Goal: Information Seeking & Learning: Find specific fact

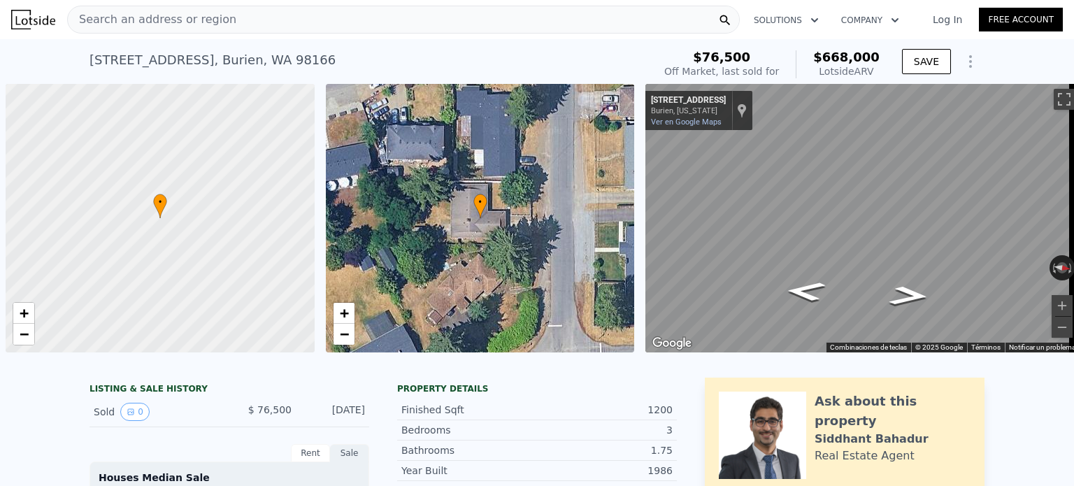
scroll to position [0, 6]
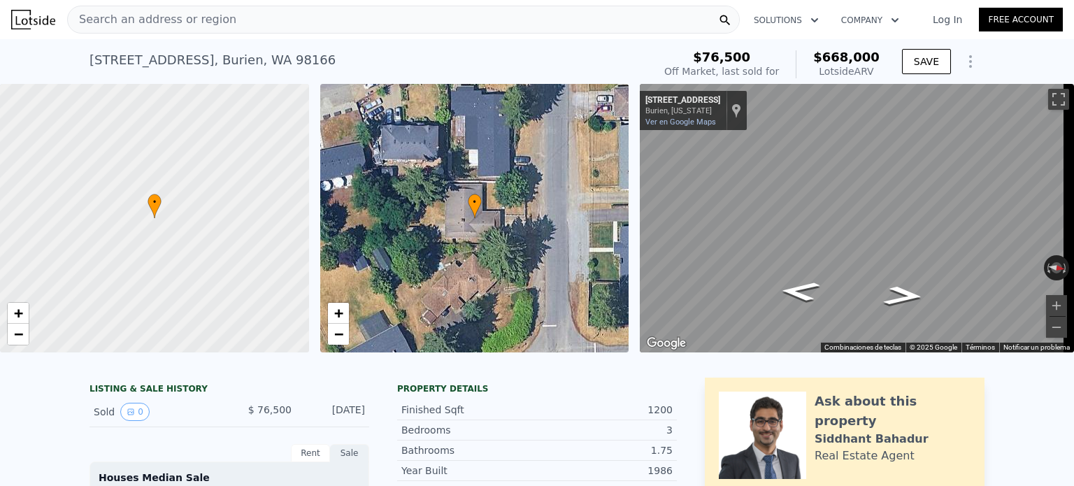
click at [251, 27] on div "Search an address or region" at bounding box center [403, 20] width 673 height 28
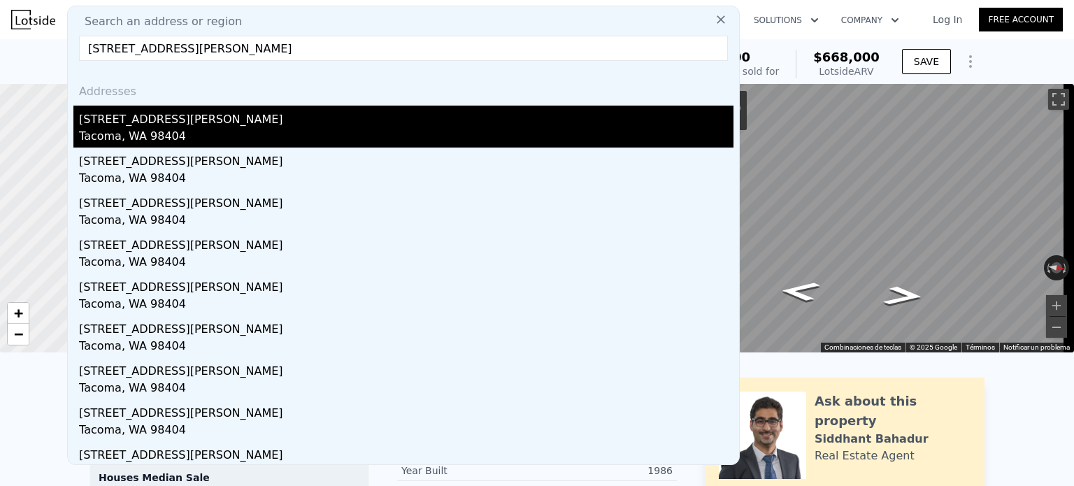
type input "[STREET_ADDRESS][PERSON_NAME]"
click at [245, 117] on div "[STREET_ADDRESS][PERSON_NAME]" at bounding box center [406, 117] width 655 height 22
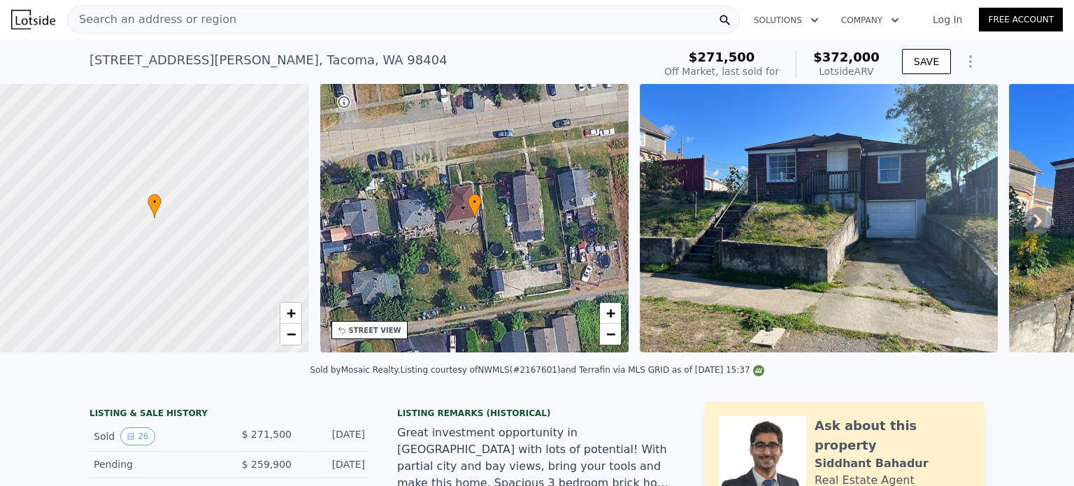
click at [259, 27] on div "Search an address or region" at bounding box center [403, 20] width 673 height 28
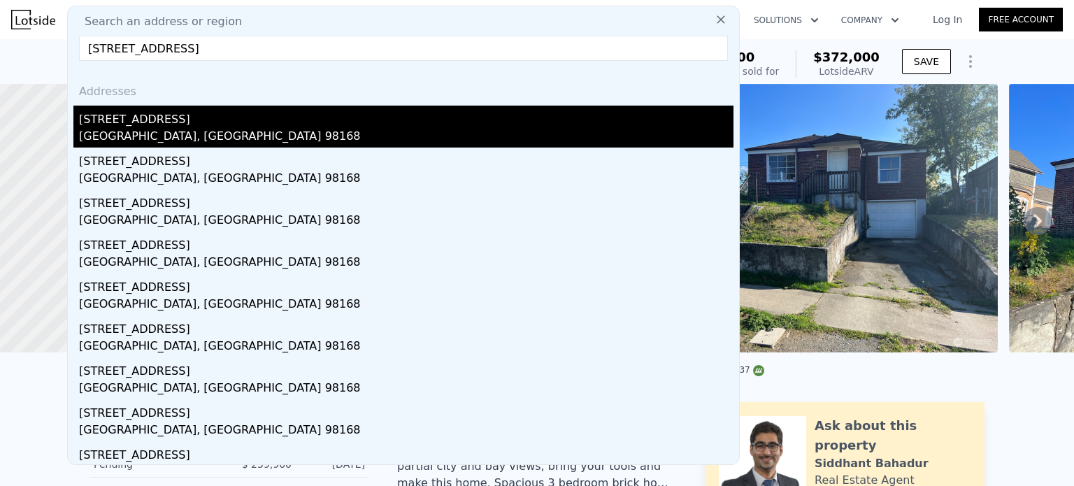
type input "[STREET_ADDRESS]"
click at [227, 114] on div "[STREET_ADDRESS]" at bounding box center [406, 117] width 655 height 22
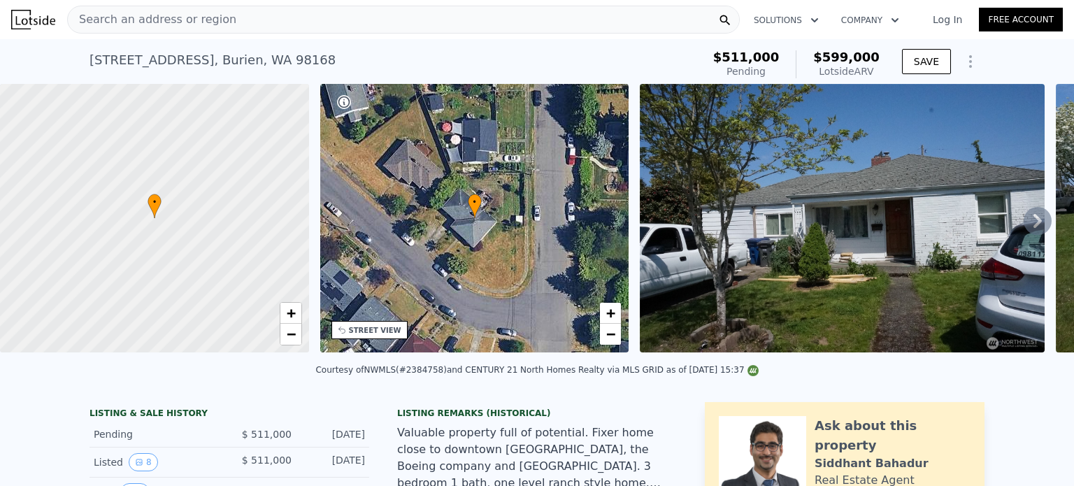
click at [304, 22] on div "Search an address or region" at bounding box center [403, 20] width 673 height 28
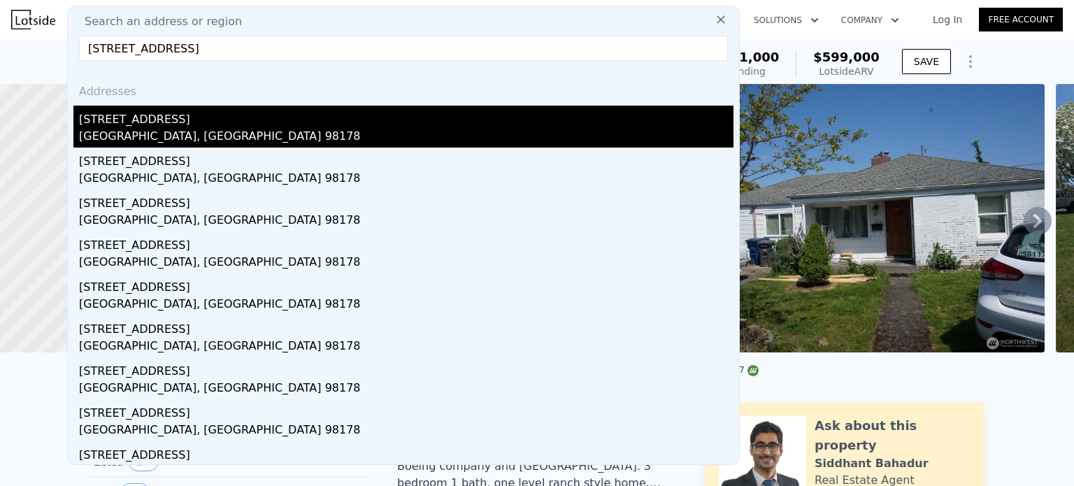
type input "[STREET_ADDRESS]"
click at [289, 124] on div "[STREET_ADDRESS]" at bounding box center [406, 117] width 655 height 22
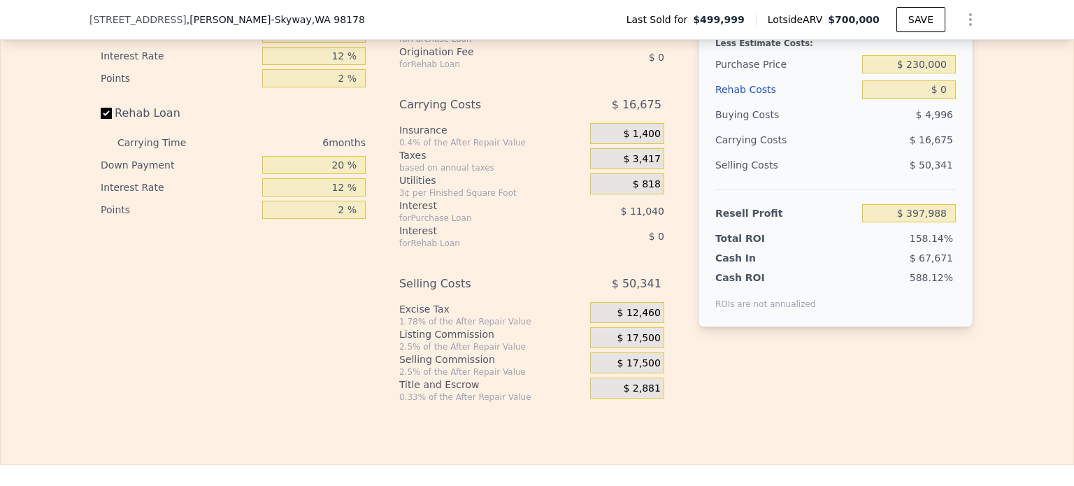
scroll to position [2233, 0]
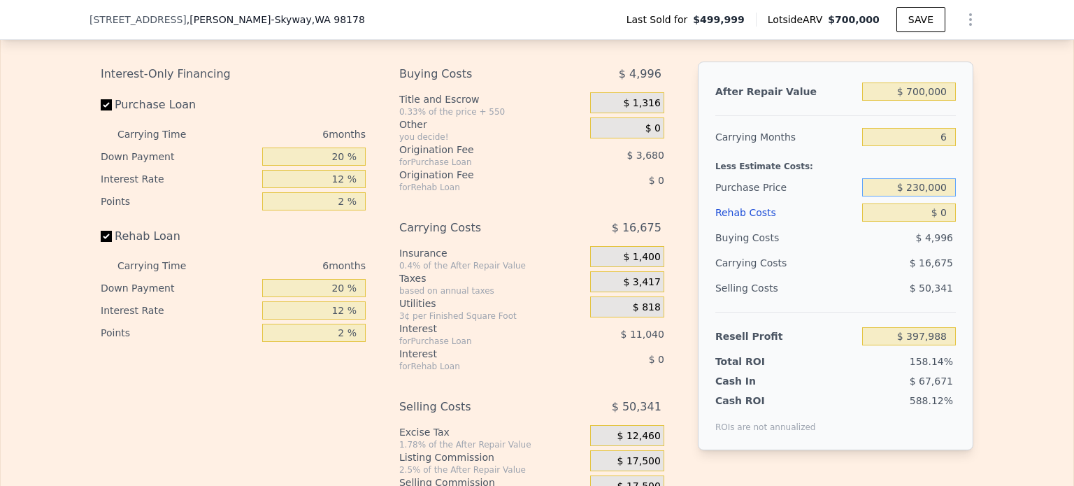
click at [915, 197] on input "$ 230,000" at bounding box center [909, 187] width 94 height 18
type input "$ 500,000"
click at [989, 201] on div "Edit the assumptions in yellow boxes. Input profit to calculate an offer price.…" at bounding box center [537, 266] width 1073 height 520
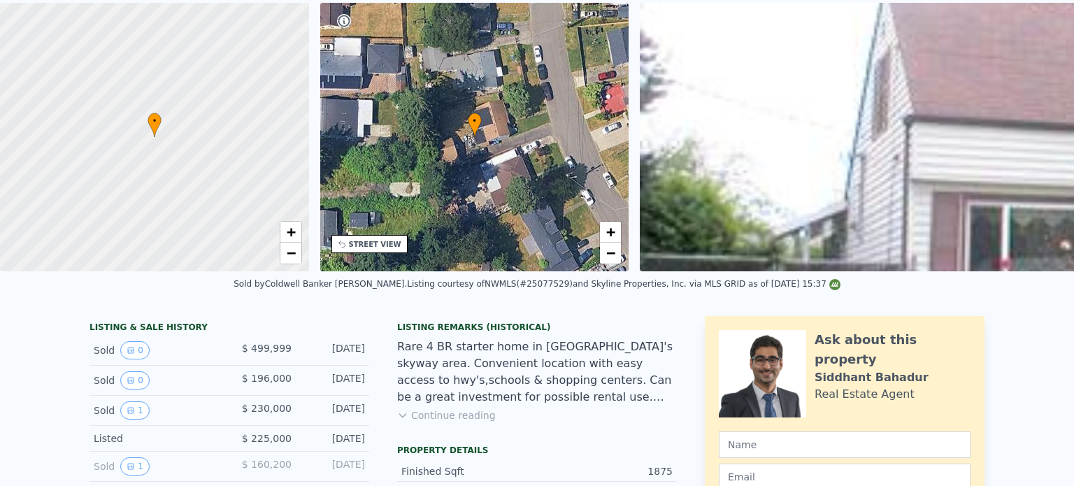
scroll to position [0, 0]
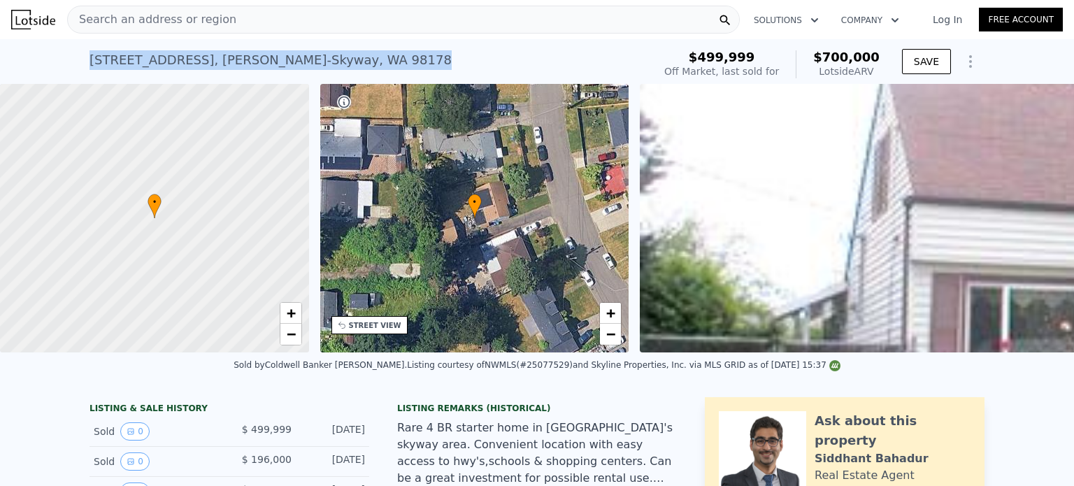
drag, startPoint x: 369, startPoint y: 58, endPoint x: 59, endPoint y: 66, distance: 309.9
click at [59, 66] on div "[STREET_ADDRESS] Sold [DATE] for $499,999 (~ARV $700k ) $499,999 Off Market, la…" at bounding box center [537, 61] width 1074 height 45
copy div "[STREET_ADDRESS]"
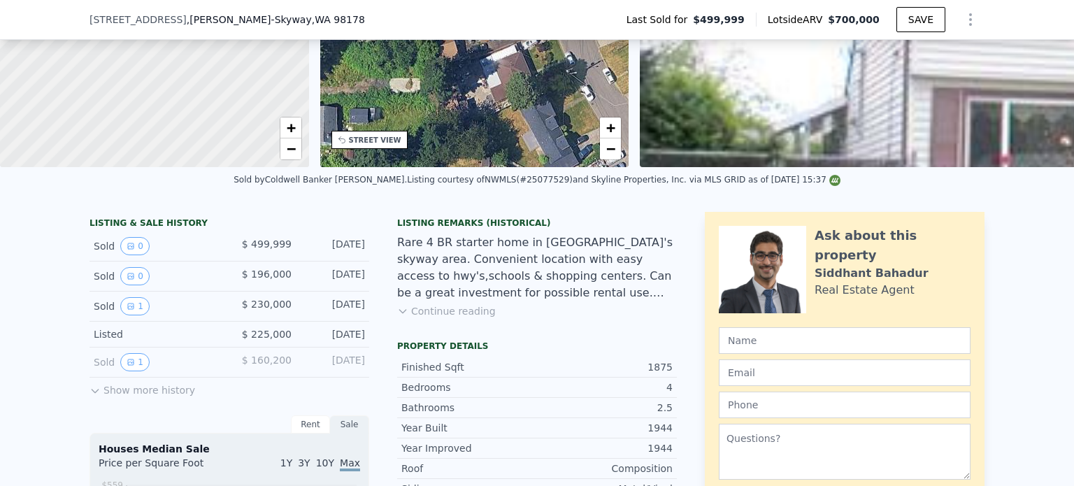
type input "$ 397,988"
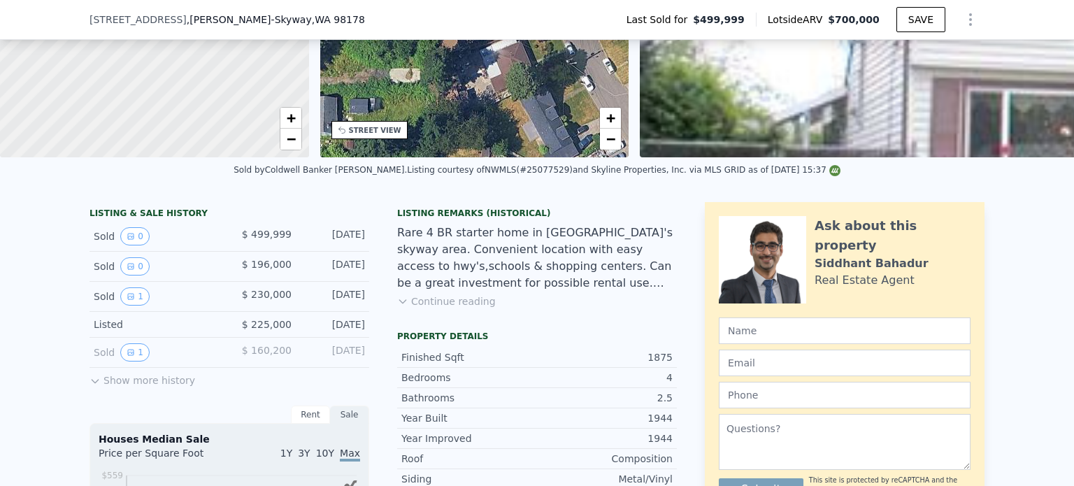
scroll to position [134, 0]
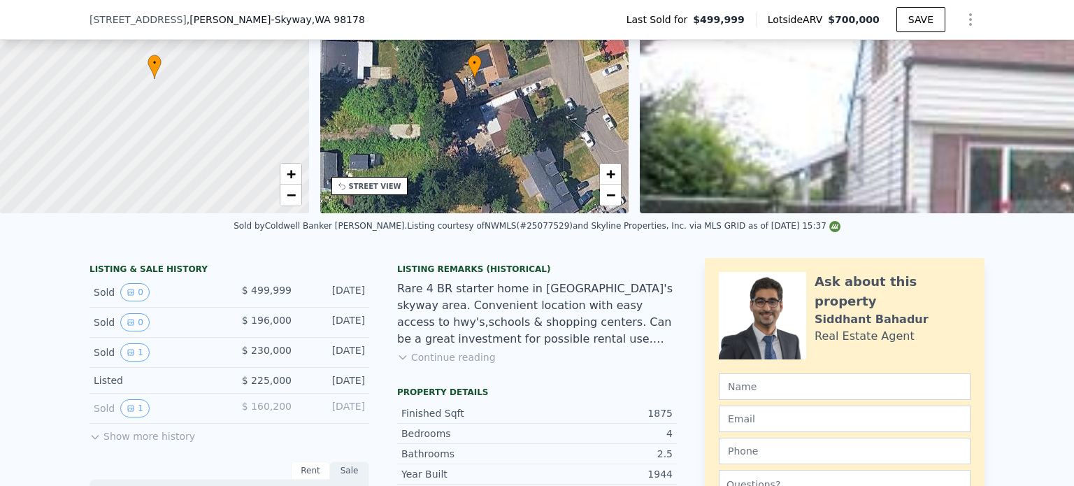
drag, startPoint x: 242, startPoint y: 296, endPoint x: 362, endPoint y: 296, distance: 119.6
click at [362, 296] on div "Sold 0 $ 499,999 [DATE]" at bounding box center [230, 293] width 280 height 30
copy div "$ 499,999 [DATE]"
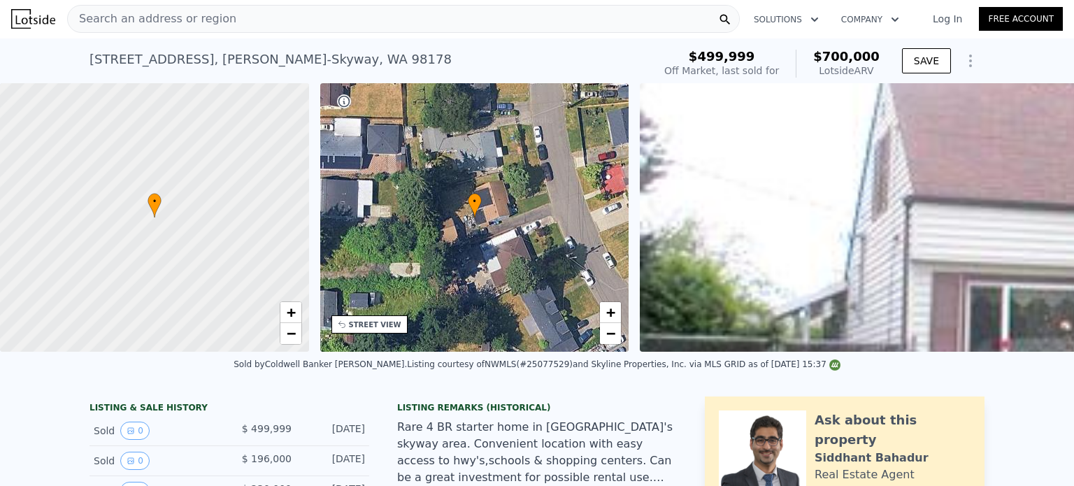
scroll to position [0, 0]
click at [324, 22] on div "Search an address or region" at bounding box center [403, 20] width 673 height 28
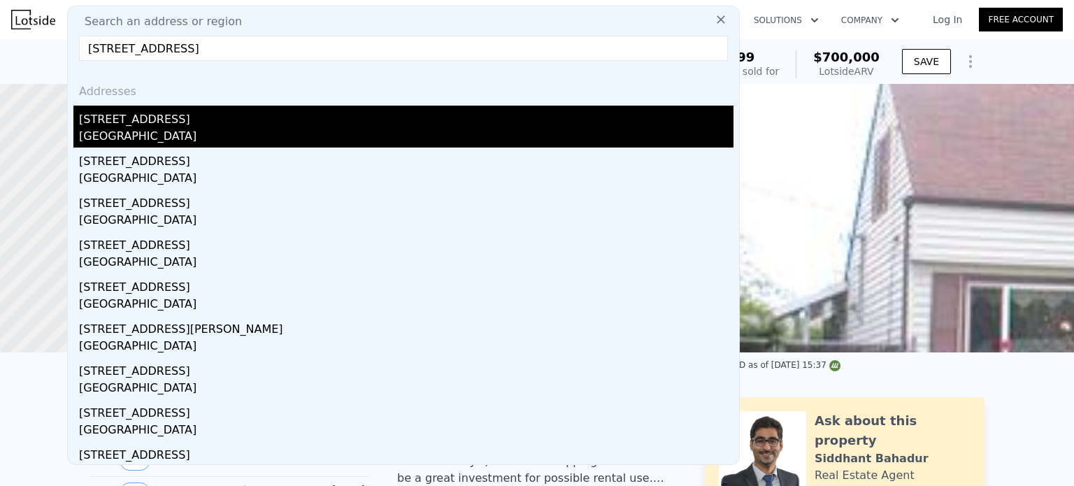
type input "[STREET_ADDRESS]"
click at [430, 128] on div "[GEOGRAPHIC_DATA]" at bounding box center [406, 138] width 655 height 20
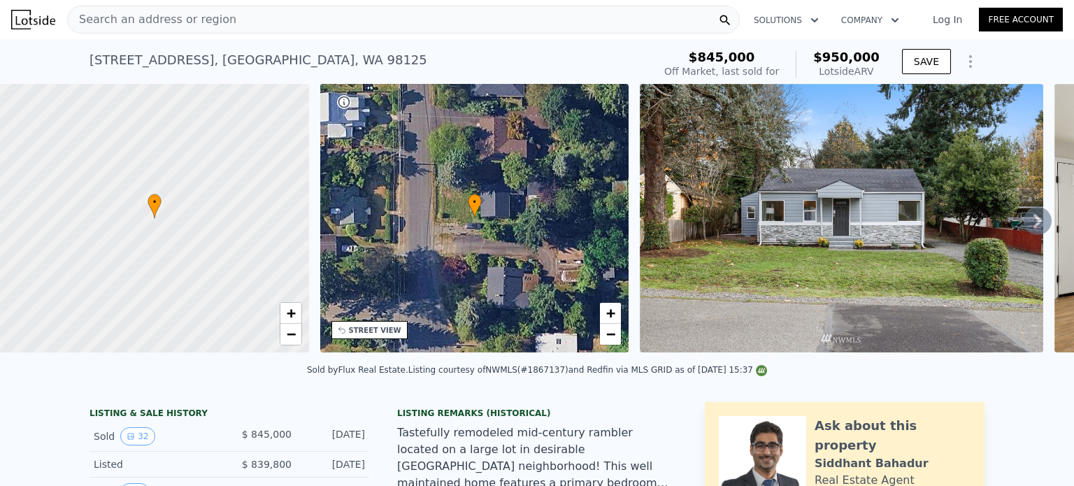
click at [331, 22] on div "Search an address or region" at bounding box center [403, 20] width 673 height 28
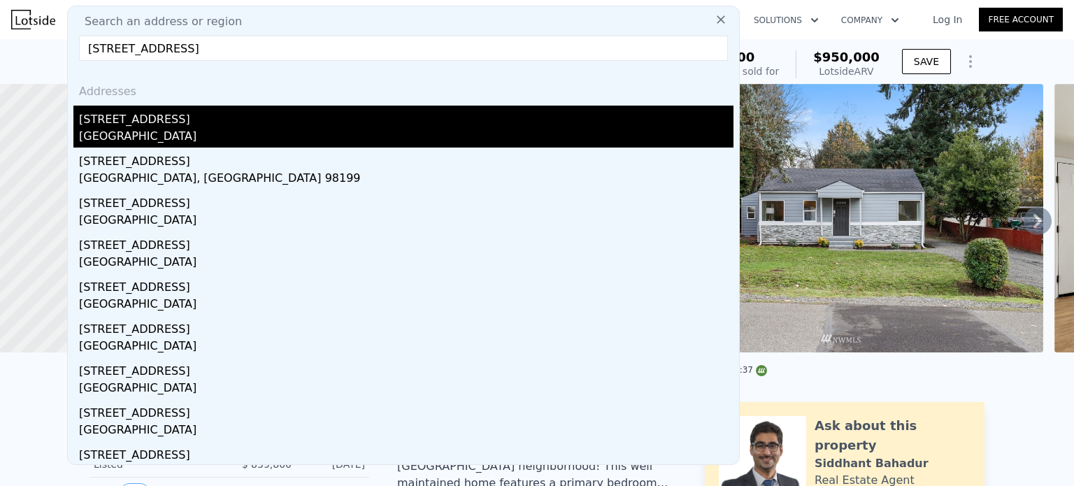
type input "[STREET_ADDRESS]"
click at [383, 131] on div "[GEOGRAPHIC_DATA]" at bounding box center [406, 138] width 655 height 20
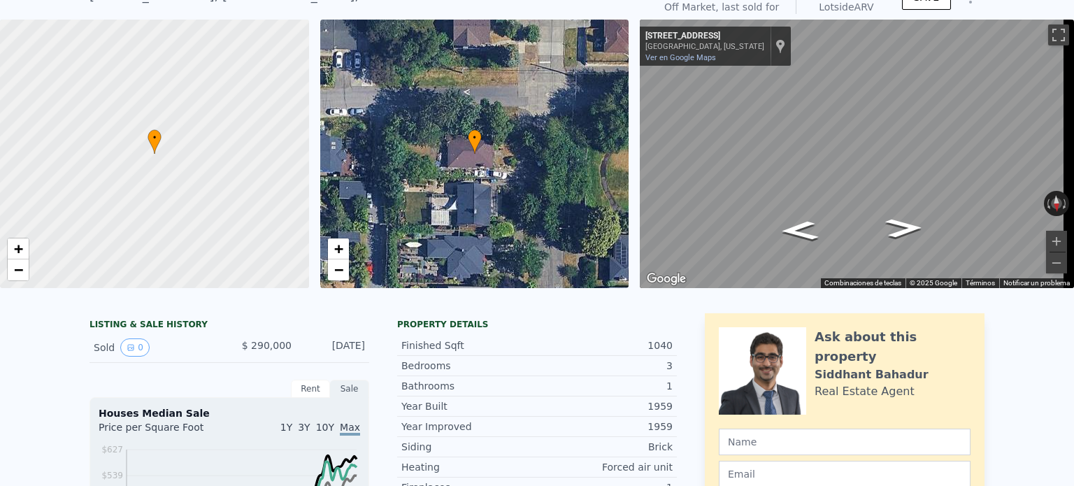
scroll to position [5, 0]
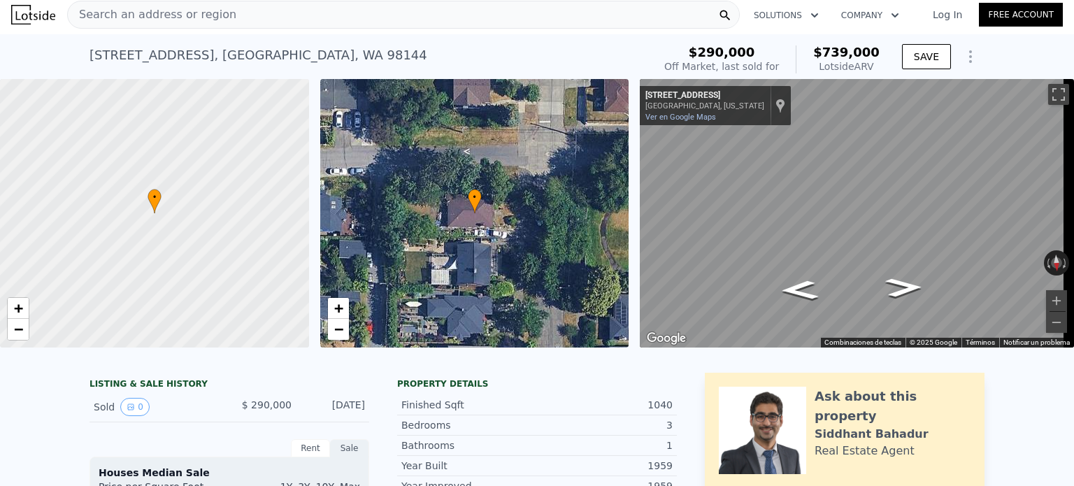
drag, startPoint x: 240, startPoint y: 409, endPoint x: 363, endPoint y: 414, distance: 123.2
click at [363, 414] on div "Sold 0 $ 290,000 [DATE]" at bounding box center [230, 407] width 280 height 30
copy div "$ 290,000 [DATE]"
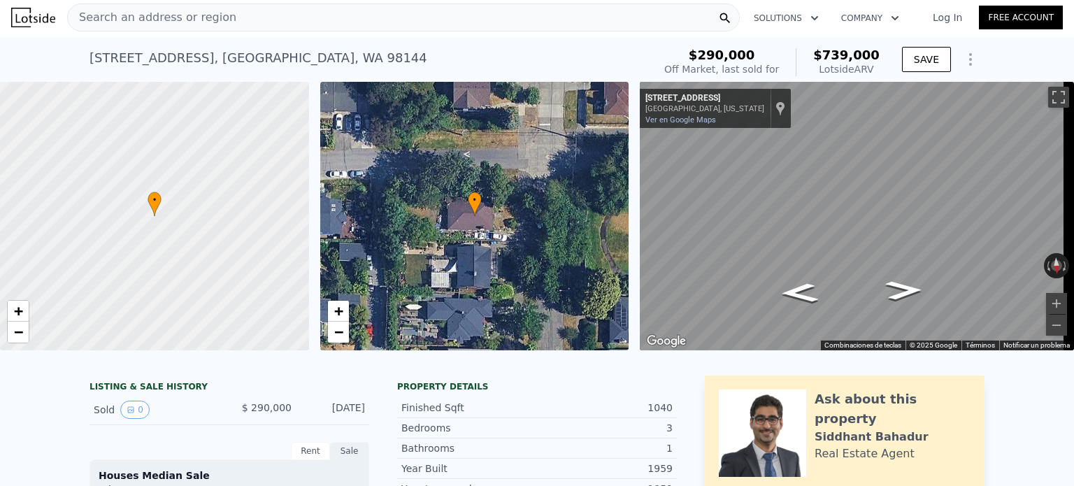
scroll to position [0, 0]
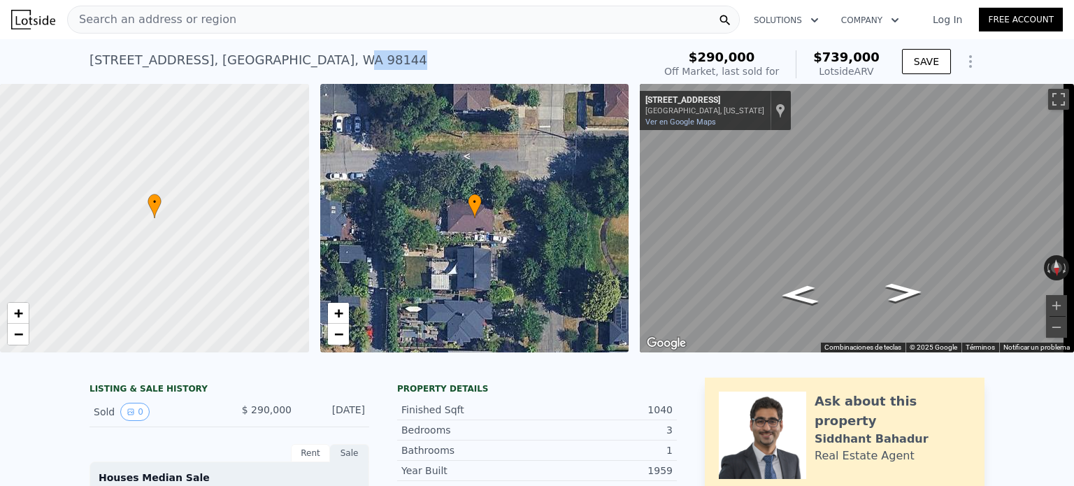
drag, startPoint x: 308, startPoint y: 55, endPoint x: 238, endPoint y: 57, distance: 70.0
click at [238, 57] on div "[STREET_ADDRESS] Sold [DATE] for $290k (~ARV $739k )" at bounding box center [369, 64] width 558 height 39
click at [339, 60] on div "[STREET_ADDRESS] Sold [DATE] for $290k (~ARV $739k )" at bounding box center [369, 64] width 558 height 39
click at [238, 20] on div "Search an address or region" at bounding box center [403, 20] width 673 height 28
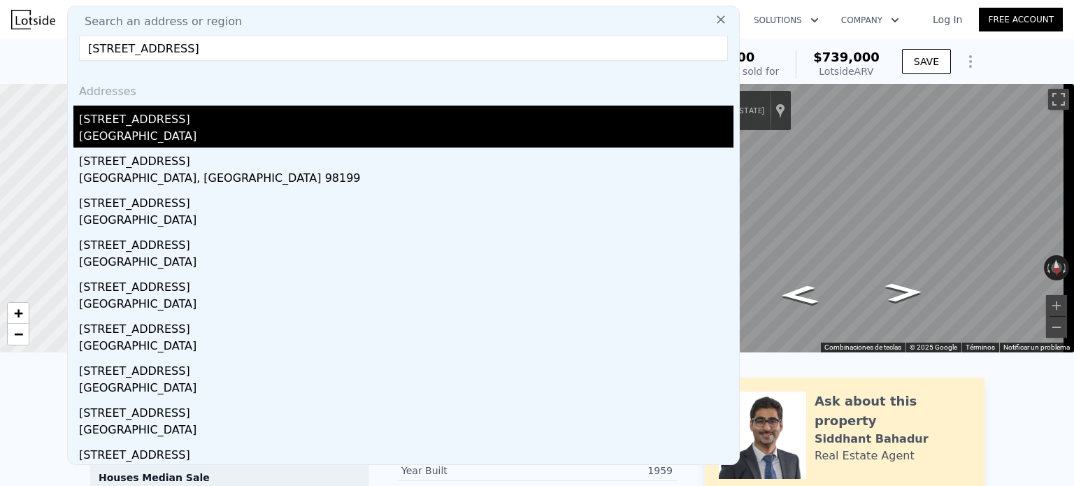
type input "[STREET_ADDRESS]"
click at [183, 118] on div "[STREET_ADDRESS]" at bounding box center [406, 117] width 655 height 22
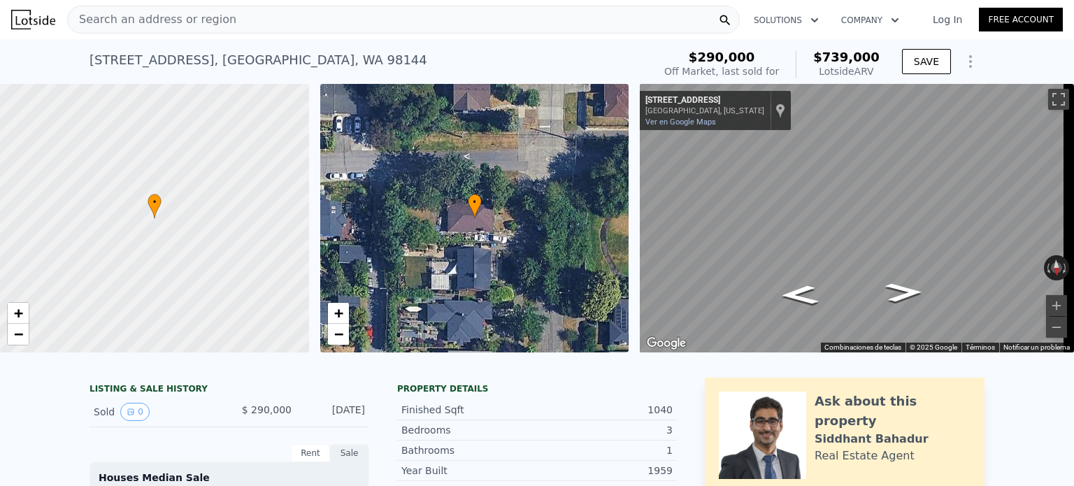
drag, startPoint x: 298, startPoint y: 61, endPoint x: 291, endPoint y: 59, distance: 7.1
click at [291, 59] on div "[STREET_ADDRESS] Sold [DATE] for $290k (~ARV $739k )" at bounding box center [369, 64] width 558 height 39
click at [234, 20] on div "Search an address or region" at bounding box center [403, 20] width 673 height 28
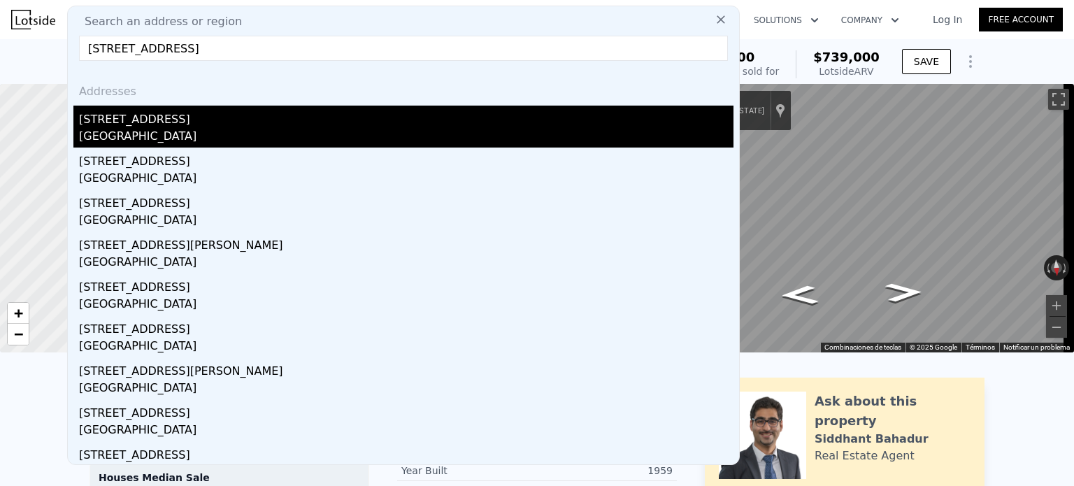
type input "[STREET_ADDRESS]"
click at [238, 120] on div "[STREET_ADDRESS]" at bounding box center [406, 117] width 655 height 22
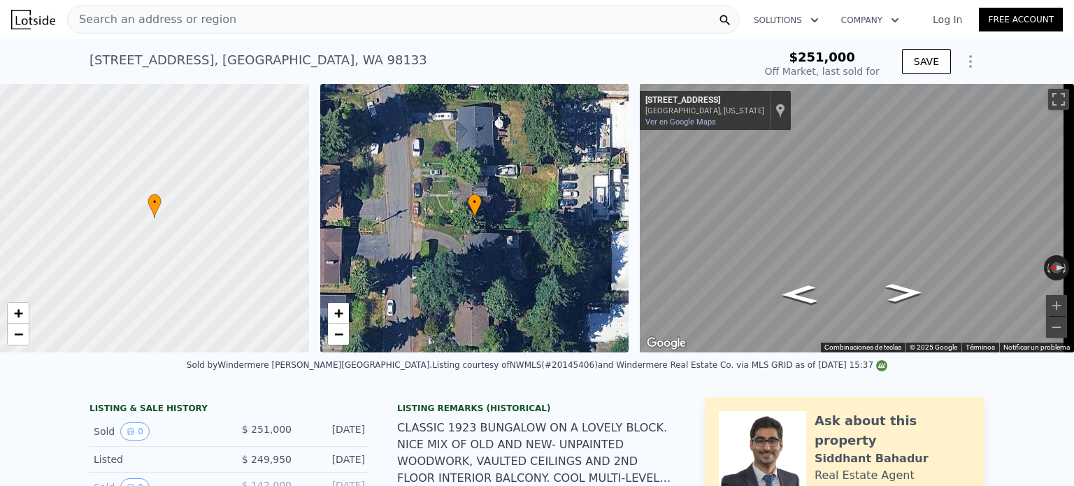
scroll to position [38, 0]
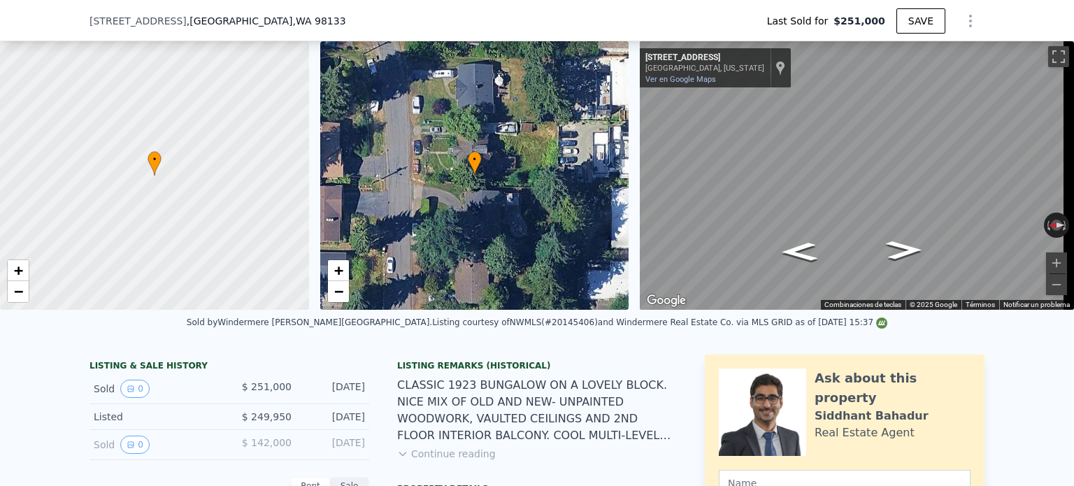
type input "$ 885,000"
type input "$ 543,456"
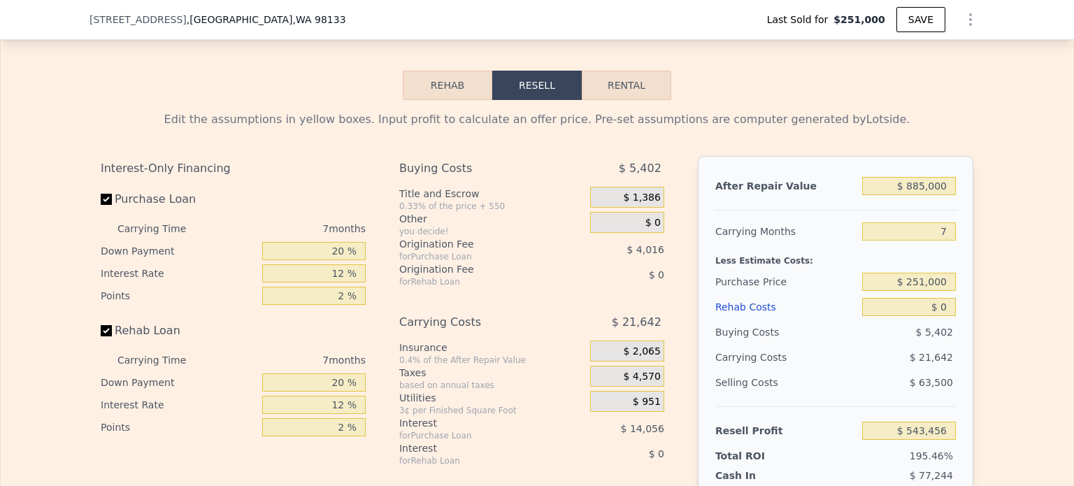
scroll to position [2163, 0]
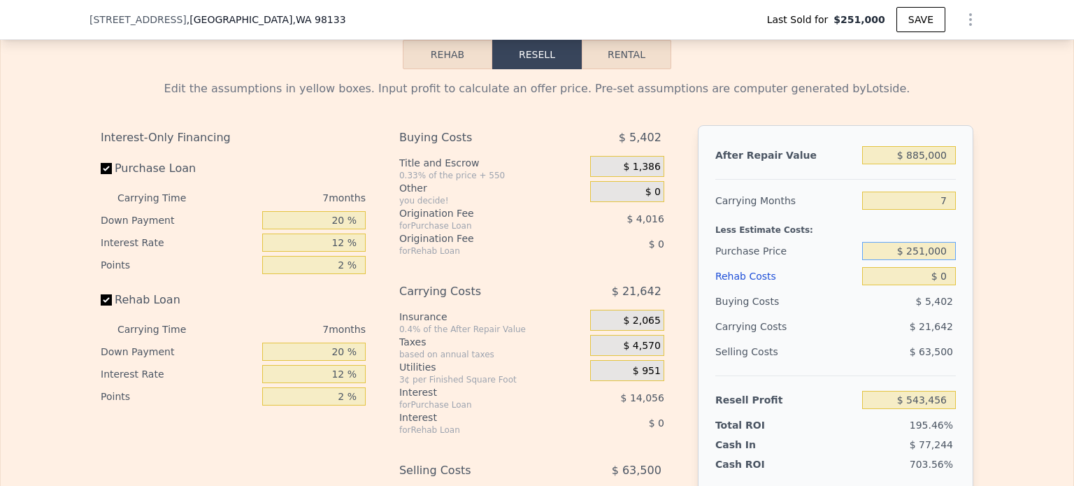
click at [878, 260] on input "$ 251,000" at bounding box center [909, 251] width 94 height 18
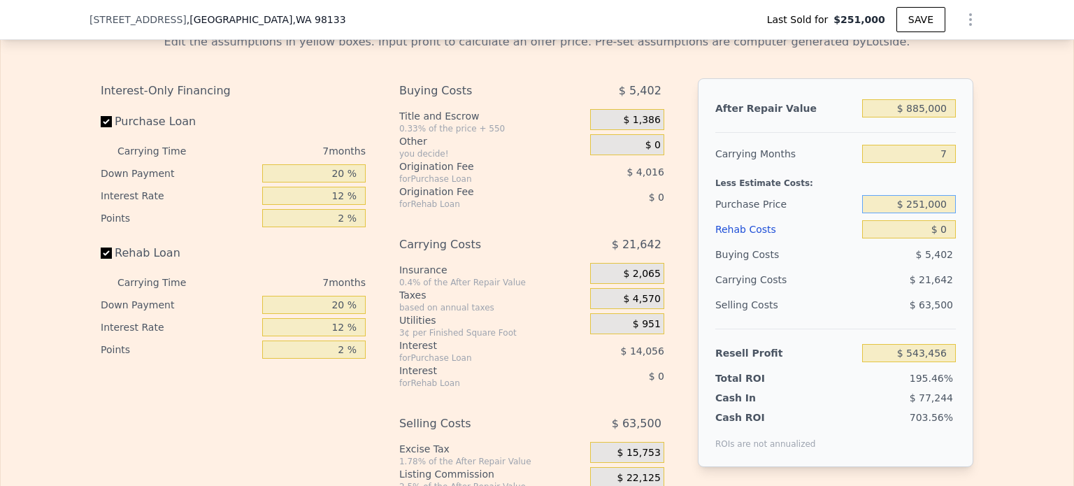
scroll to position [2233, 0]
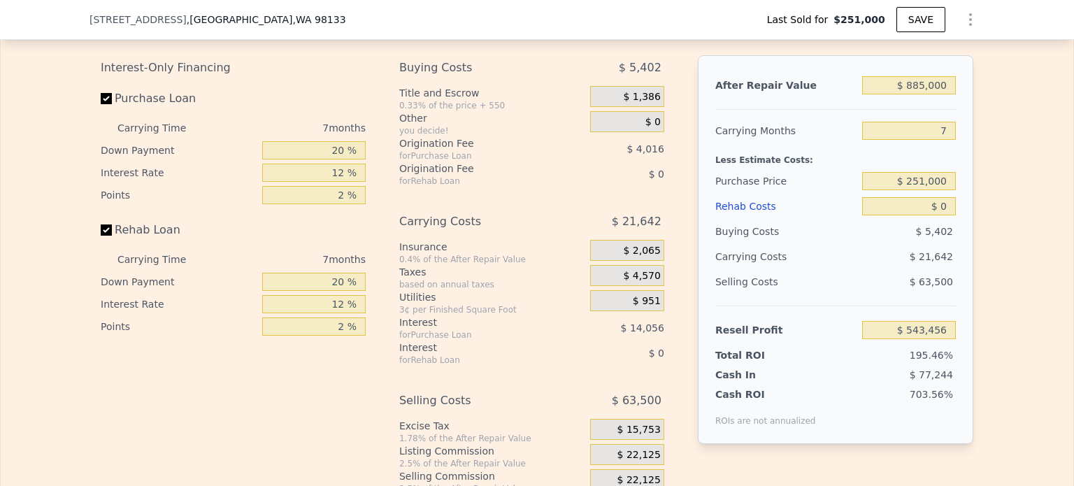
click at [872, 262] on div "$ 21,642" at bounding box center [883, 256] width 148 height 25
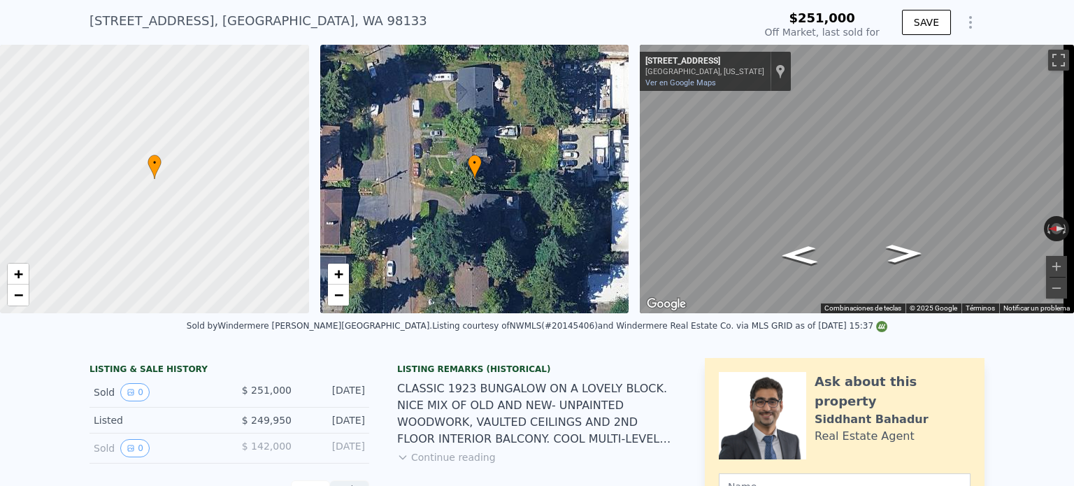
scroll to position [5, 0]
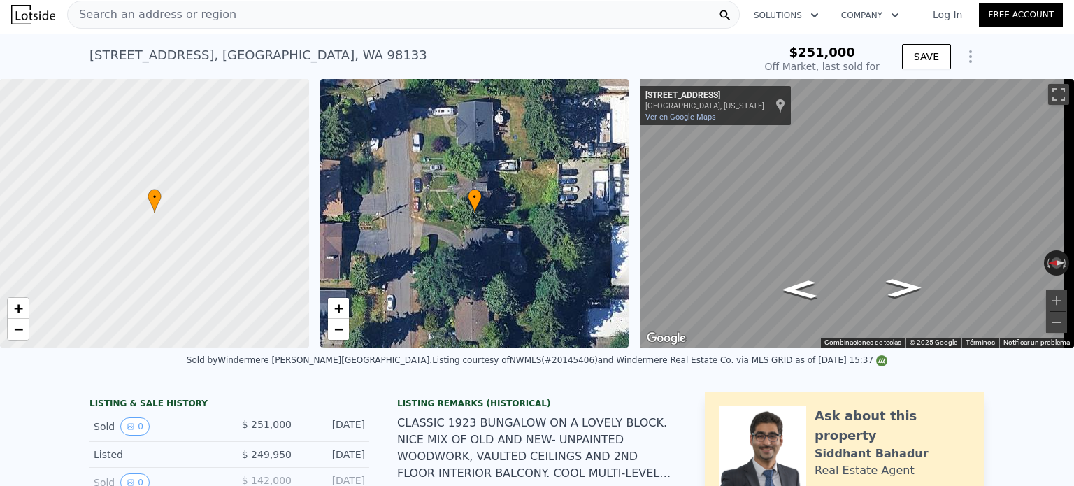
click at [290, 12] on div "Search an address or region" at bounding box center [403, 15] width 673 height 28
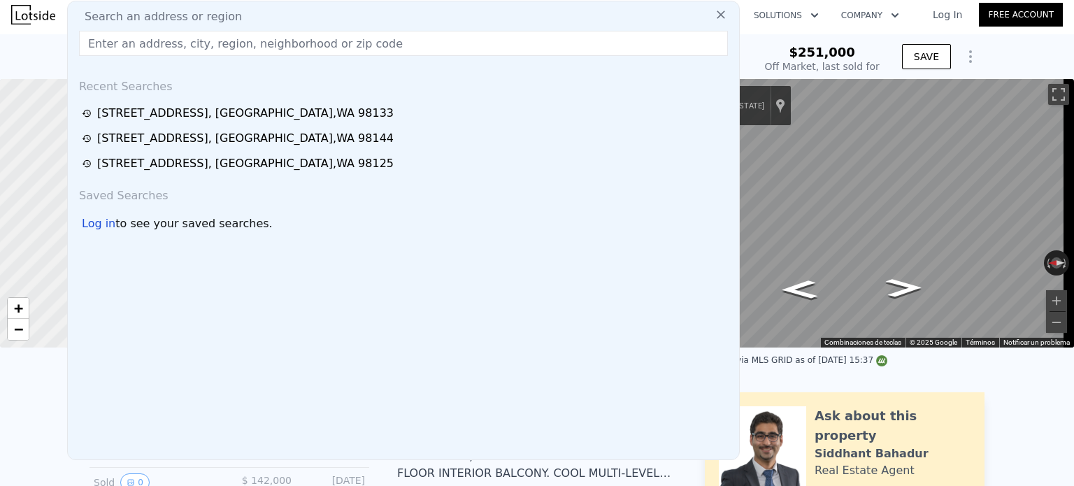
click at [290, 13] on div "Search an address or region" at bounding box center [403, 16] width 660 height 17
click at [294, 38] on input "text" at bounding box center [403, 43] width 649 height 25
paste input "[STREET_ADDRESS]"
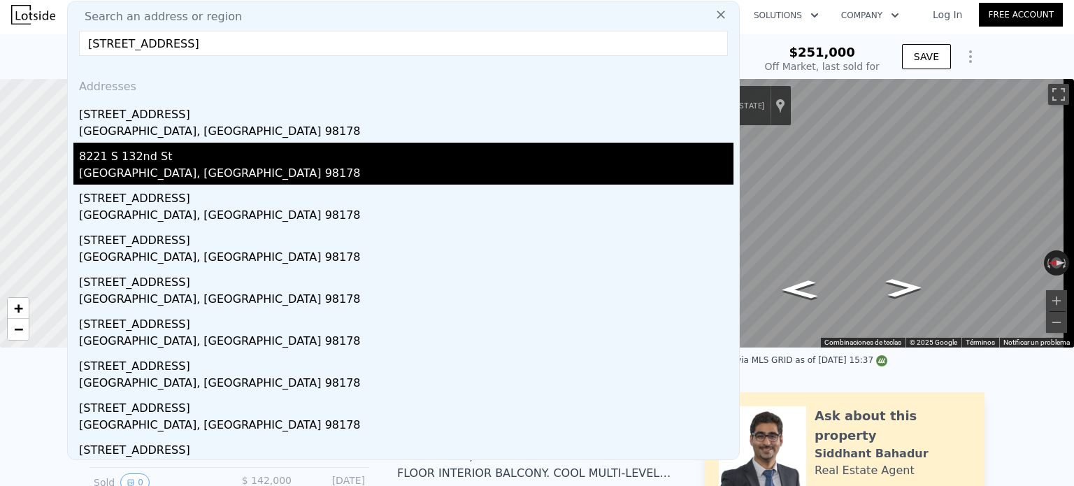
type input "[STREET_ADDRESS]"
click at [222, 156] on div "8221 S 132nd St" at bounding box center [406, 154] width 655 height 22
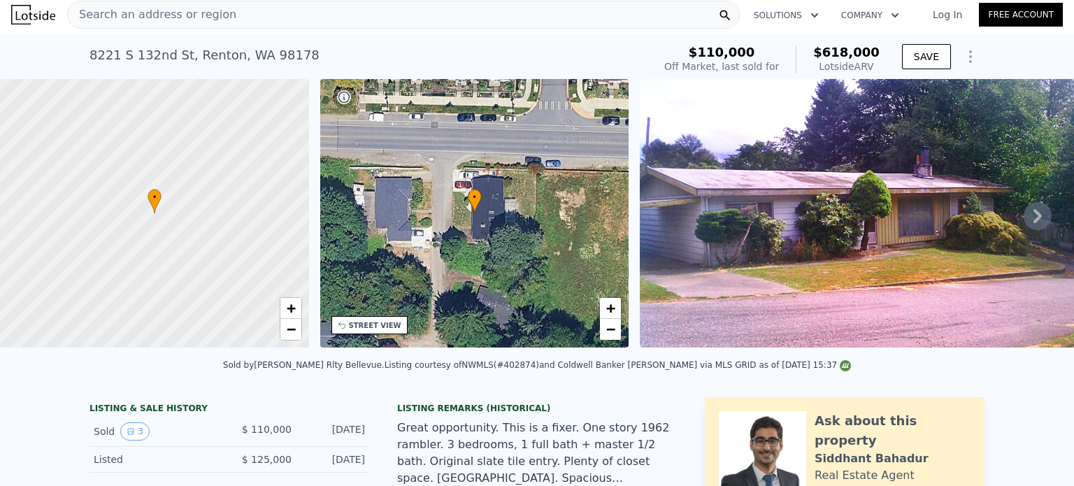
click at [112, 5] on div "Search an address or region" at bounding box center [152, 14] width 169 height 27
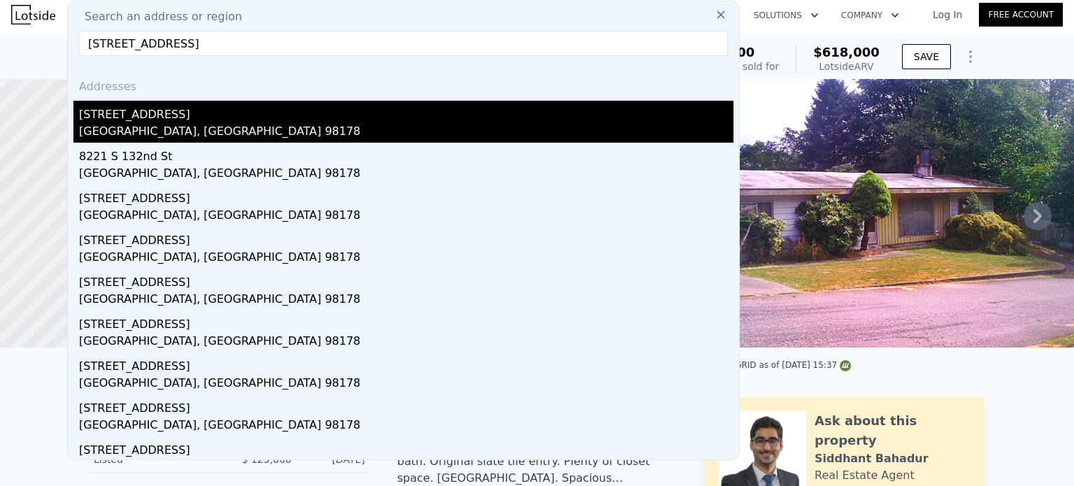
type input "[STREET_ADDRESS]"
click at [140, 110] on div "[STREET_ADDRESS]" at bounding box center [406, 112] width 655 height 22
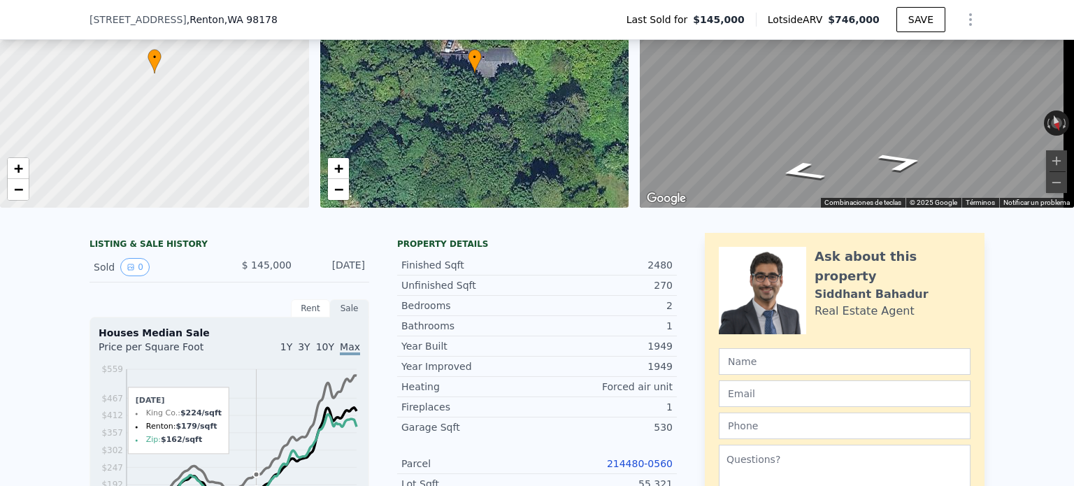
scroll to position [280, 0]
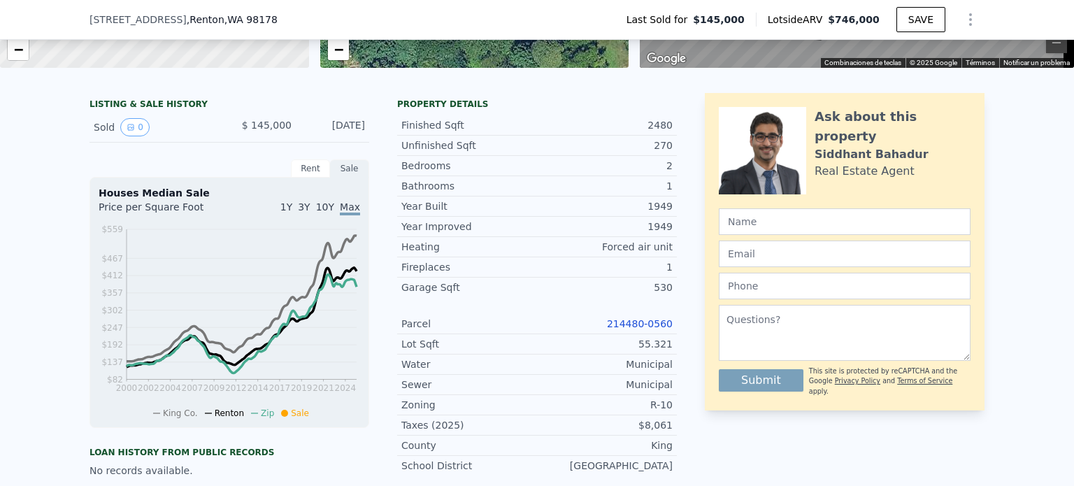
drag, startPoint x: 241, startPoint y: 138, endPoint x: 362, endPoint y: 143, distance: 121.1
click at [362, 143] on div "Sold 0 $ 145,000 [DATE]" at bounding box center [230, 128] width 280 height 30
copy div "$ 145,000 [DATE]"
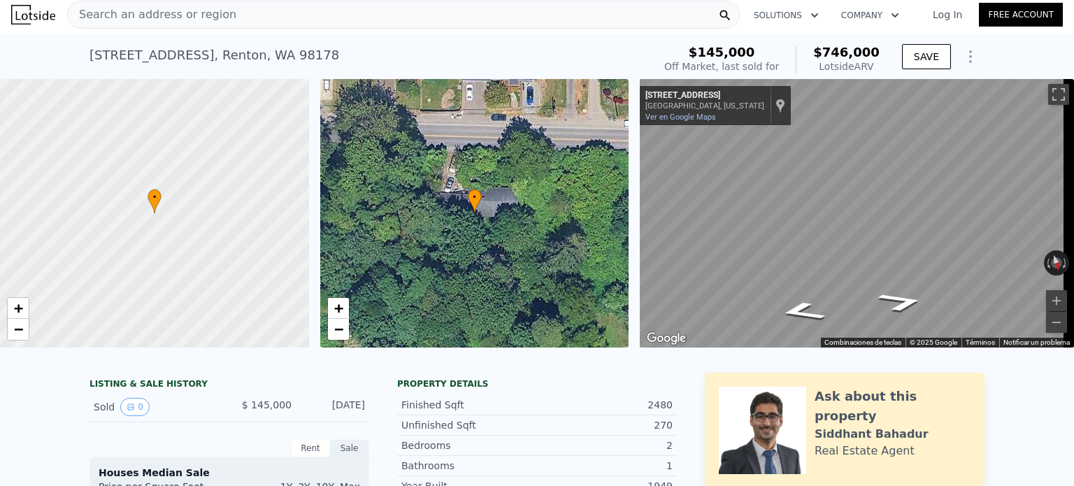
scroll to position [0, 0]
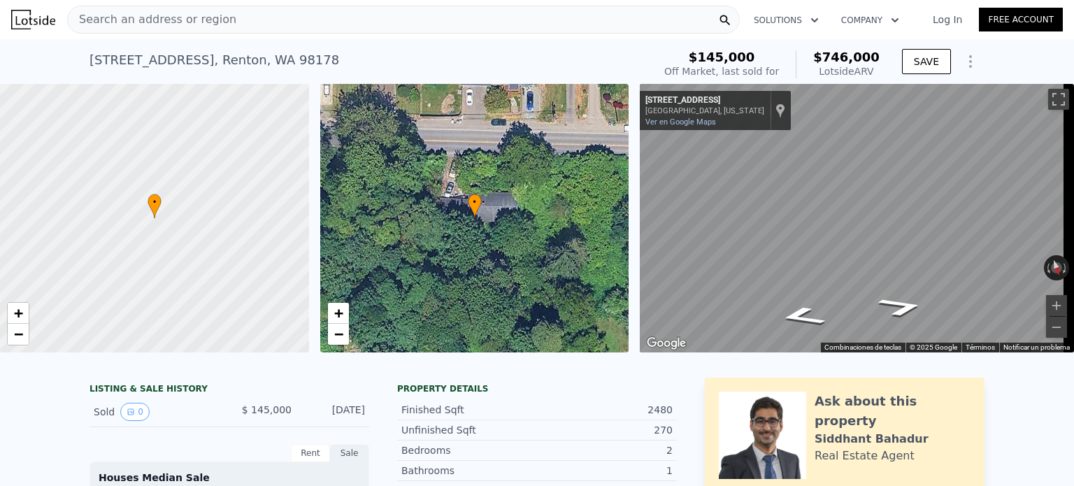
click at [392, 19] on div "Search an address or region" at bounding box center [403, 20] width 673 height 28
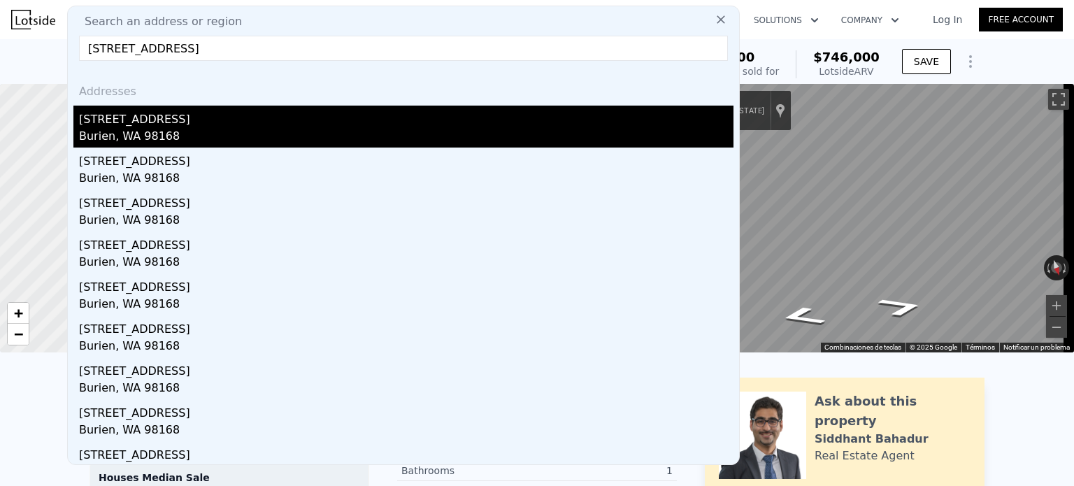
type input "[STREET_ADDRESS]"
click at [343, 118] on div "[STREET_ADDRESS]" at bounding box center [406, 117] width 655 height 22
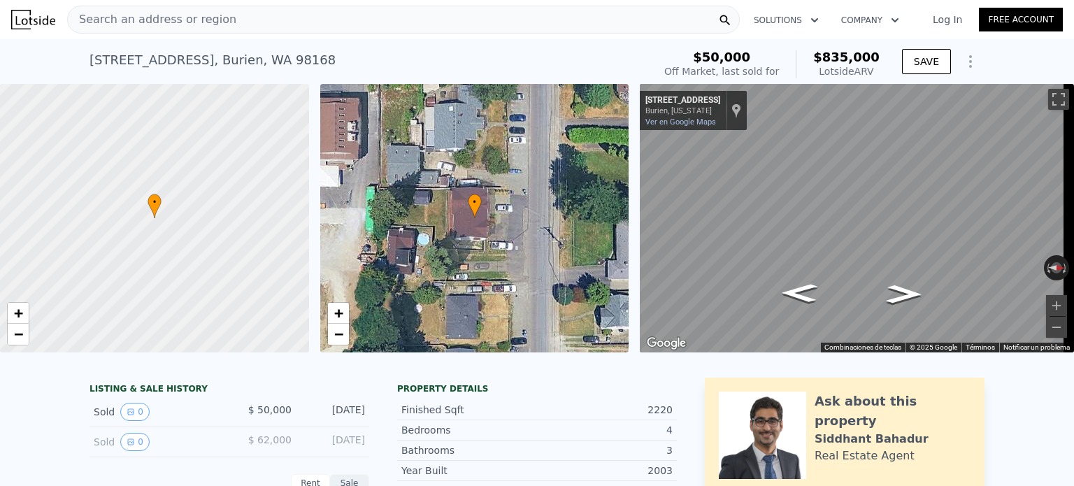
click at [266, 31] on div "Search an address or region" at bounding box center [403, 20] width 673 height 28
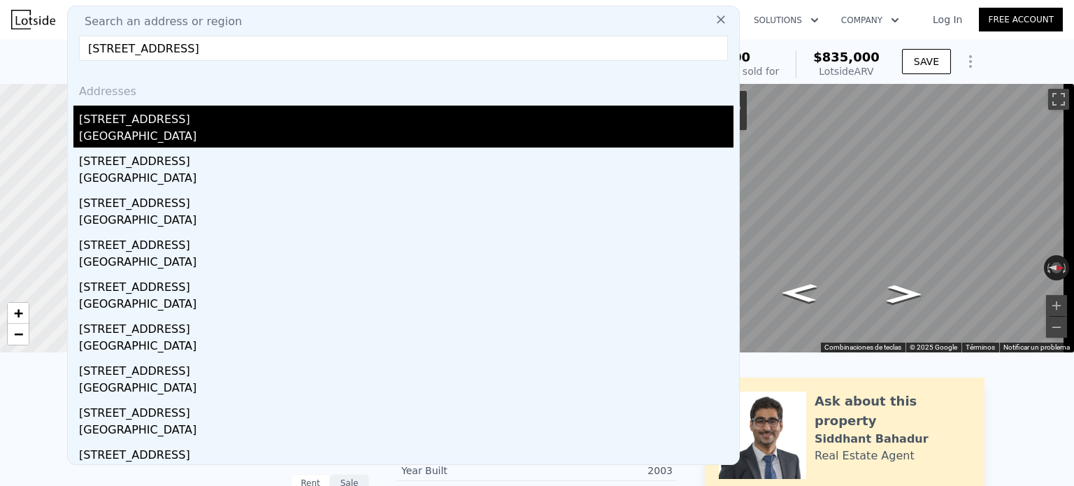
type input "[STREET_ADDRESS]"
click at [218, 124] on div "[STREET_ADDRESS]" at bounding box center [406, 117] width 655 height 22
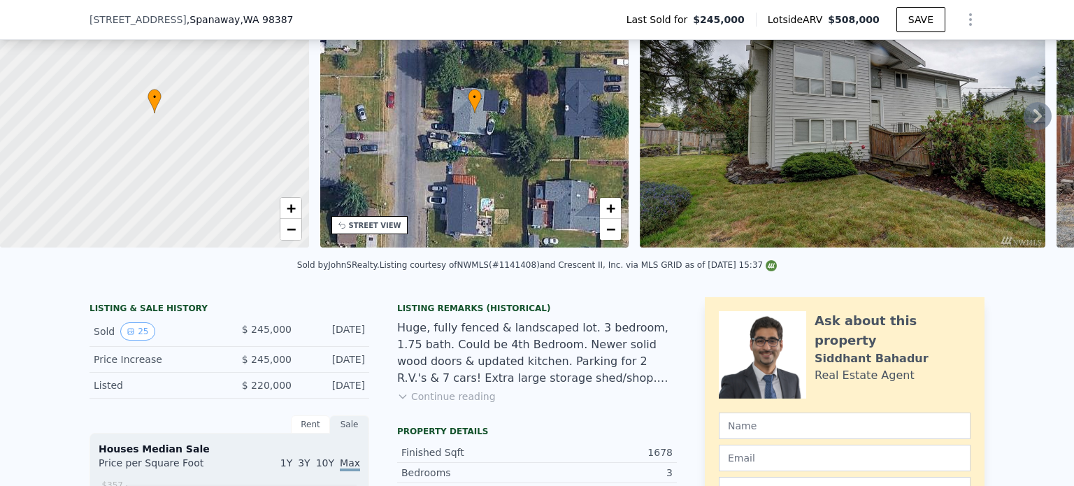
scroll to position [140, 0]
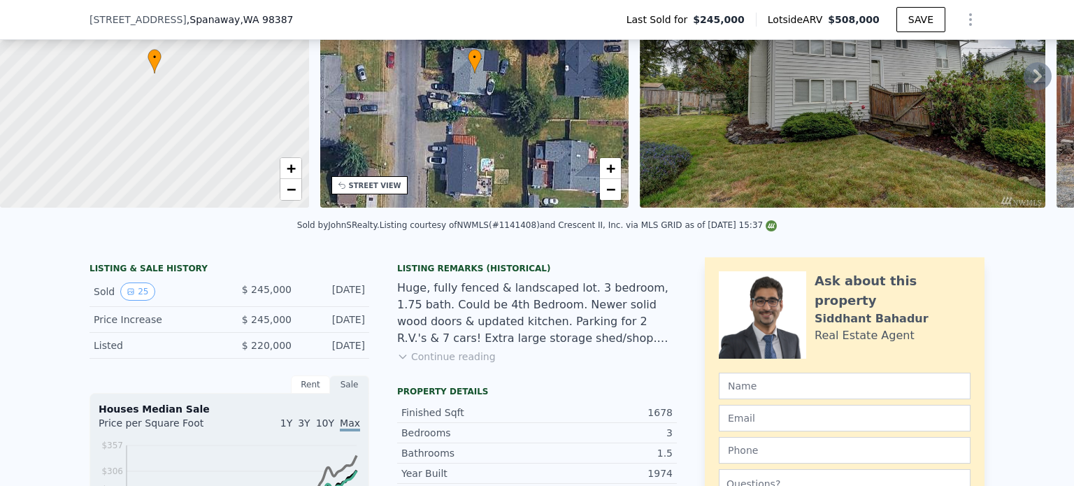
drag, startPoint x: 244, startPoint y: 298, endPoint x: 367, endPoint y: 299, distance: 122.4
copy div "$ 245,000 [DATE]"
click at [480, 315] on div "Huge, fully fenced & landscaped lot. 3 bedroom, 1.75 bath. Could be 4th Bedroom…" at bounding box center [537, 313] width 280 height 67
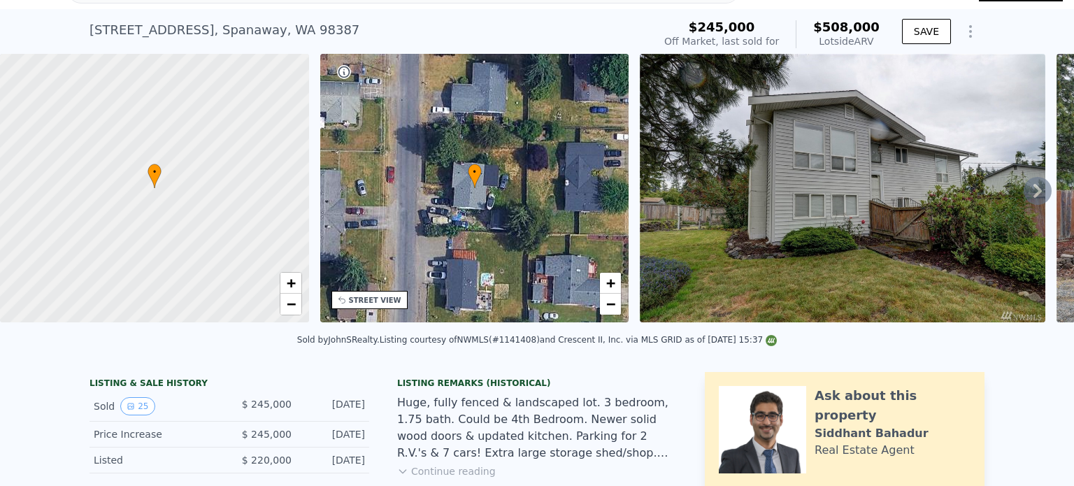
scroll to position [5, 0]
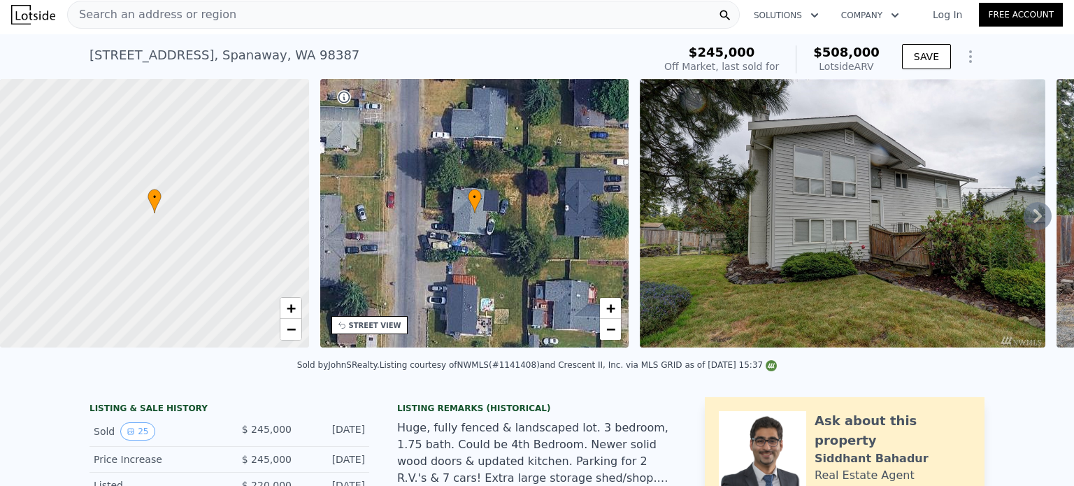
click at [1035, 220] on icon at bounding box center [1038, 216] width 28 height 28
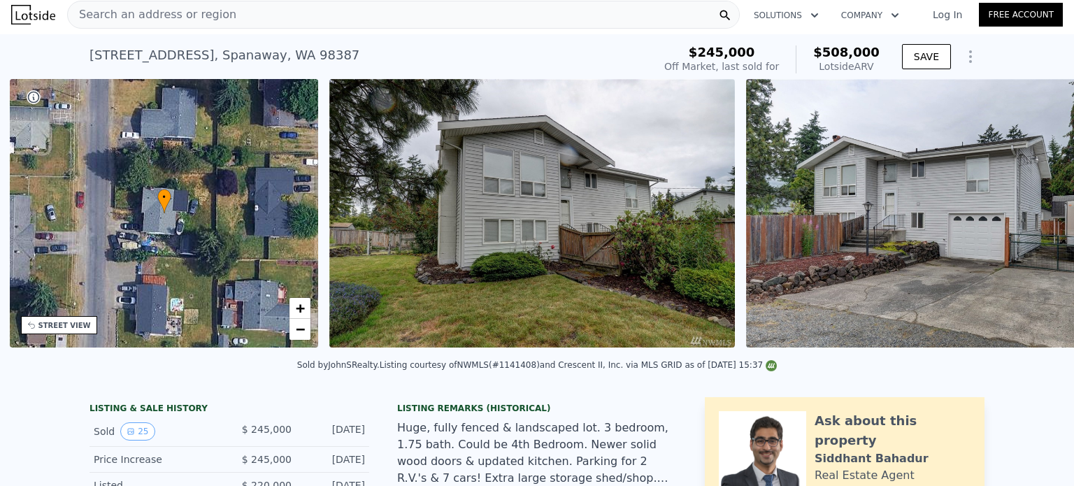
scroll to position [0, 325]
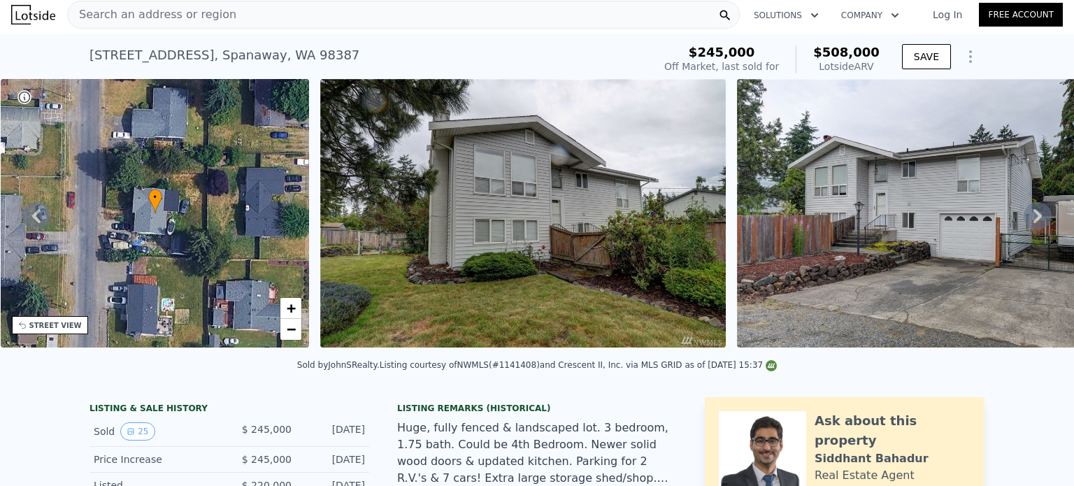
click at [1035, 220] on icon at bounding box center [1038, 216] width 28 height 28
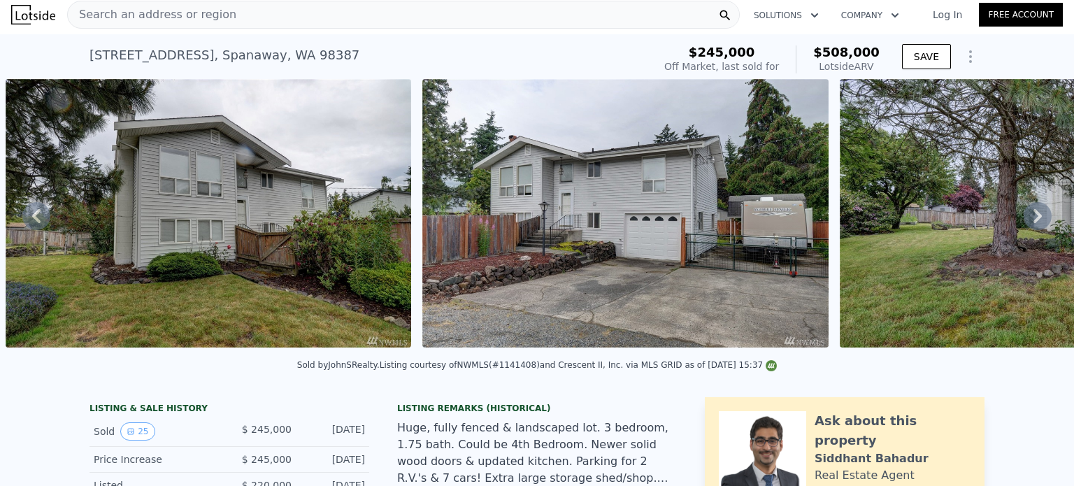
click at [1035, 220] on icon at bounding box center [1038, 216] width 28 height 28
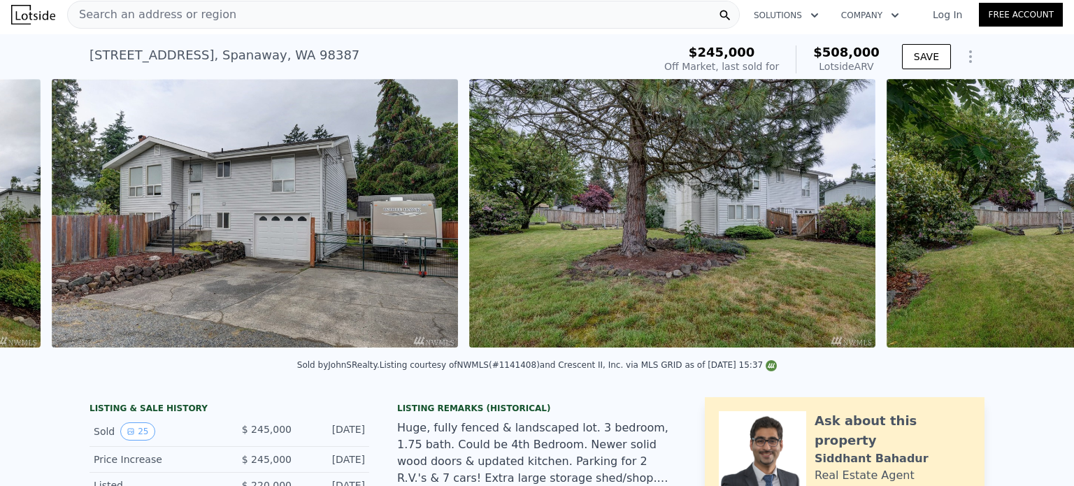
scroll to position [0, 1057]
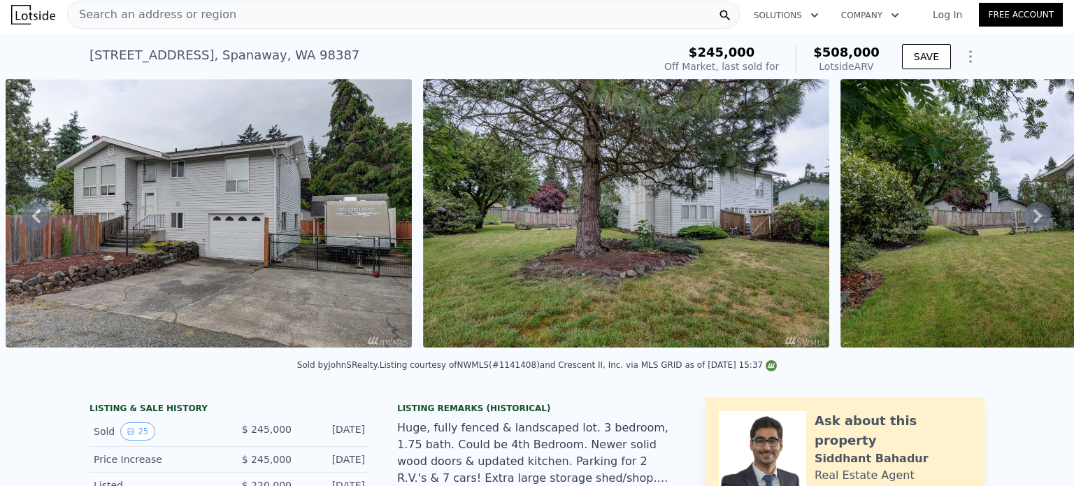
click at [1035, 220] on icon at bounding box center [1038, 216] width 28 height 28
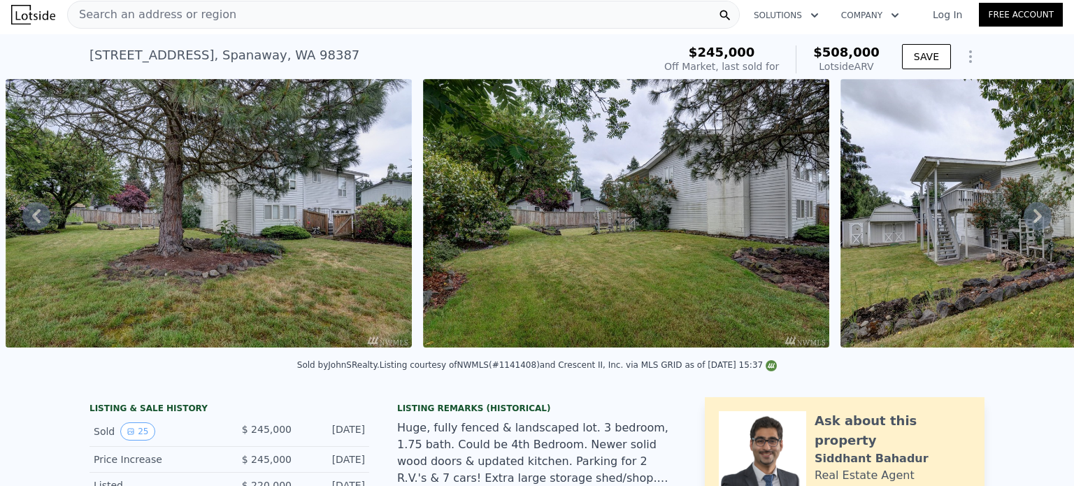
click at [1035, 220] on icon at bounding box center [1038, 216] width 28 height 28
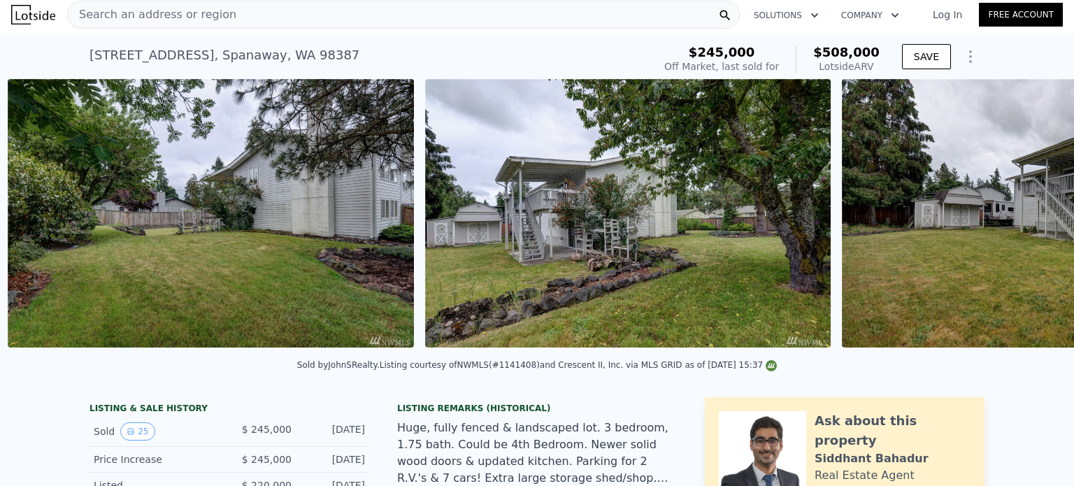
scroll to position [0, 1891]
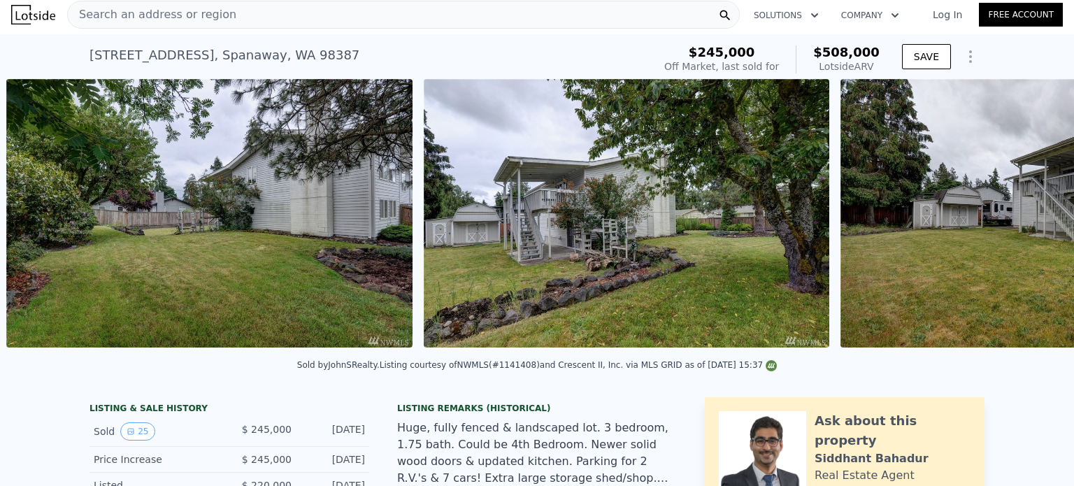
click at [1035, 220] on img at bounding box center [1044, 213] width 406 height 269
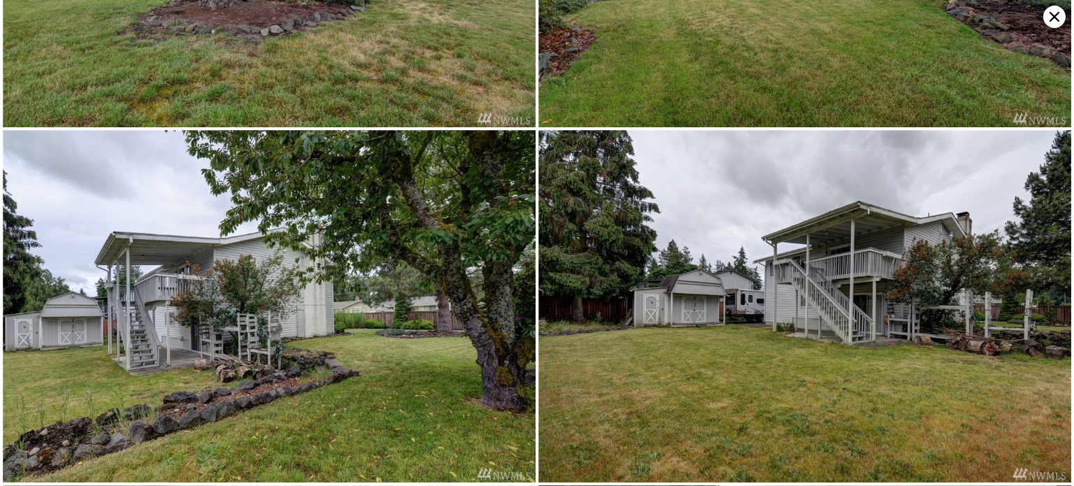
scroll to position [703, 0]
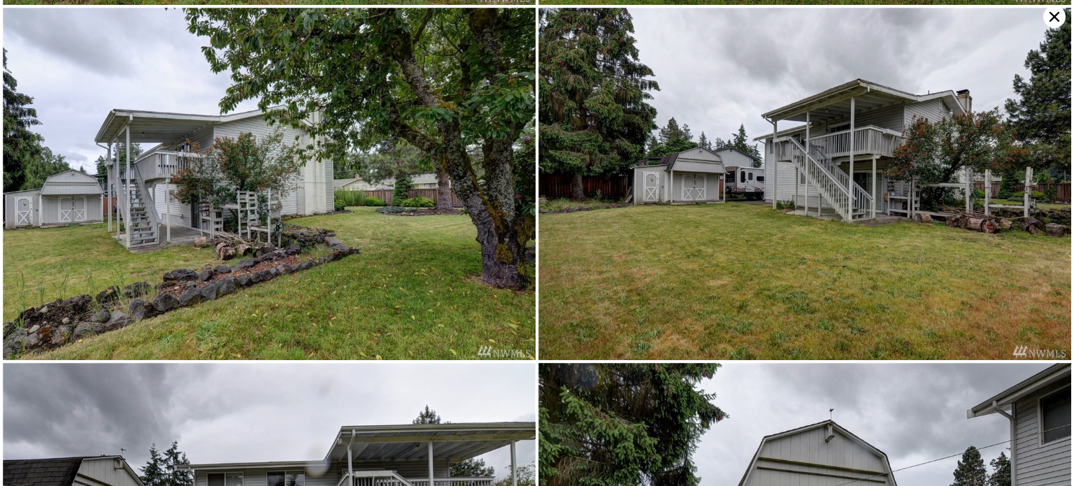
click at [1055, 16] on icon at bounding box center [1055, 17] width 10 height 10
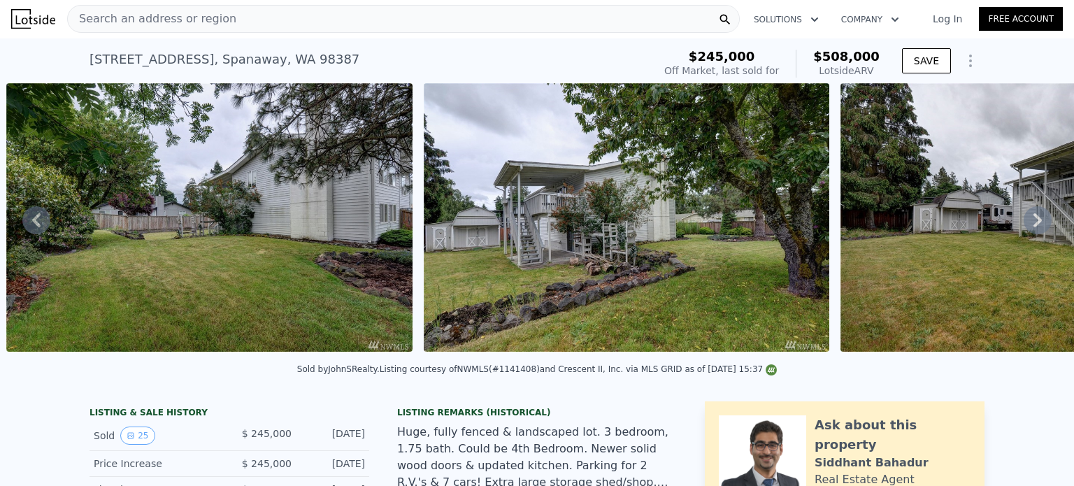
scroll to position [0, 0]
click at [45, 215] on icon at bounding box center [36, 221] width 28 height 28
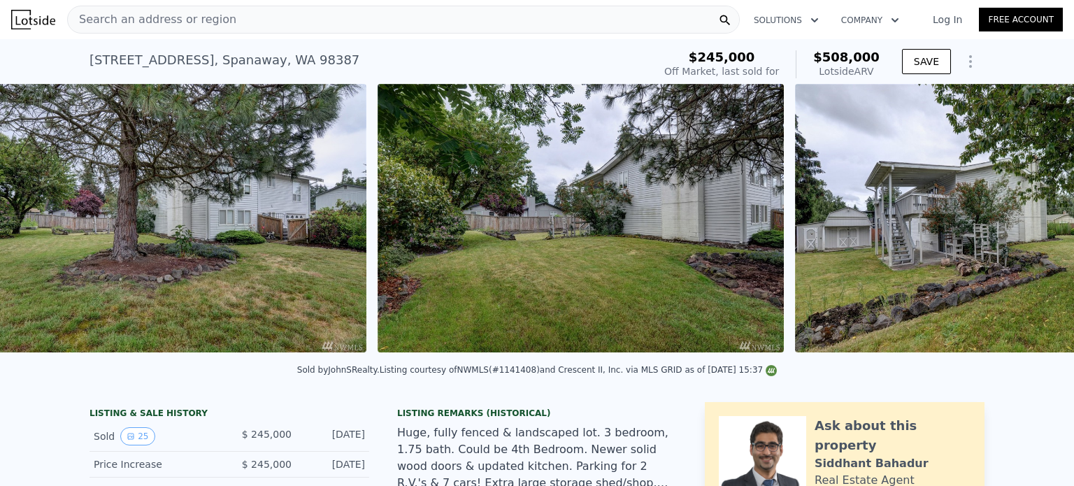
scroll to position [0, 1474]
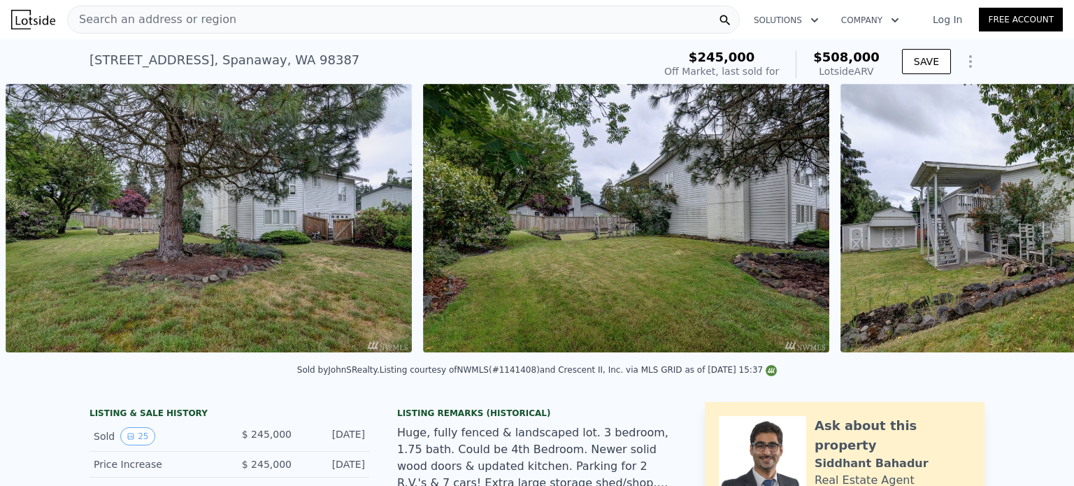
click at [45, 215] on img at bounding box center [209, 218] width 406 height 269
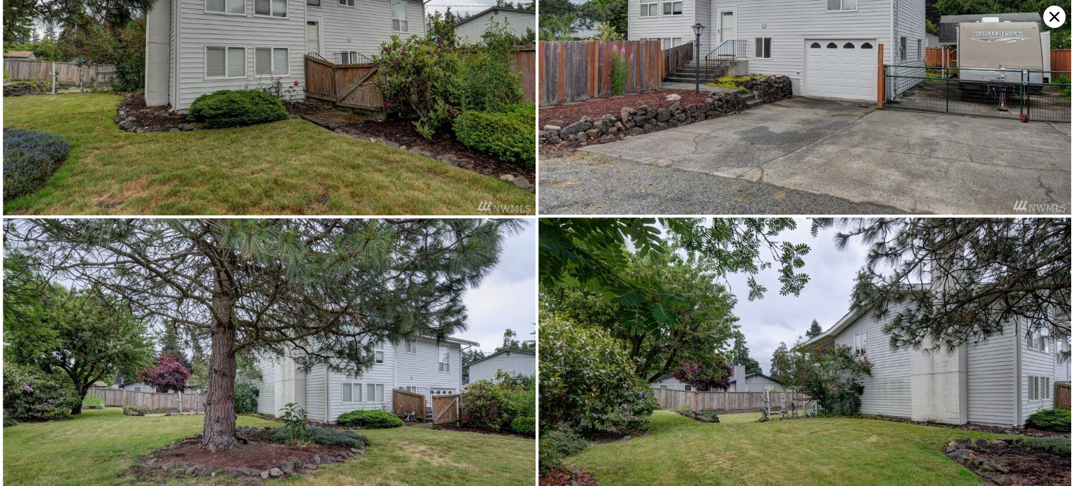
scroll to position [0, 0]
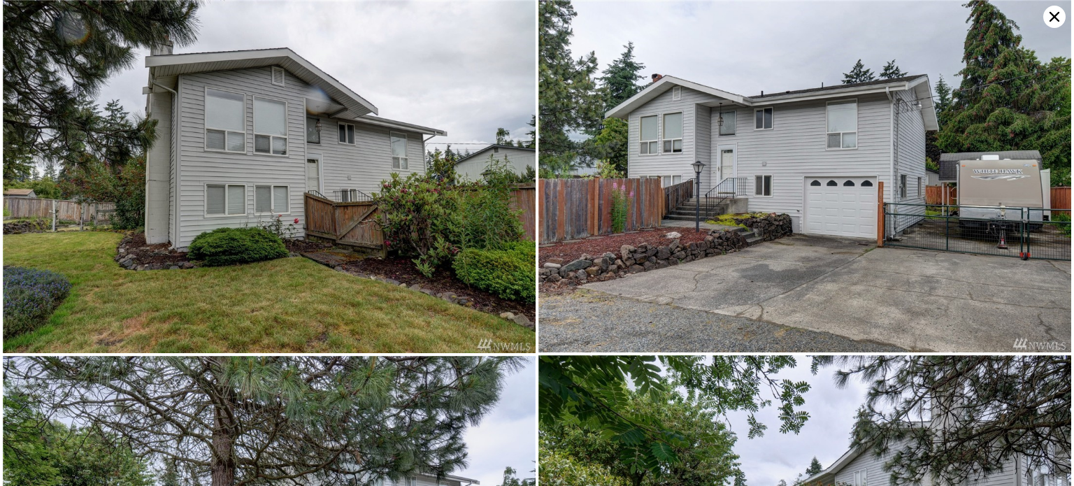
click at [318, 169] on img at bounding box center [269, 176] width 533 height 353
click at [1046, 13] on icon at bounding box center [1055, 17] width 22 height 22
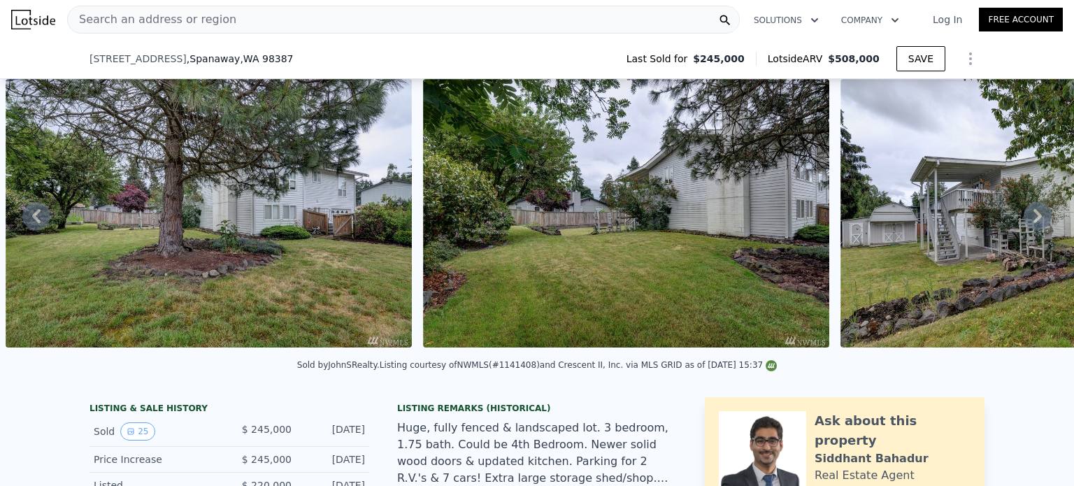
scroll to position [204, 0]
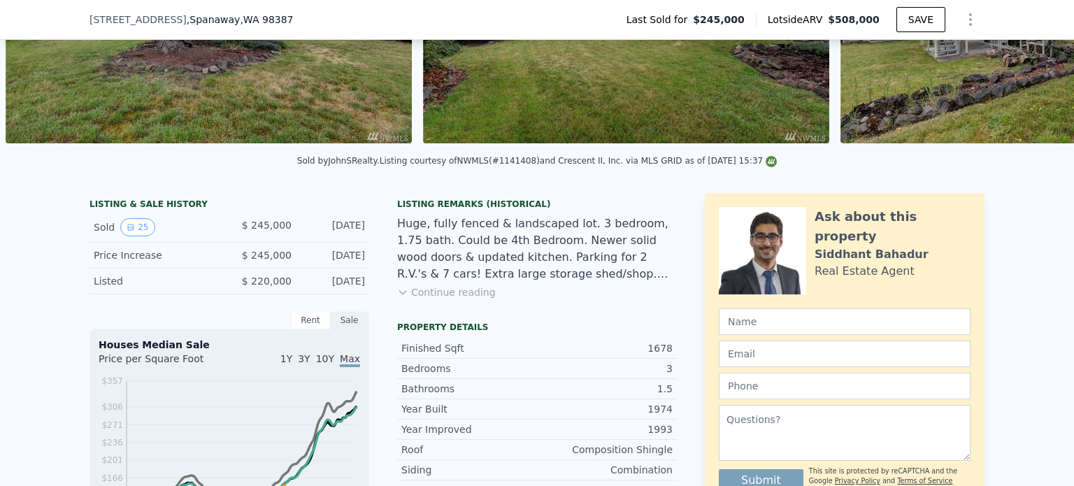
drag, startPoint x: 244, startPoint y: 238, endPoint x: 368, endPoint y: 234, distance: 123.9
copy div "$ 245,000 [DATE]"
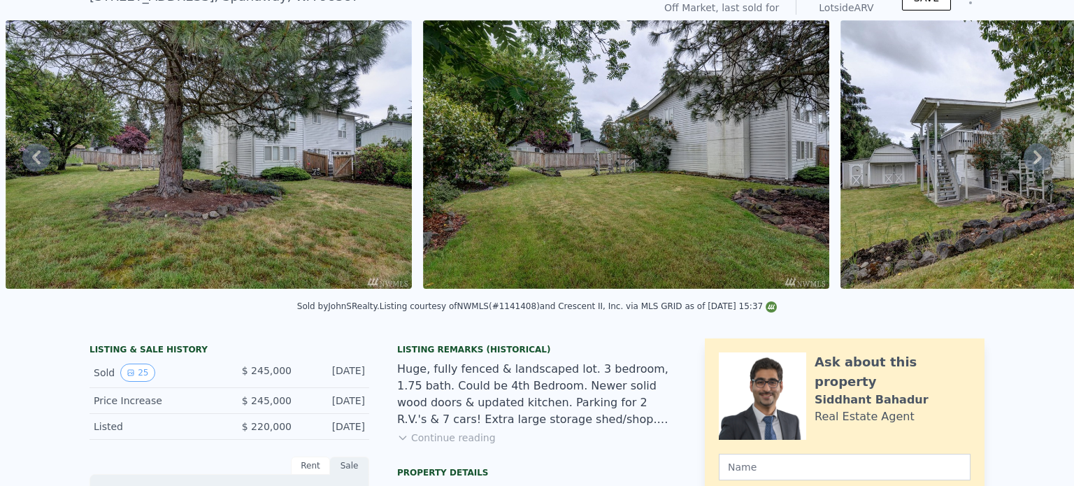
scroll to position [5, 0]
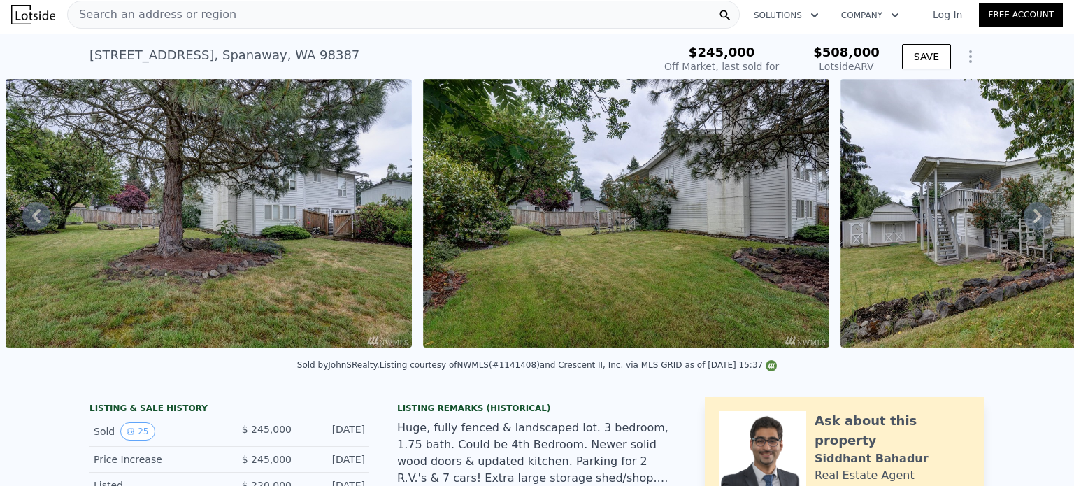
click at [170, 12] on span "Search an address or region" at bounding box center [152, 14] width 169 height 17
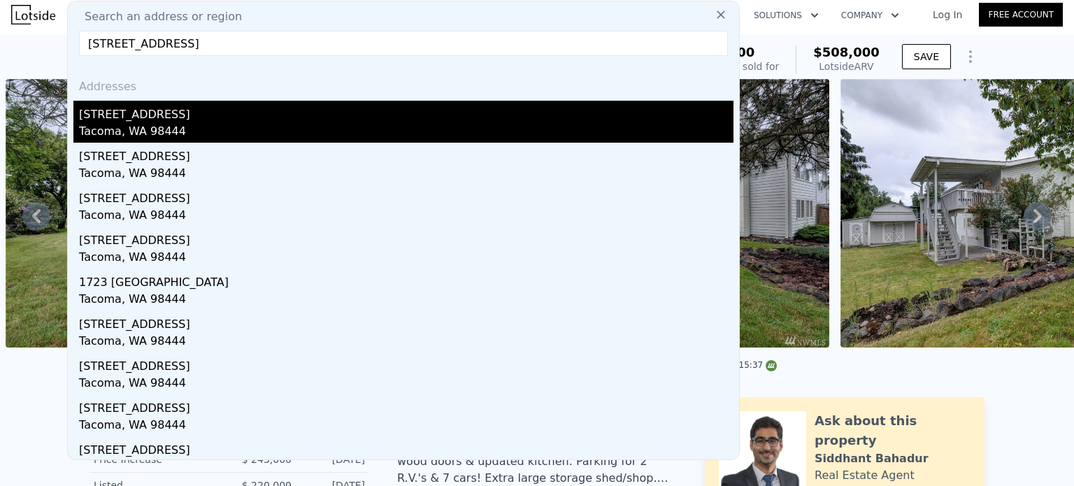
type input "[STREET_ADDRESS]"
click at [541, 114] on div "[STREET_ADDRESS]" at bounding box center [406, 112] width 655 height 22
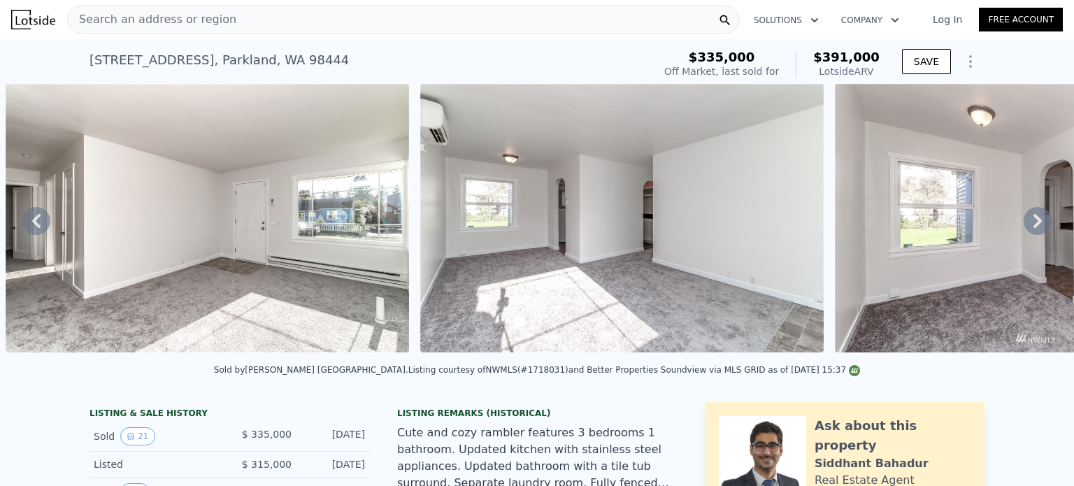
click at [351, 20] on div "Search an address or region" at bounding box center [403, 20] width 673 height 28
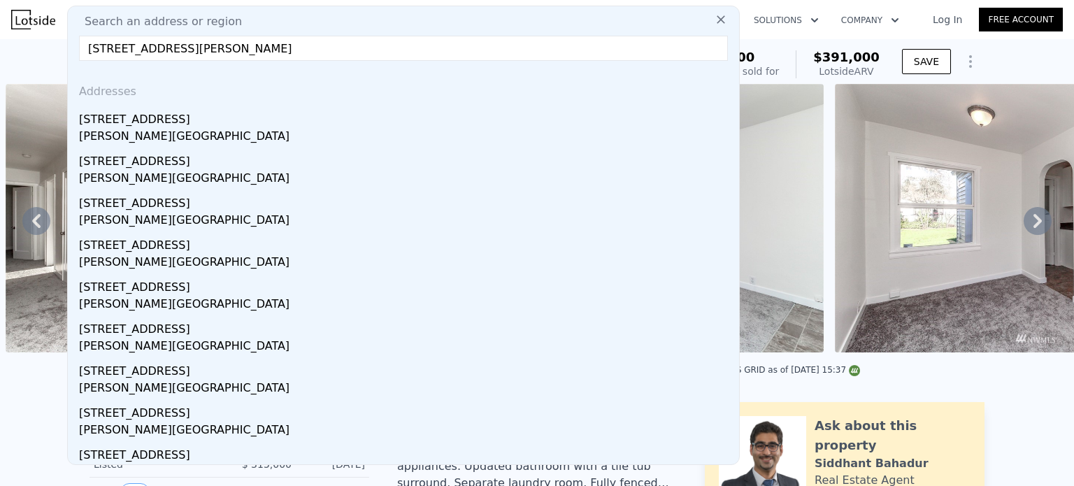
type input "[STREET_ADDRESS][PERSON_NAME]"
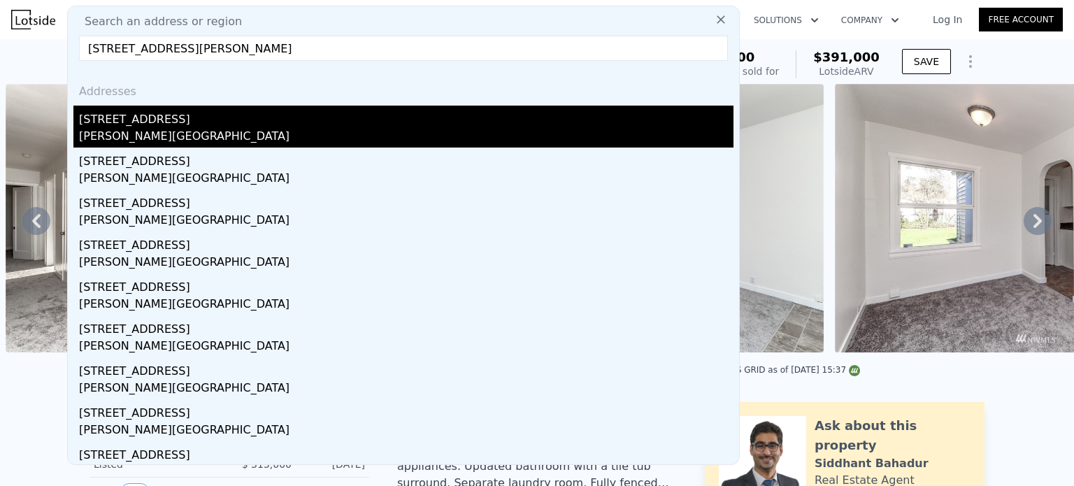
click at [328, 118] on div "[STREET_ADDRESS]" at bounding box center [406, 117] width 655 height 22
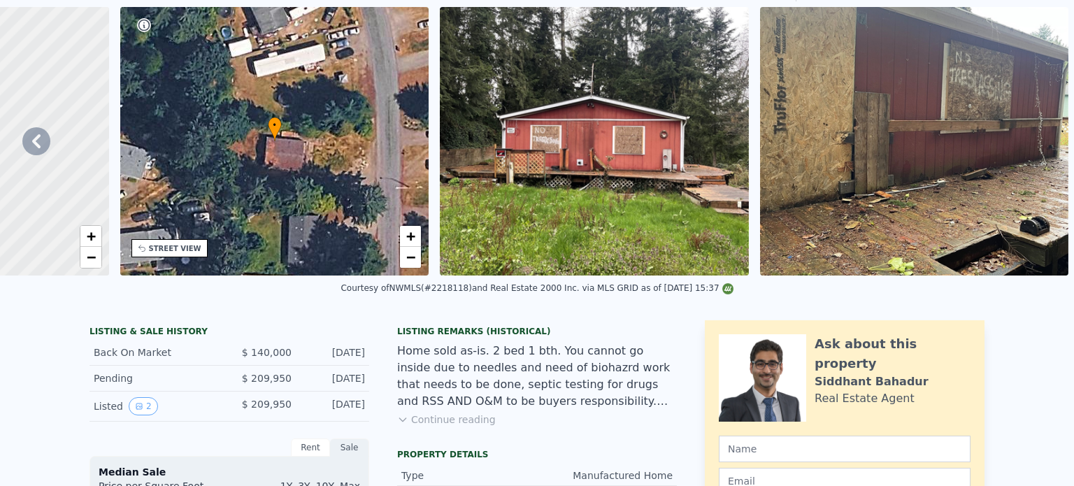
scroll to position [5, 0]
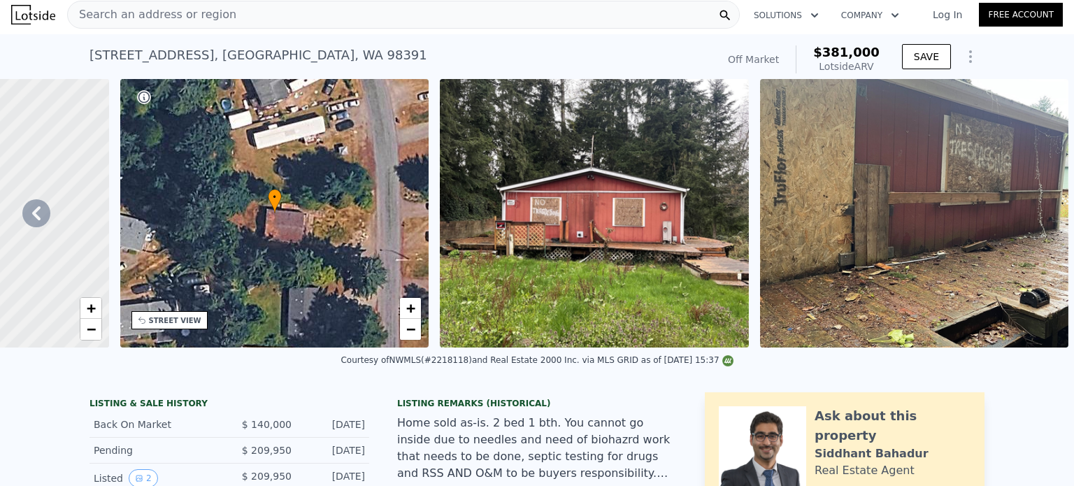
click at [355, 12] on div "Search an address or region" at bounding box center [403, 15] width 673 height 28
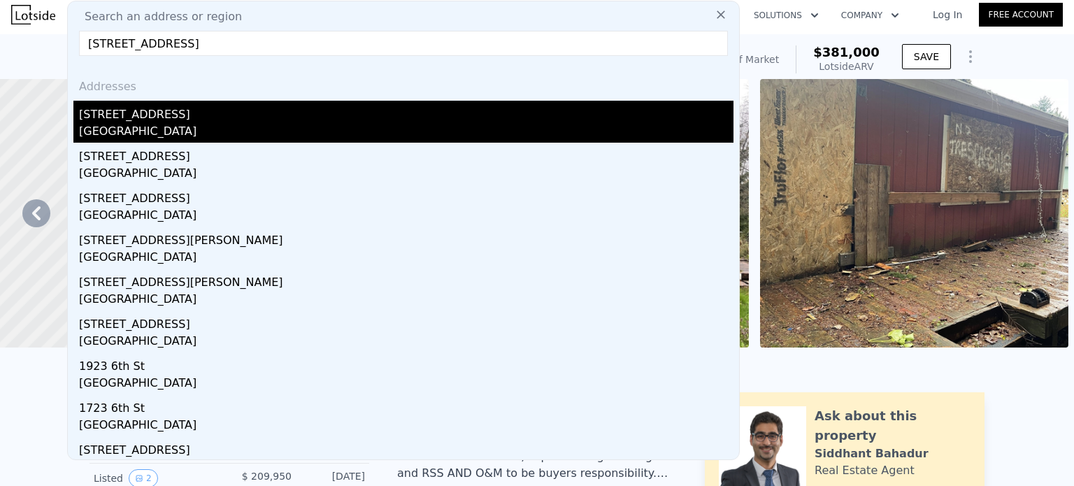
type input "[STREET_ADDRESS]"
click at [210, 120] on div "[STREET_ADDRESS]" at bounding box center [406, 112] width 655 height 22
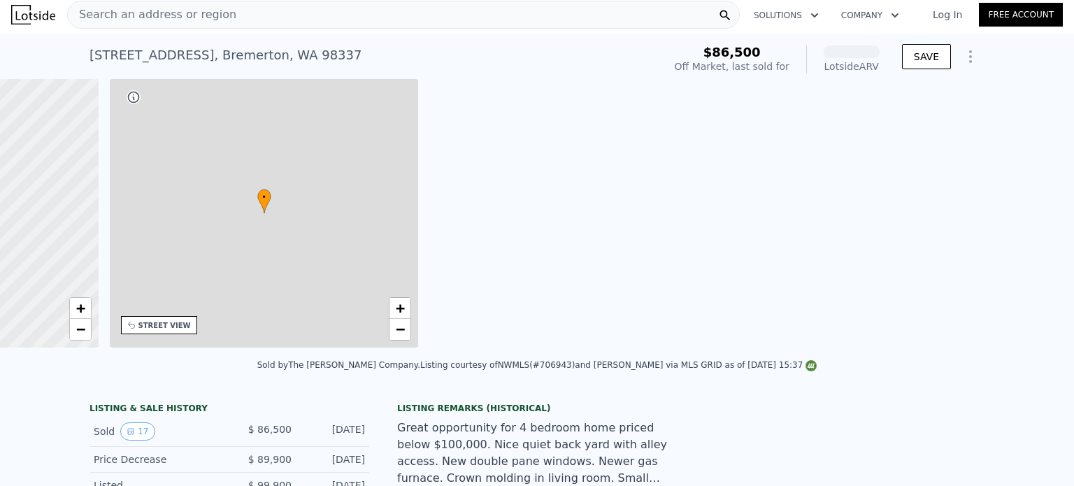
scroll to position [0, 325]
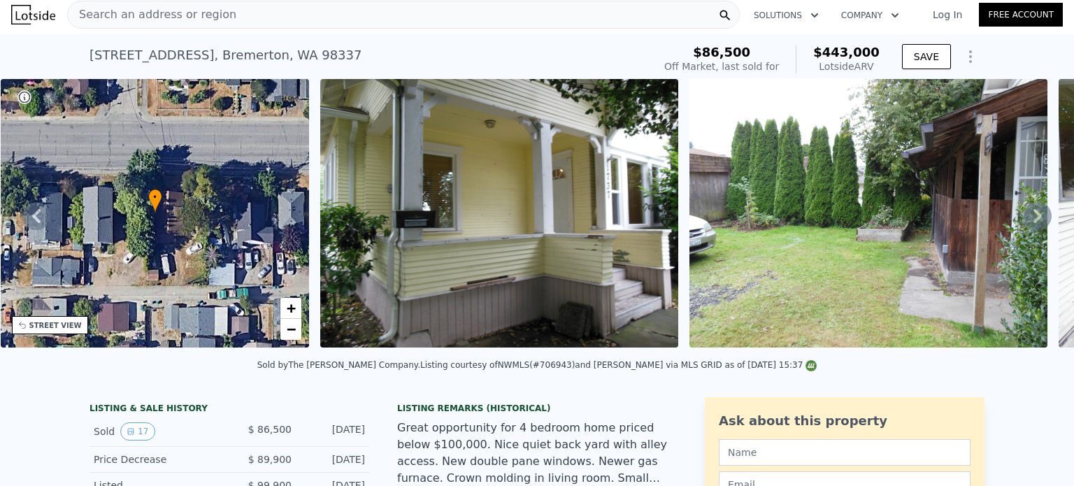
click at [1024, 215] on icon at bounding box center [1038, 216] width 28 height 28
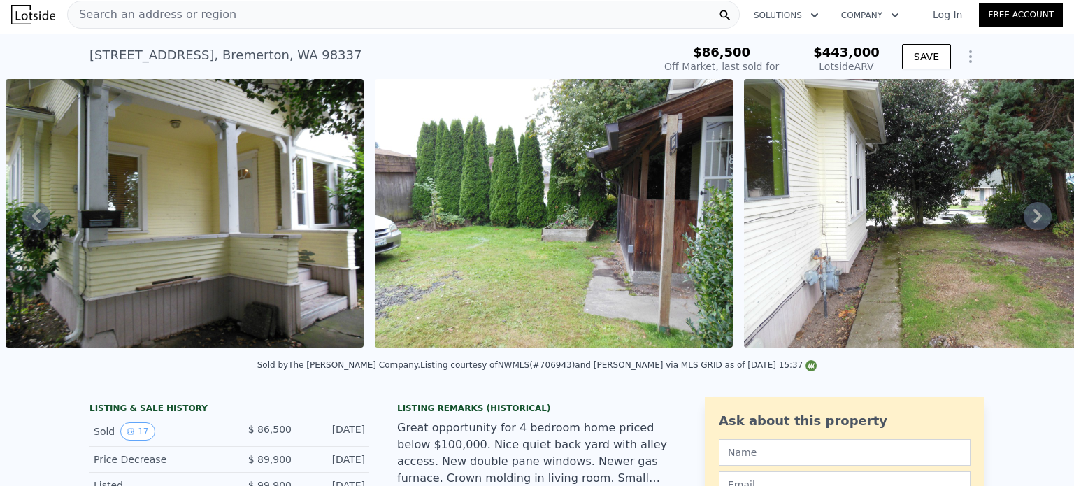
click at [1024, 215] on icon at bounding box center [1038, 216] width 28 height 28
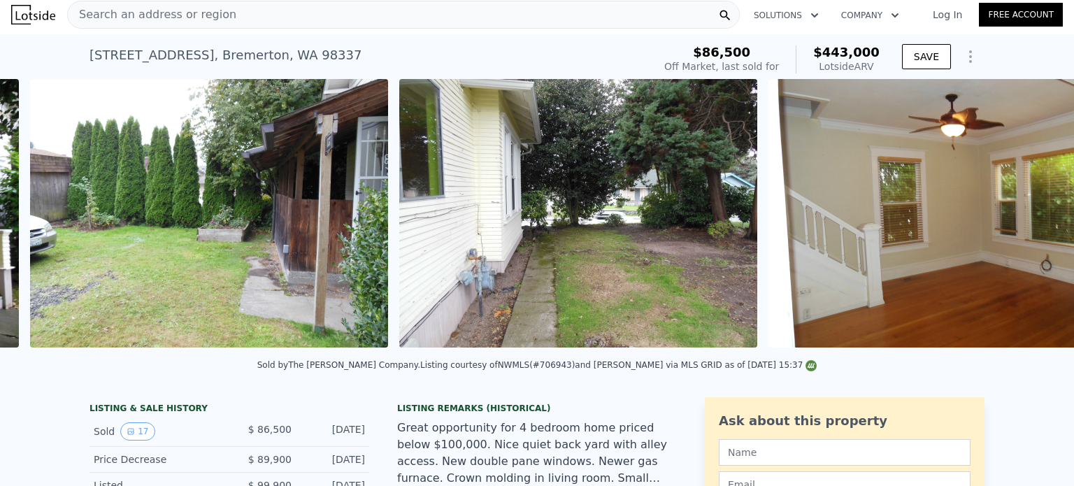
scroll to position [0, 1009]
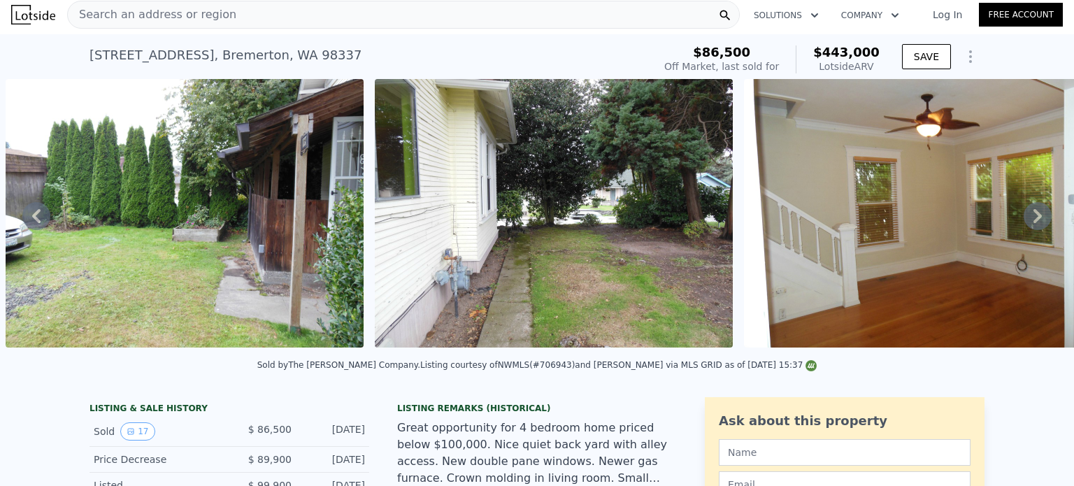
click at [1024, 215] on icon at bounding box center [1038, 216] width 28 height 28
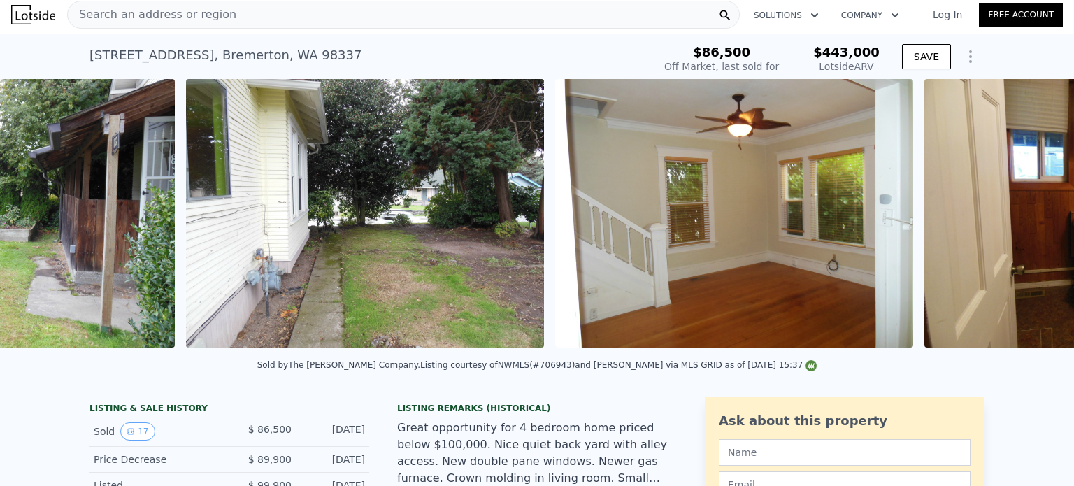
scroll to position [0, 1379]
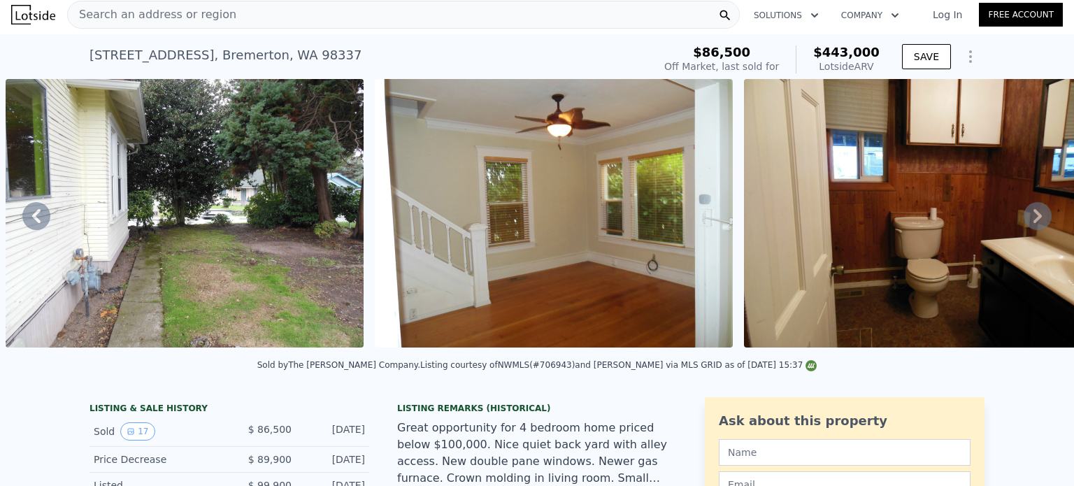
click at [1024, 215] on icon at bounding box center [1038, 216] width 28 height 28
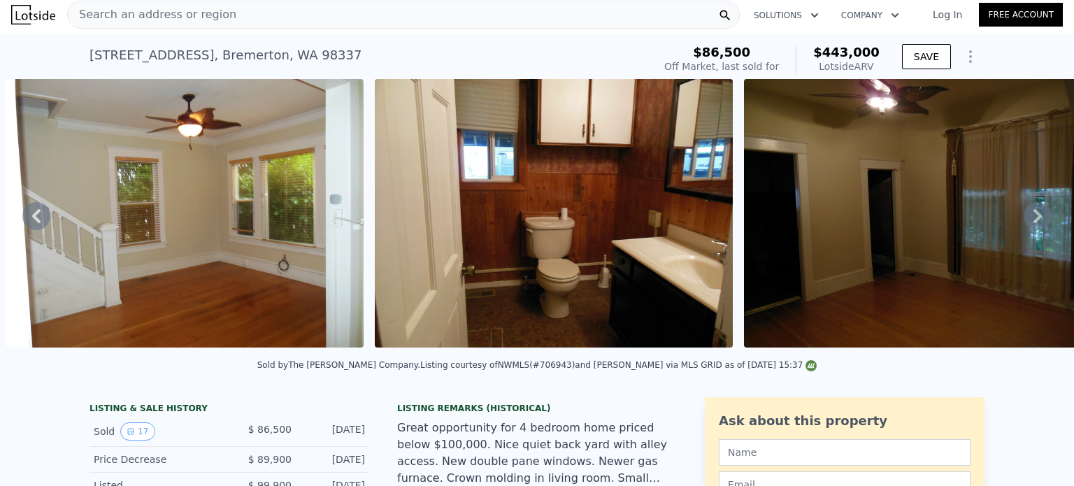
click at [1024, 215] on icon at bounding box center [1038, 216] width 28 height 28
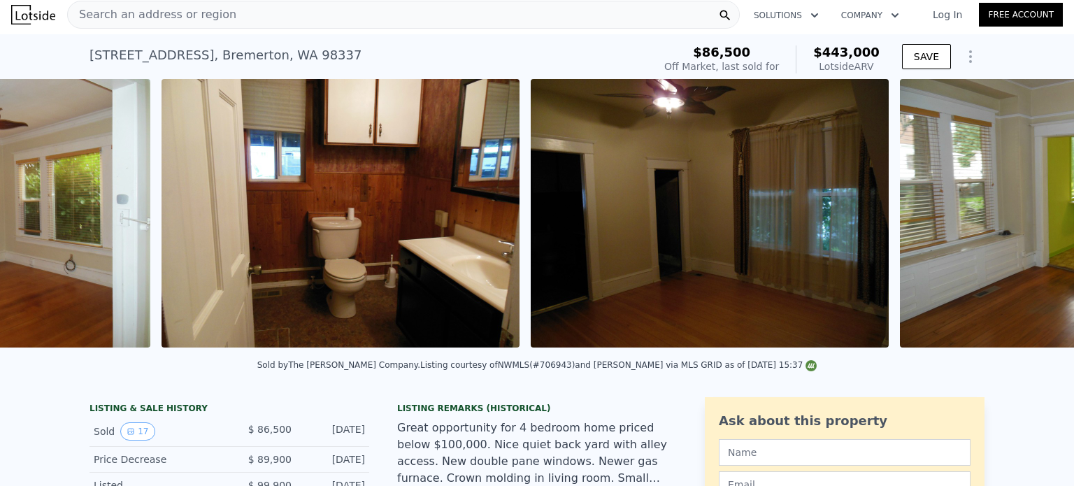
scroll to position [0, 2117]
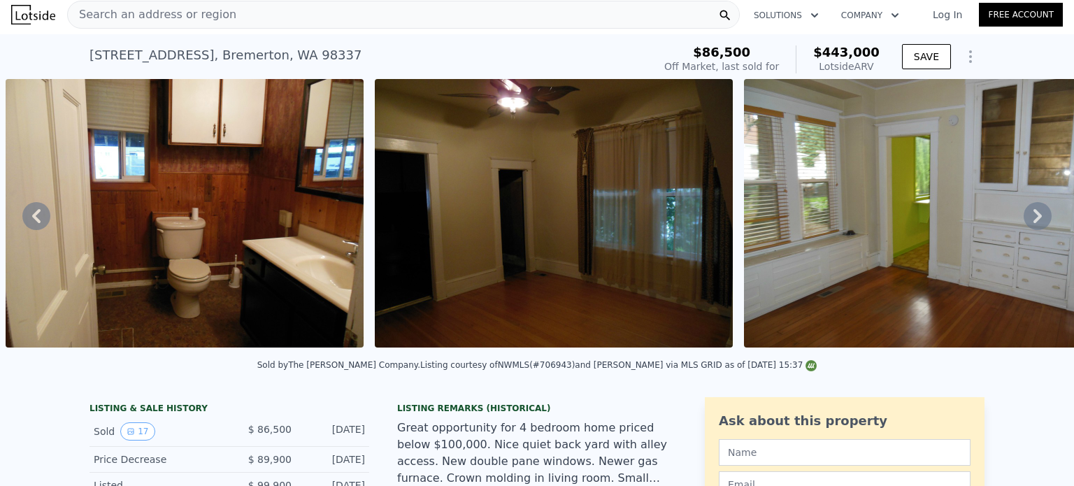
click at [1024, 215] on icon at bounding box center [1038, 216] width 28 height 28
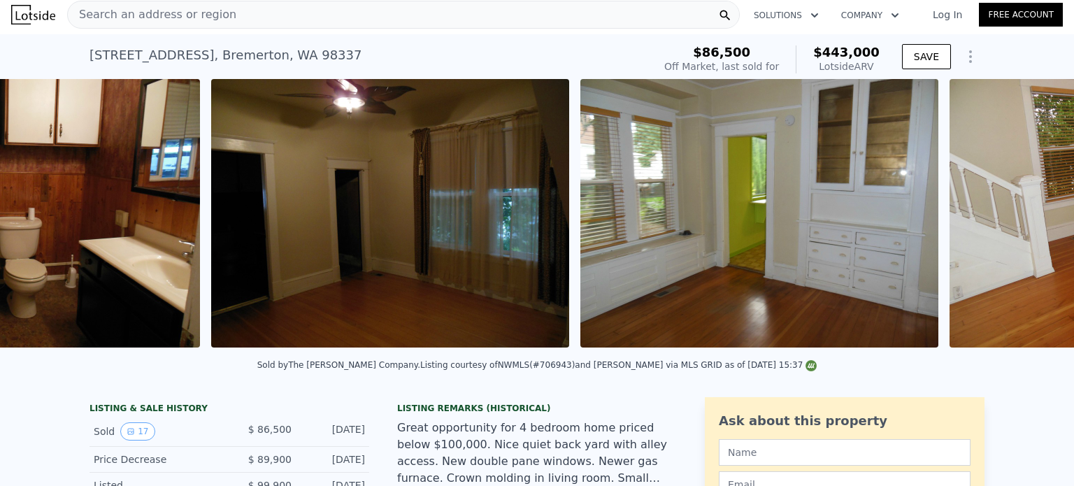
scroll to position [0, 2487]
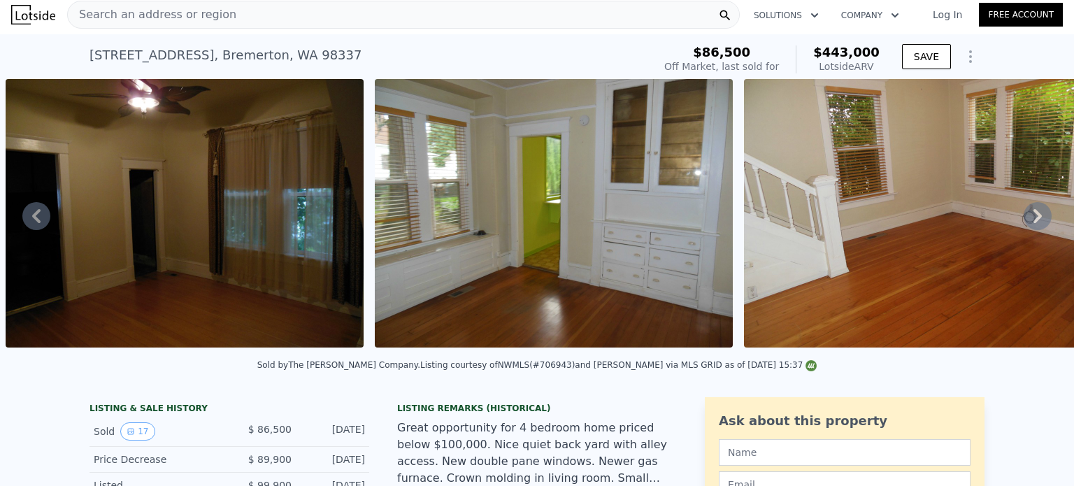
click at [1024, 215] on icon at bounding box center [1038, 216] width 28 height 28
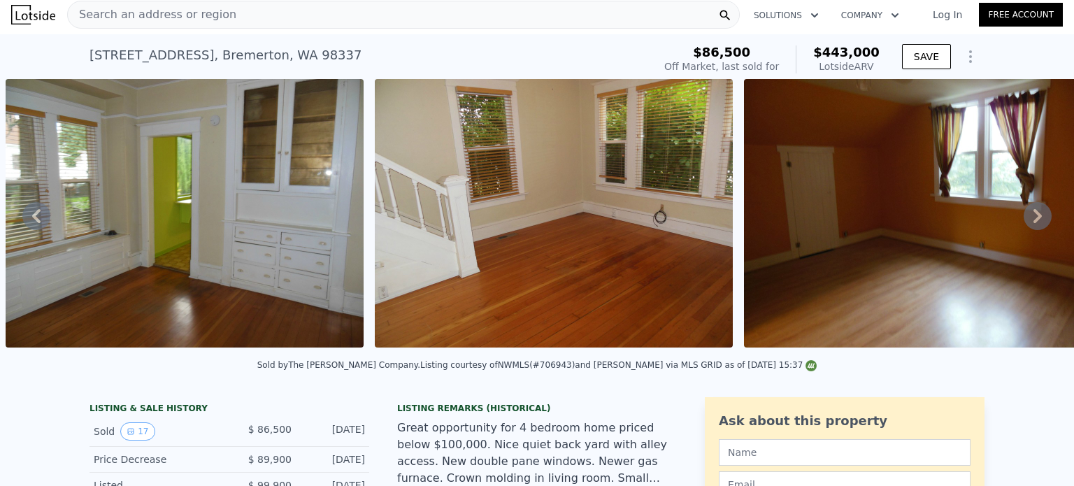
click at [1024, 215] on icon at bounding box center [1038, 216] width 28 height 28
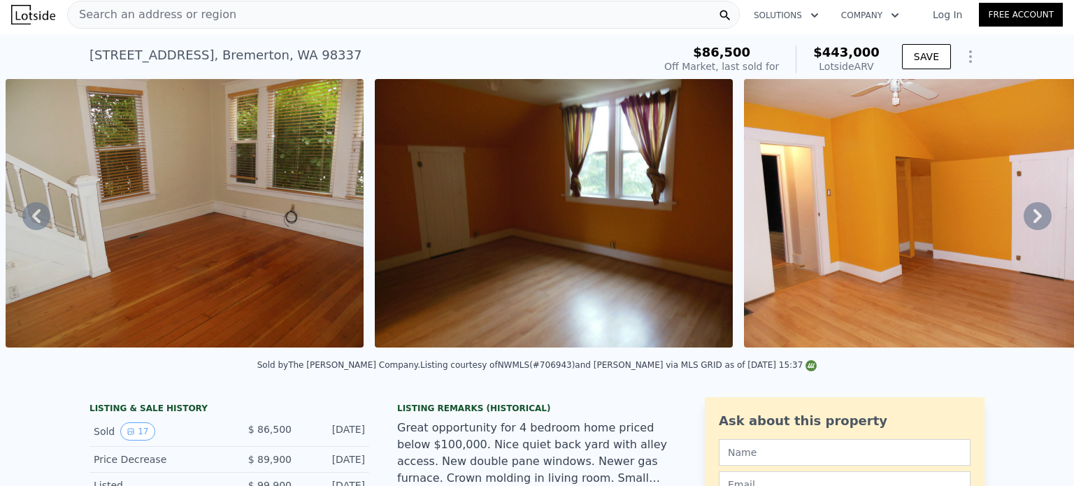
click at [1024, 215] on icon at bounding box center [1038, 216] width 28 height 28
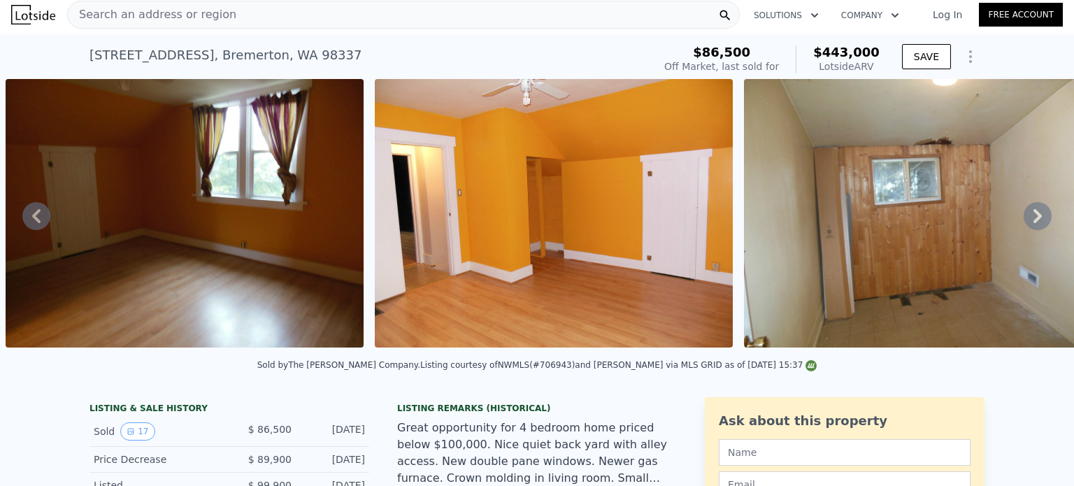
click at [1024, 215] on icon at bounding box center [1038, 216] width 28 height 28
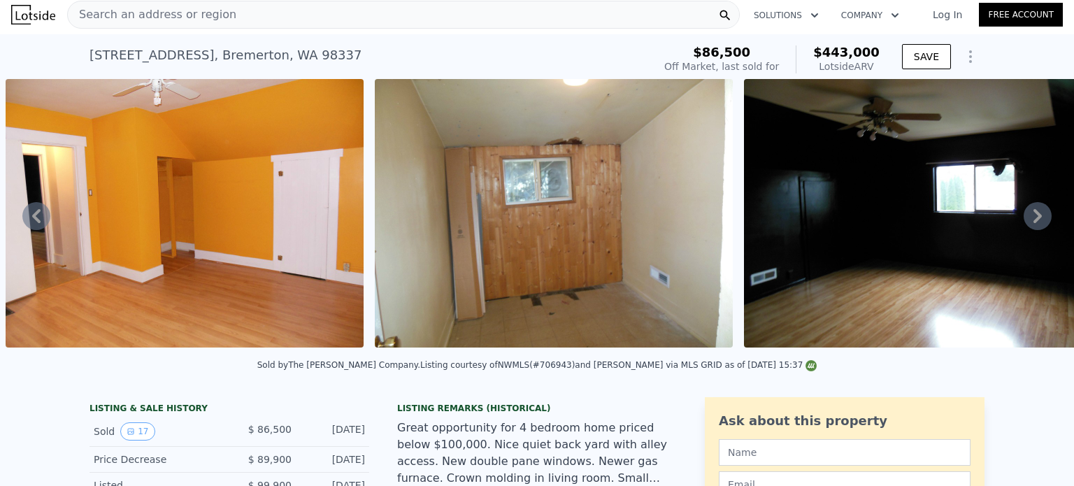
click at [1024, 215] on icon at bounding box center [1038, 216] width 28 height 28
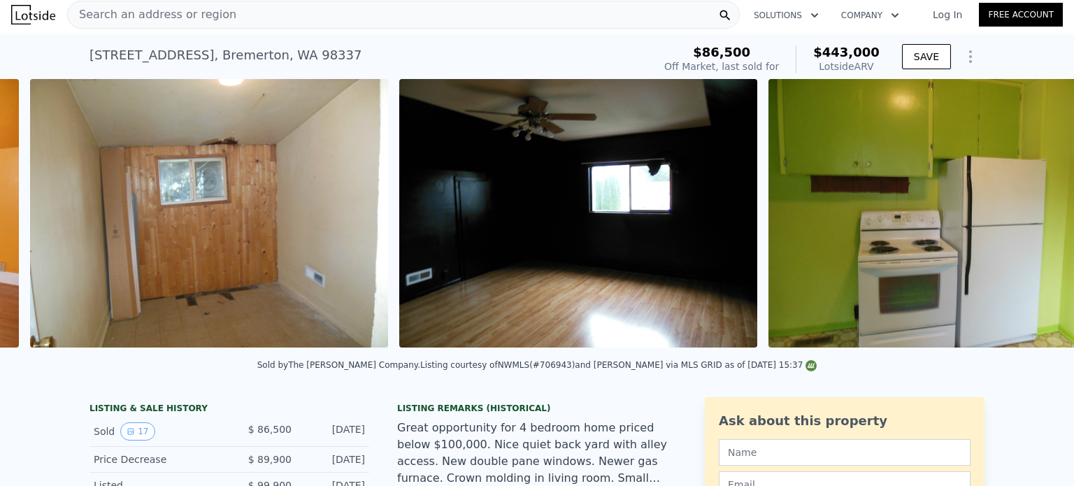
scroll to position [0, 4333]
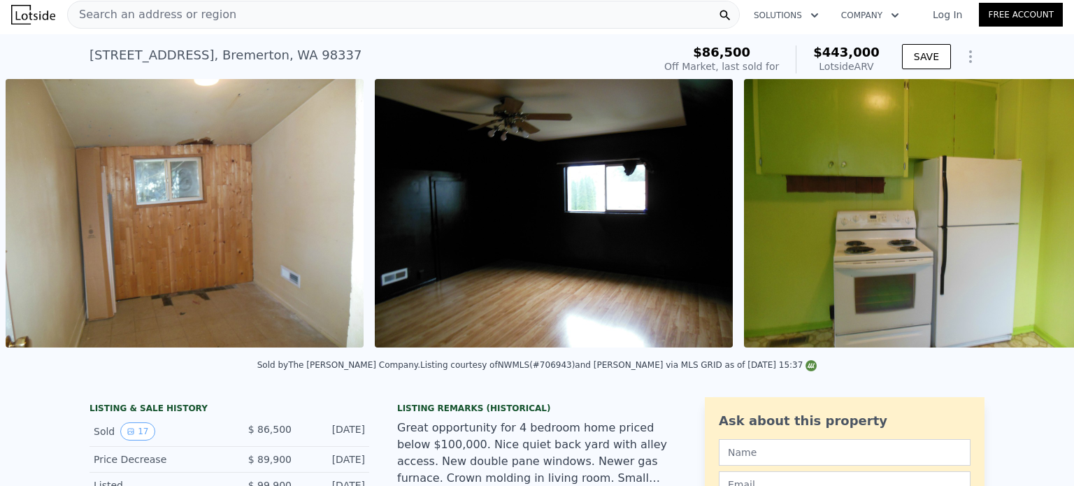
click at [1018, 215] on div "• + − • + − STREET VIEW ← Mover a la izquierda → Mover a la derecha ↑ Mover hac…" at bounding box center [537, 215] width 1074 height 273
click at [1024, 215] on icon at bounding box center [1038, 216] width 28 height 28
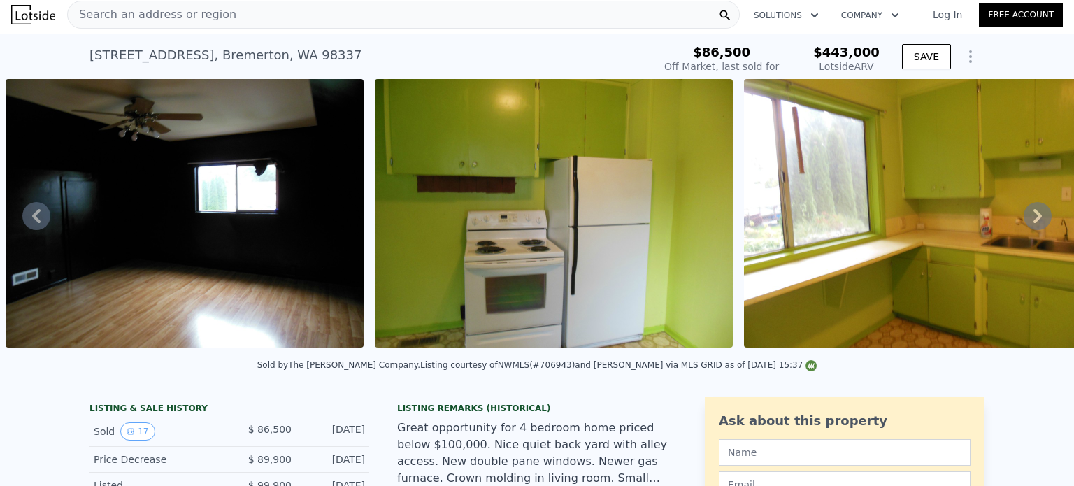
click at [1024, 215] on icon at bounding box center [1038, 216] width 28 height 28
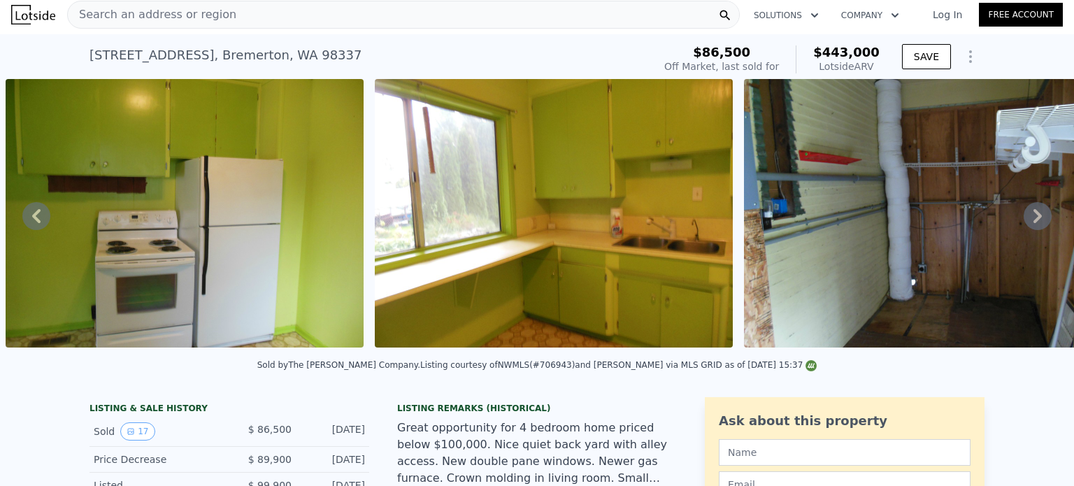
click at [1024, 215] on icon at bounding box center [1038, 216] width 28 height 28
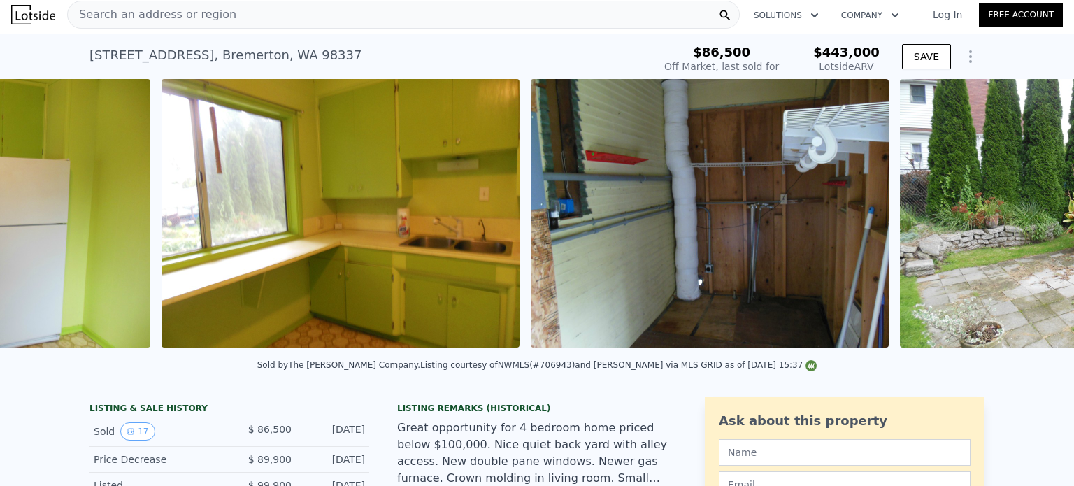
scroll to position [0, 5441]
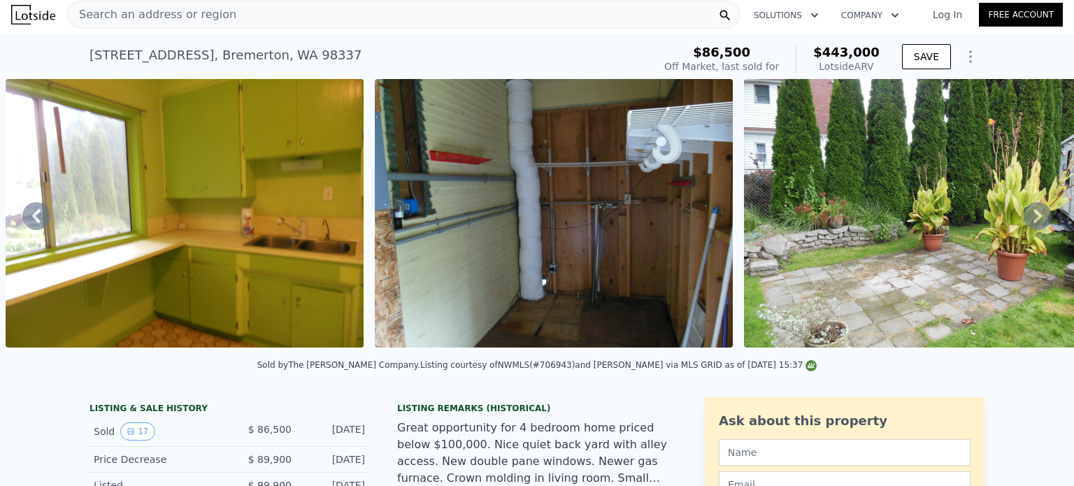
click at [1024, 215] on icon at bounding box center [1038, 216] width 28 height 28
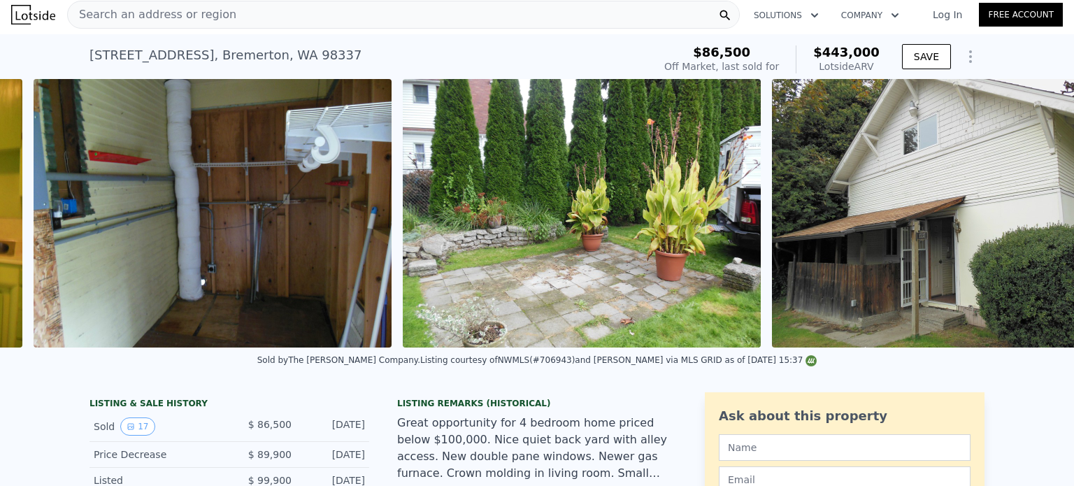
scroll to position [0, 5810]
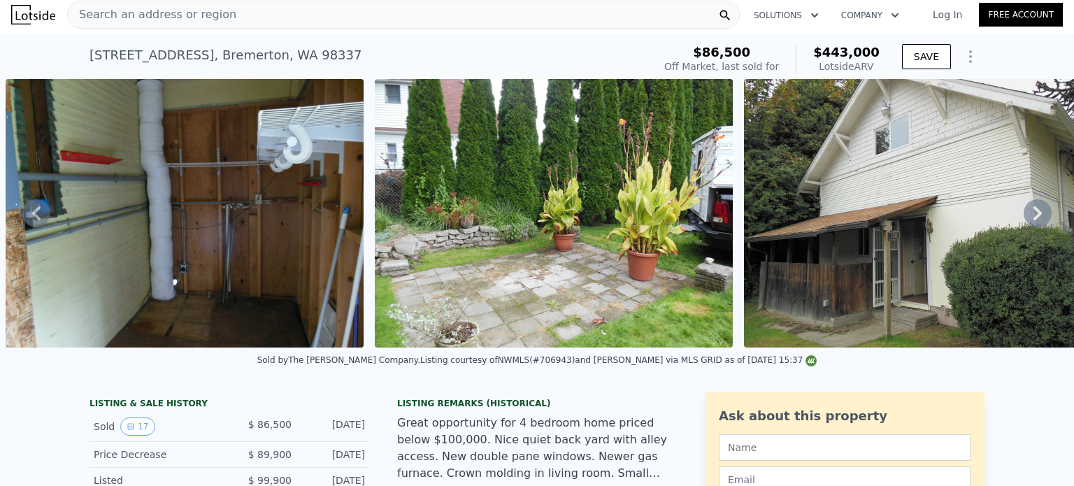
click at [1018, 215] on div "• + − • + − STREET VIEW ← Mover a la izquierda → Mover a la derecha ↑ Mover hac…" at bounding box center [537, 213] width 1074 height 269
click at [1024, 215] on icon at bounding box center [1038, 213] width 28 height 28
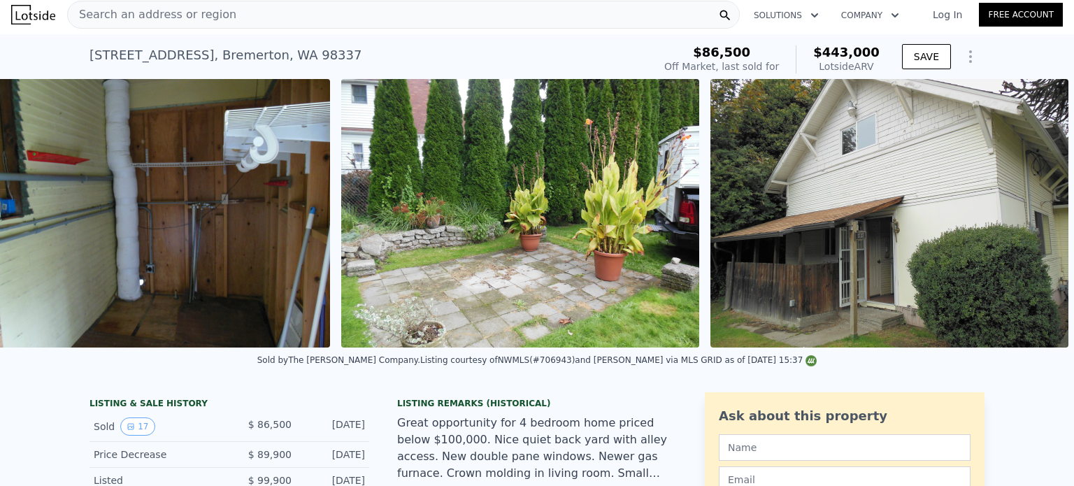
scroll to position [0, 5854]
click at [1018, 215] on img at bounding box center [890, 213] width 358 height 269
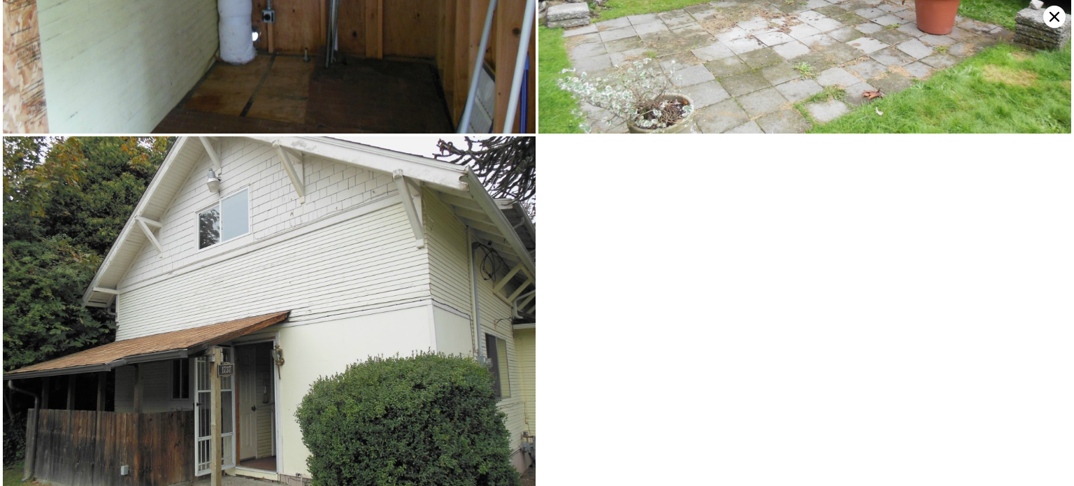
scroll to position [3097, 0]
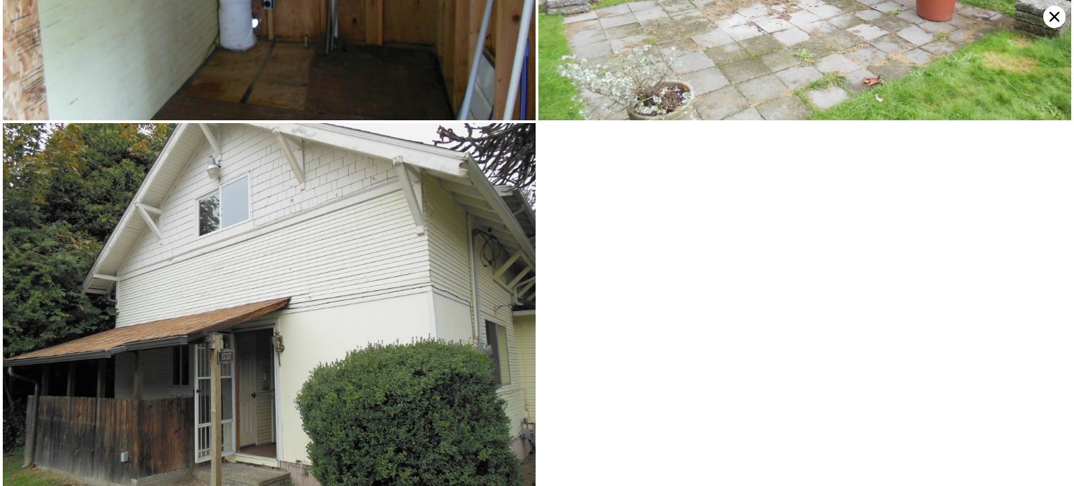
click at [1054, 20] on icon at bounding box center [1055, 17] width 22 height 22
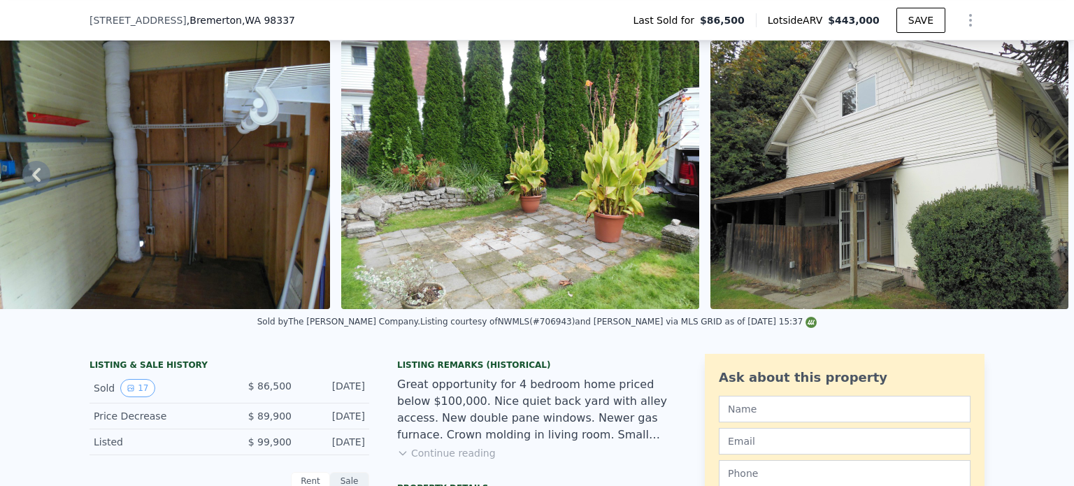
scroll to position [64, 0]
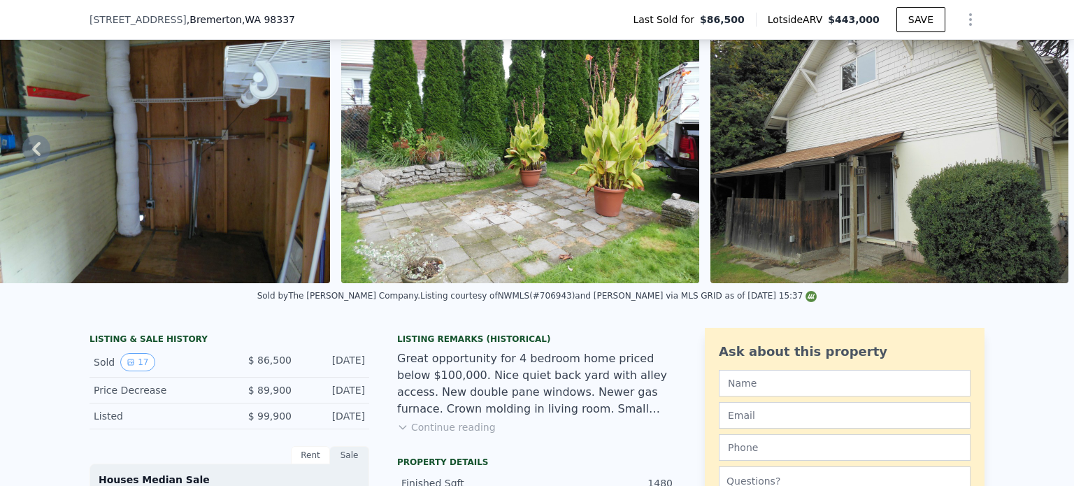
click at [37, 147] on icon at bounding box center [36, 149] width 28 height 28
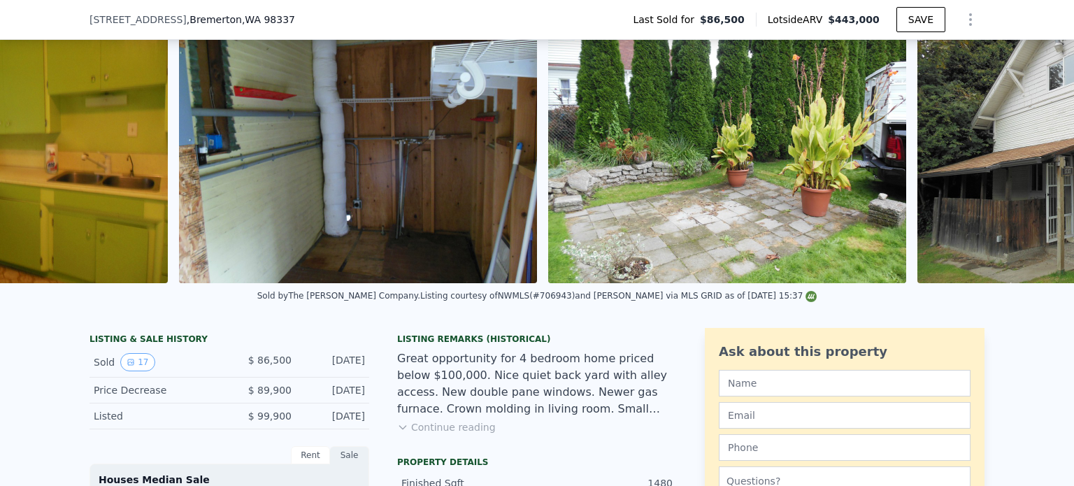
scroll to position [0, 5441]
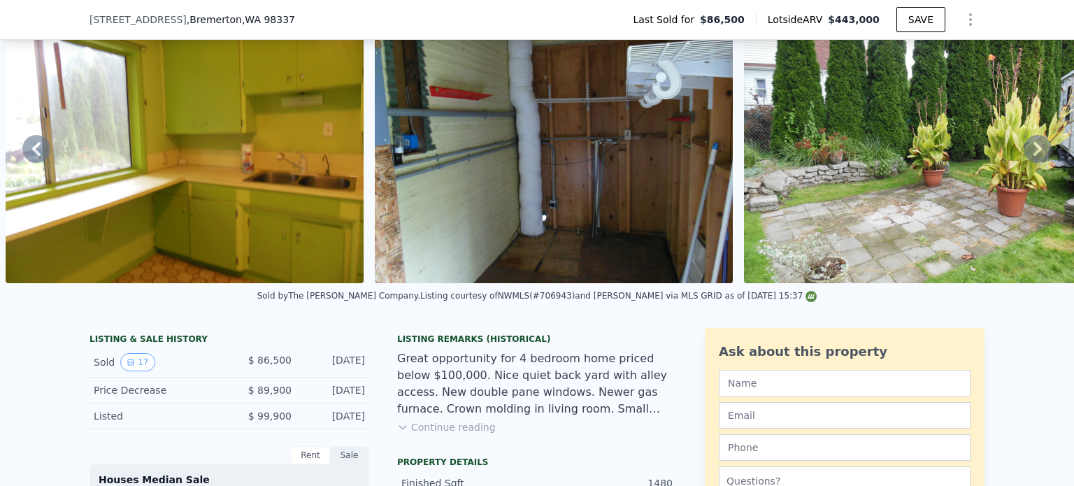
click at [37, 147] on div "• + − • + − STREET VIEW ← Mover a la izquierda → Mover a la derecha ↑ Mover hac…" at bounding box center [537, 149] width 1074 height 269
click at [37, 147] on icon at bounding box center [36, 149] width 28 height 28
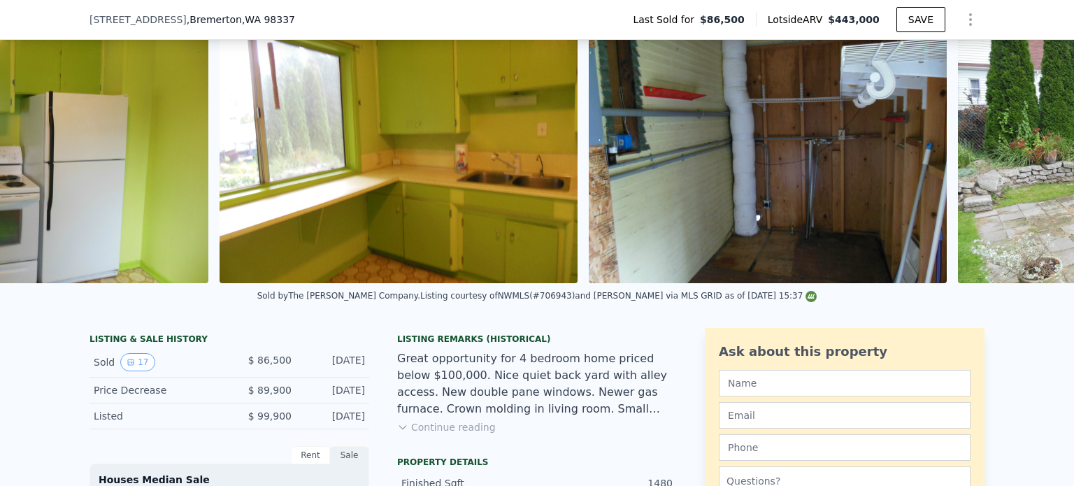
scroll to position [0, 5072]
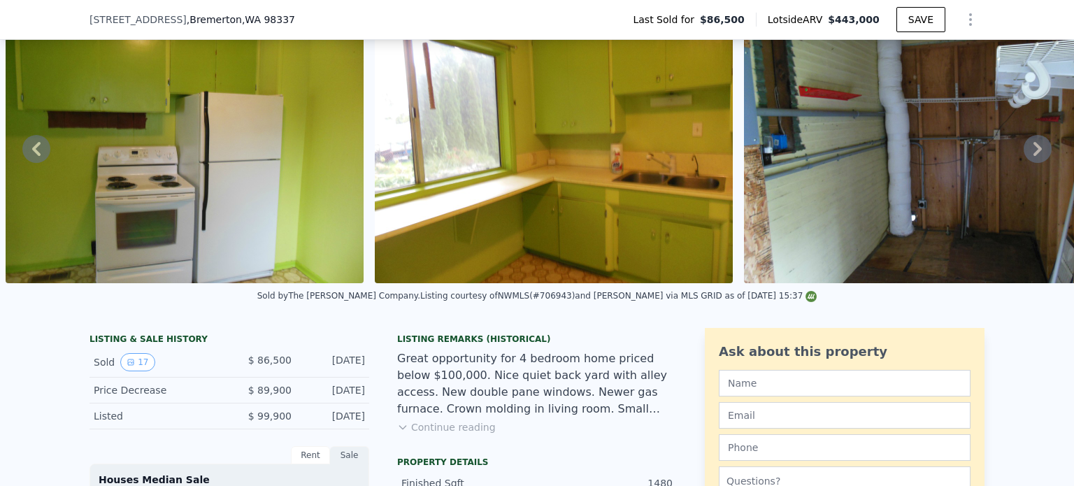
click at [37, 147] on icon at bounding box center [36, 149] width 28 height 28
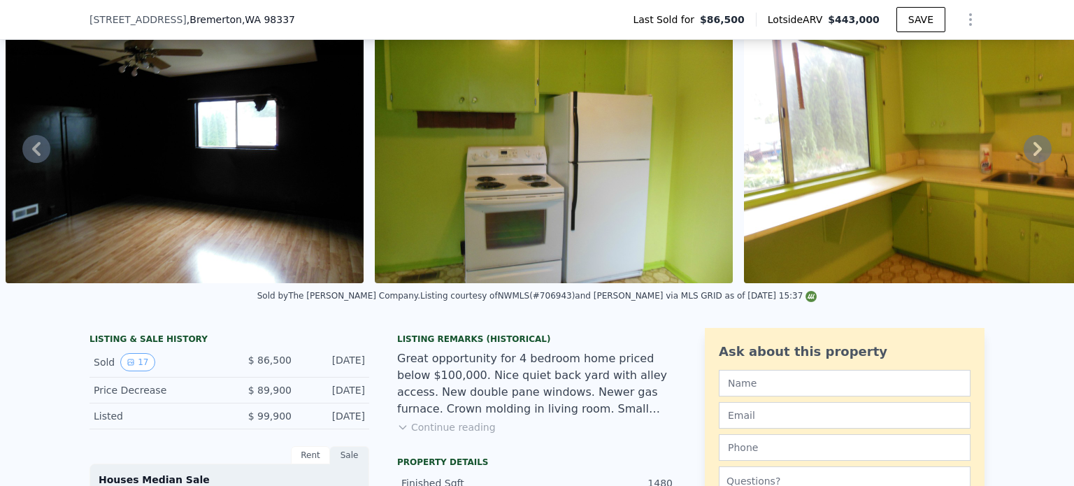
click at [37, 147] on icon at bounding box center [36, 149] width 28 height 28
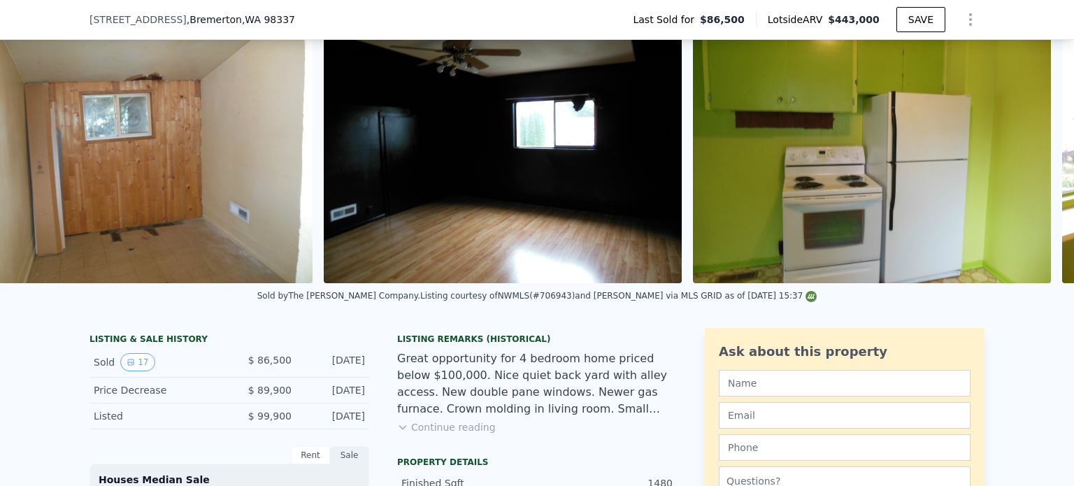
scroll to position [0, 4333]
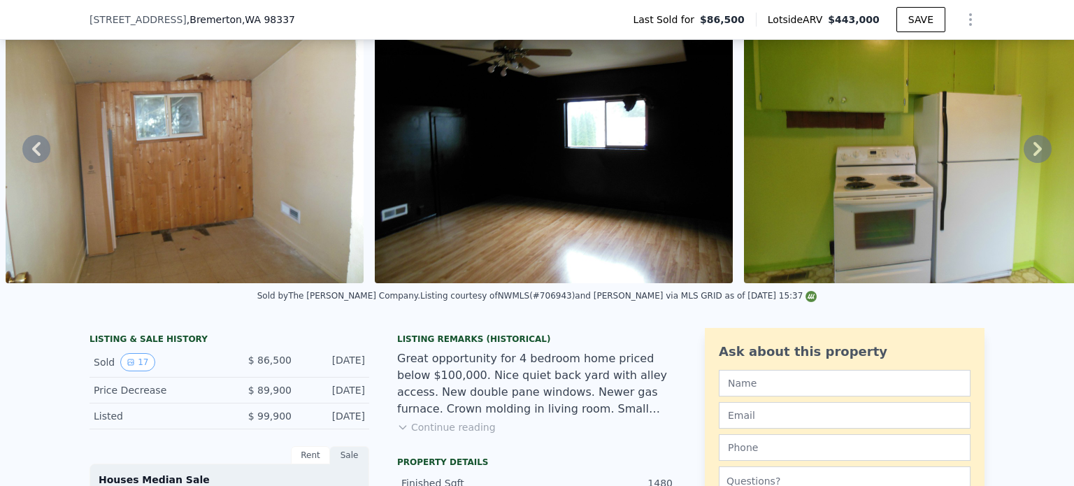
click at [37, 147] on icon at bounding box center [36, 149] width 28 height 28
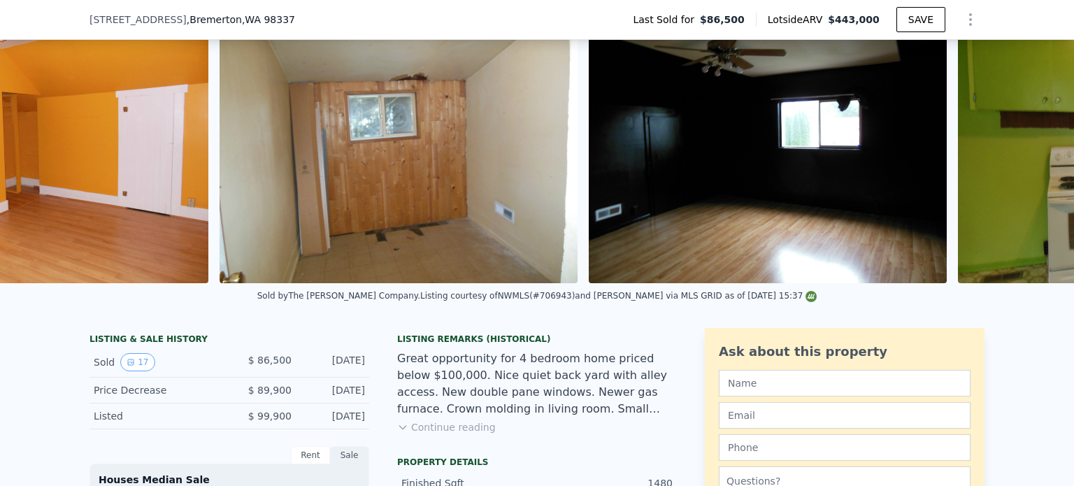
scroll to position [0, 3964]
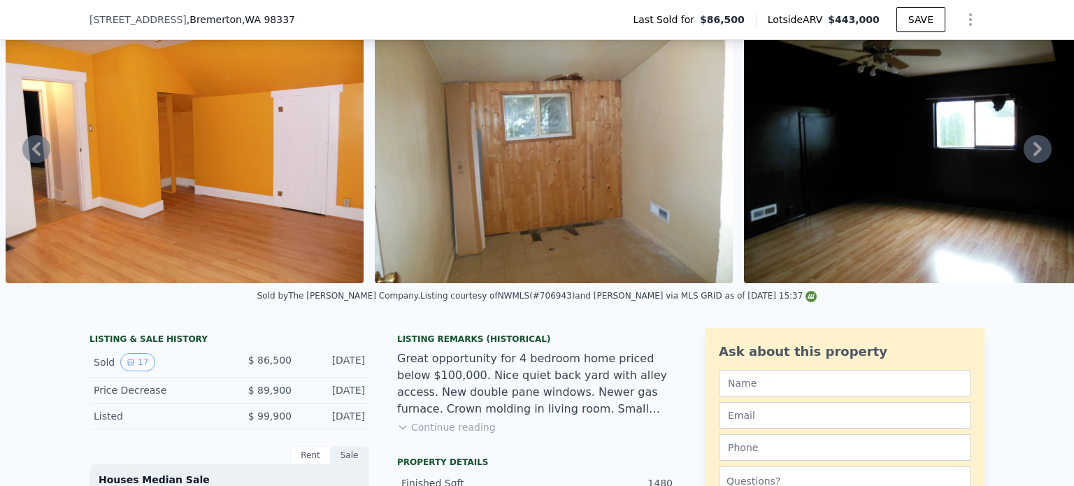
click at [37, 147] on icon at bounding box center [36, 149] width 28 height 28
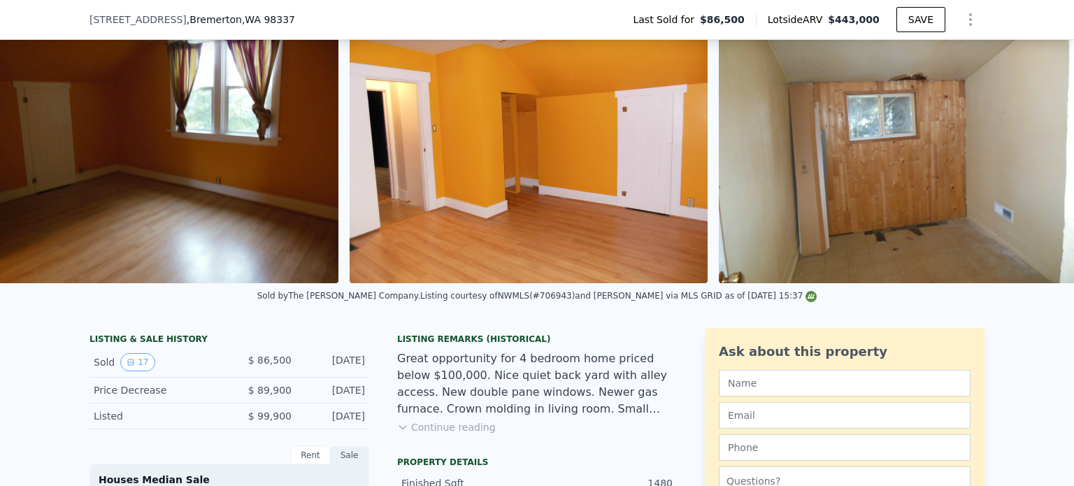
scroll to position [0, 3594]
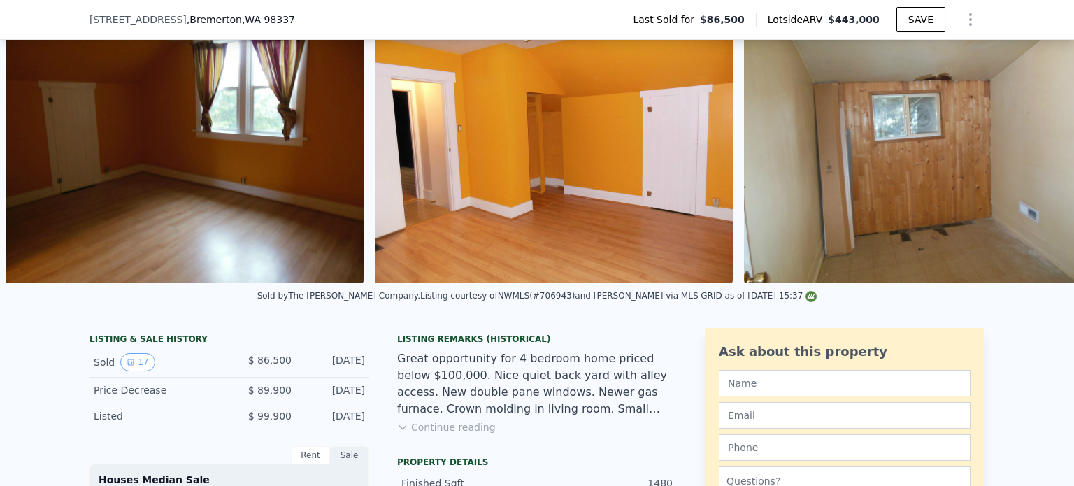
click at [37, 147] on img at bounding box center [185, 149] width 358 height 269
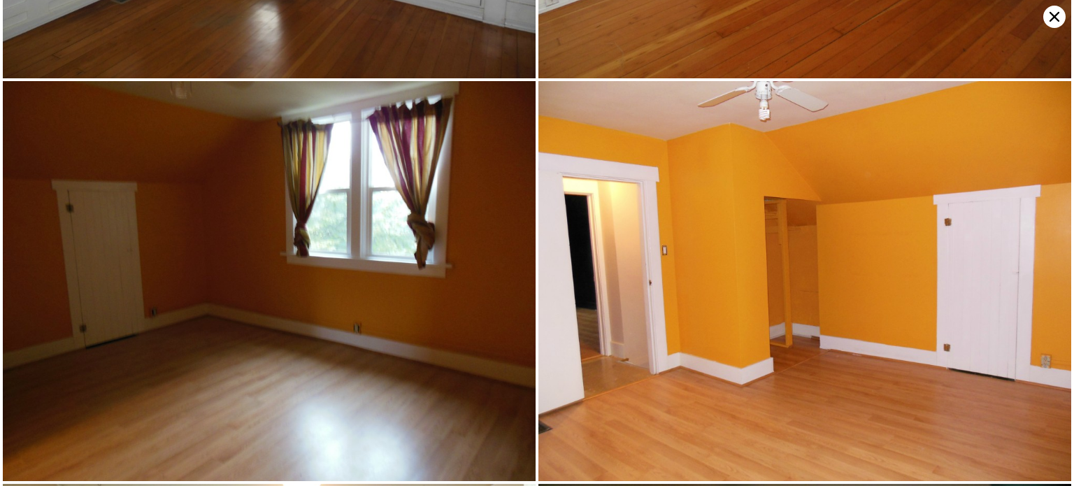
scroll to position [1594, 0]
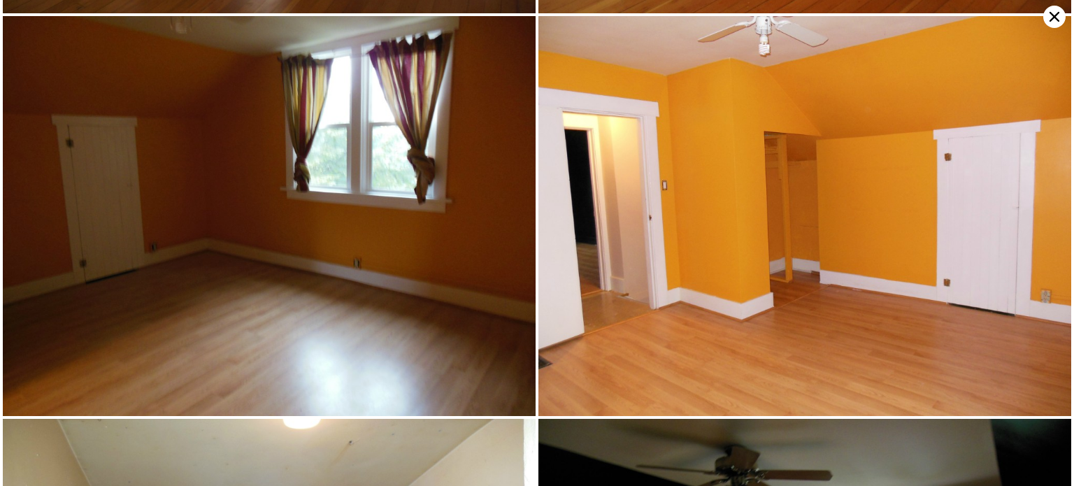
click at [1052, 8] on icon at bounding box center [1055, 17] width 22 height 22
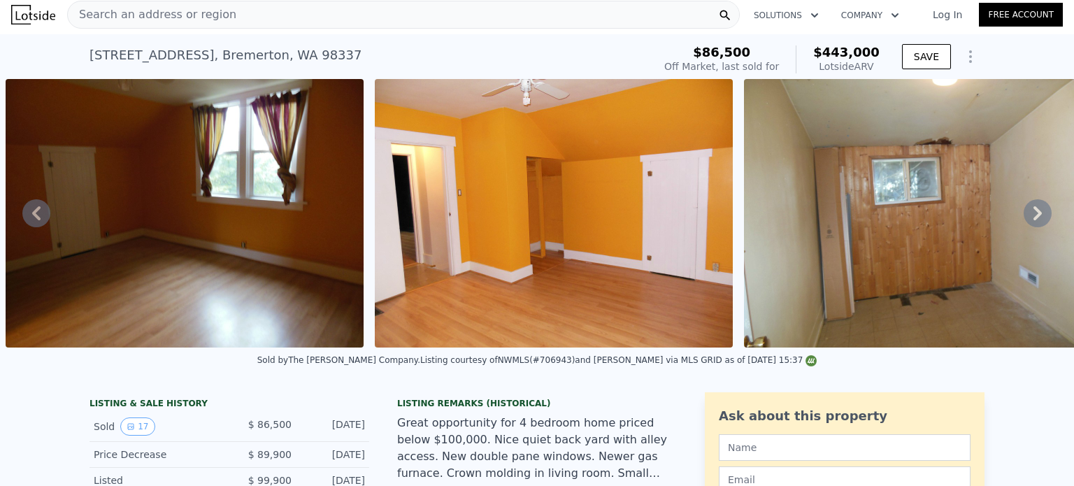
scroll to position [0, 0]
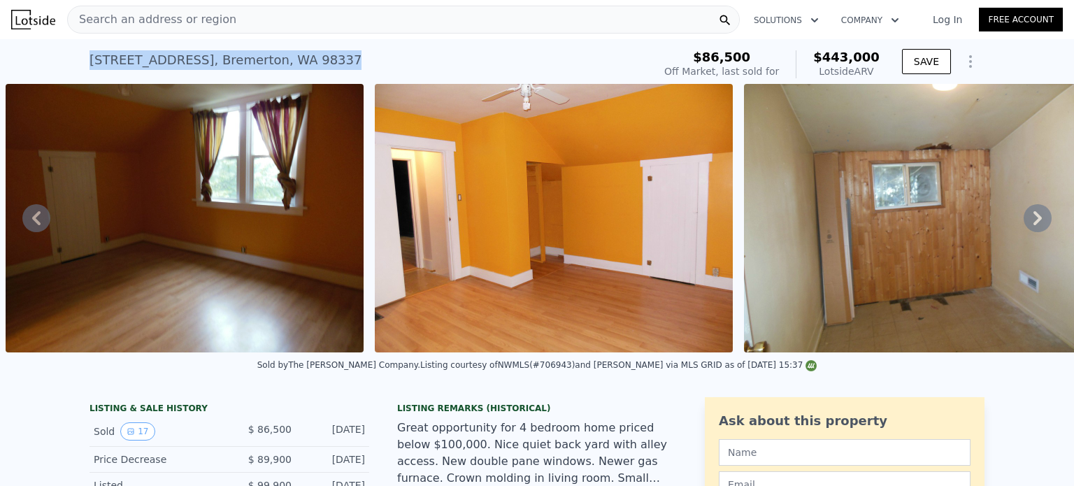
drag, startPoint x: 321, startPoint y: 52, endPoint x: 79, endPoint y: 66, distance: 242.5
click at [79, 66] on div "[STREET_ADDRESS] Sold [DATE] for $86,500 (~ARV $443k ) $86,500 Off Market, last…" at bounding box center [537, 61] width 1074 height 45
copy div "[STREET_ADDRESS]"
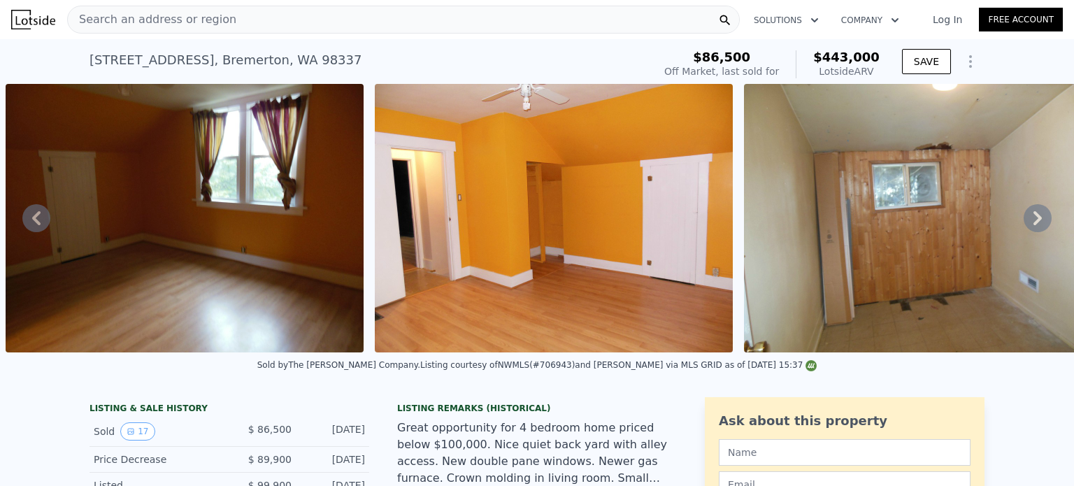
click at [1024, 215] on icon at bounding box center [1038, 218] width 28 height 28
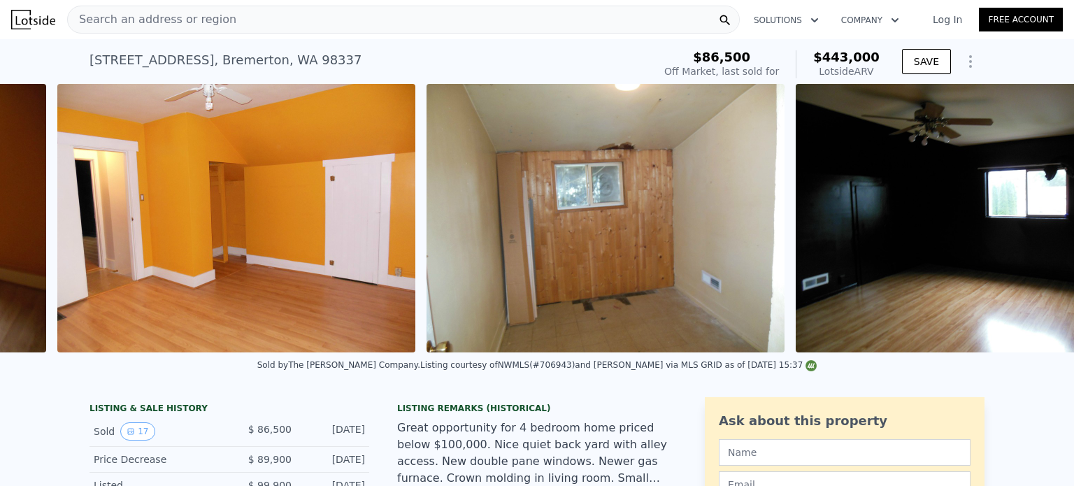
scroll to position [0, 3964]
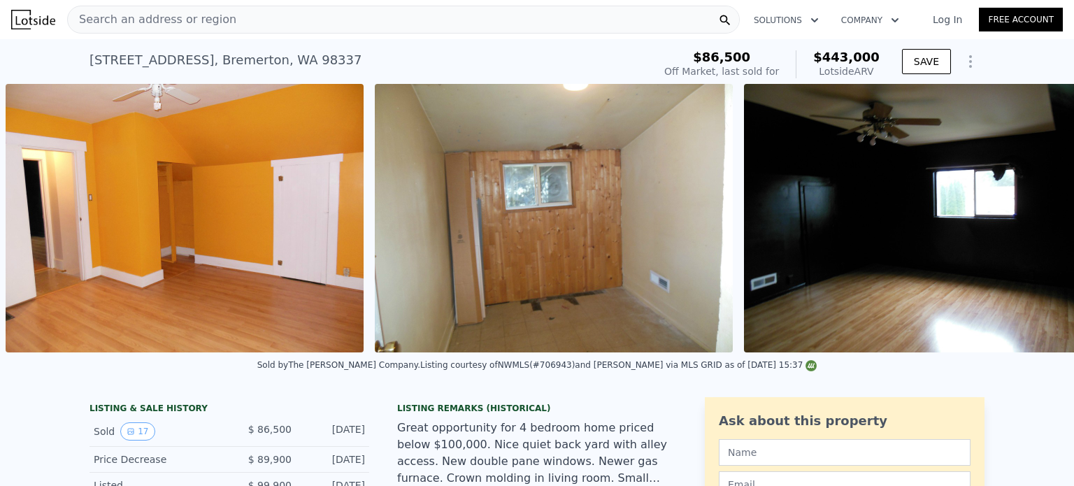
click at [1020, 215] on img at bounding box center [923, 218] width 358 height 269
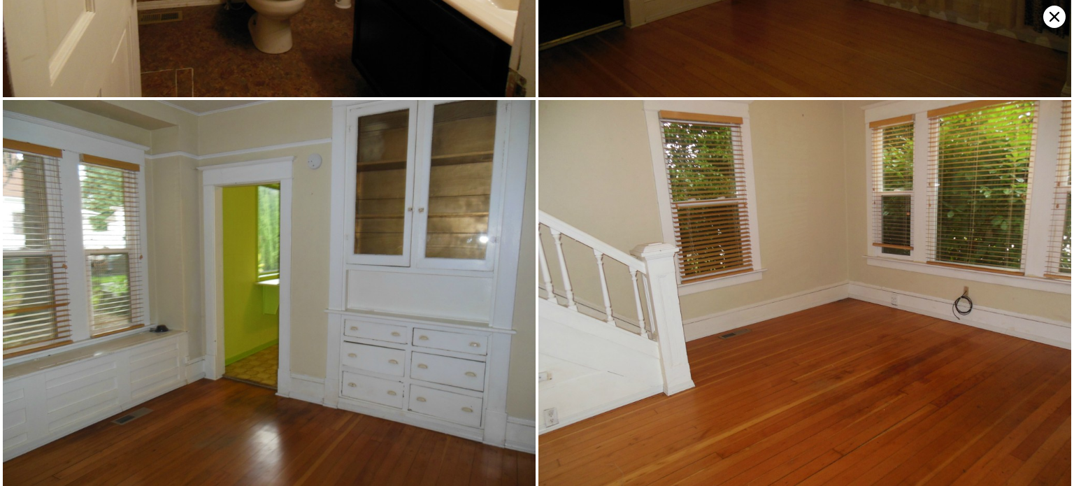
scroll to position [1195, 0]
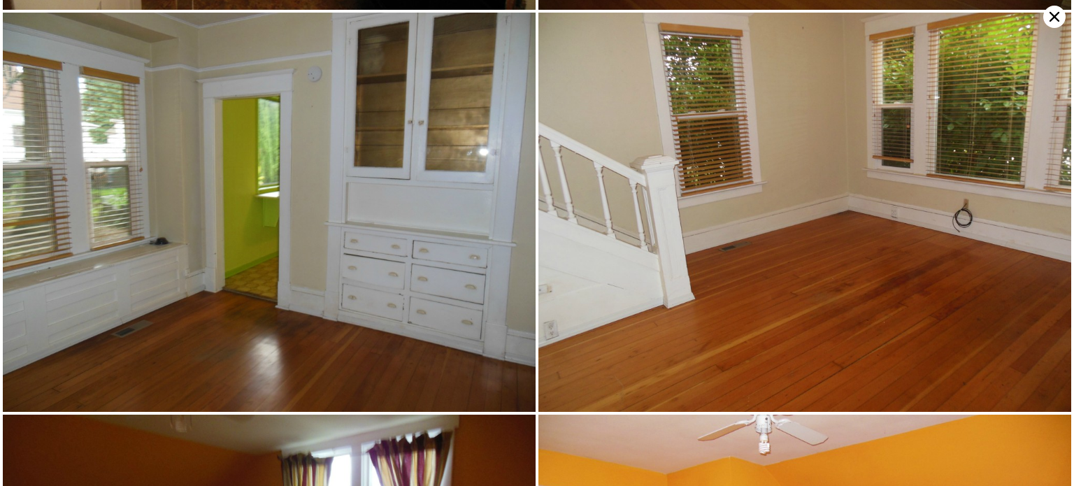
click at [1057, 19] on icon at bounding box center [1055, 17] width 10 height 10
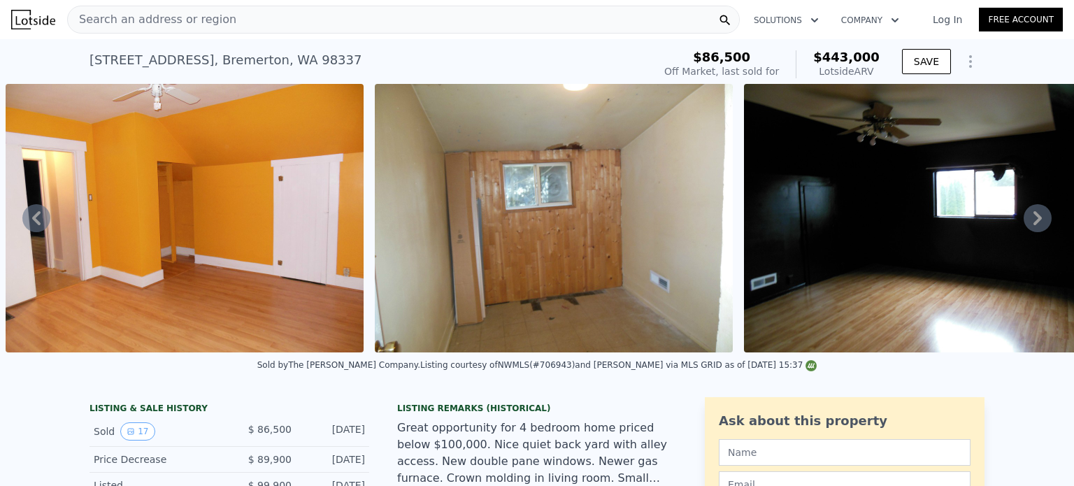
drag, startPoint x: 242, startPoint y: 432, endPoint x: 374, endPoint y: 432, distance: 132.2
copy div "$ 86,500 [DATE]"
click at [169, 6] on div "Search an address or region" at bounding box center [152, 19] width 169 height 27
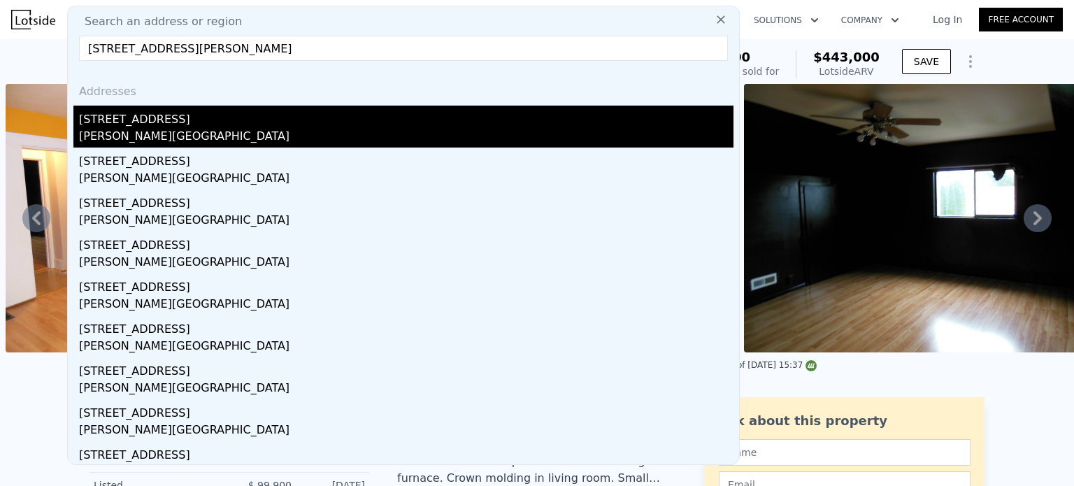
type input "[STREET_ADDRESS][PERSON_NAME]"
click at [226, 117] on div "[STREET_ADDRESS]" at bounding box center [406, 117] width 655 height 22
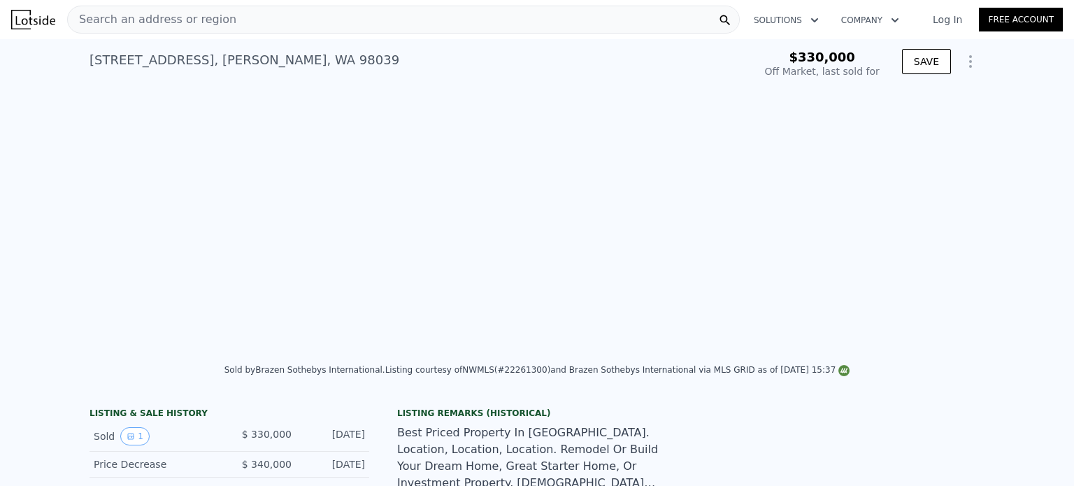
scroll to position [0, 640]
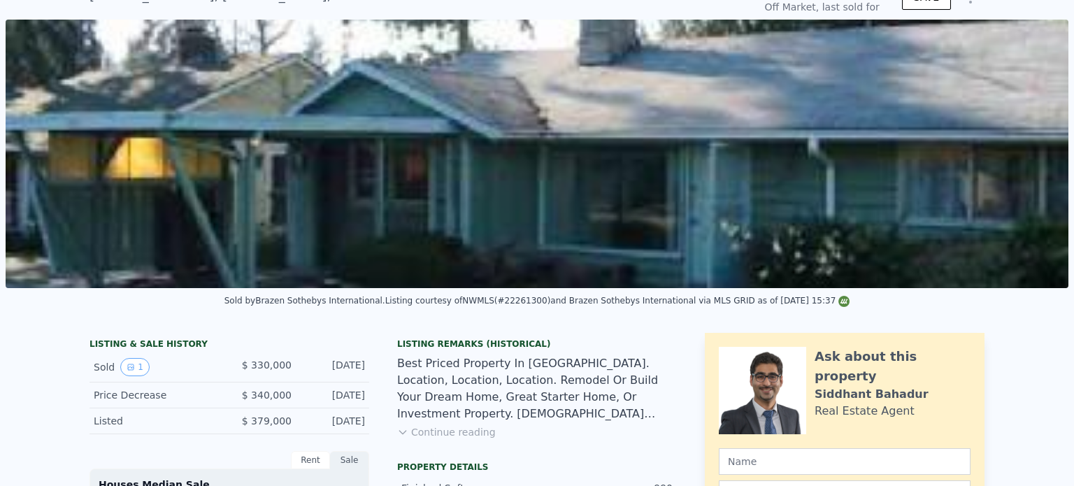
scroll to position [5, 0]
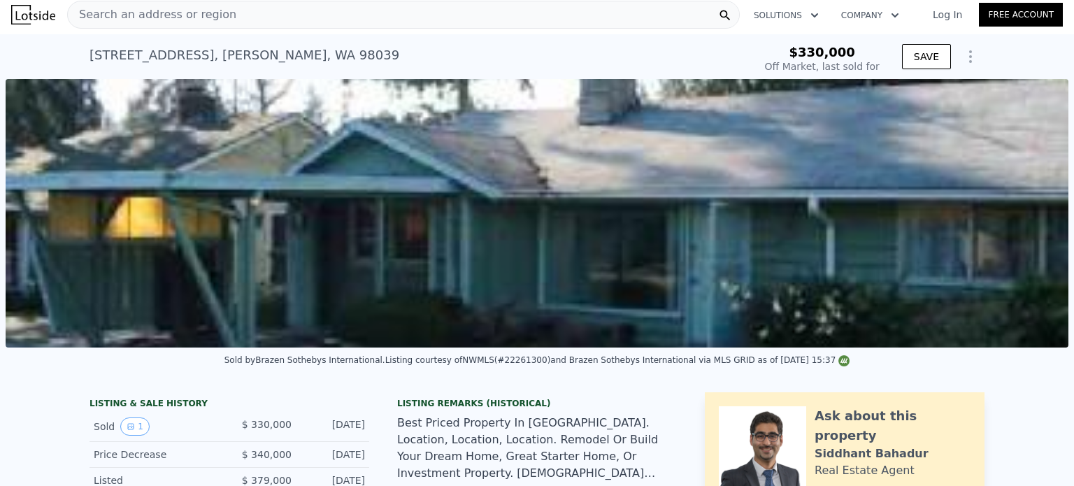
type input "$ 1,514,000"
type input "$ 1,010,992"
drag, startPoint x: 285, startPoint y: 430, endPoint x: 371, endPoint y: 433, distance: 85.4
copy div "$ 330,000 [DATE]"
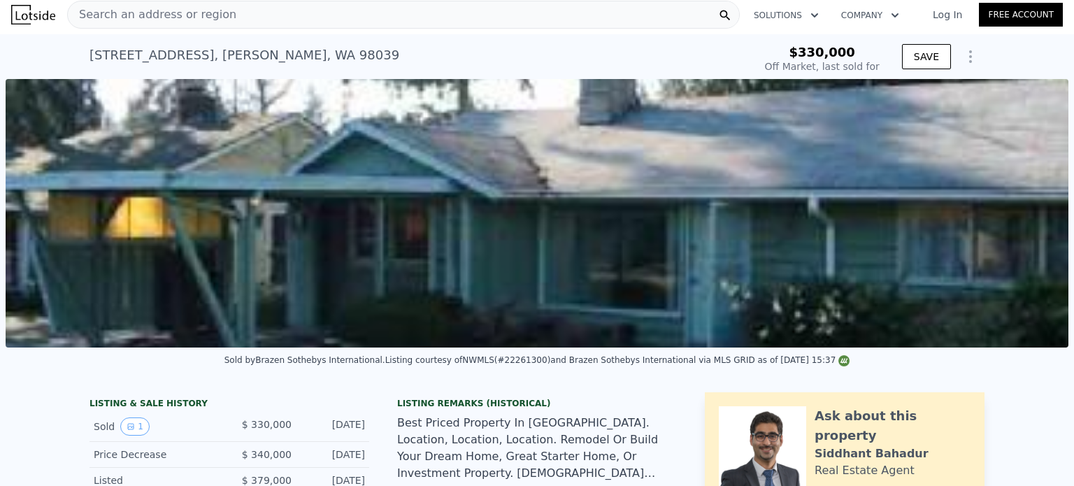
copy div "$ 330,000 [DATE]"
click at [209, 6] on span "Search an address or region" at bounding box center [152, 14] width 169 height 17
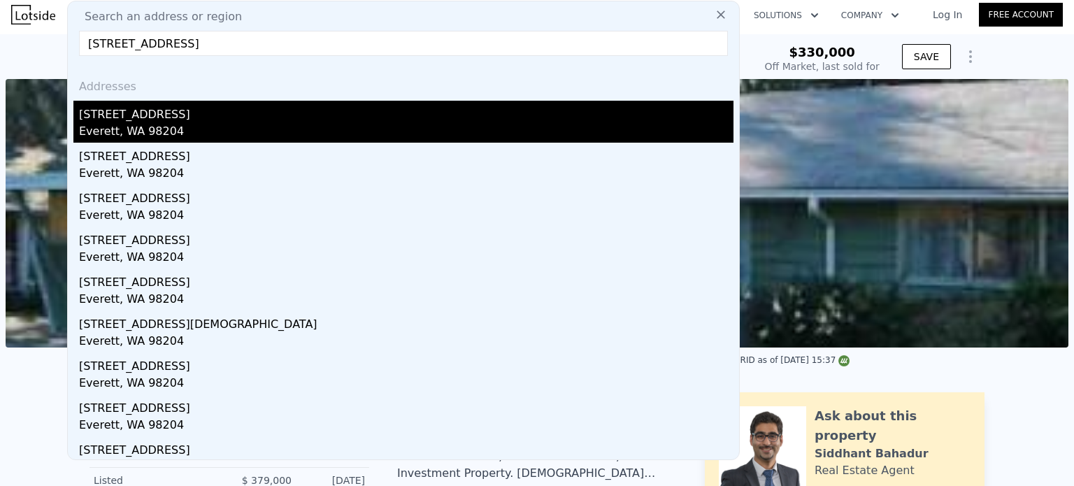
type input "719 93rd Street SW Everett, WA 98204, Snohomish County"
click at [212, 118] on div "719 93rd St SW" at bounding box center [406, 112] width 655 height 22
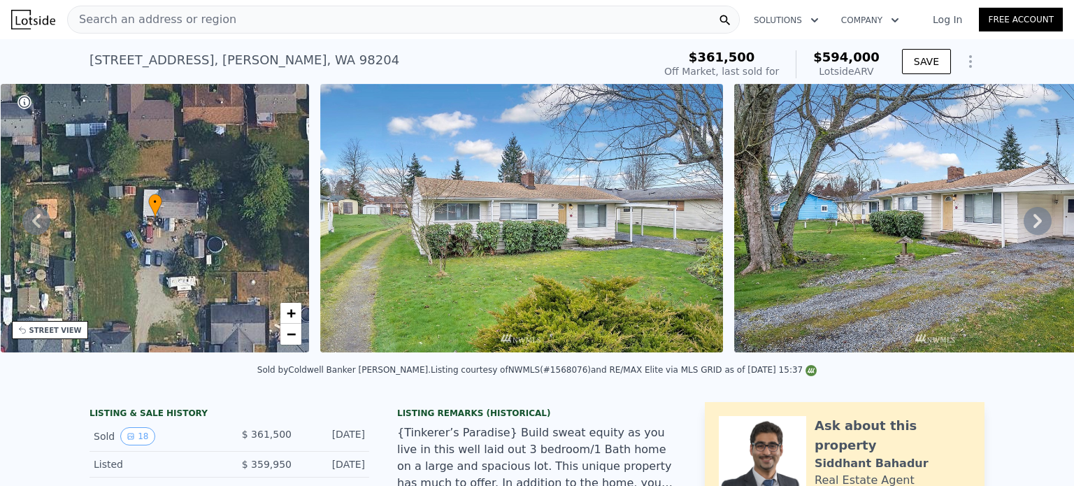
click at [1024, 220] on icon at bounding box center [1038, 221] width 28 height 28
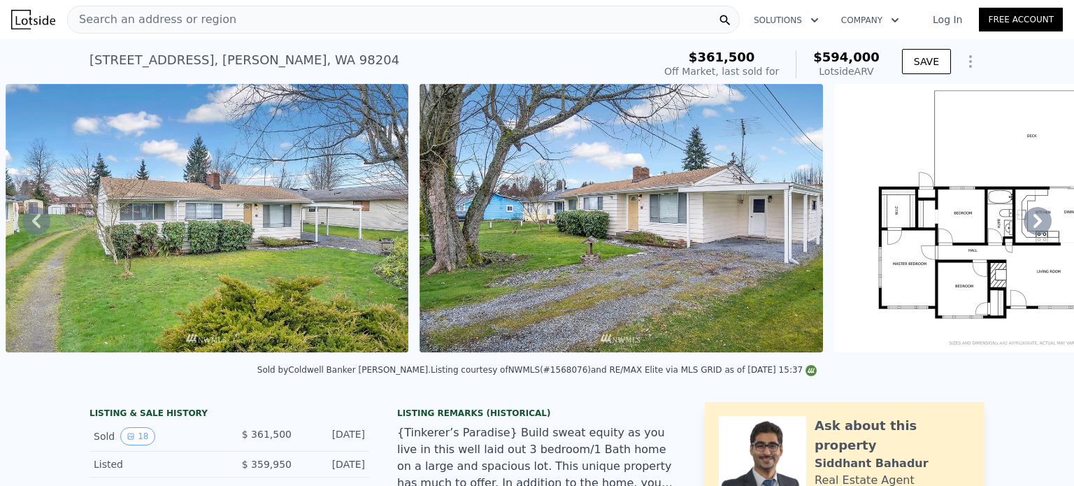
click at [1024, 220] on icon at bounding box center [1038, 221] width 28 height 28
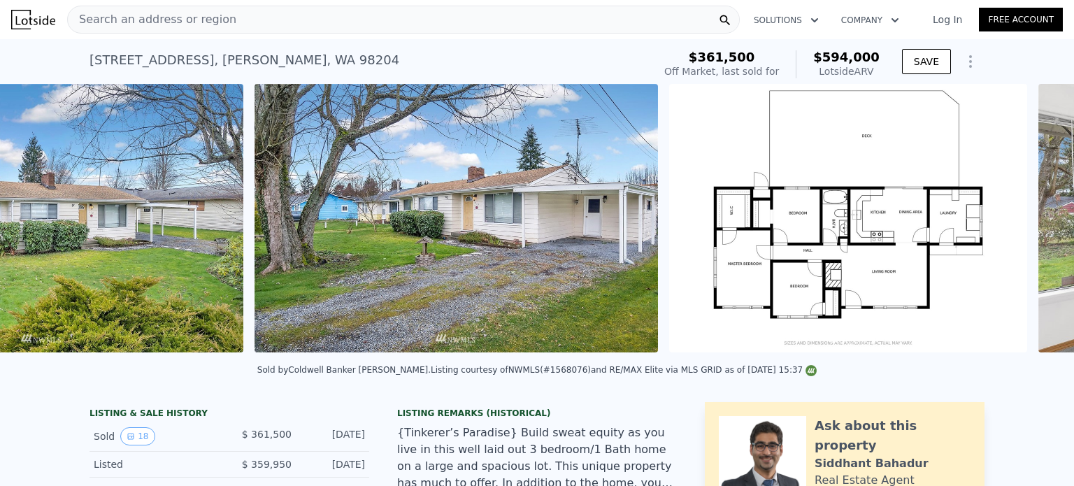
scroll to position [0, 1054]
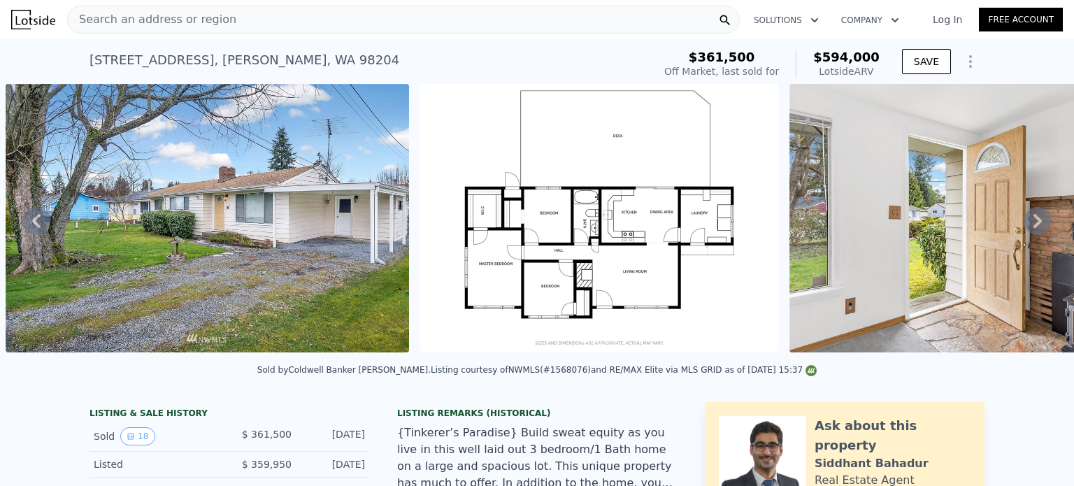
click at [1024, 220] on icon at bounding box center [1038, 221] width 28 height 28
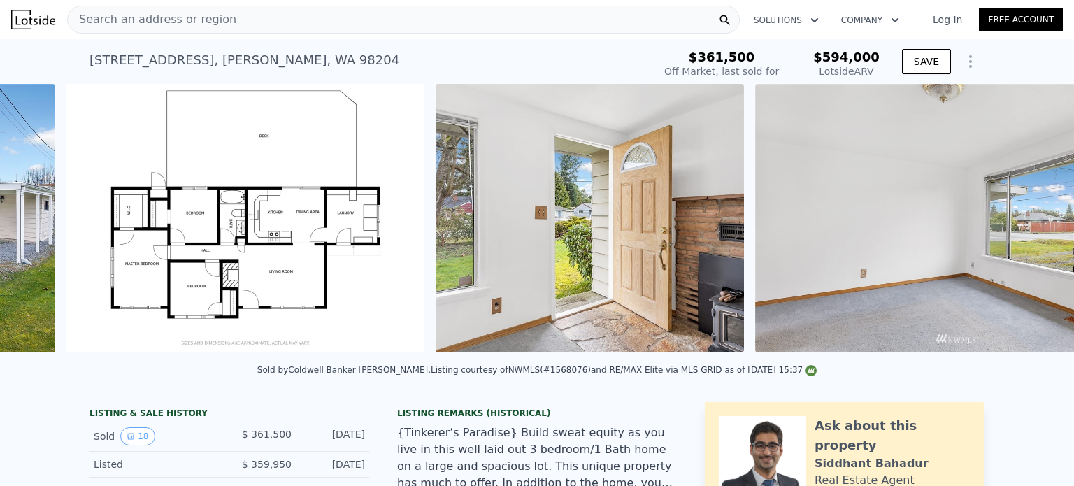
scroll to position [0, 1469]
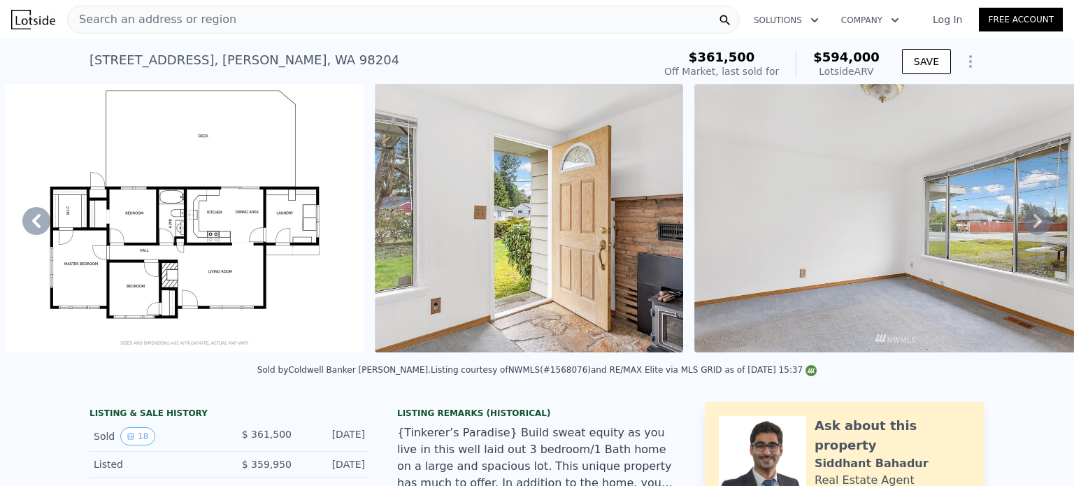
click at [1024, 220] on icon at bounding box center [1038, 221] width 28 height 28
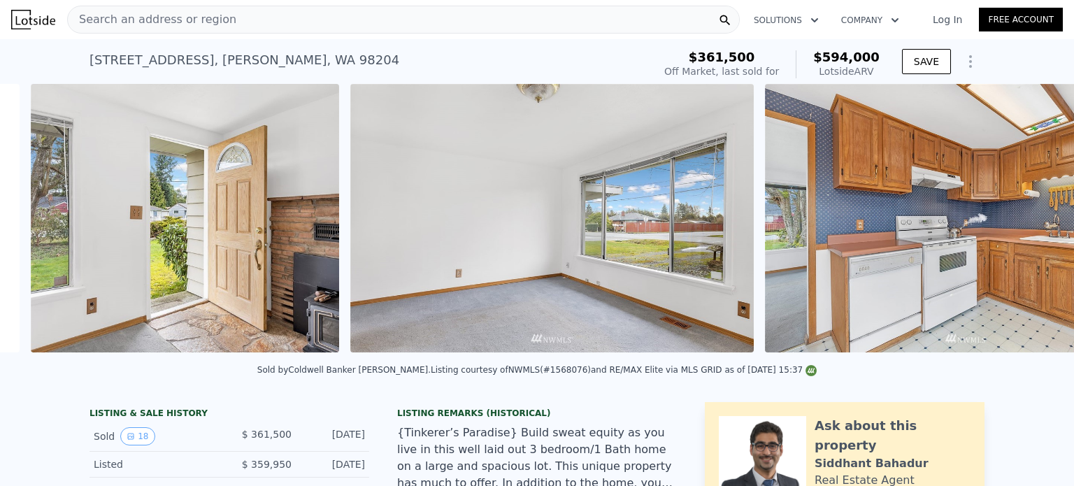
scroll to position [0, 1838]
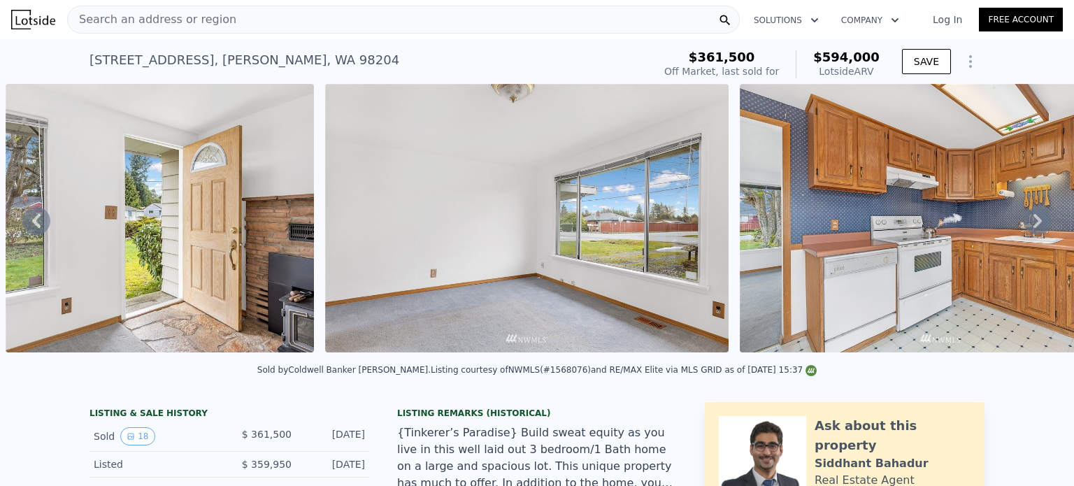
click at [1024, 220] on icon at bounding box center [1038, 221] width 28 height 28
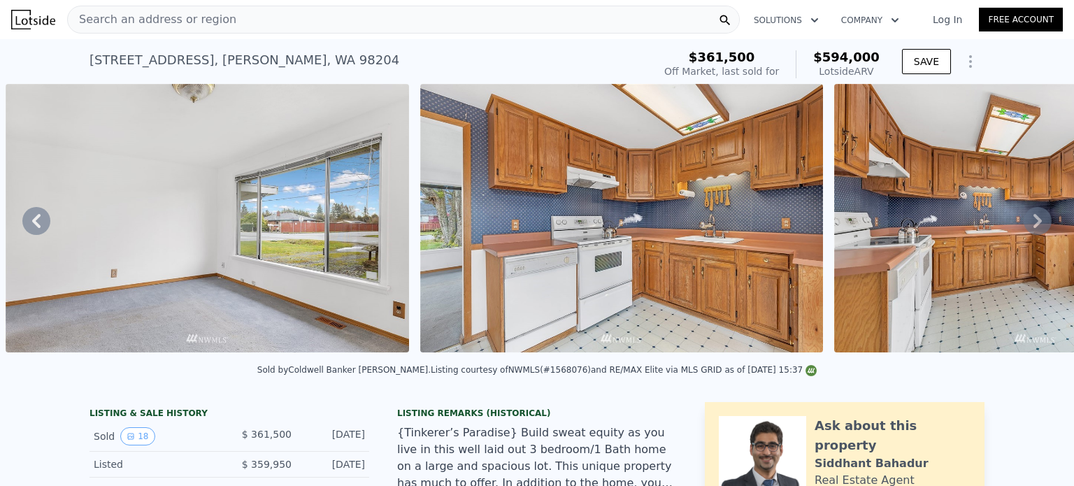
click at [1024, 232] on icon at bounding box center [1038, 221] width 28 height 28
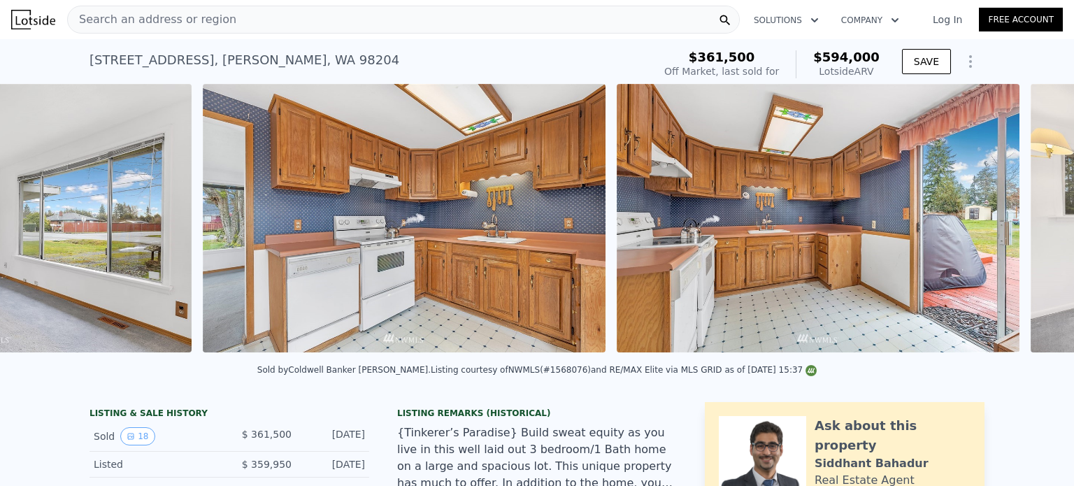
scroll to position [0, 2572]
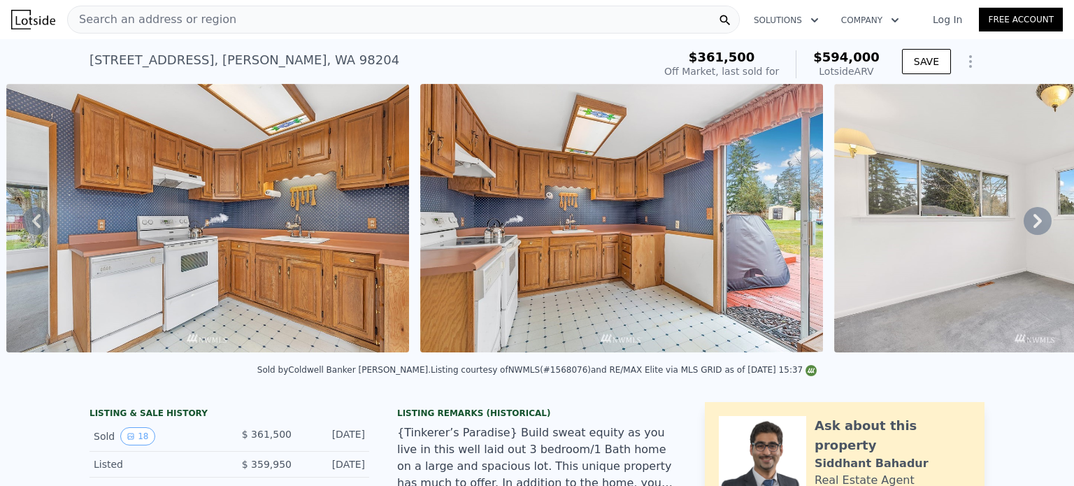
click at [1024, 232] on icon at bounding box center [1038, 221] width 28 height 28
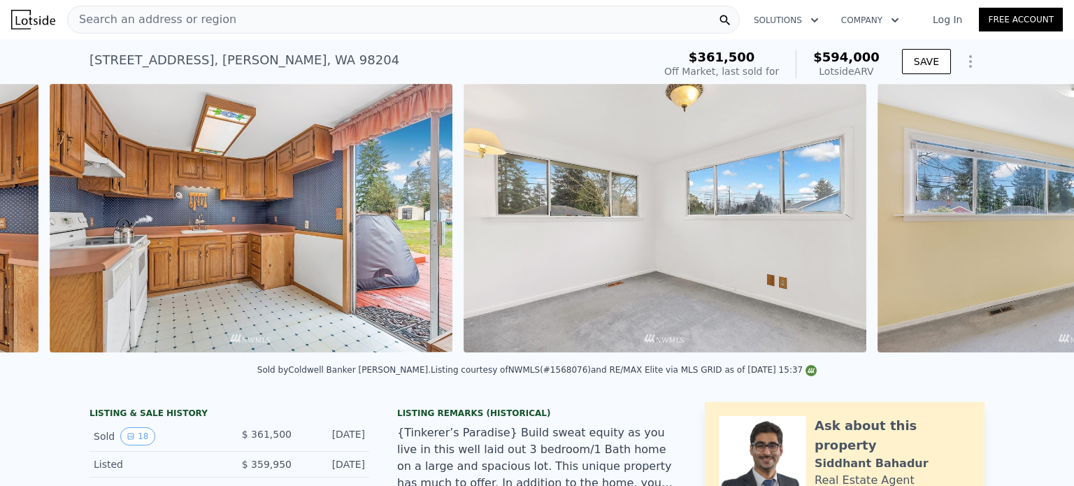
scroll to position [0, 2986]
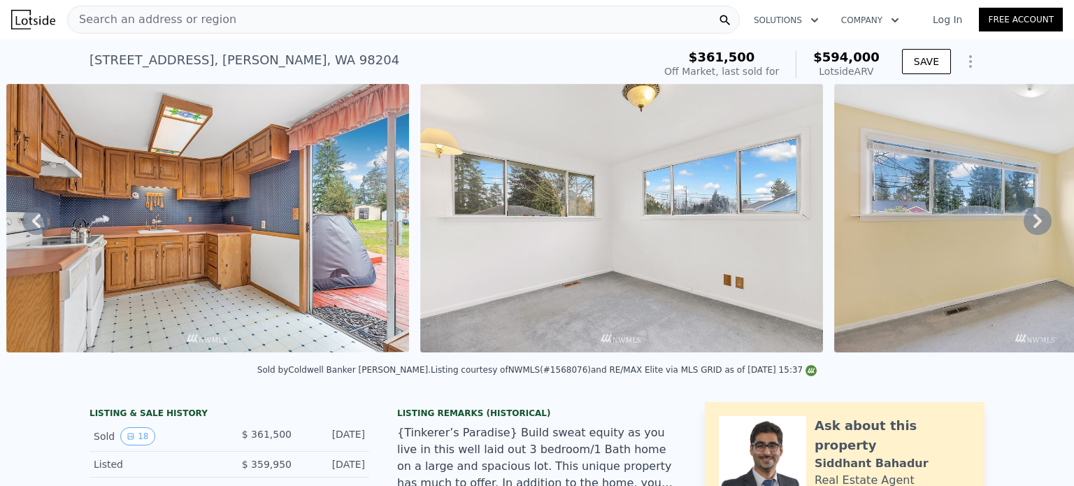
click at [1024, 232] on icon at bounding box center [1038, 221] width 28 height 28
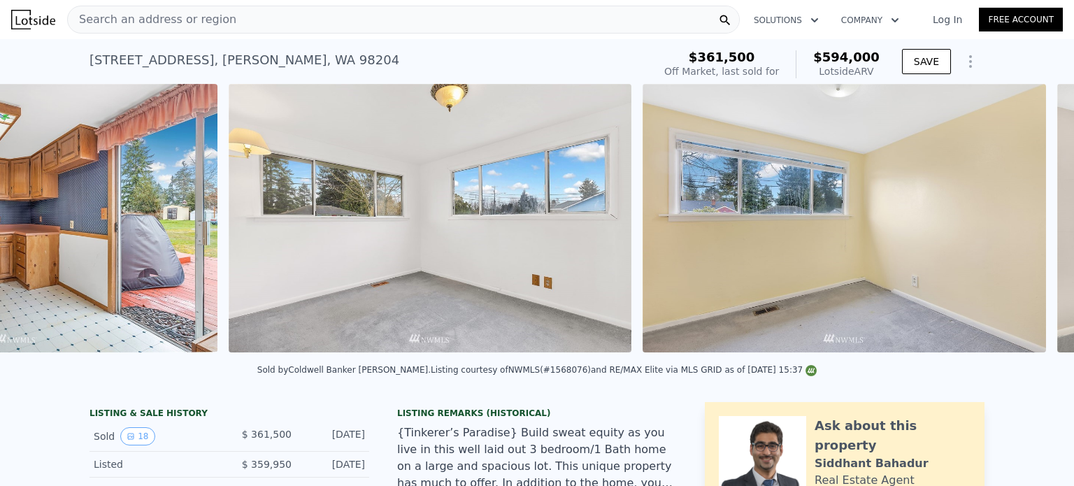
scroll to position [0, 3401]
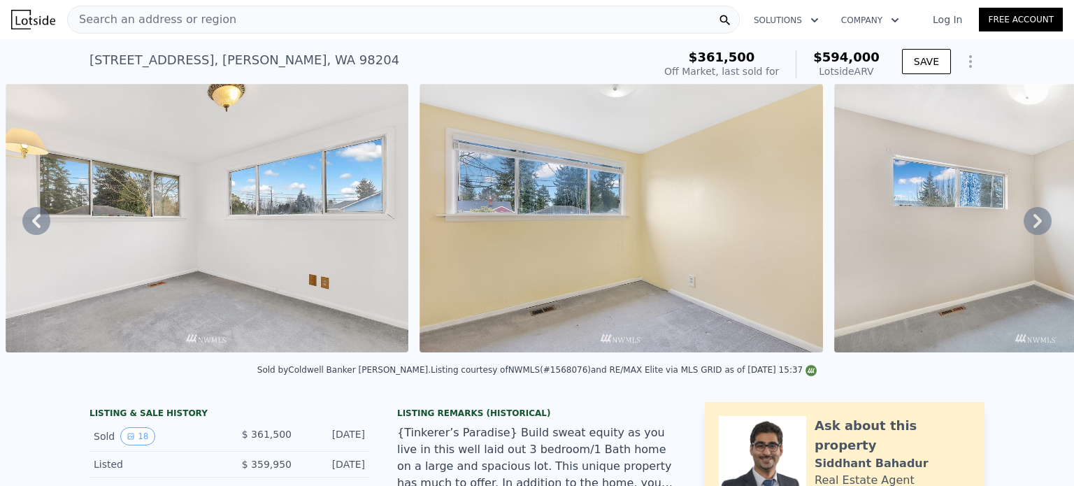
click at [1024, 232] on icon at bounding box center [1038, 221] width 28 height 28
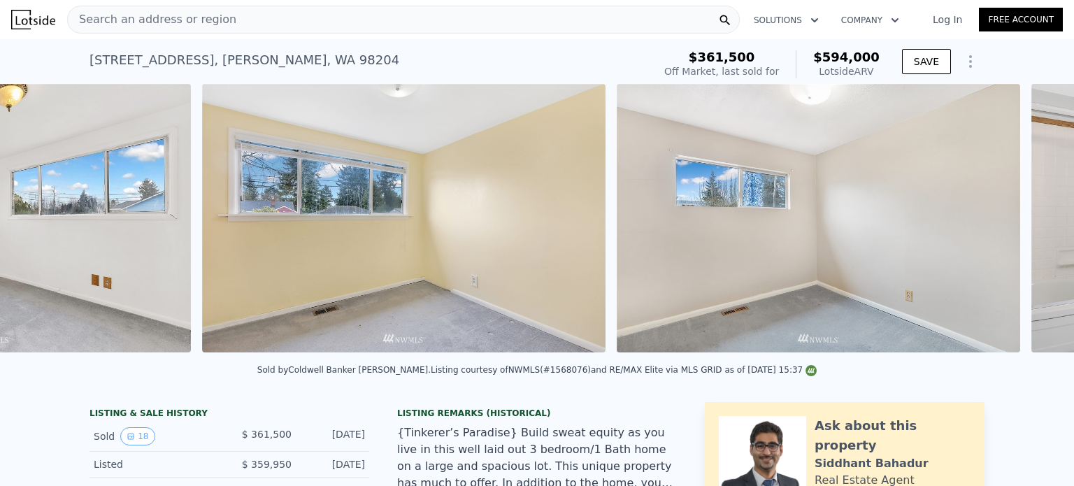
scroll to position [0, 3815]
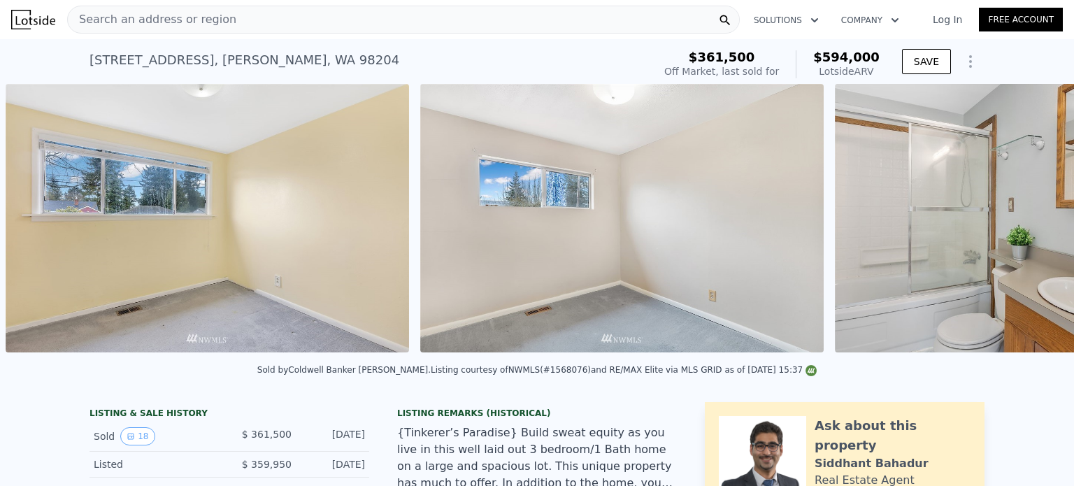
click at [1021, 232] on img at bounding box center [989, 218] width 309 height 269
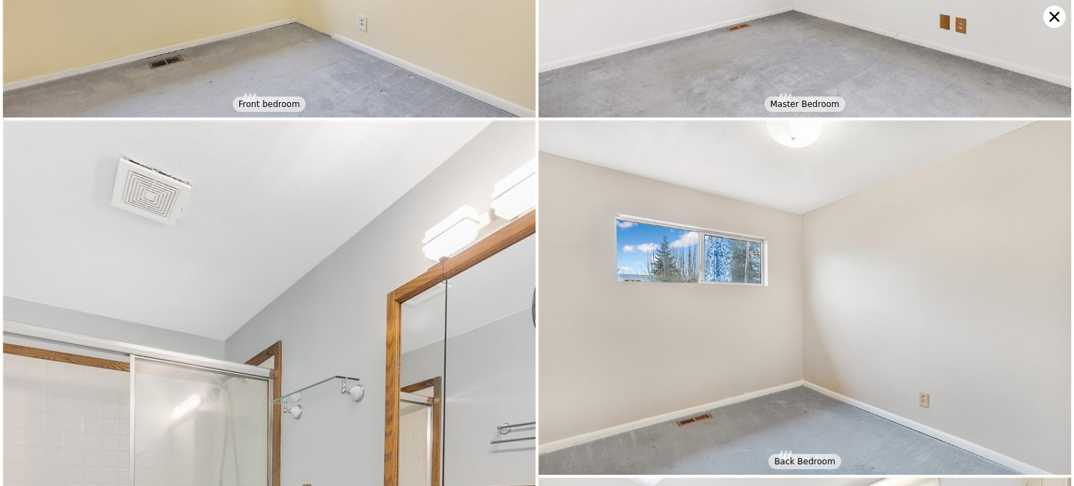
scroll to position [1816, 0]
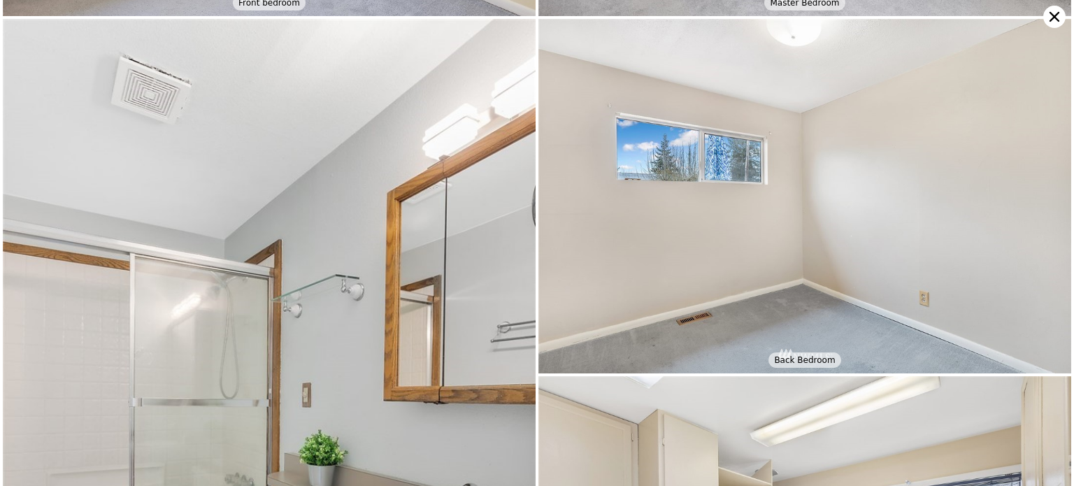
click at [1052, 20] on icon at bounding box center [1055, 17] width 10 height 10
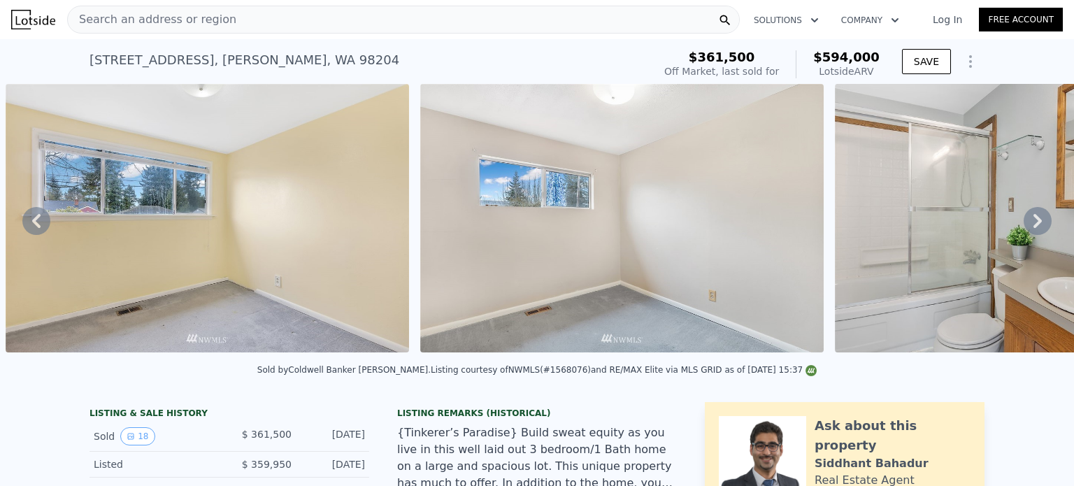
click at [368, 21] on div "Search an address or region" at bounding box center [403, 20] width 673 height 28
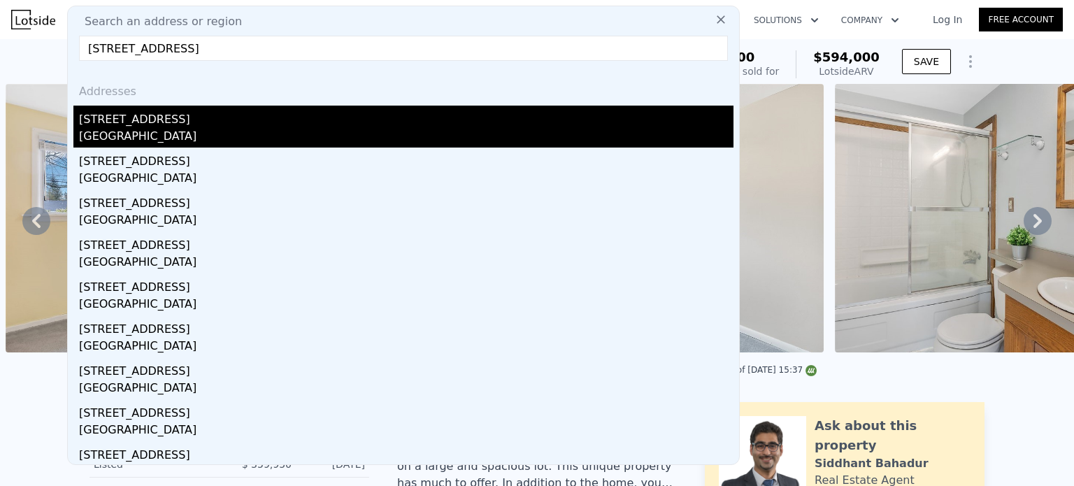
type input "19351 23rd Ave NW Shoreline, WA 98177, King County"
click at [157, 128] on div "Shoreline, WA 98177" at bounding box center [406, 138] width 655 height 20
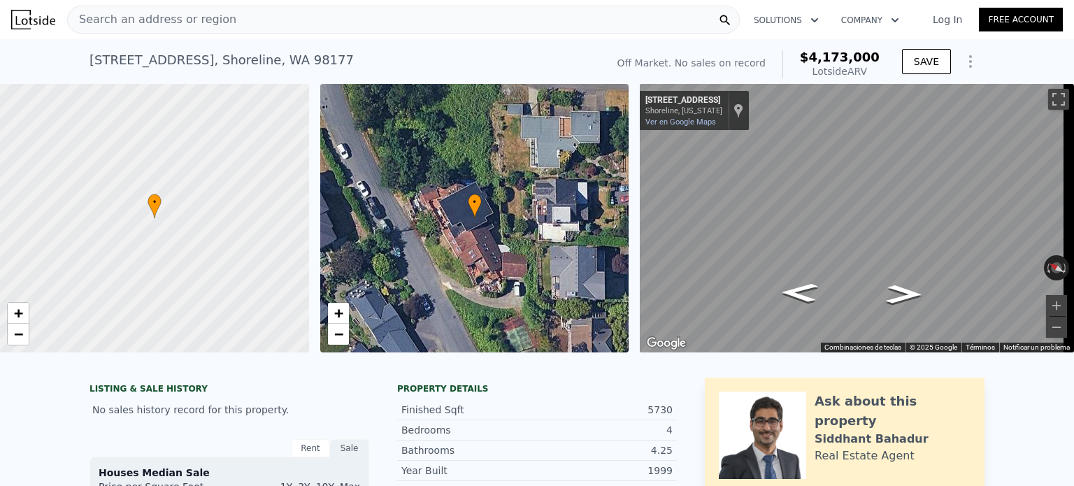
click at [394, 22] on div "Search an address or region" at bounding box center [403, 20] width 673 height 28
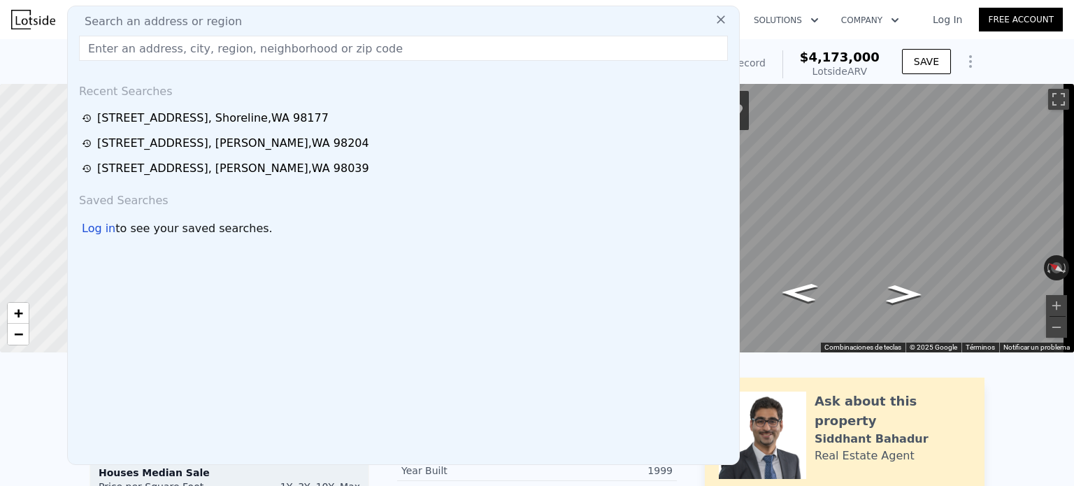
click at [389, 17] on div "Search an address or region" at bounding box center [403, 21] width 660 height 17
click at [342, 47] on input "text" at bounding box center [403, 48] width 649 height 25
paste input "18230 88th Ave W Edmonds, WA 98026, Snohomish County"
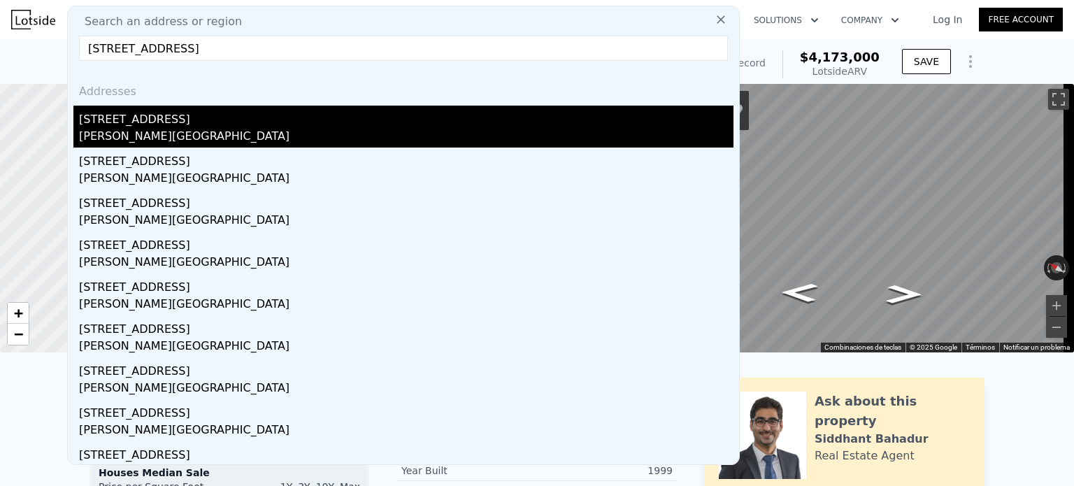
type input "18230 88th Ave W Edmonds, WA 98026, Snohomish County"
click at [271, 134] on div "Edmonds, WA 98026" at bounding box center [406, 138] width 655 height 20
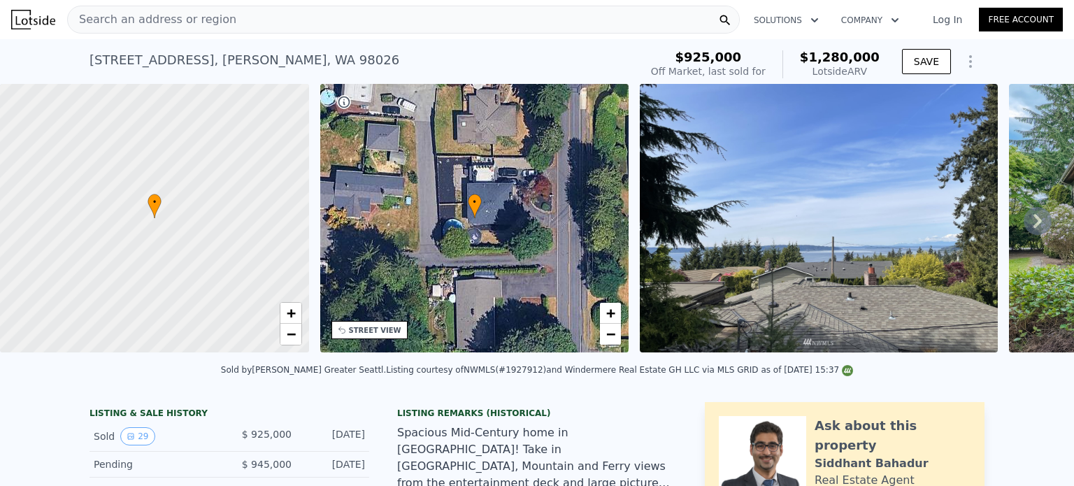
click at [1034, 225] on icon at bounding box center [1038, 221] width 28 height 28
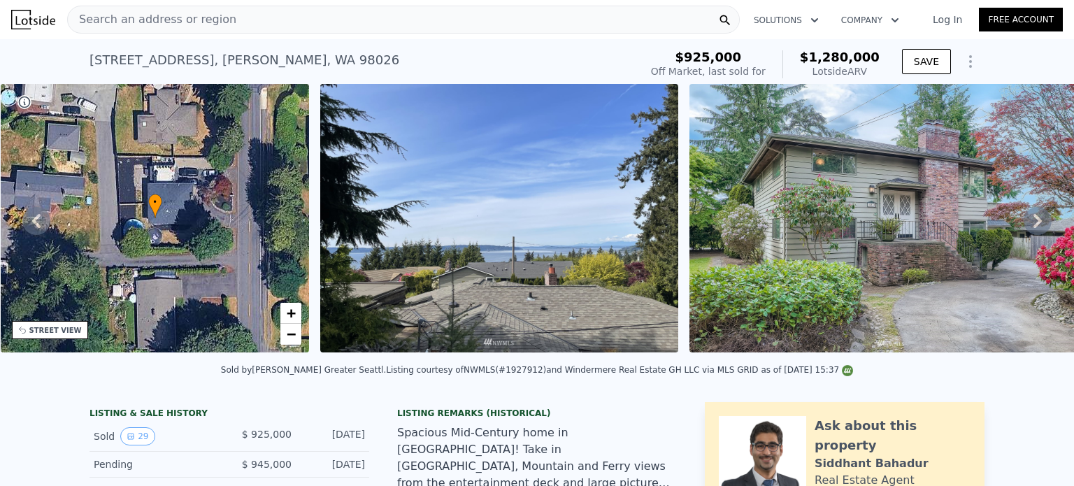
click at [1034, 225] on icon at bounding box center [1038, 221] width 28 height 28
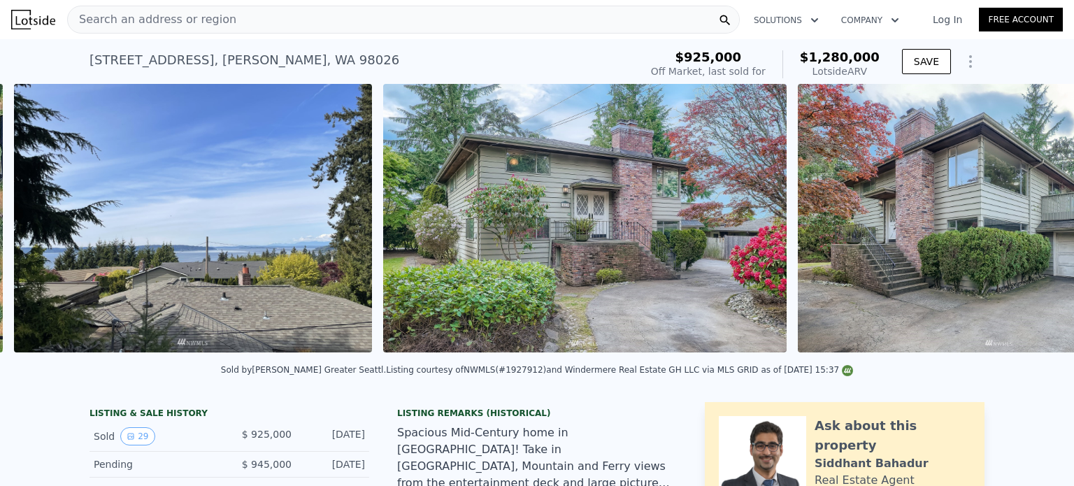
scroll to position [0, 640]
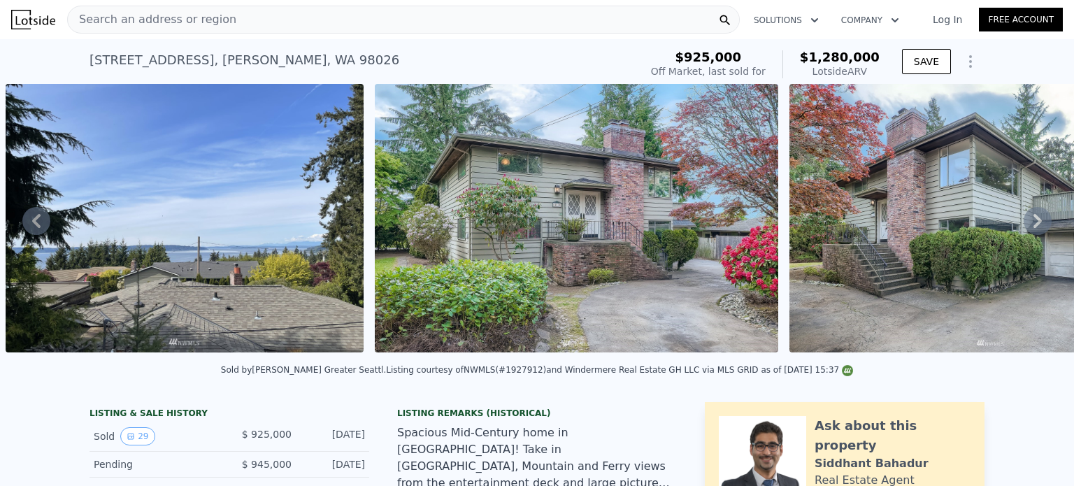
click at [1034, 225] on icon at bounding box center [1038, 221] width 28 height 28
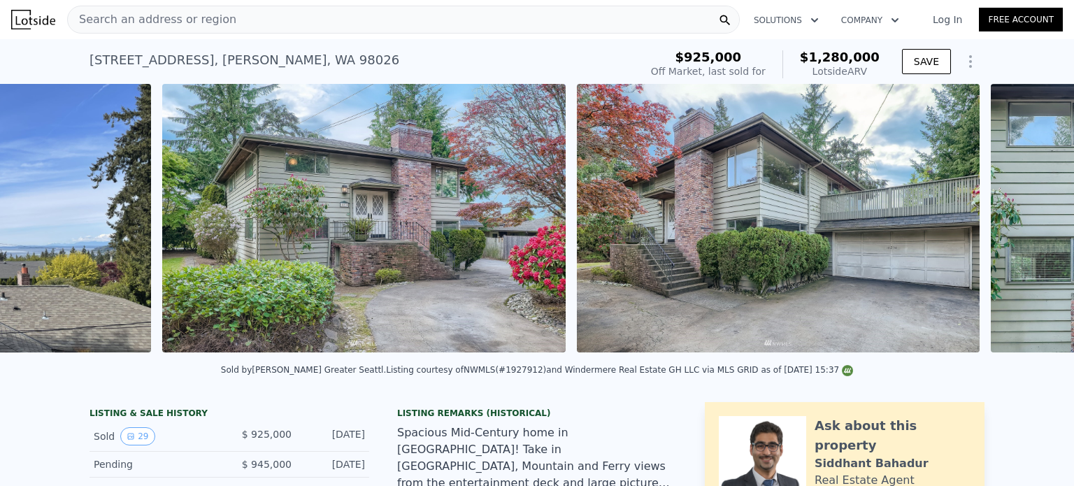
scroll to position [0, 1009]
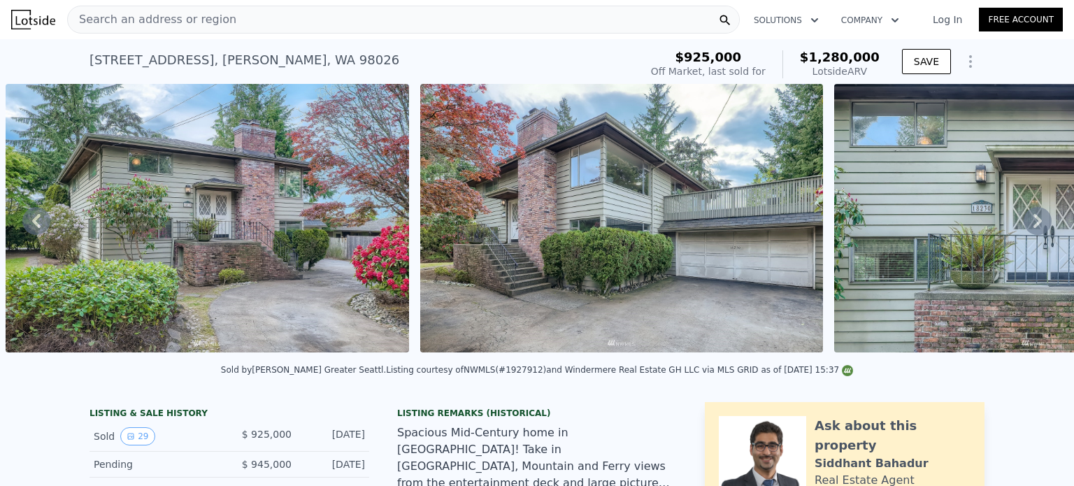
click at [1034, 225] on icon at bounding box center [1038, 221] width 28 height 28
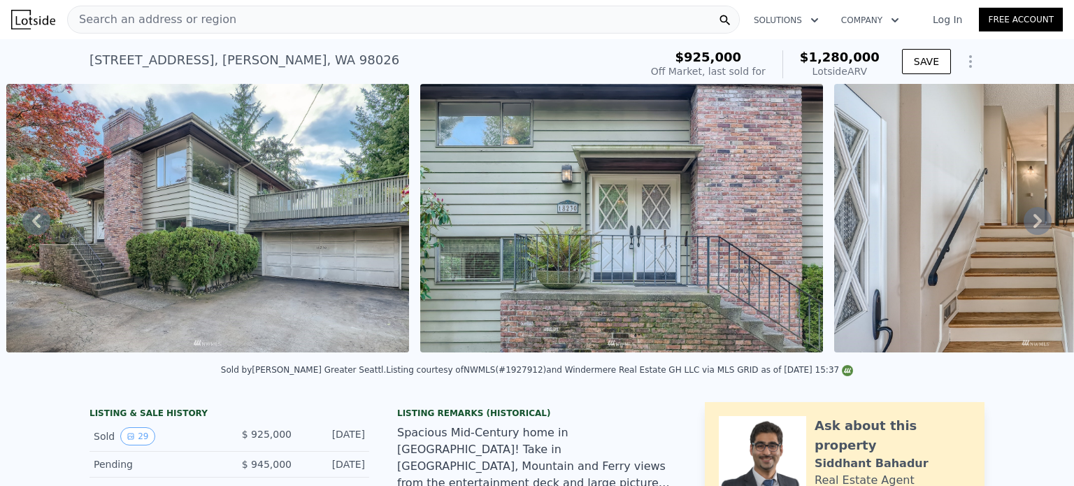
click at [1034, 225] on icon at bounding box center [1038, 221] width 28 height 28
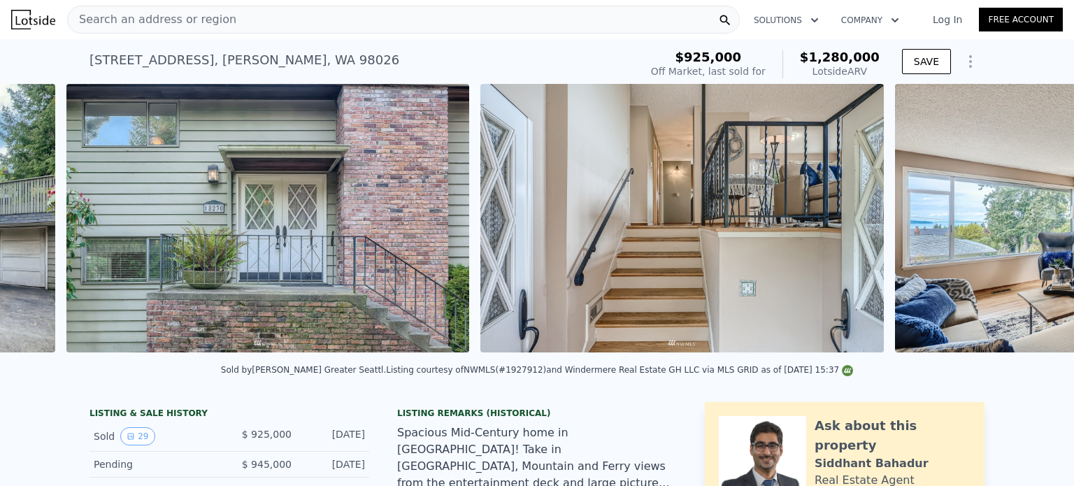
scroll to position [0, 1838]
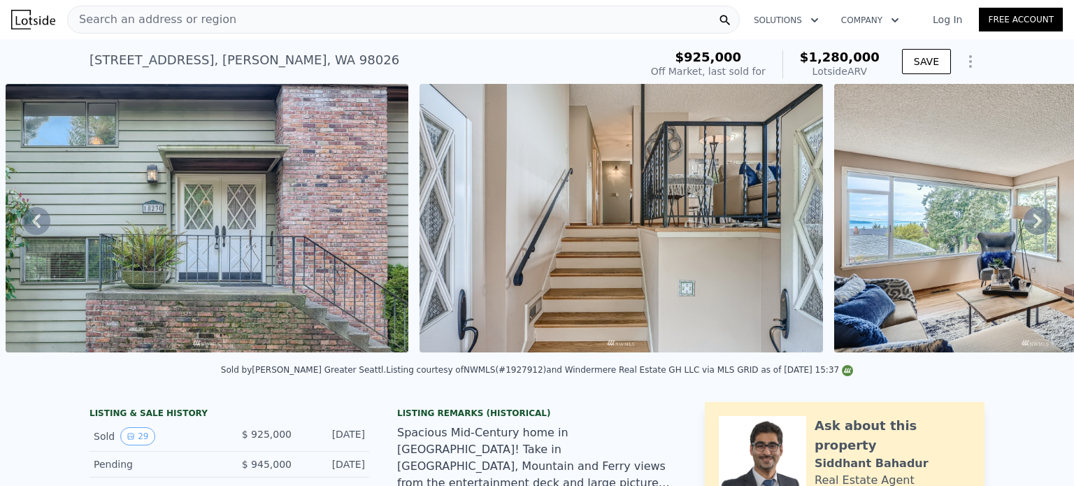
click at [1034, 225] on icon at bounding box center [1038, 221] width 28 height 28
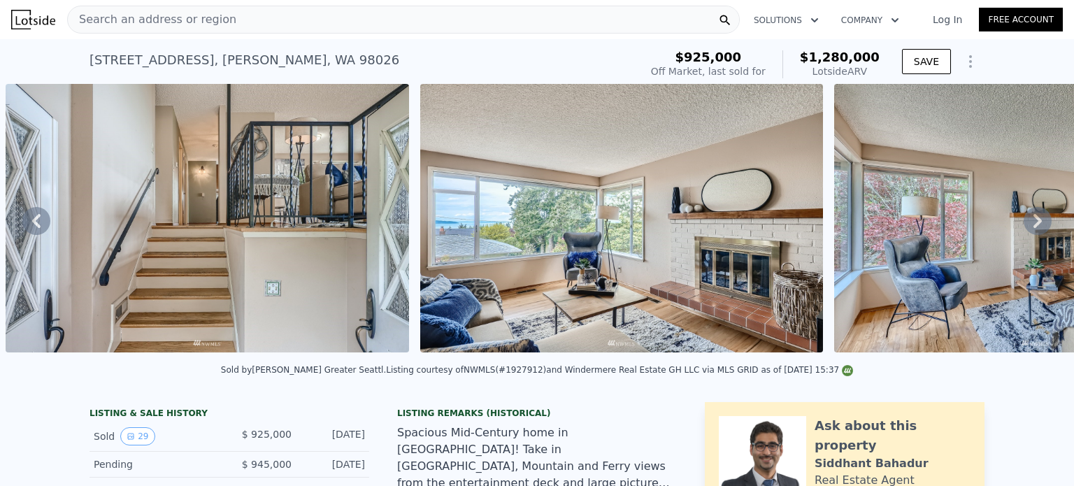
click at [1034, 225] on icon at bounding box center [1038, 221] width 28 height 28
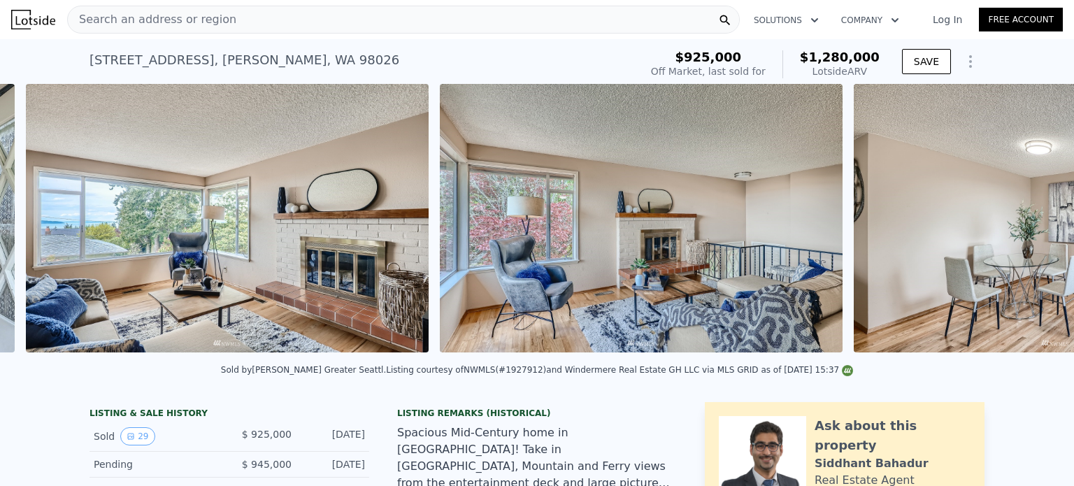
scroll to position [0, 2666]
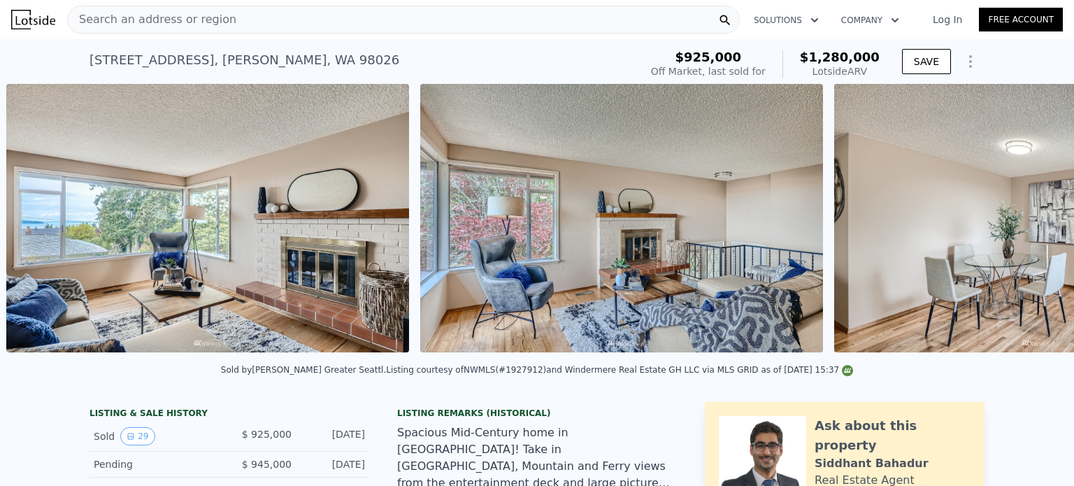
click at [1034, 225] on div "• + − • + − STREET VIEW ← Mover a la izquierda → Mover a la derecha ↑ Mover hac…" at bounding box center [537, 220] width 1074 height 273
click at [1034, 225] on icon at bounding box center [1038, 221] width 28 height 28
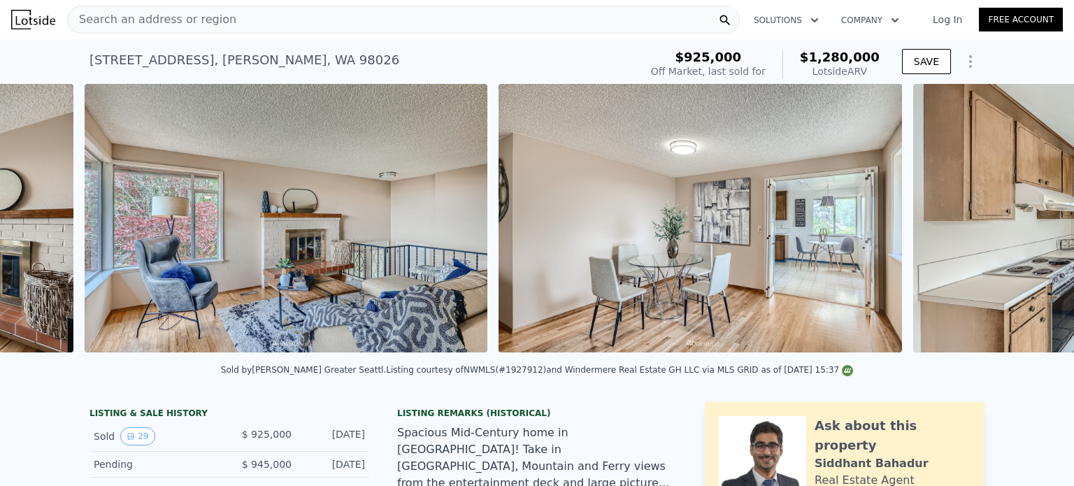
scroll to position [0, 3080]
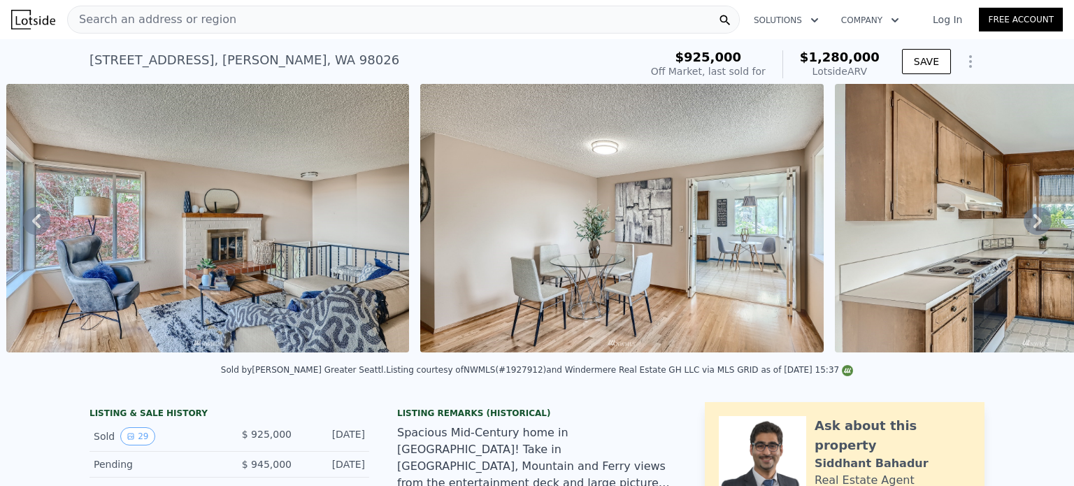
click at [360, 18] on div "Search an address or region" at bounding box center [403, 20] width 673 height 28
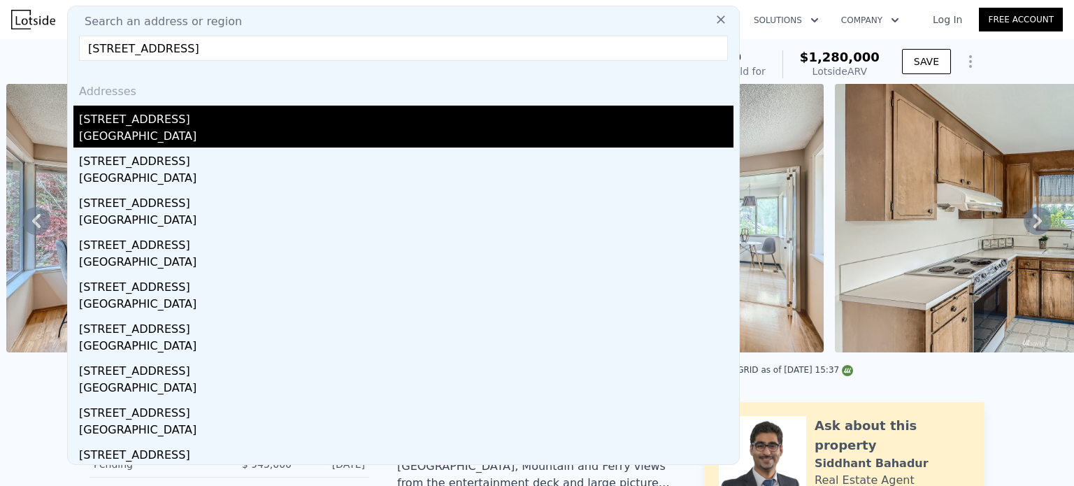
type input "9217 222nd St. SE Woodinville, WA 98077, Snohomish County"
click at [260, 112] on div "9217 222nd St SE" at bounding box center [406, 117] width 655 height 22
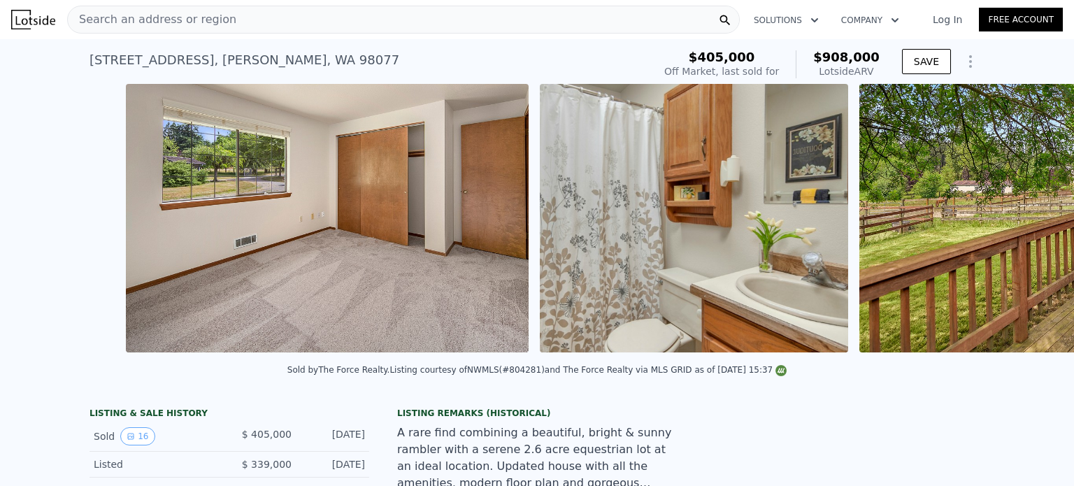
scroll to position [0, 3201]
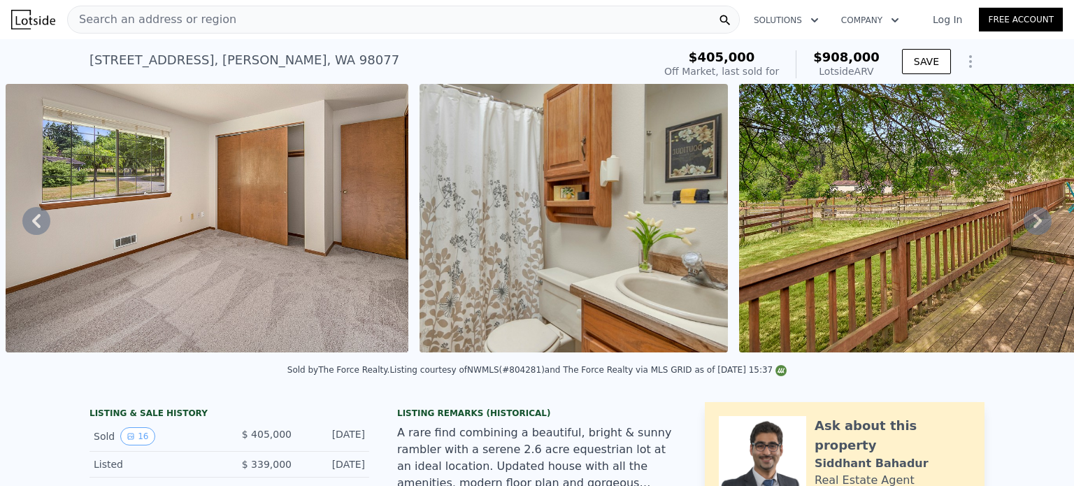
click at [1027, 232] on icon at bounding box center [1038, 221] width 28 height 28
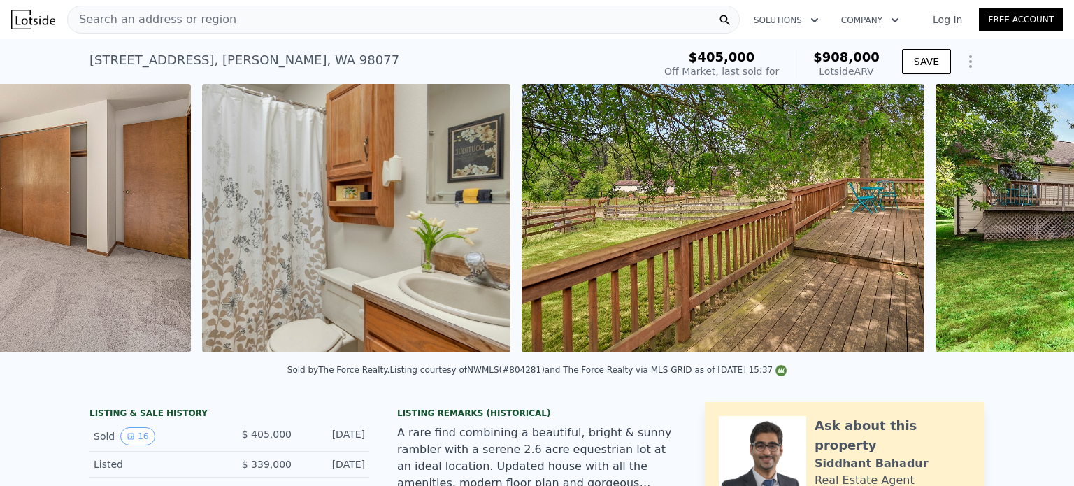
scroll to position [0, 3615]
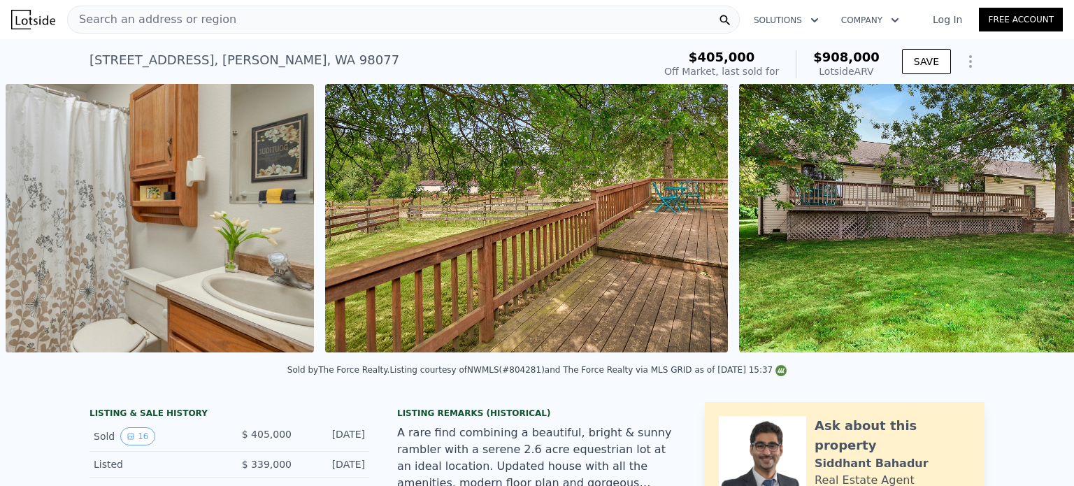
click at [1027, 232] on div "• + − • + − STREET VIEW ← Mover a la izquierda → Mover a la derecha ↑ Mover hac…" at bounding box center [537, 220] width 1074 height 273
click at [1027, 232] on icon at bounding box center [1038, 221] width 28 height 28
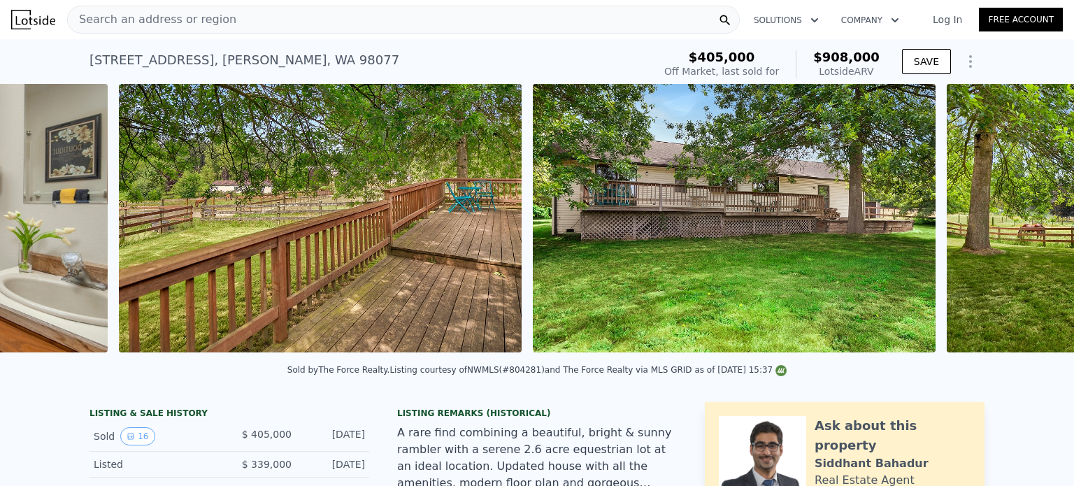
scroll to position [0, 3934]
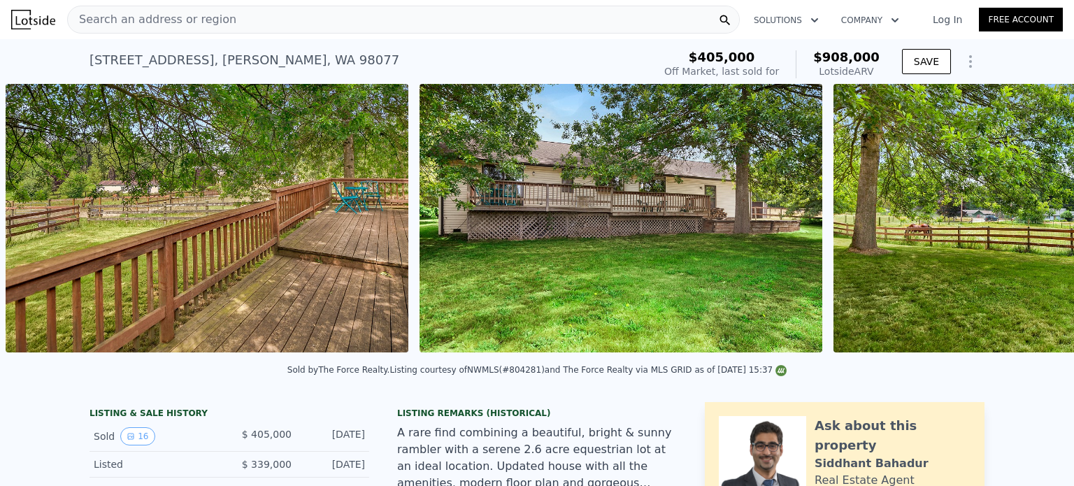
click at [1027, 232] on img at bounding box center [1035, 218] width 403 height 269
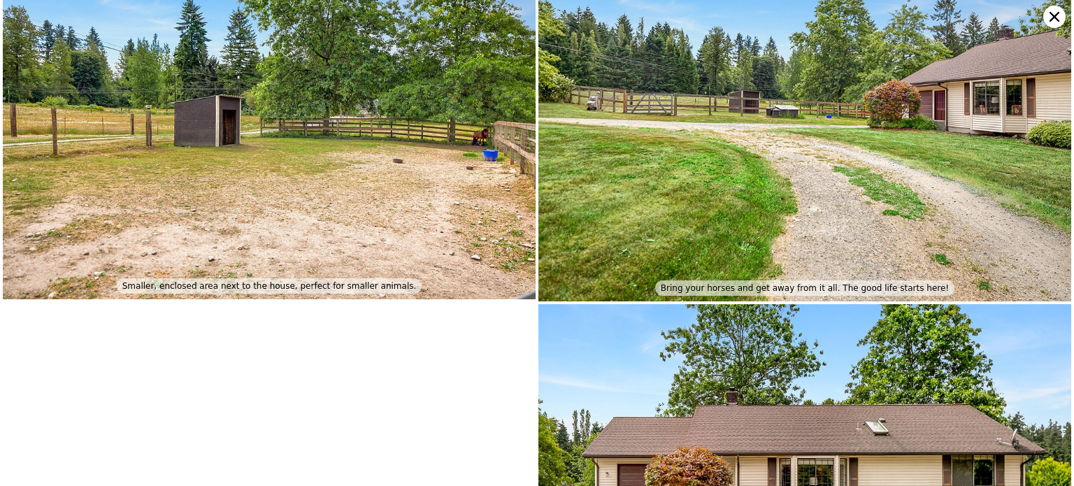
scroll to position [2713, 0]
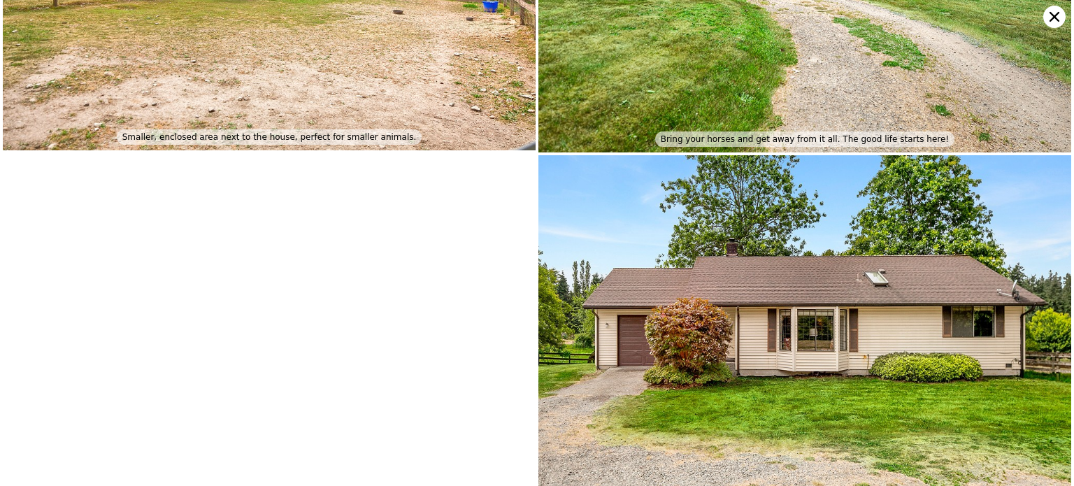
click at [1052, 25] on icon at bounding box center [1055, 17] width 22 height 22
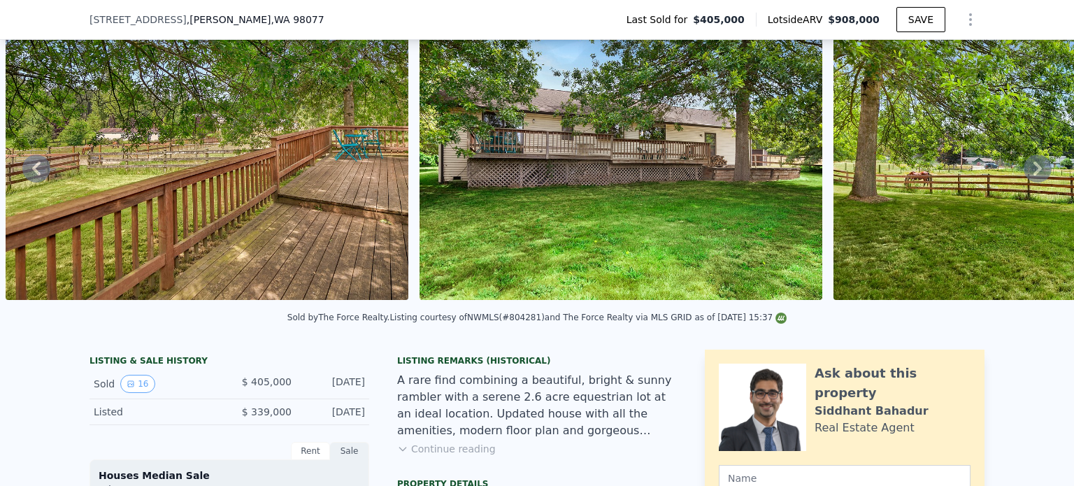
scroll to position [0, 0]
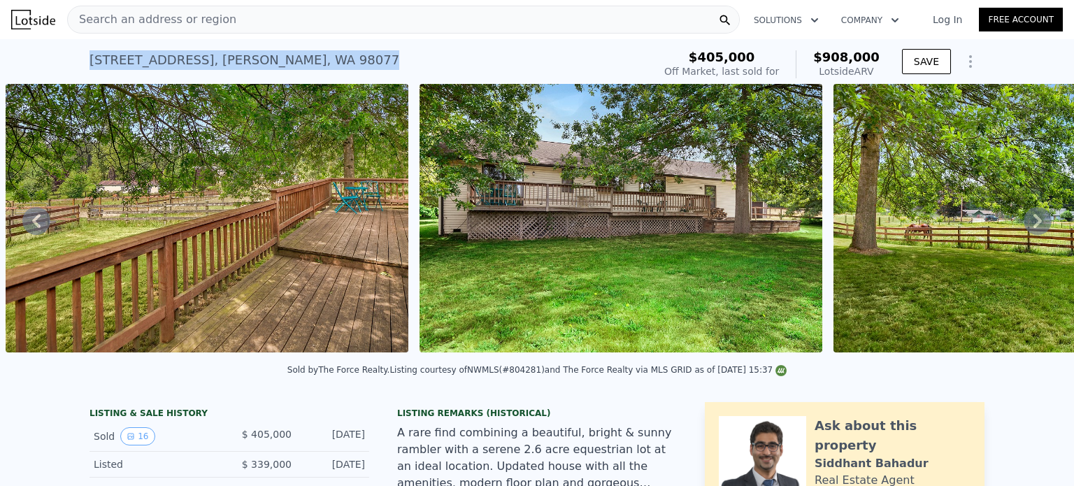
drag, startPoint x: 327, startPoint y: 62, endPoint x: 85, endPoint y: 52, distance: 242.2
click at [90, 52] on div "9217 222nd St SE , Maltby , WA 98077 Sold Jul 2015 for $405k (~ARV $908k )" at bounding box center [369, 64] width 558 height 39
copy div "9217 222nd St SE , Maltby , WA 98077"
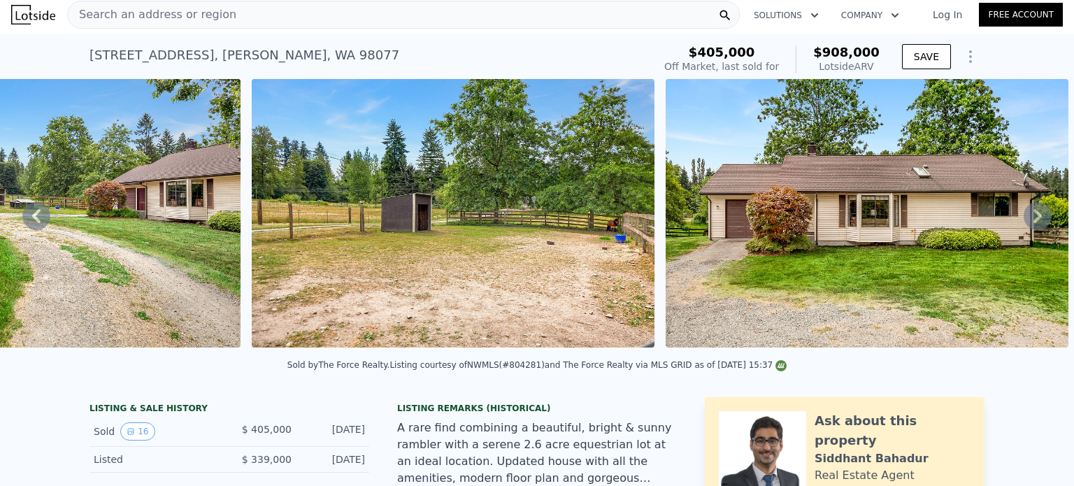
scroll to position [0, 5354]
click at [1041, 348] on div at bounding box center [867, 215] width 414 height 273
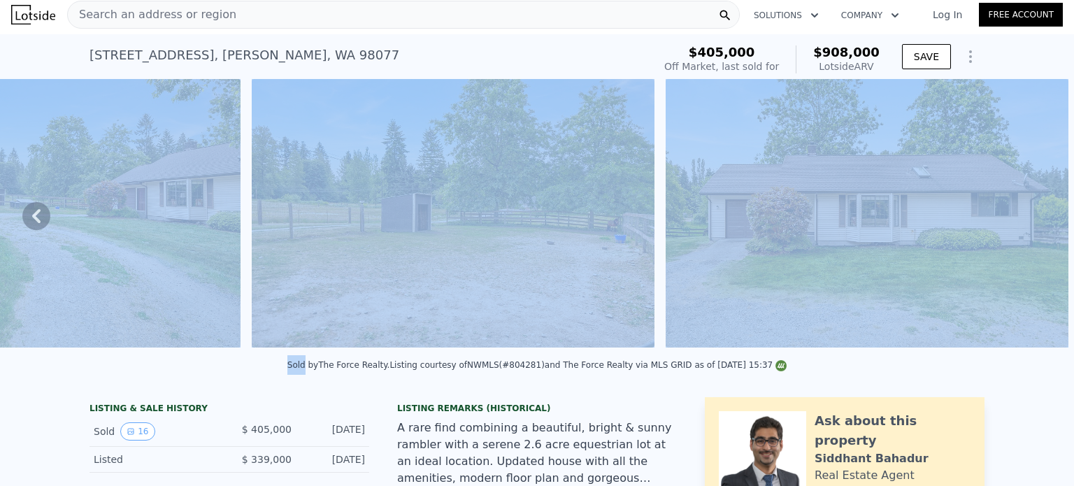
click at [1045, 348] on div at bounding box center [867, 215] width 414 height 273
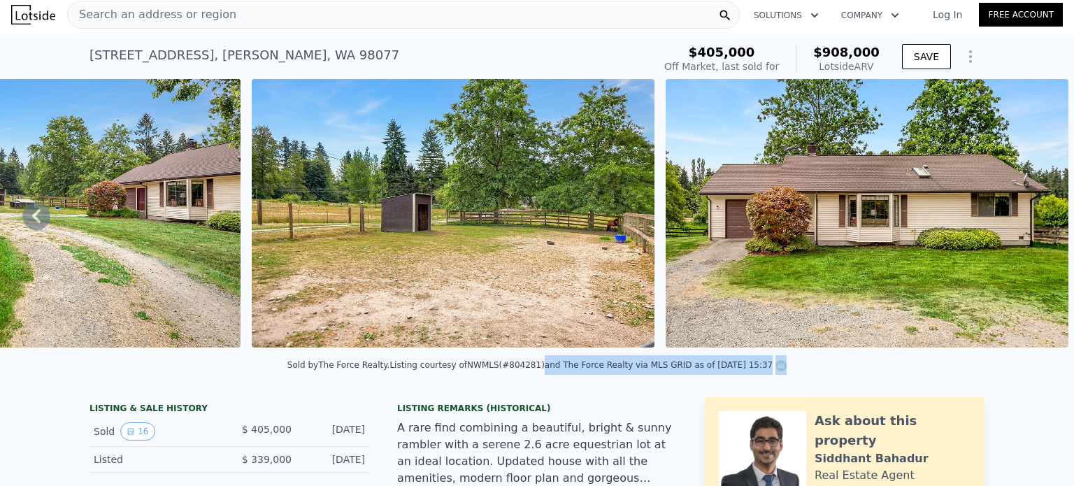
click at [1035, 367] on div "Sold by The Force Realty . Listing courtesy of NWMLS (#804281) and The Force Re…" at bounding box center [537, 370] width 1074 height 34
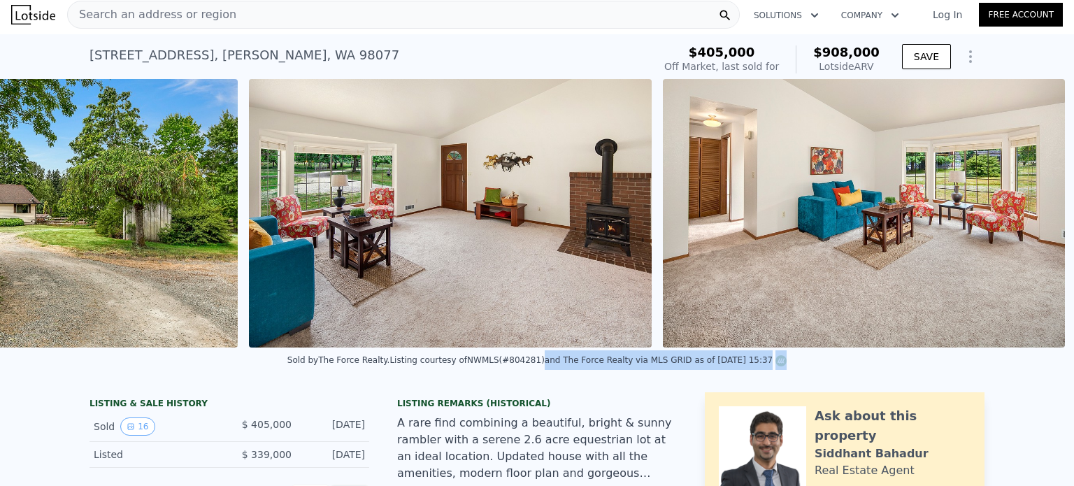
scroll to position [0, 640]
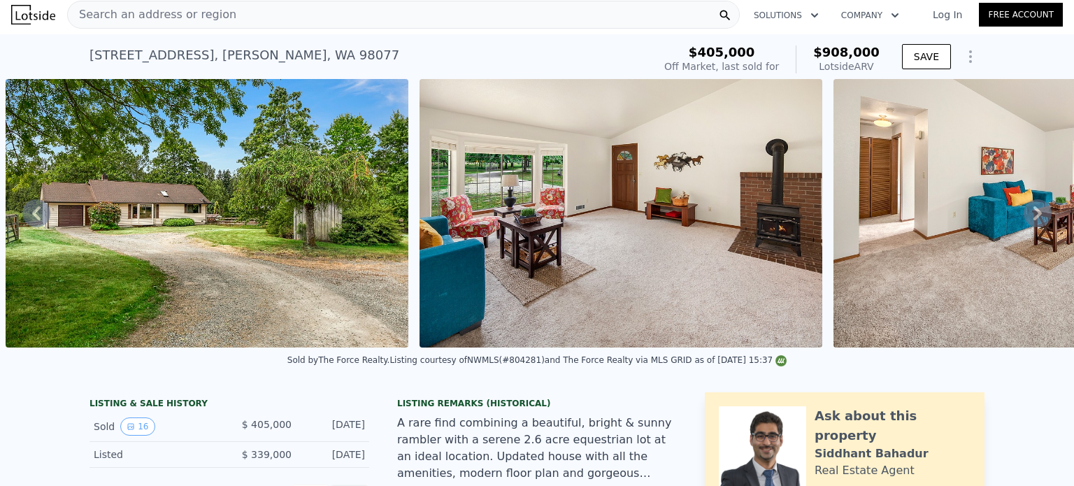
click at [294, 10] on div "Search an address or region" at bounding box center [403, 15] width 673 height 28
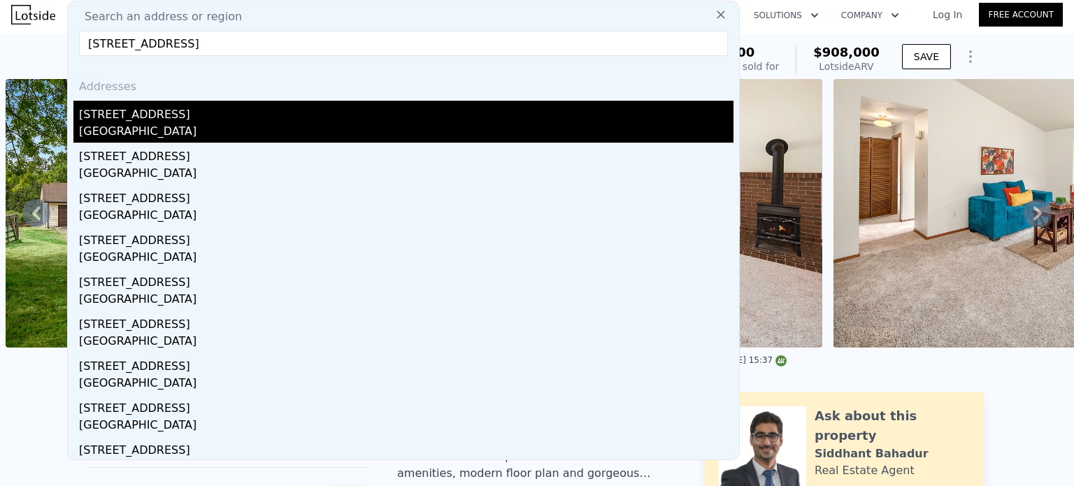
type input "3146 Shoreline Drive, Camano Island, Wa 98282"
click at [207, 127] on div "Camano Island, WA 98282" at bounding box center [406, 133] width 655 height 20
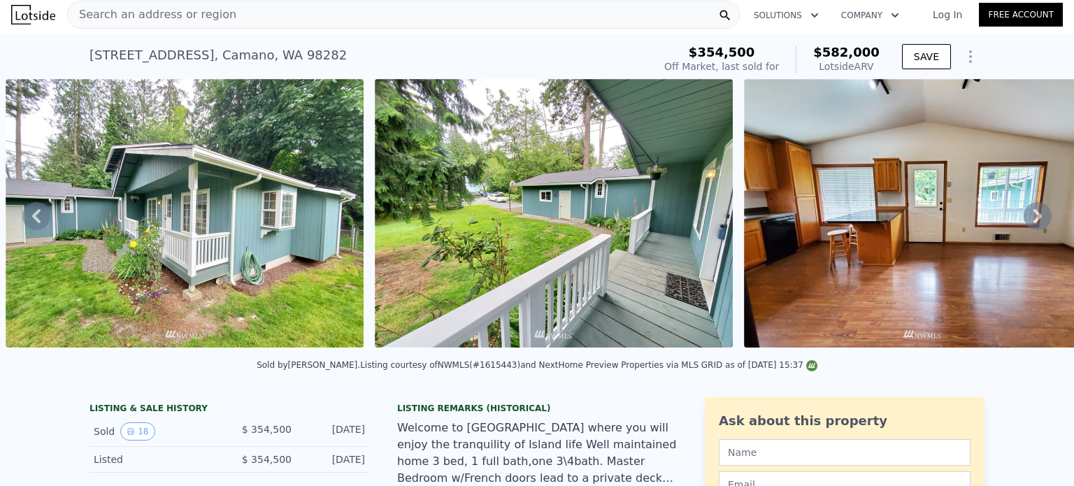
click at [1030, 225] on icon at bounding box center [1038, 216] width 28 height 28
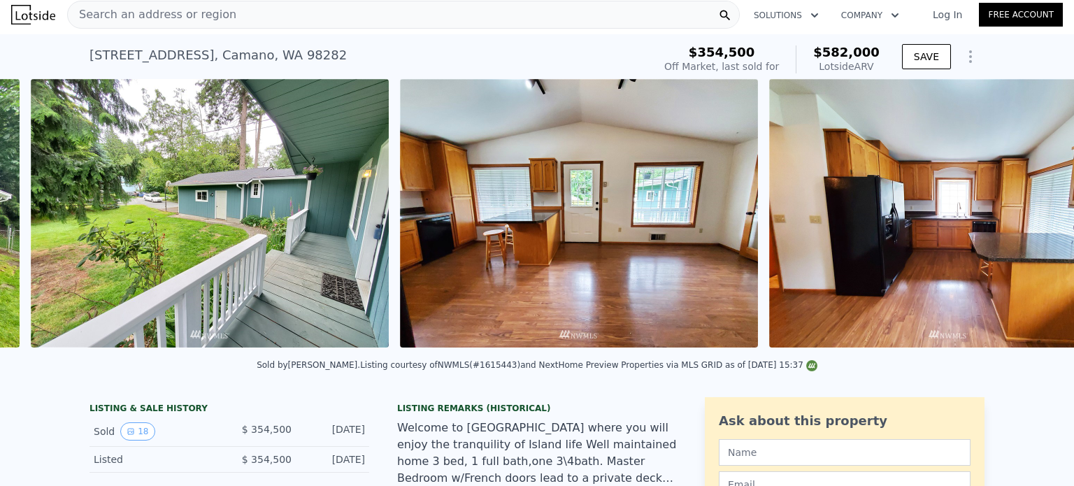
scroll to position [0, 1009]
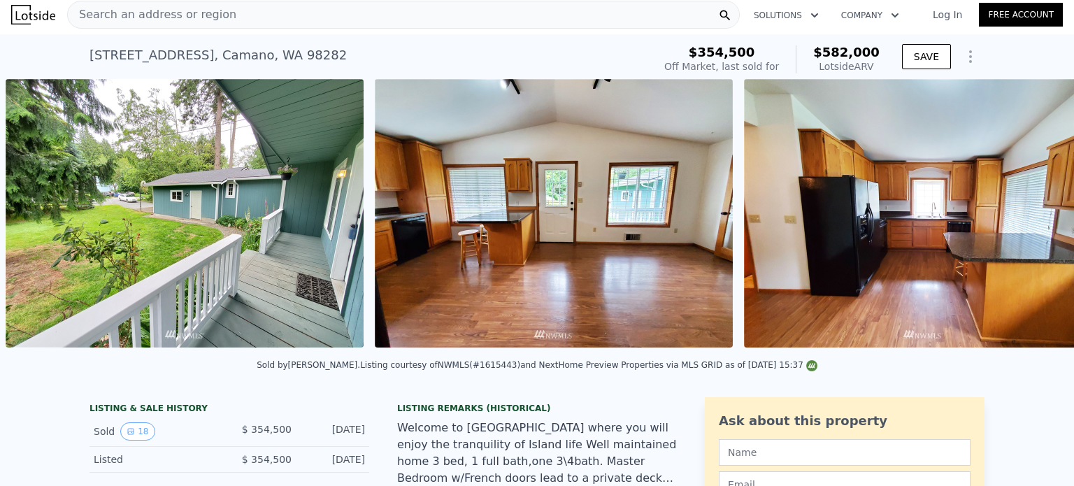
click at [1030, 225] on img at bounding box center [923, 213] width 358 height 269
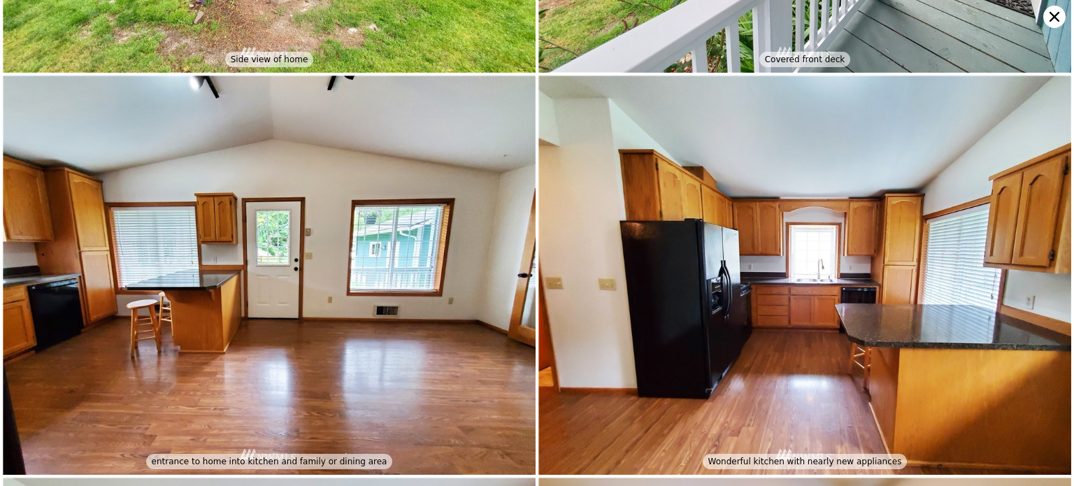
scroll to position [398, 0]
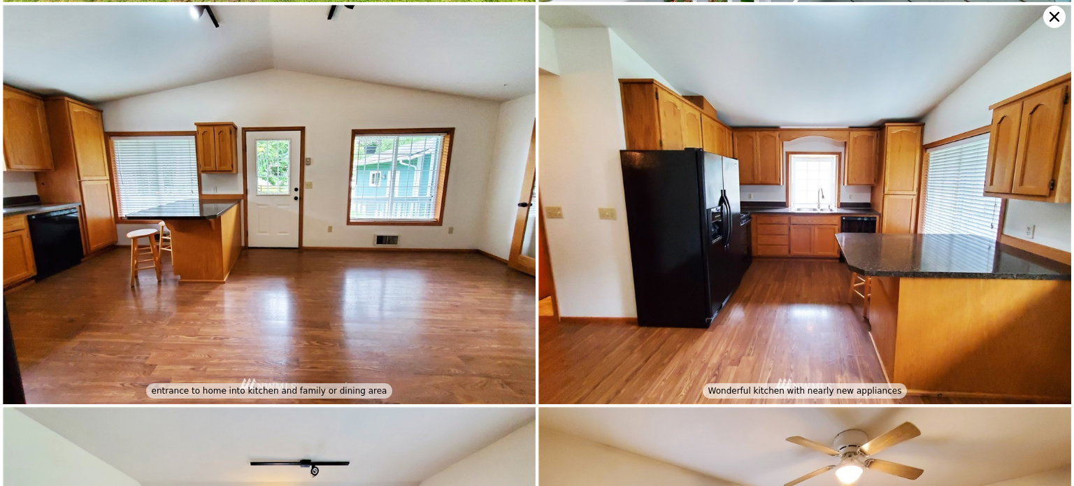
click at [1057, 19] on icon at bounding box center [1055, 17] width 10 height 10
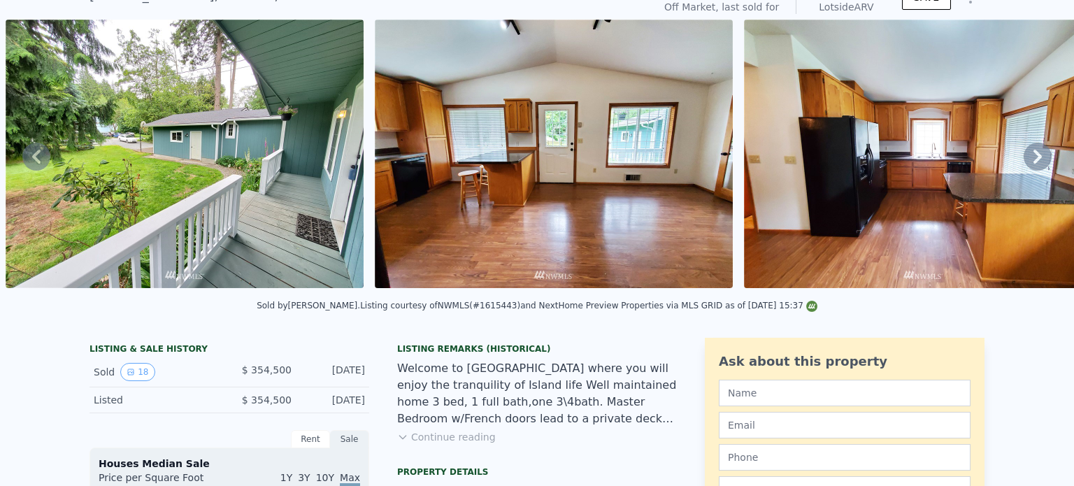
scroll to position [0, 0]
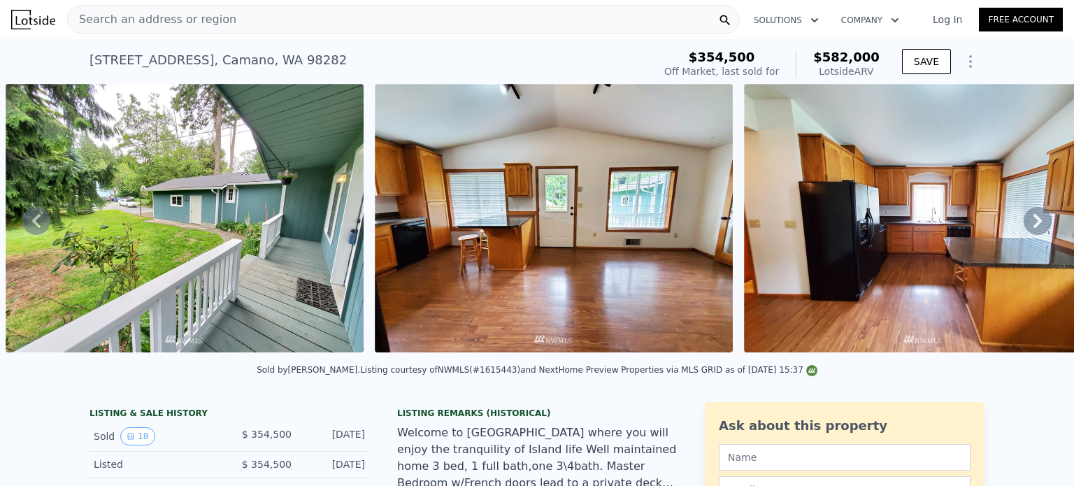
click at [1032, 222] on icon at bounding box center [1038, 221] width 28 height 28
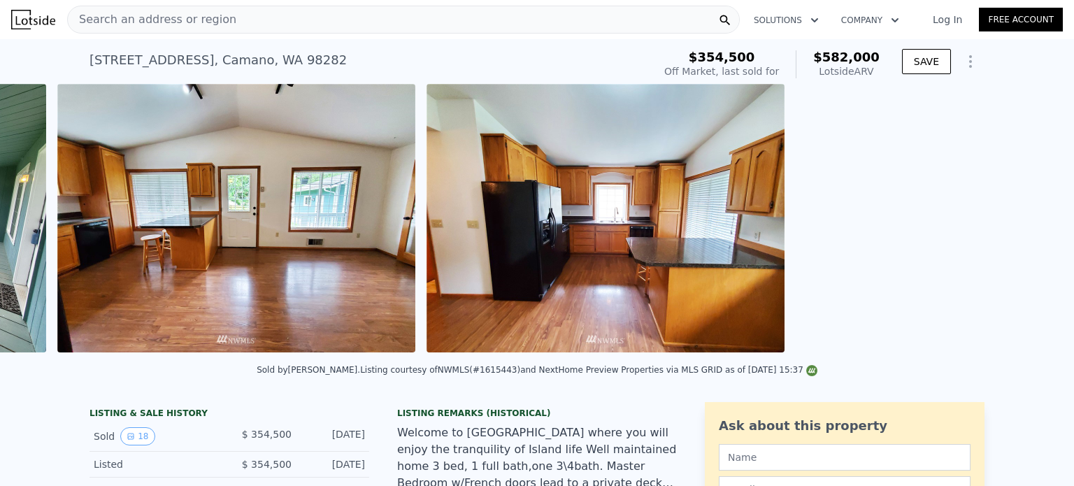
click at [1032, 222] on div "• + − • + − STREET VIEW ← Mover a la izquierda → Mover a la derecha ↑ Mover hac…" at bounding box center [537, 220] width 1074 height 273
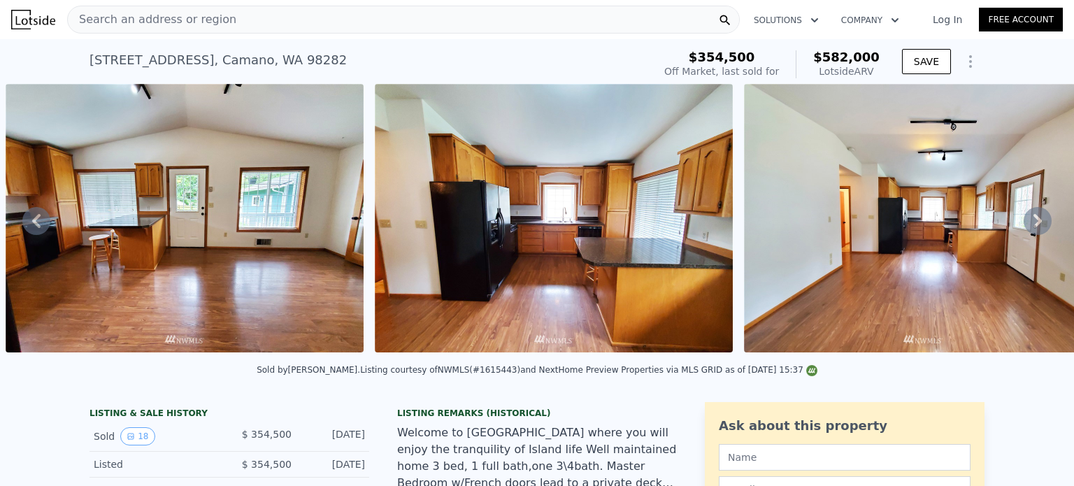
click at [1032, 222] on icon at bounding box center [1038, 221] width 28 height 28
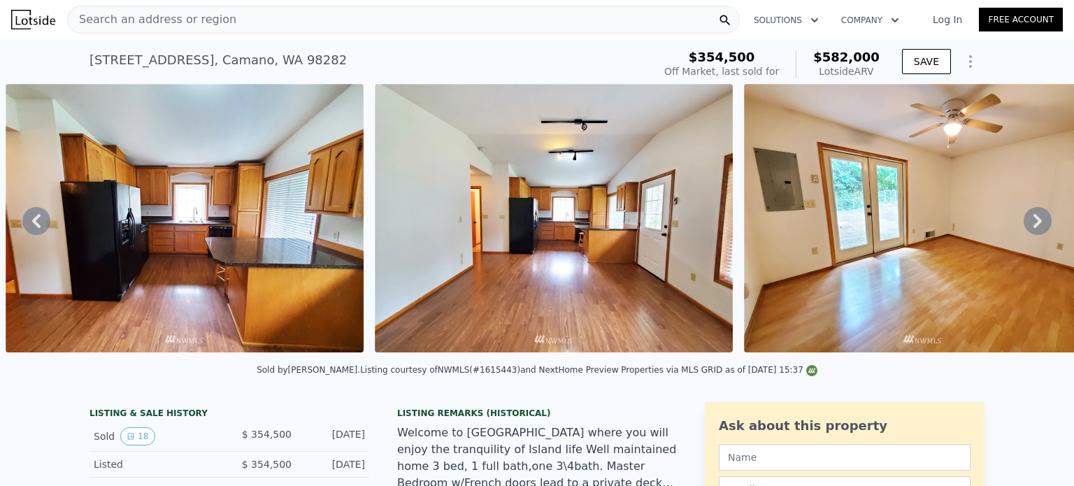
click at [1024, 223] on icon at bounding box center [1038, 221] width 28 height 28
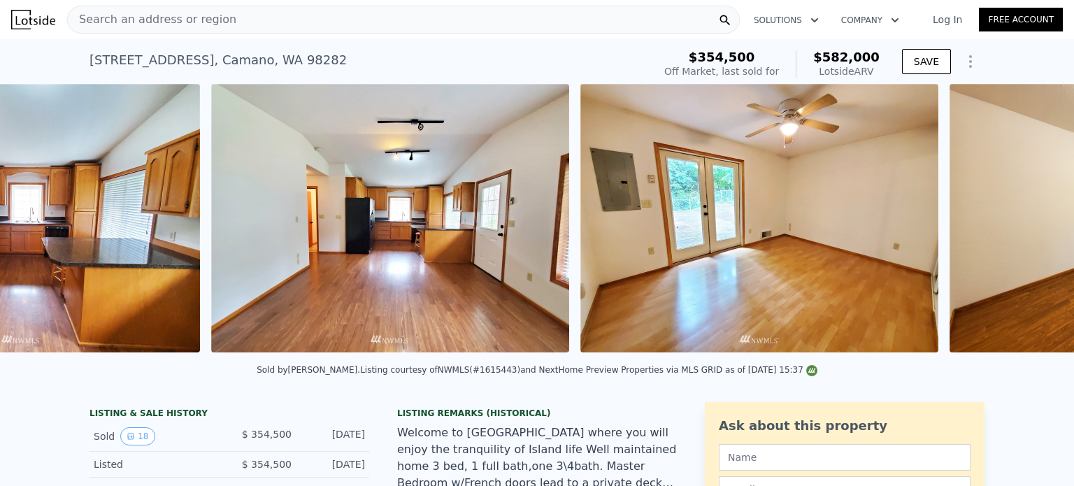
scroll to position [0, 2117]
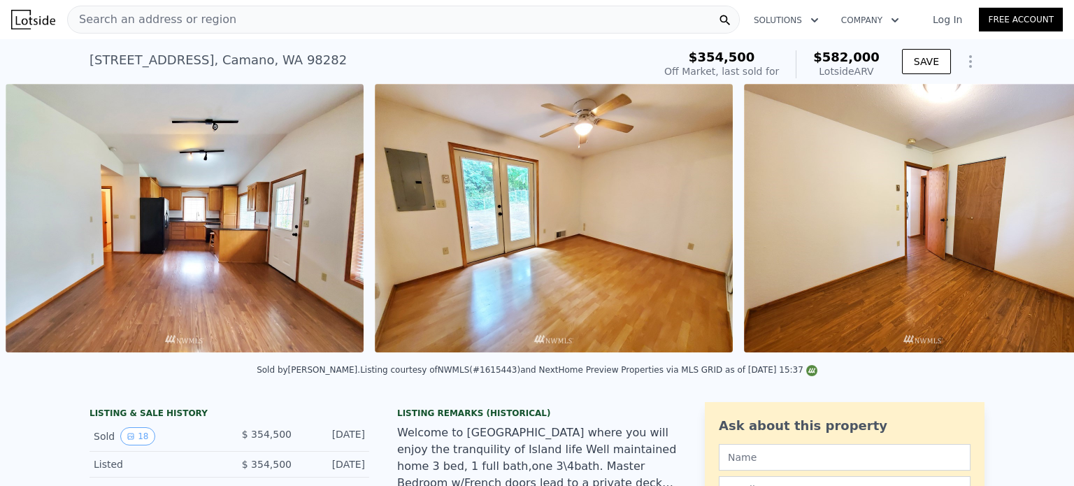
click at [1023, 223] on img at bounding box center [923, 218] width 358 height 269
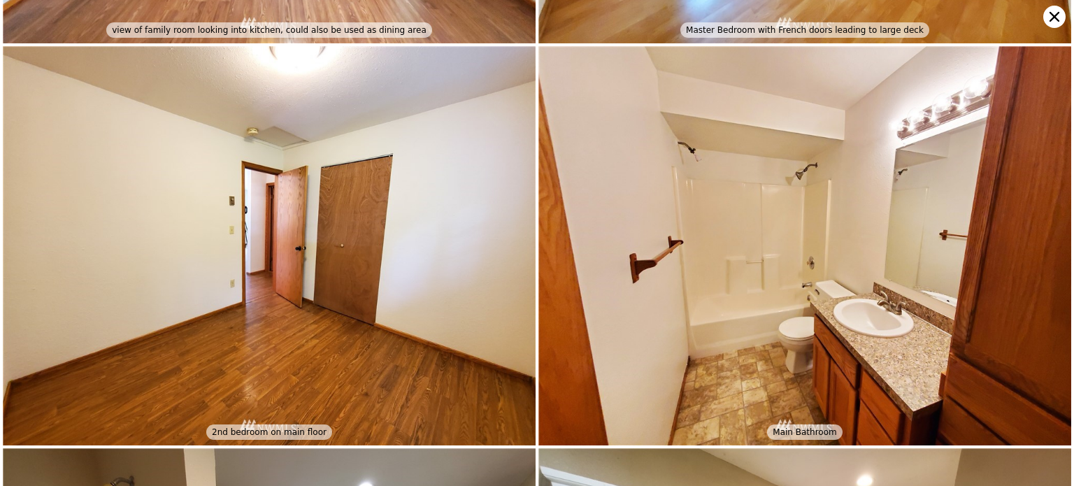
scroll to position [1195, 0]
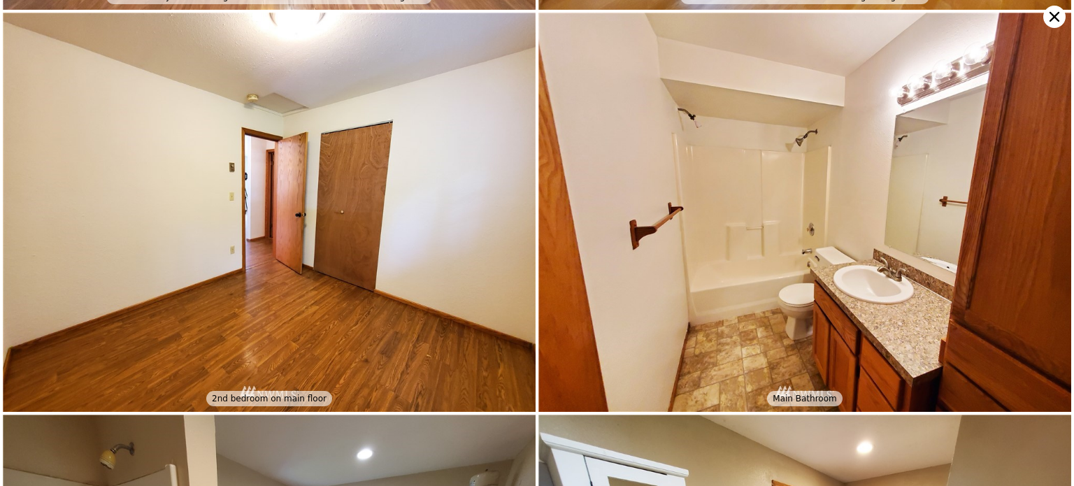
click at [1058, 19] on icon at bounding box center [1055, 17] width 22 height 22
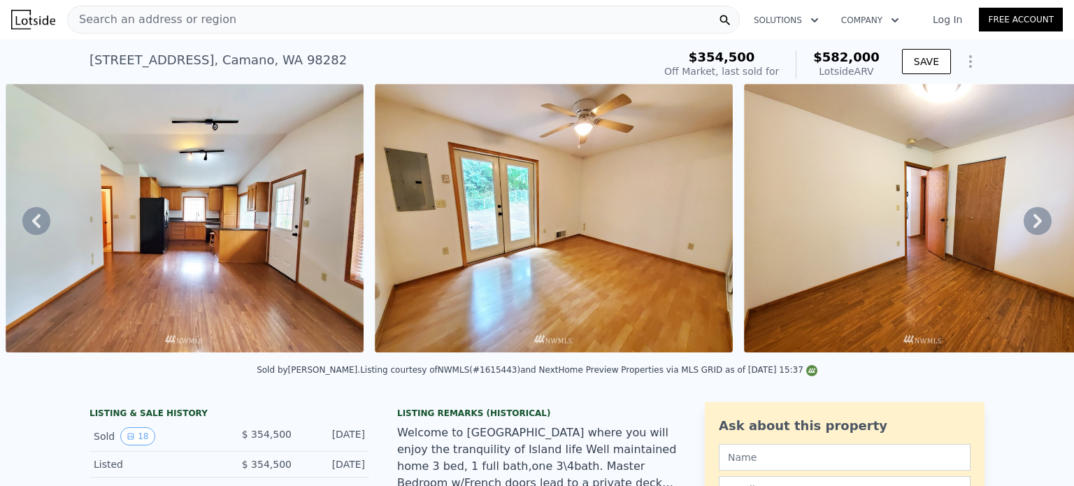
click at [271, 16] on div "Search an address or region" at bounding box center [403, 20] width 673 height 28
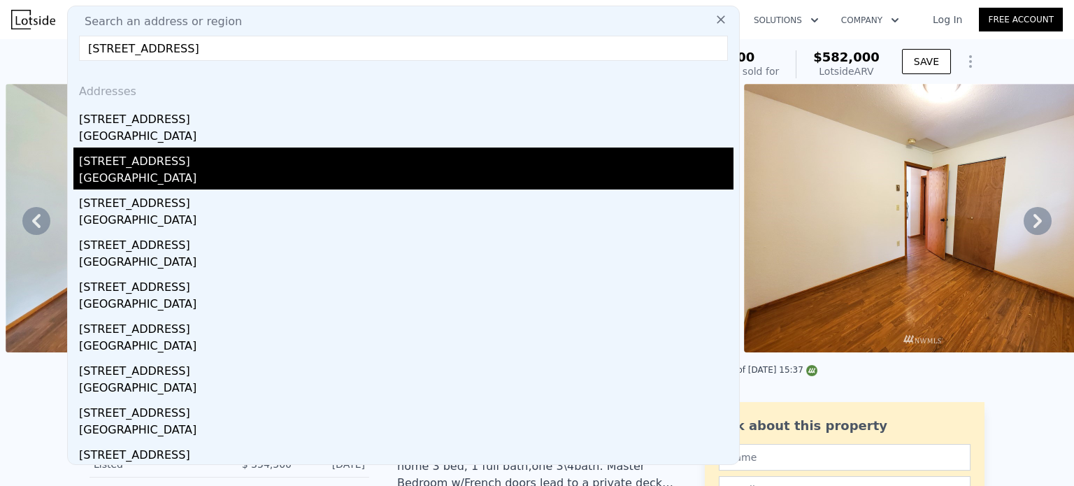
type input "3146 Shoreline Drive, Camano Island, Wa 98282"
click at [211, 171] on div "Camano Island, WA 98282" at bounding box center [406, 180] width 655 height 20
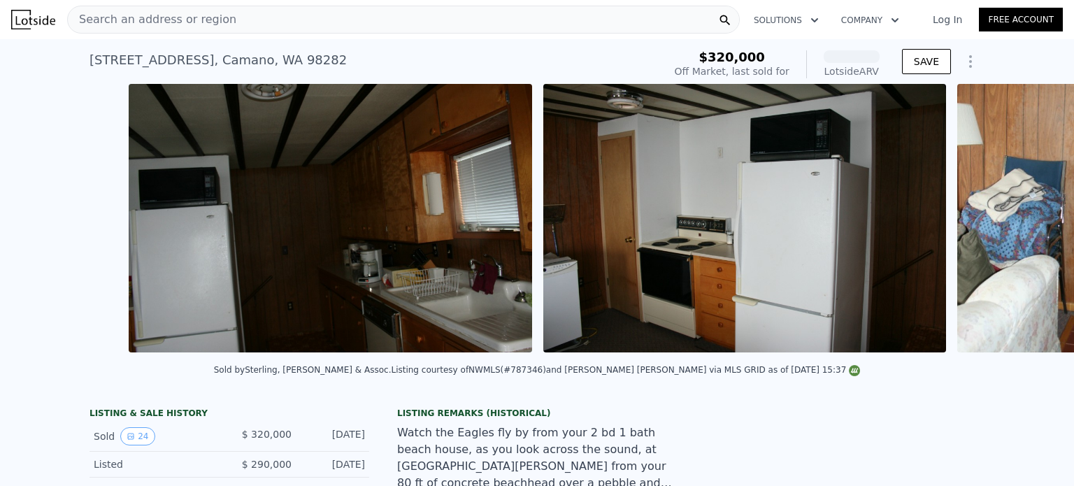
scroll to position [0, 2240]
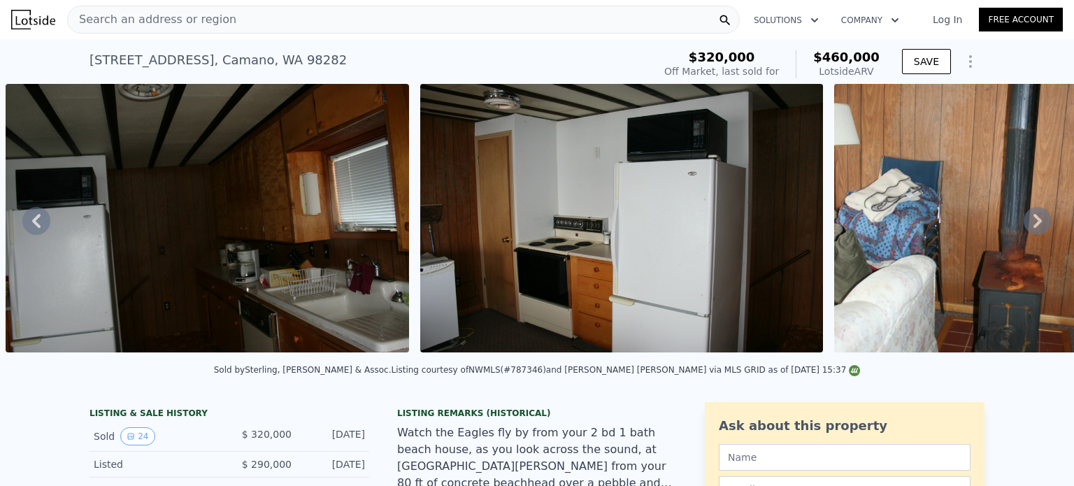
click at [1028, 230] on icon at bounding box center [1038, 221] width 28 height 28
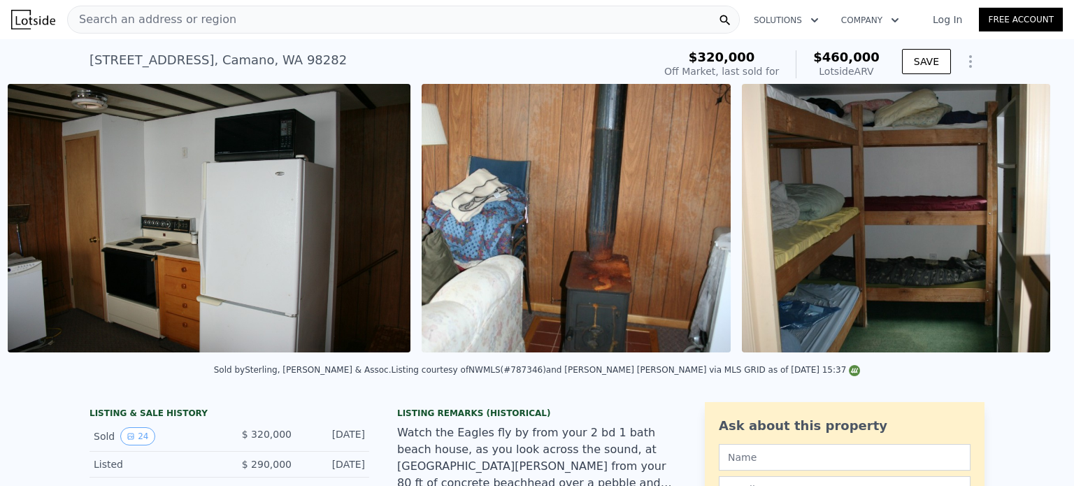
scroll to position [0, 2655]
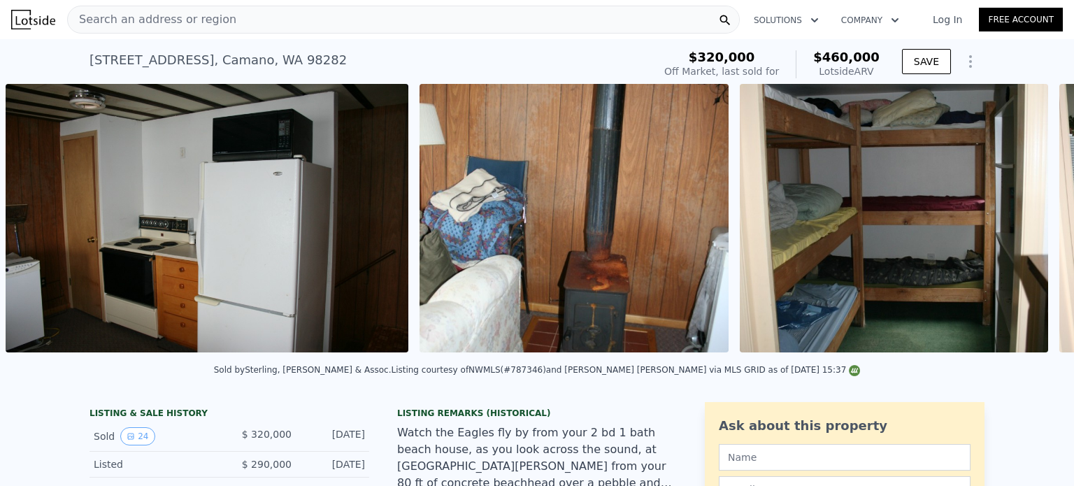
click at [1028, 230] on img at bounding box center [894, 218] width 309 height 269
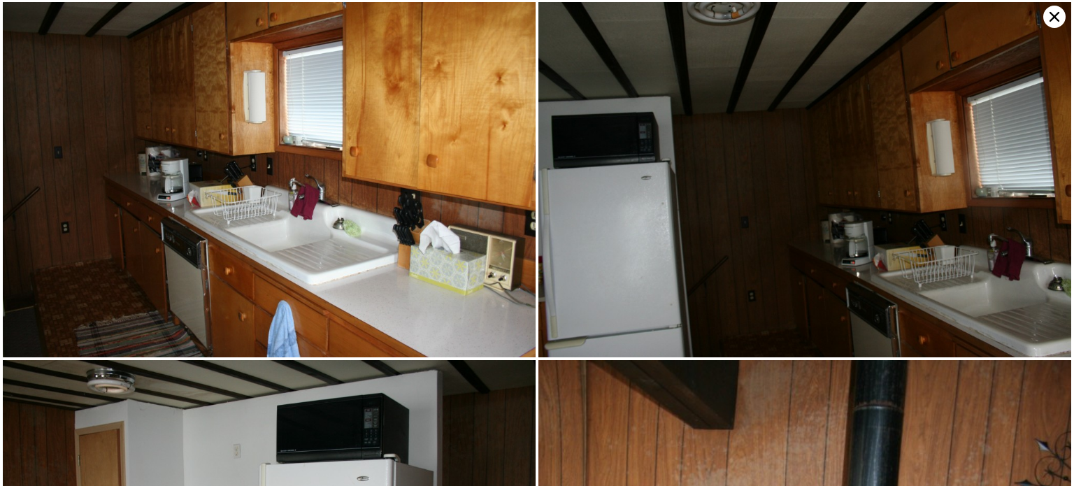
scroll to position [1416, 0]
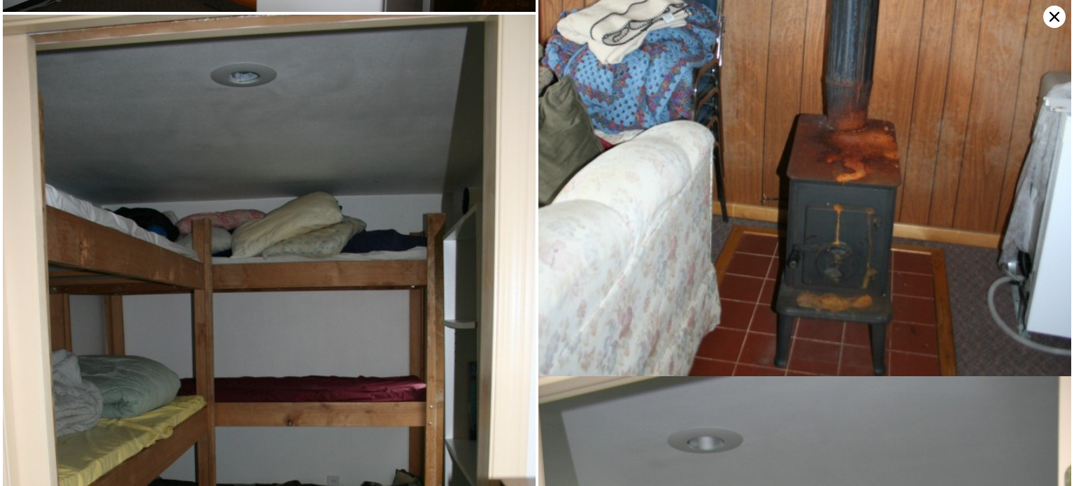
click at [1051, 16] on icon at bounding box center [1055, 17] width 22 height 22
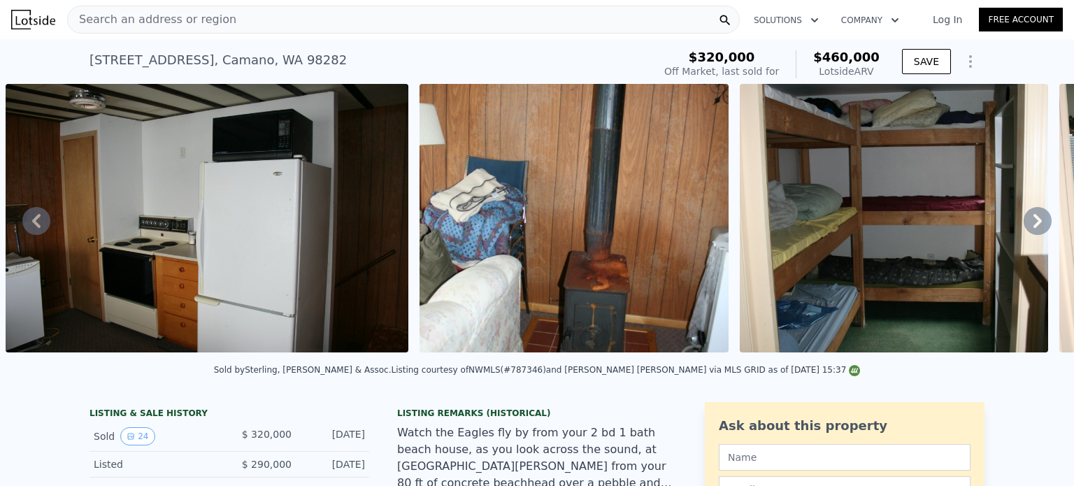
click at [1024, 223] on icon at bounding box center [1038, 221] width 28 height 28
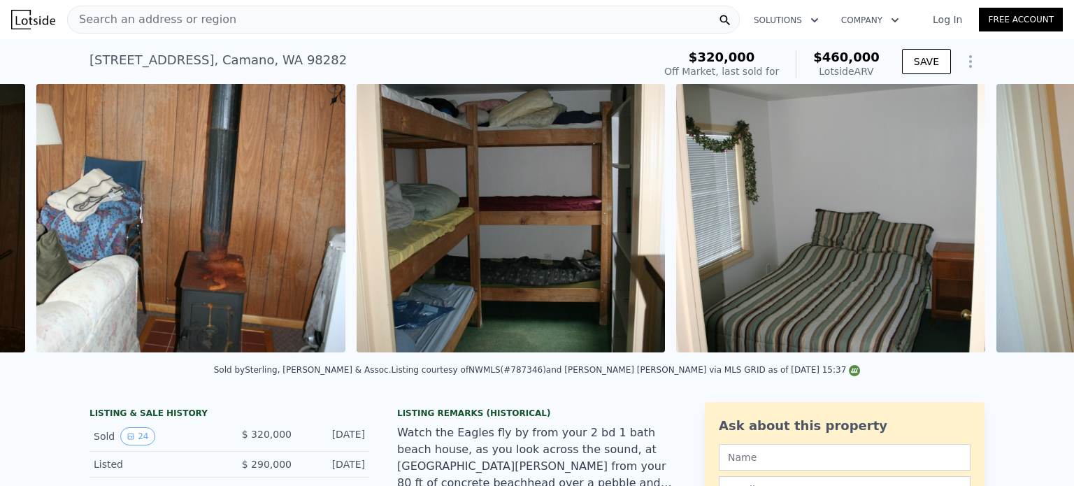
scroll to position [0, 3069]
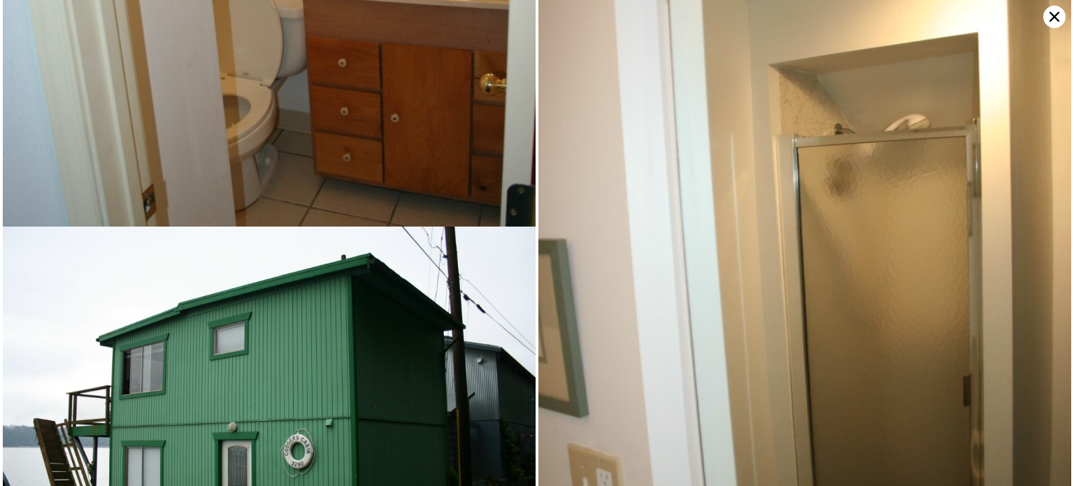
scroll to position [2501, 0]
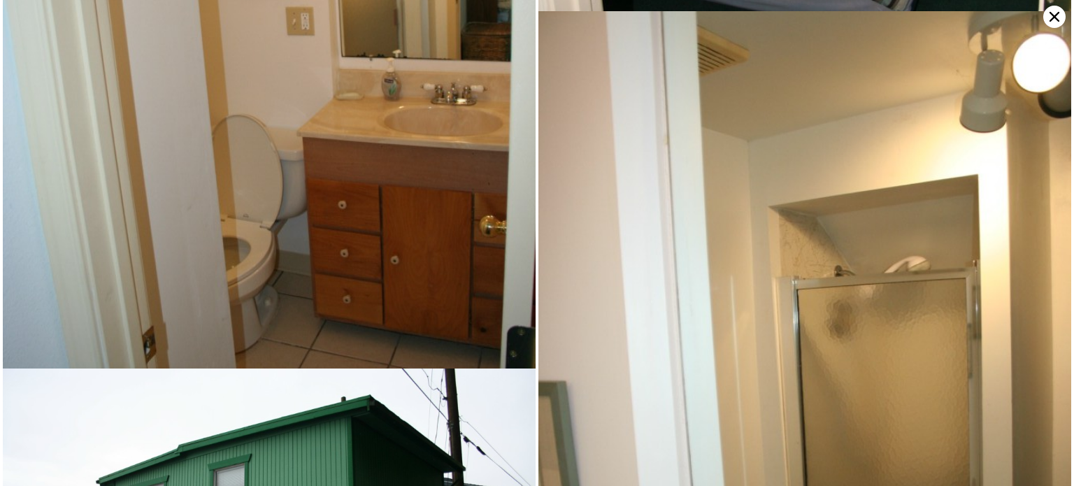
click at [1055, 16] on icon at bounding box center [1055, 17] width 10 height 10
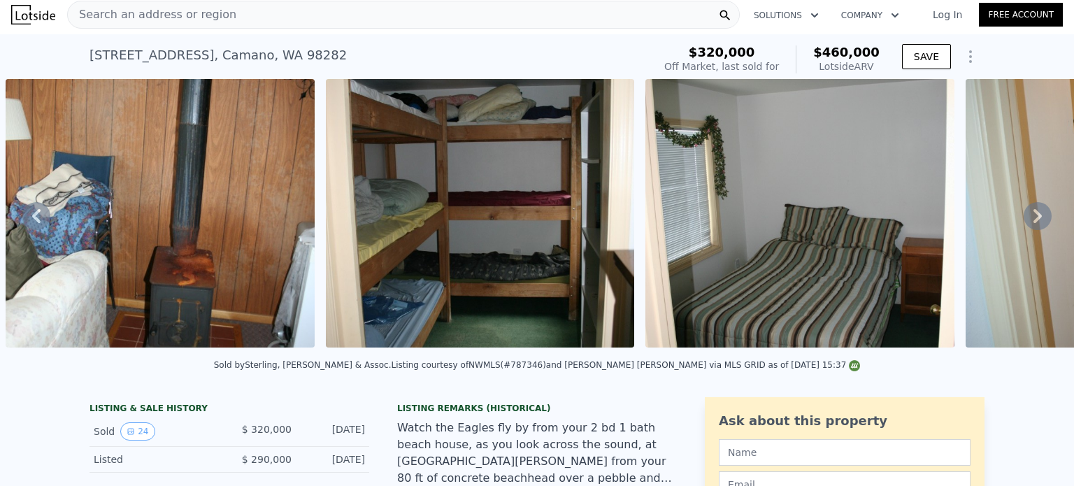
scroll to position [0, 0]
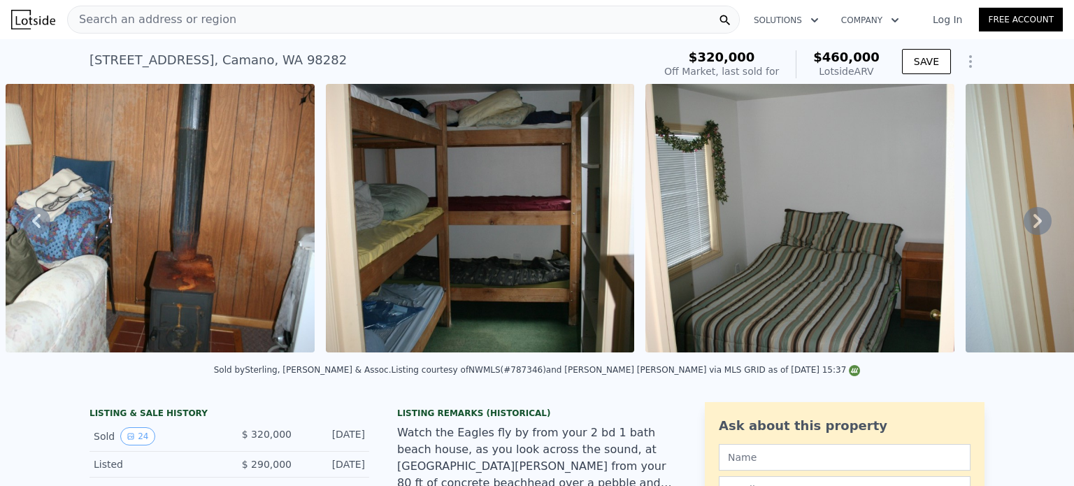
click at [299, 22] on div "Search an address or region" at bounding box center [403, 20] width 673 height 28
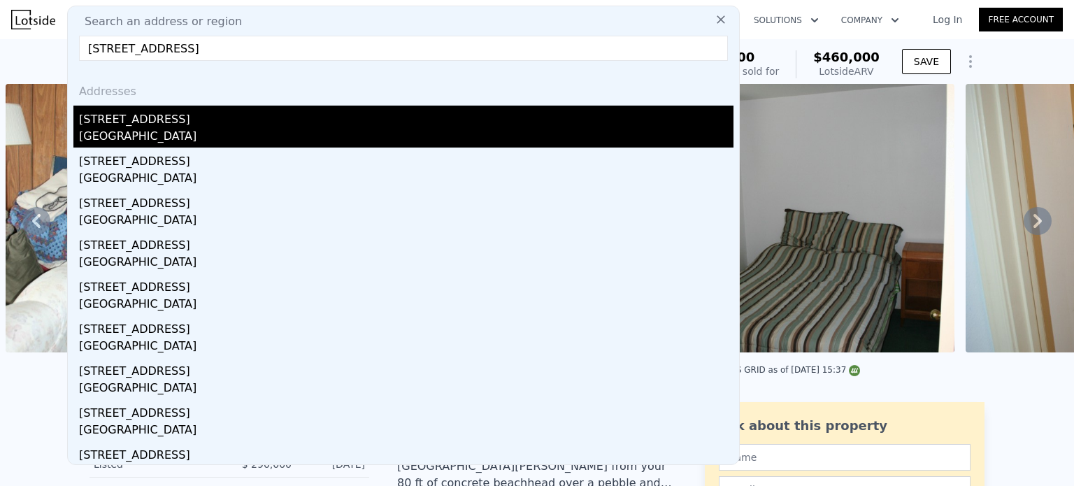
type input "3146 Shoreline Drive, Camano Island, Wa 98282"
click at [269, 128] on div "Camano Island, WA 98282" at bounding box center [406, 138] width 655 height 20
type input "2"
type input "1.5"
type input "2"
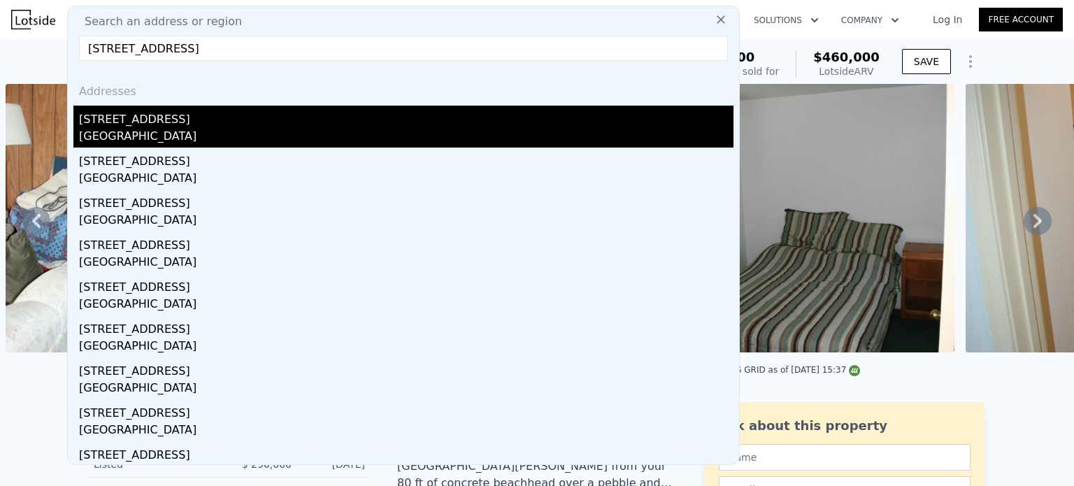
type input "1152"
type input "1682"
type input "9449"
type input "13779"
type input "$ 582,000"
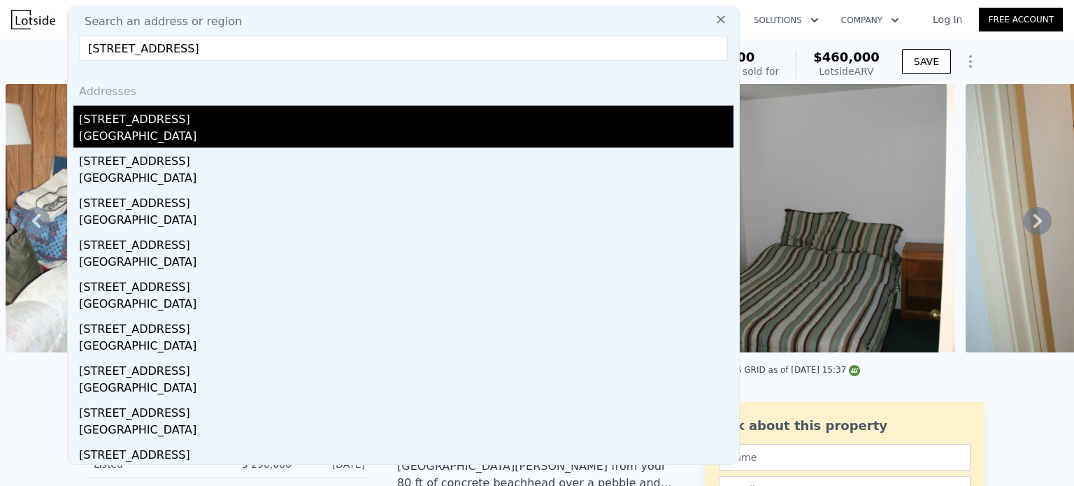
type input "$ 164,249"
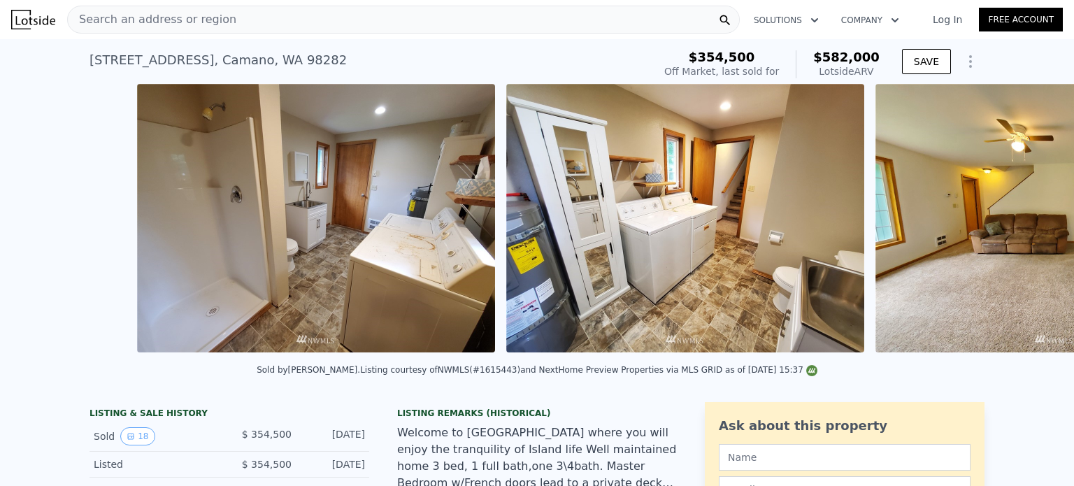
scroll to position [0, 3201]
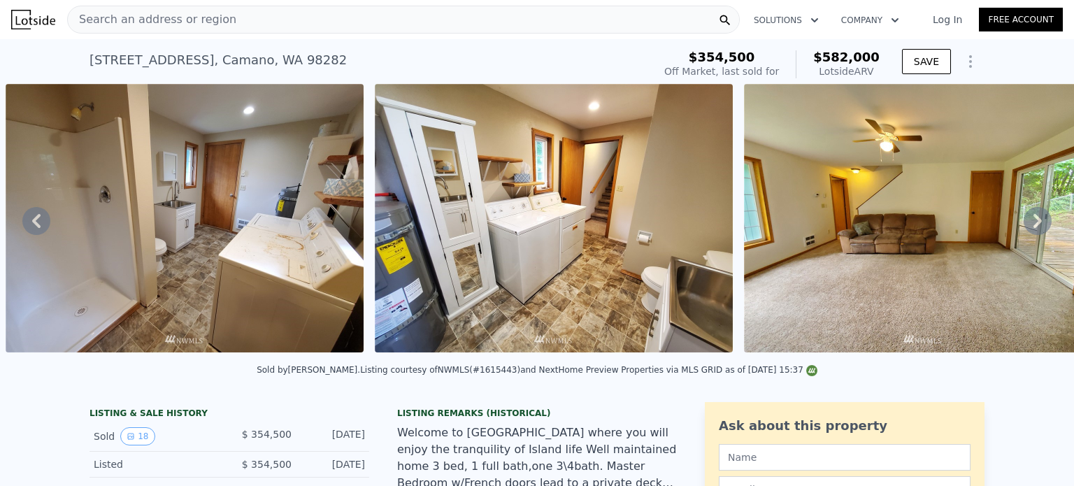
click at [1024, 229] on icon at bounding box center [1038, 221] width 28 height 28
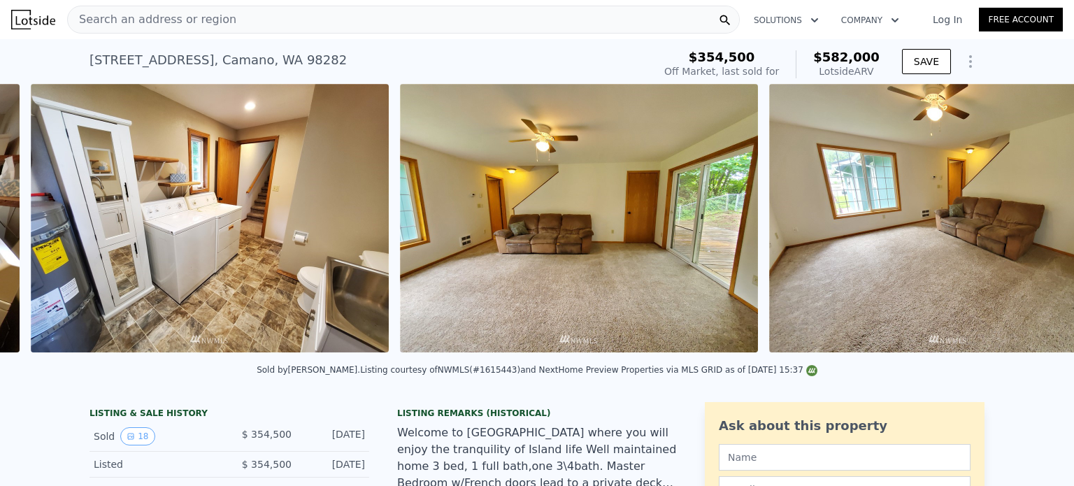
scroll to position [0, 3570]
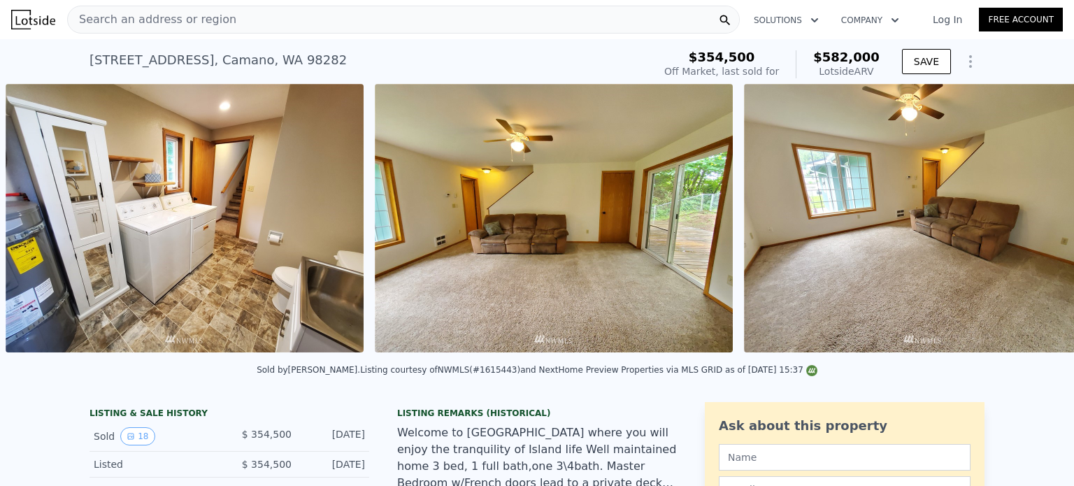
click at [1020, 229] on img at bounding box center [923, 218] width 358 height 269
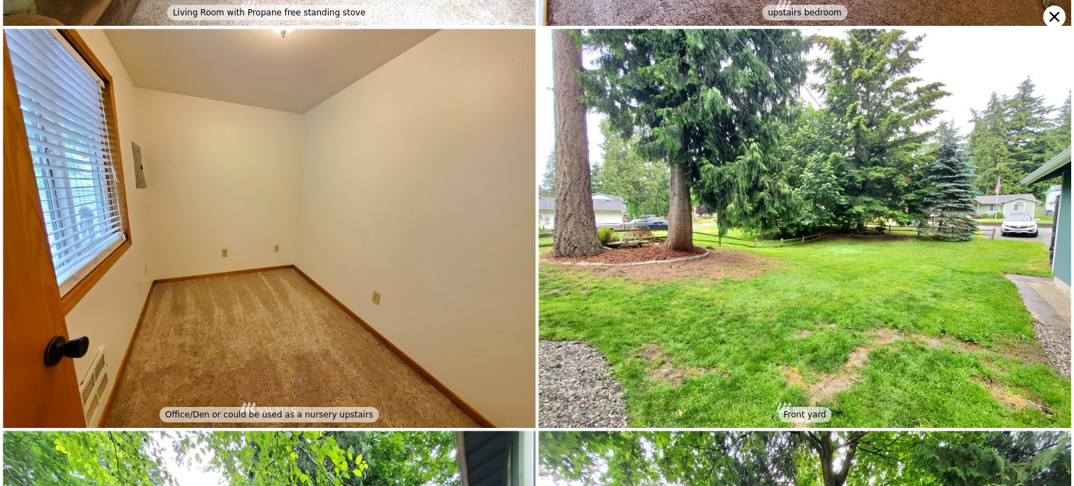
scroll to position [3097, 0]
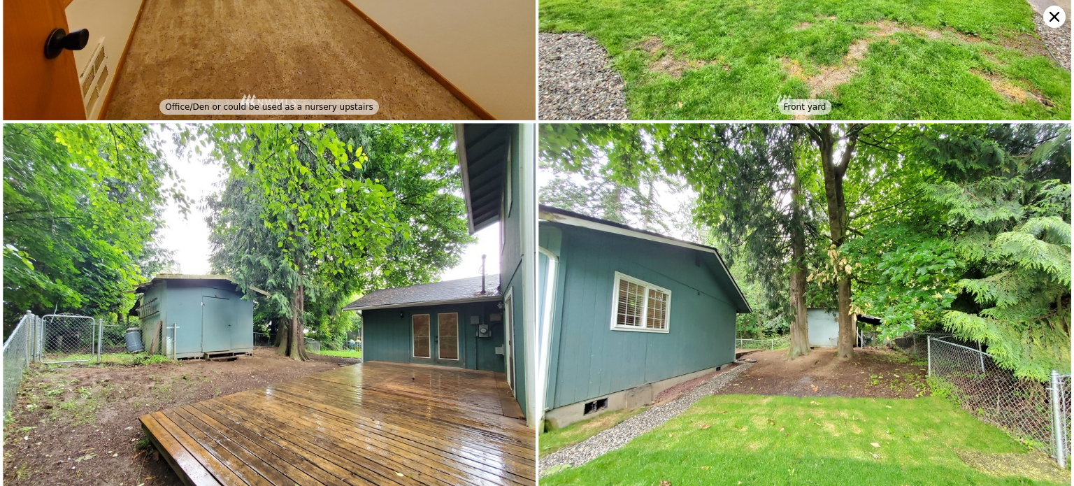
click at [1058, 24] on icon at bounding box center [1055, 17] width 22 height 22
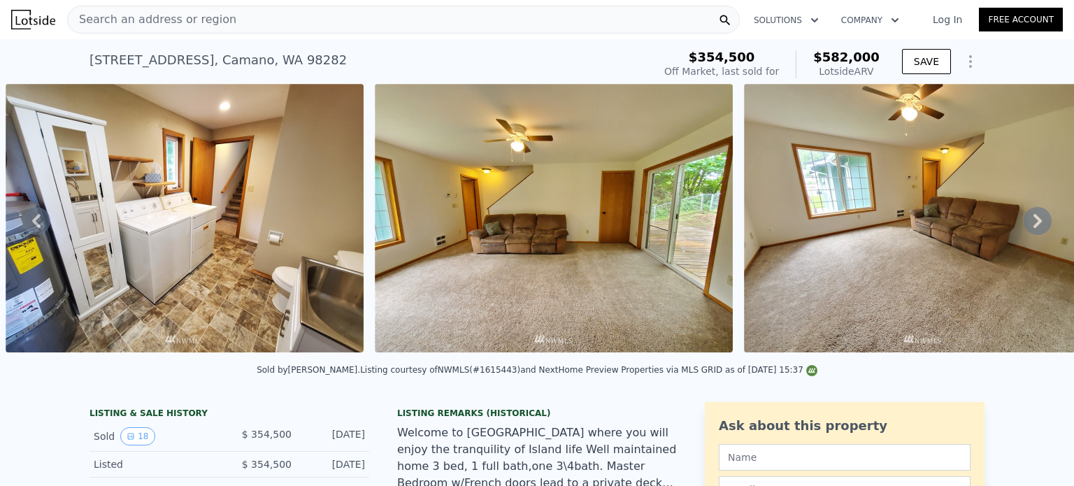
click at [1024, 221] on icon at bounding box center [1038, 221] width 28 height 28
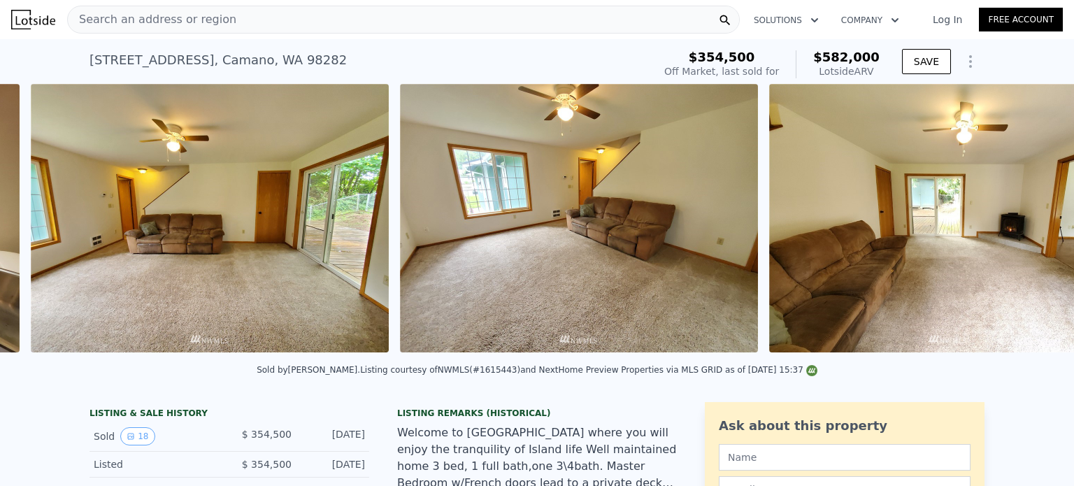
scroll to position [0, 3939]
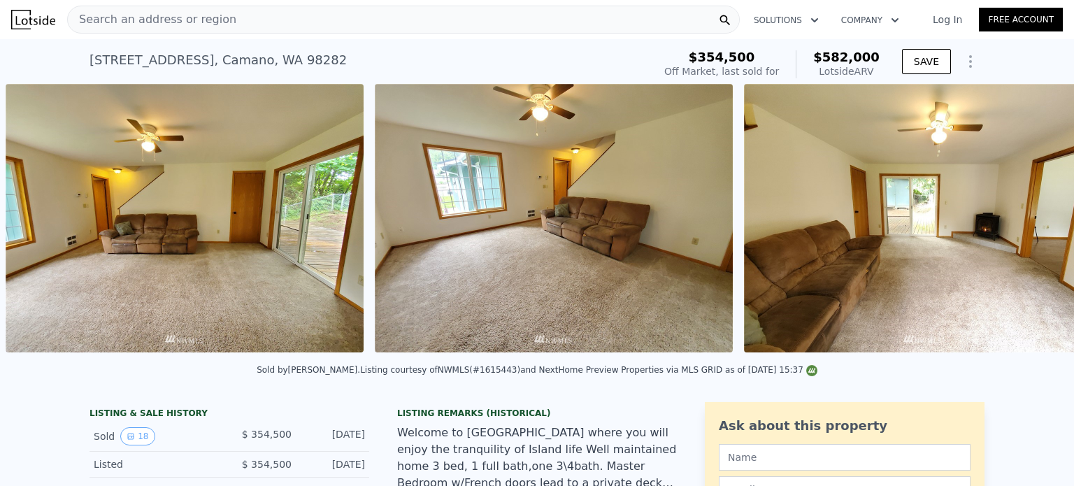
click at [1021, 221] on div "• + − • + − STREET VIEW ← Mover a la izquierda → Mover a la derecha ↑ Mover hac…" at bounding box center [537, 220] width 1074 height 273
click at [1024, 221] on icon at bounding box center [1038, 221] width 28 height 28
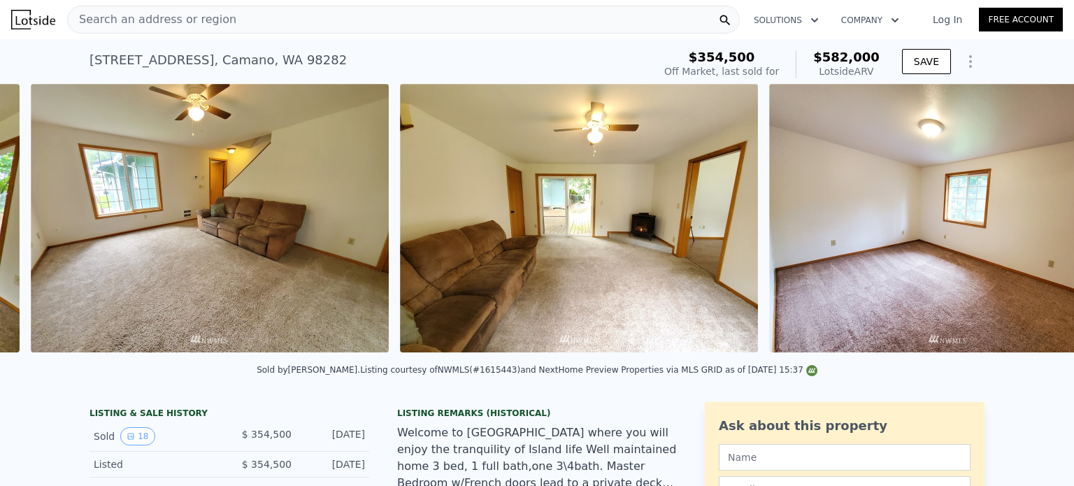
scroll to position [0, 4309]
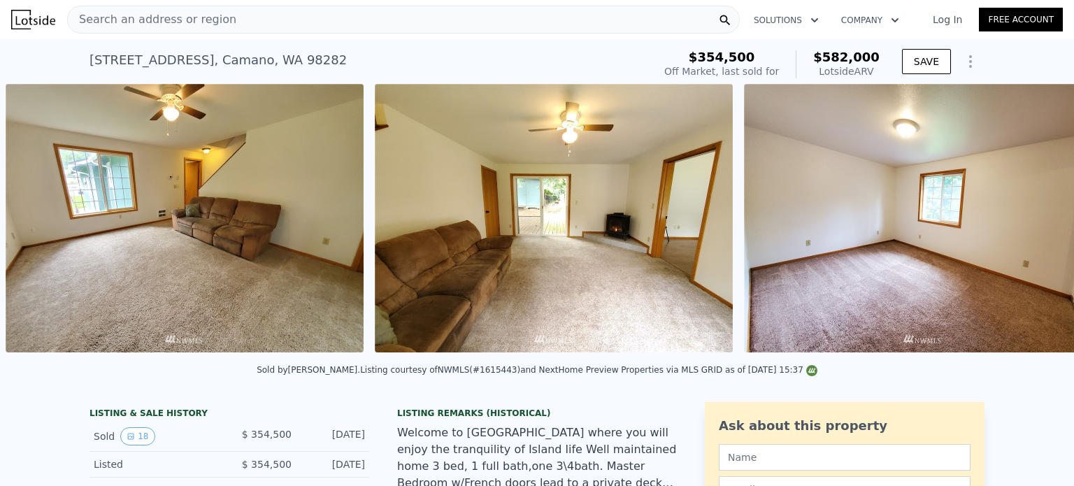
click at [1021, 221] on div "• + − • + − STREET VIEW ← Mover a la izquierda → Mover a la derecha ↑ Mover hac…" at bounding box center [537, 220] width 1074 height 273
click at [1024, 221] on icon at bounding box center [1038, 221] width 28 height 28
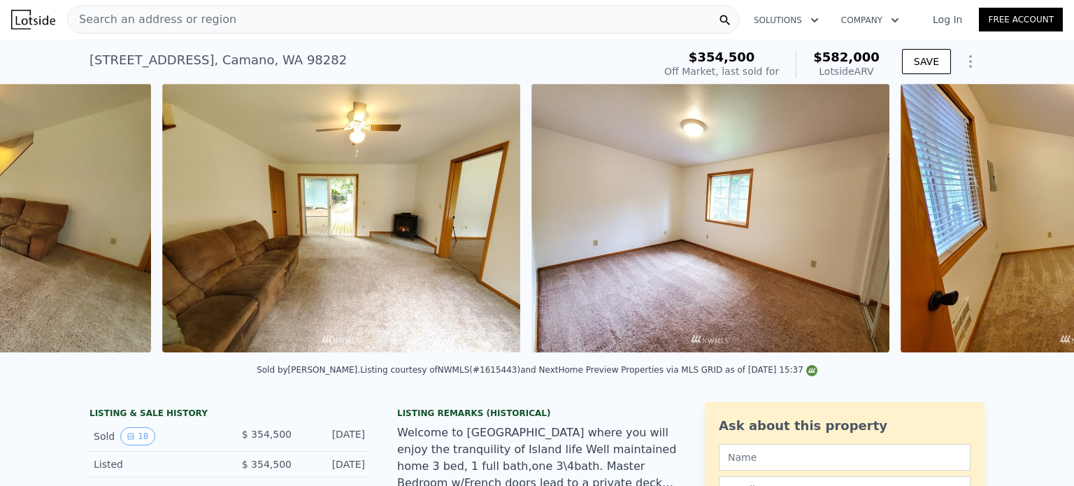
scroll to position [0, 4678]
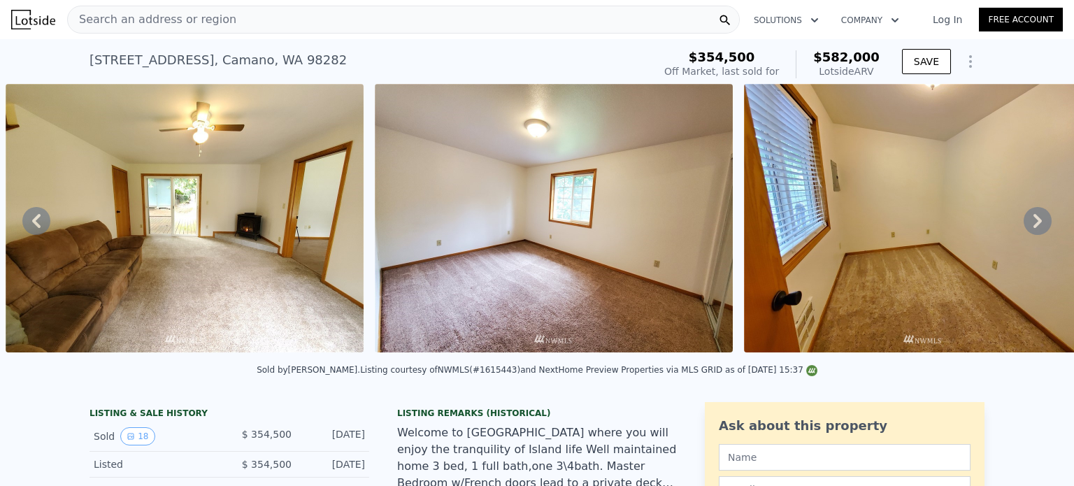
click at [1021, 221] on div "• + − • + − STREET VIEW ← Mover a la izquierda → Mover a la derecha ↑ Mover hac…" at bounding box center [537, 220] width 1074 height 273
click at [1024, 221] on icon at bounding box center [1038, 221] width 28 height 28
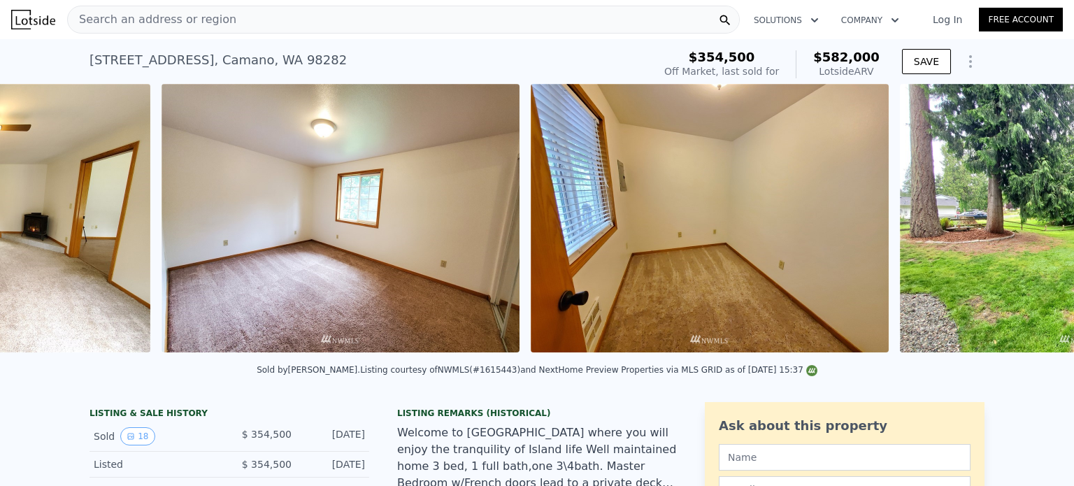
scroll to position [0, 5047]
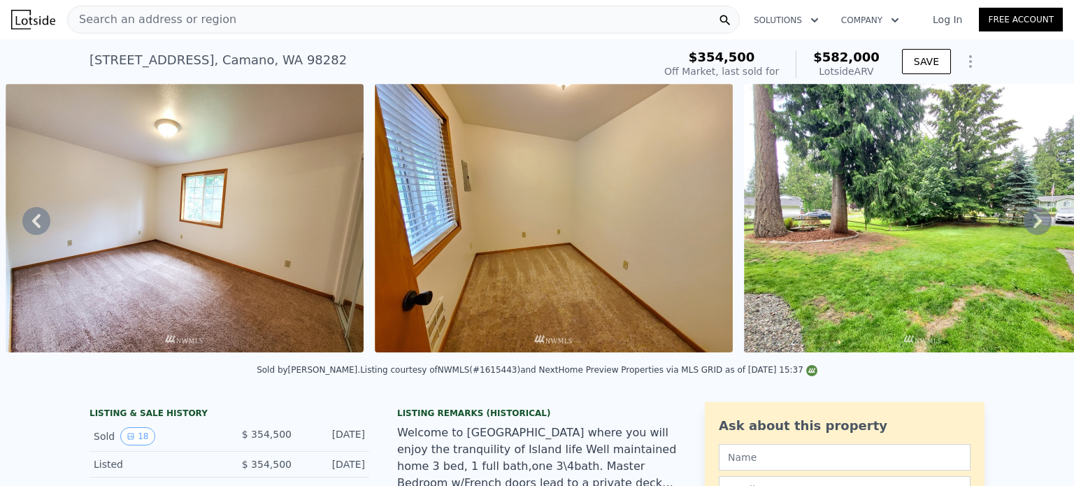
click at [655, 326] on img at bounding box center [554, 218] width 358 height 269
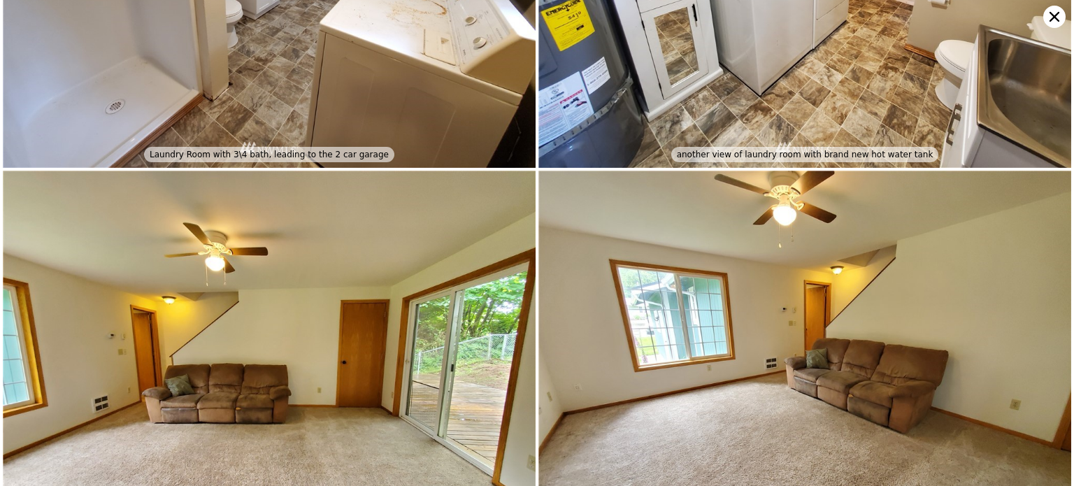
scroll to position [2789, 0]
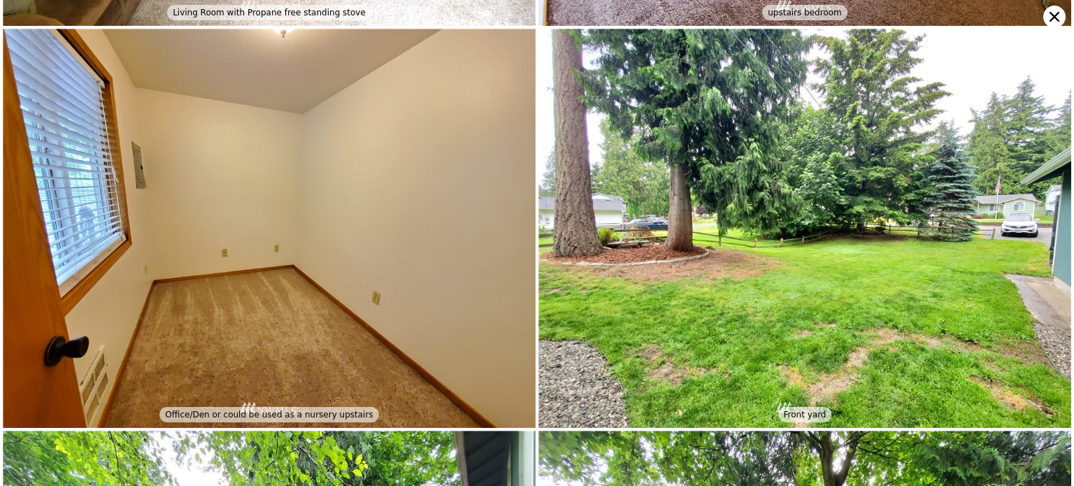
click at [397, 331] on img at bounding box center [269, 229] width 533 height 400
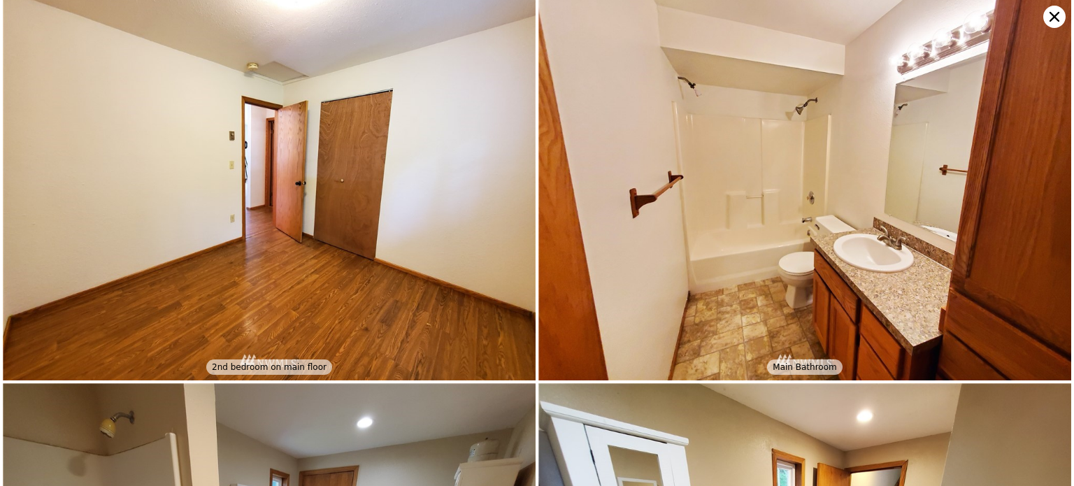
scroll to position [1195, 0]
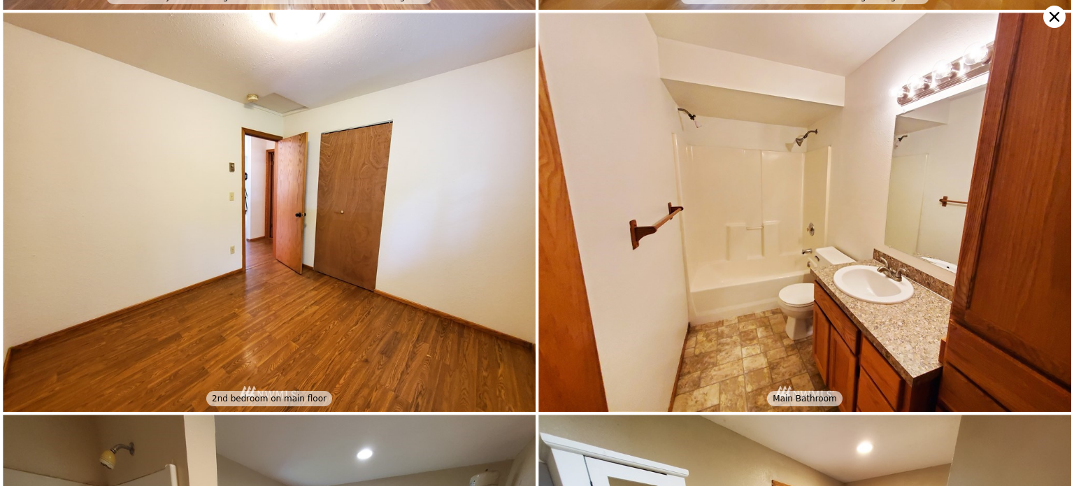
click at [1056, 16] on icon at bounding box center [1055, 17] width 22 height 22
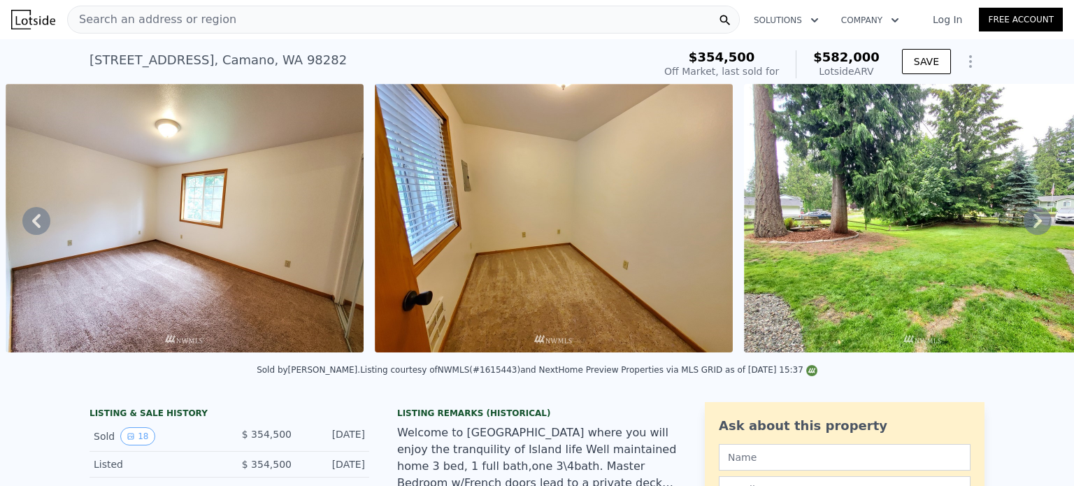
click at [1014, 208] on img at bounding box center [923, 218] width 358 height 269
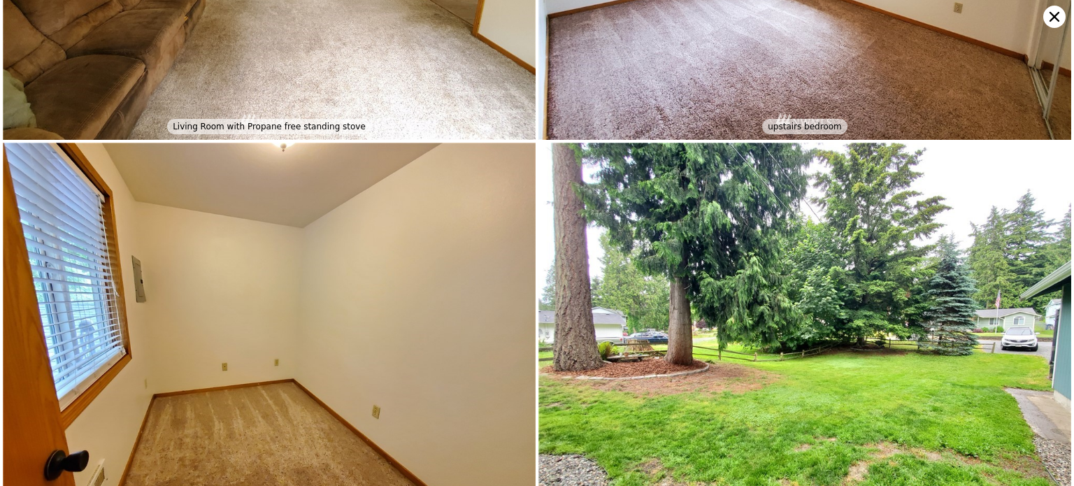
scroll to position [2789, 0]
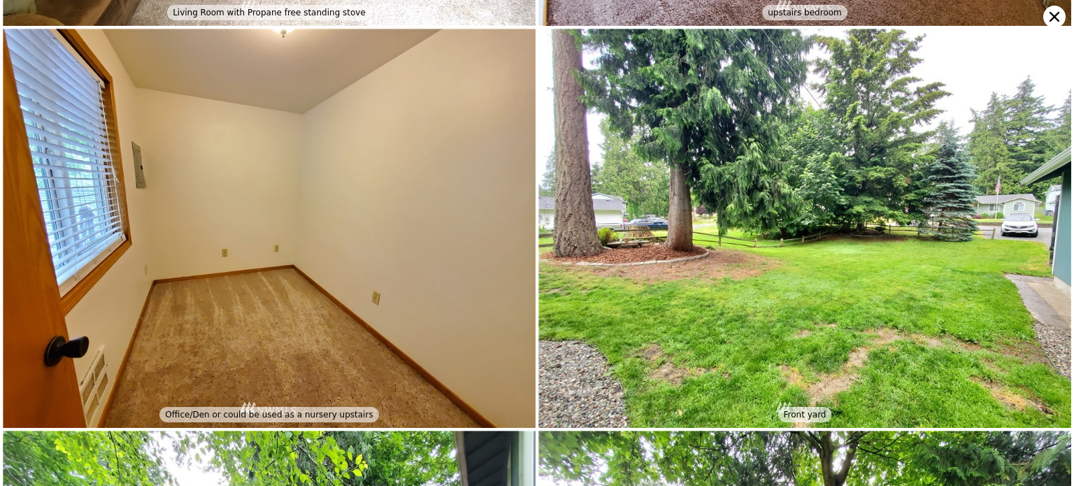
click at [1053, 19] on icon at bounding box center [1055, 17] width 10 height 10
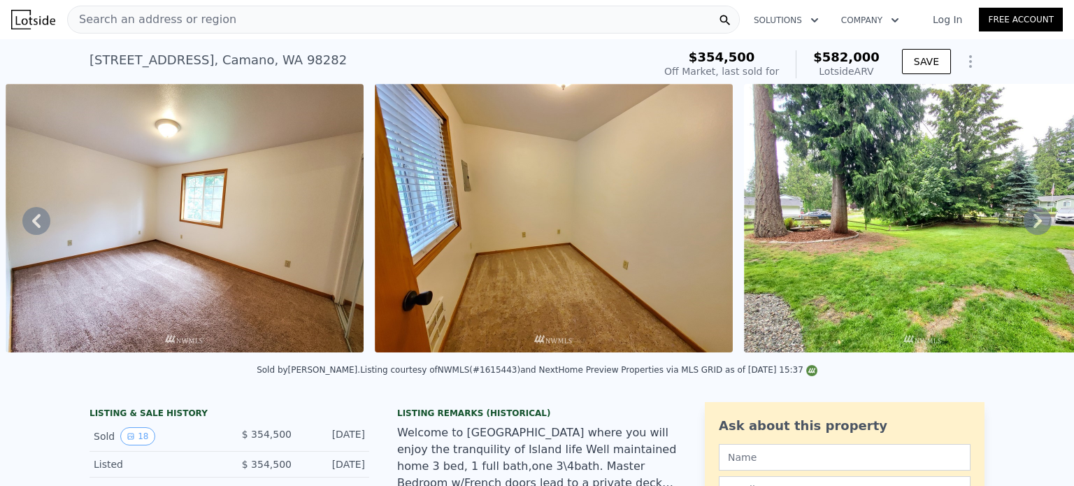
click at [1027, 215] on icon at bounding box center [1038, 221] width 28 height 28
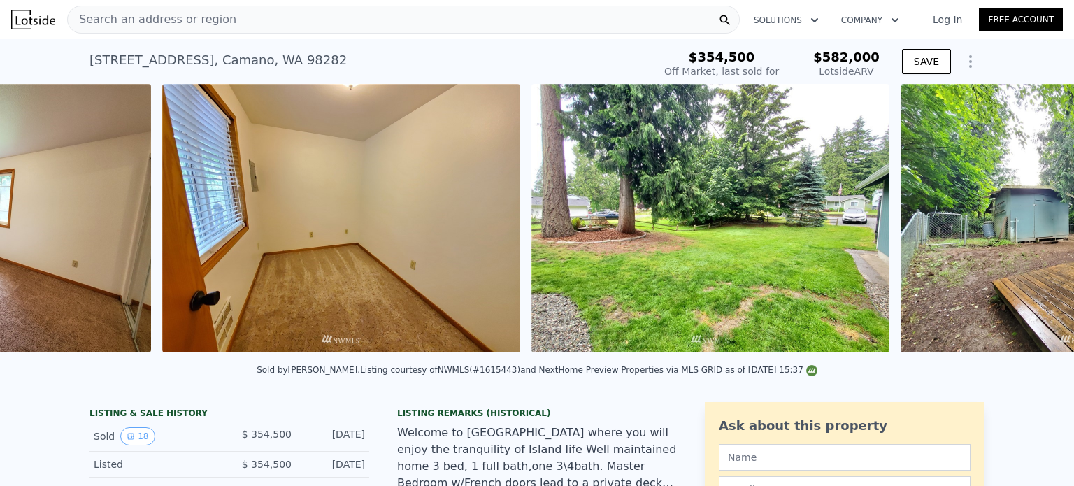
scroll to position [0, 5417]
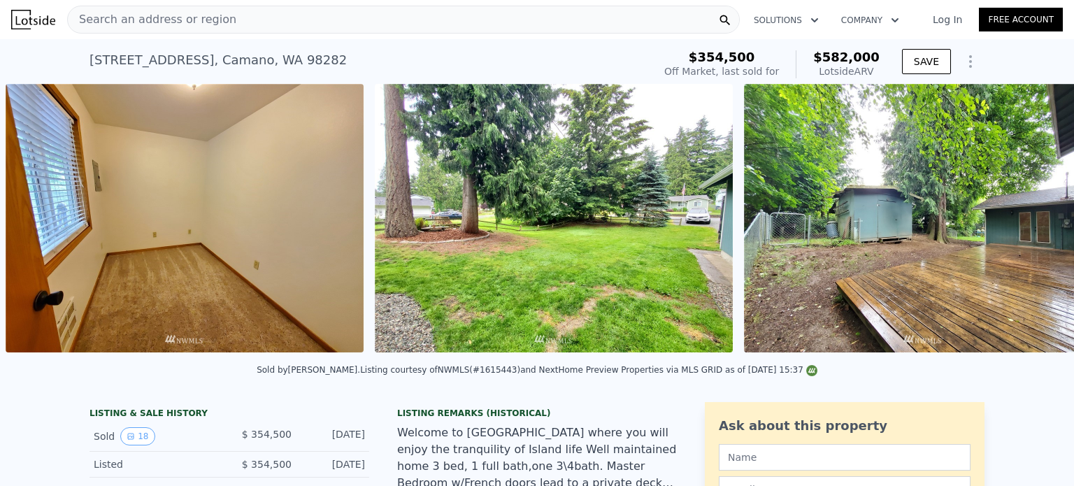
click at [1027, 215] on img at bounding box center [923, 218] width 358 height 269
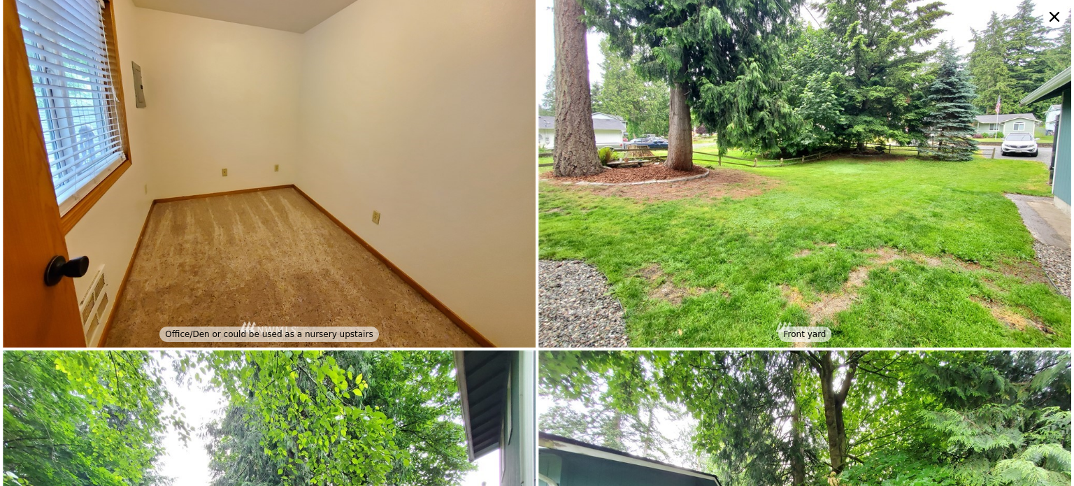
scroll to position [3097, 0]
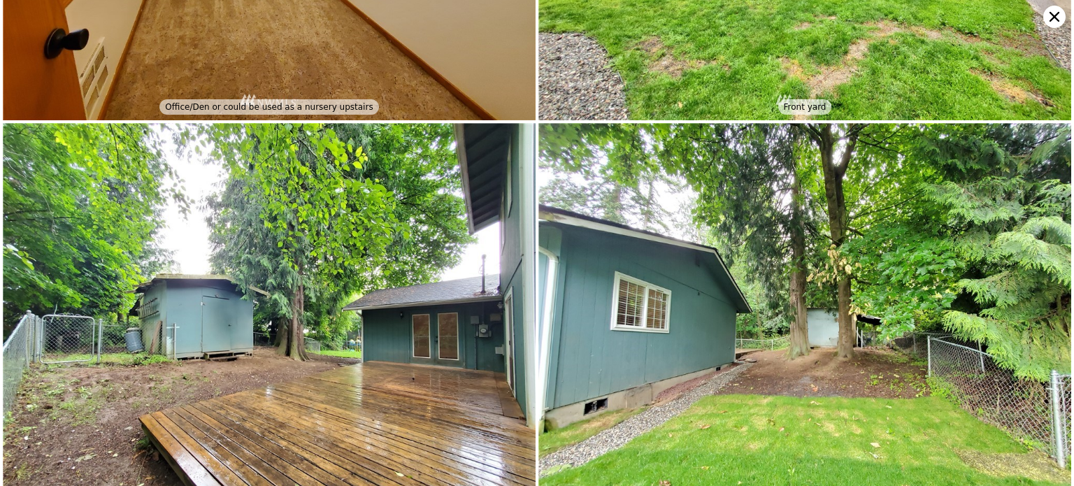
click at [1052, 13] on icon at bounding box center [1055, 17] width 10 height 10
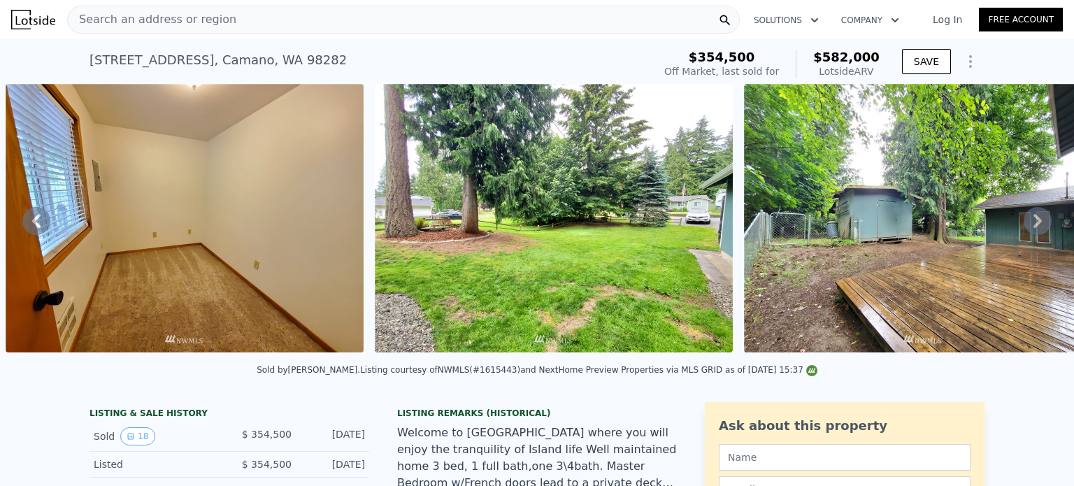
scroll to position [0, 0]
click at [295, 8] on div "Search an address or region" at bounding box center [403, 20] width 673 height 28
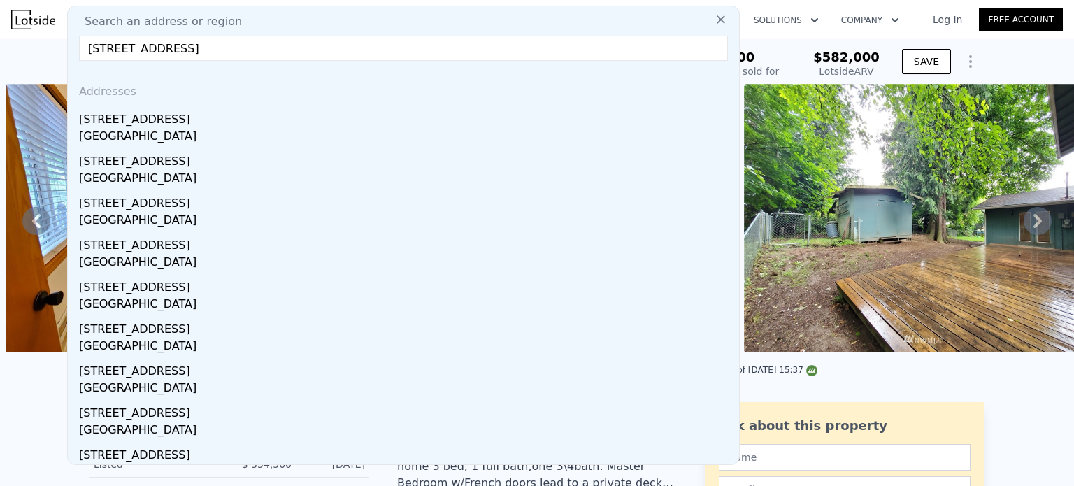
drag, startPoint x: 334, startPoint y: 51, endPoint x: 164, endPoint y: 49, distance: 170.7
click at [164, 49] on input "3146 Shoreline Drive, Camano Island, Wa 98282" at bounding box center [403, 48] width 649 height 25
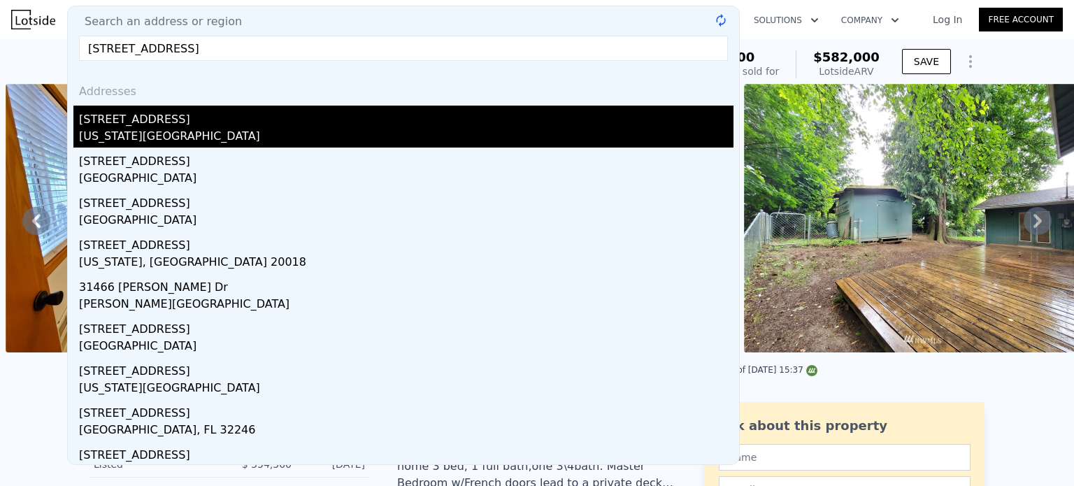
type input "3146 Shoreline drive , camano island"
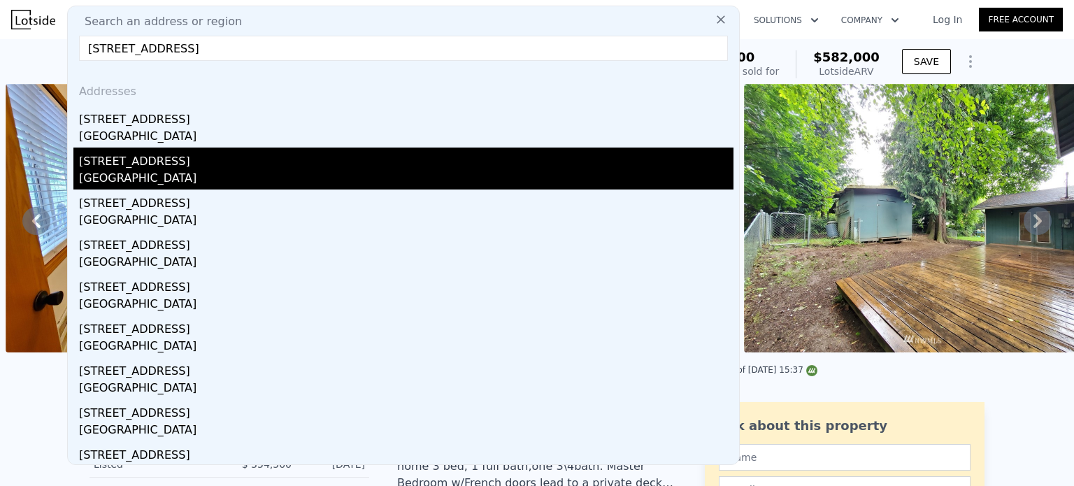
click at [271, 164] on div "3261 Shoreline Dr" at bounding box center [406, 159] width 655 height 22
type input "1"
type input "0.75"
type input "1.5"
type input "748"
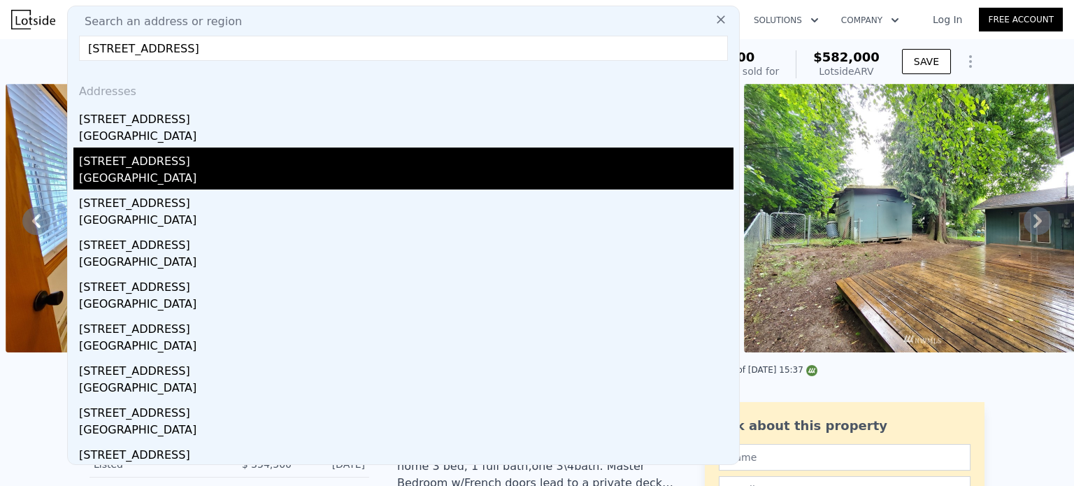
type input "1008"
type input "9482"
type input "12197"
type input "$ 460,000"
type input "$ 87,410"
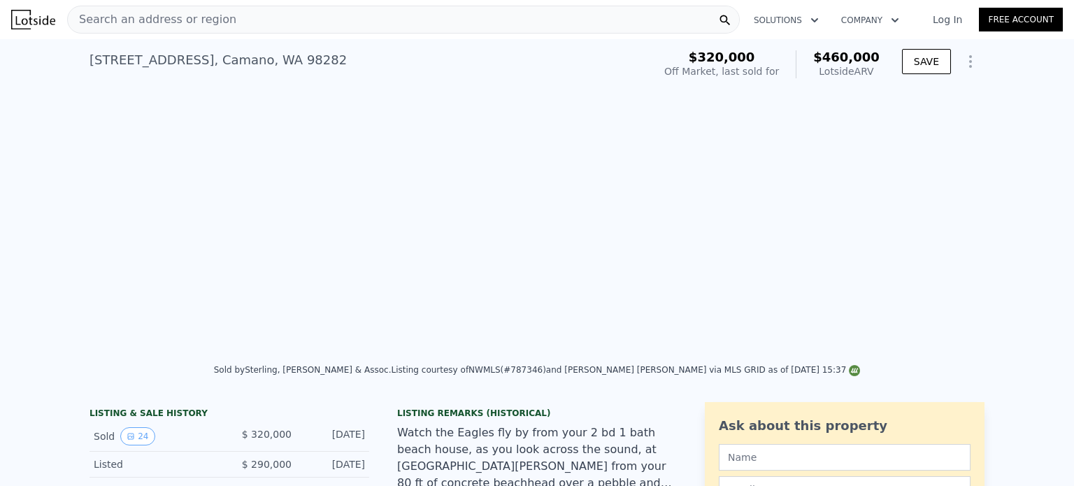
scroll to position [0, 5441]
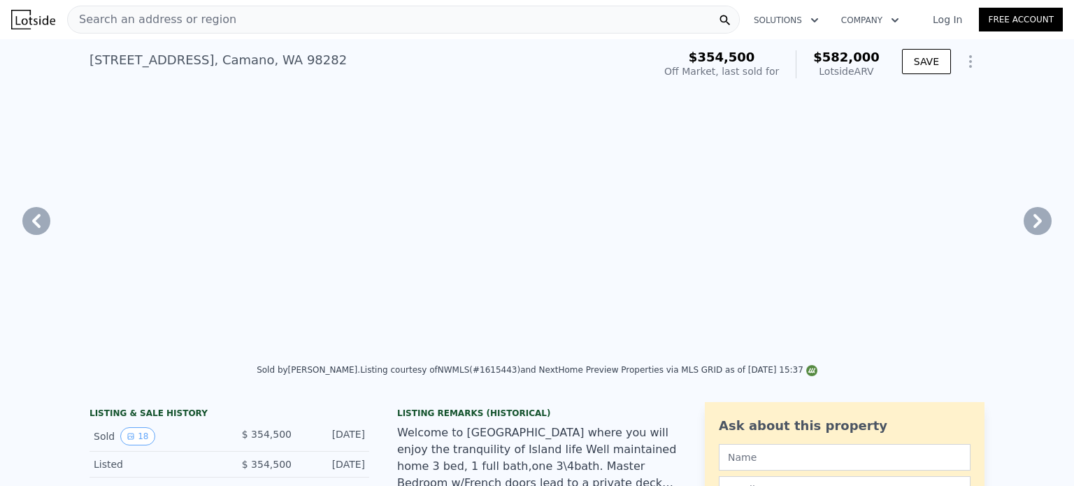
type input "2"
type input "1.5"
type input "2"
type input "1152"
type input "1682"
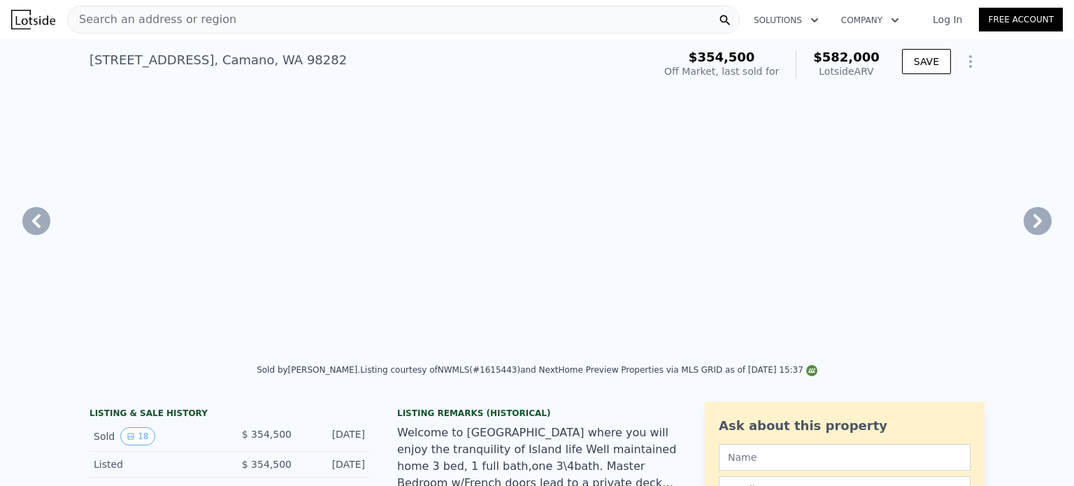
type input "9449"
type input "13779"
type input "$ 582,000"
type input "$ 164,249"
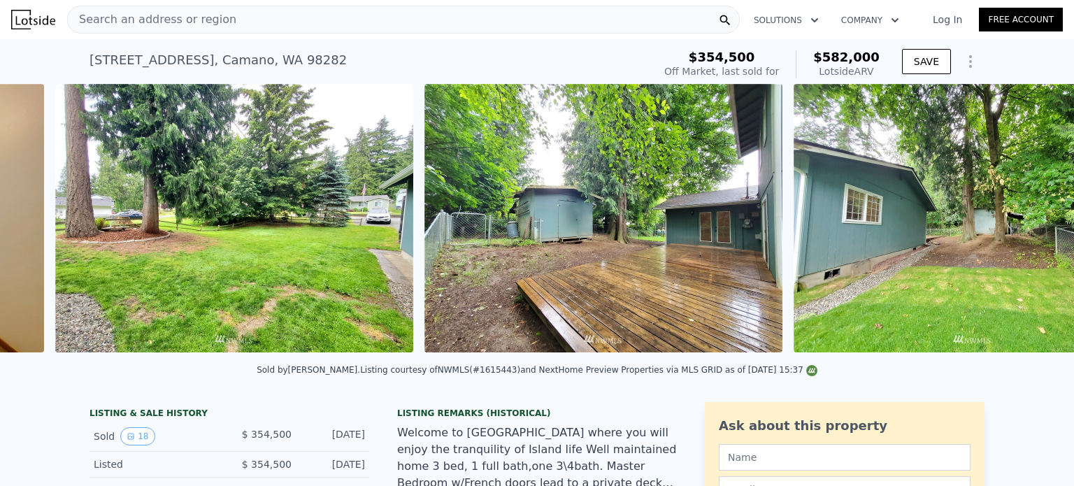
scroll to position [0, 5490]
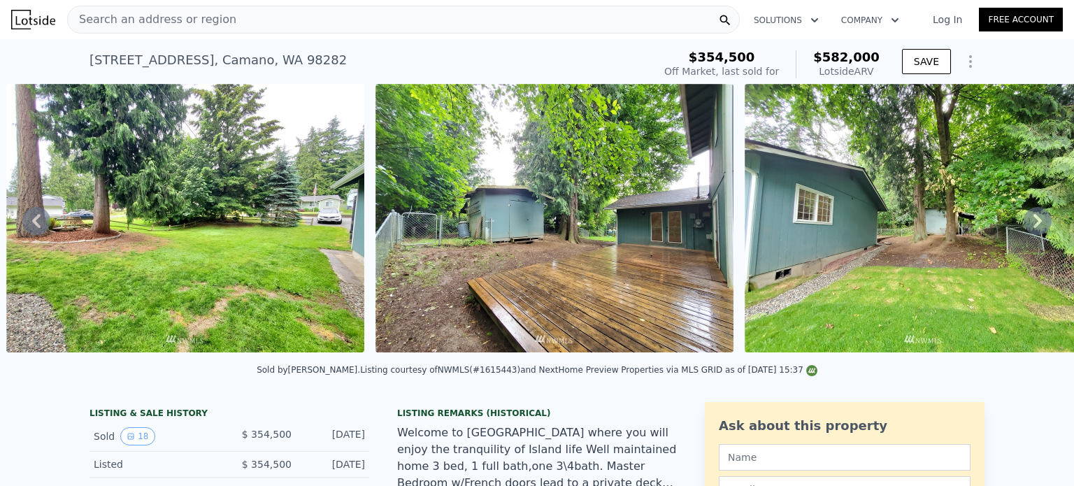
click at [190, 24] on span "Search an address or region" at bounding box center [152, 19] width 169 height 17
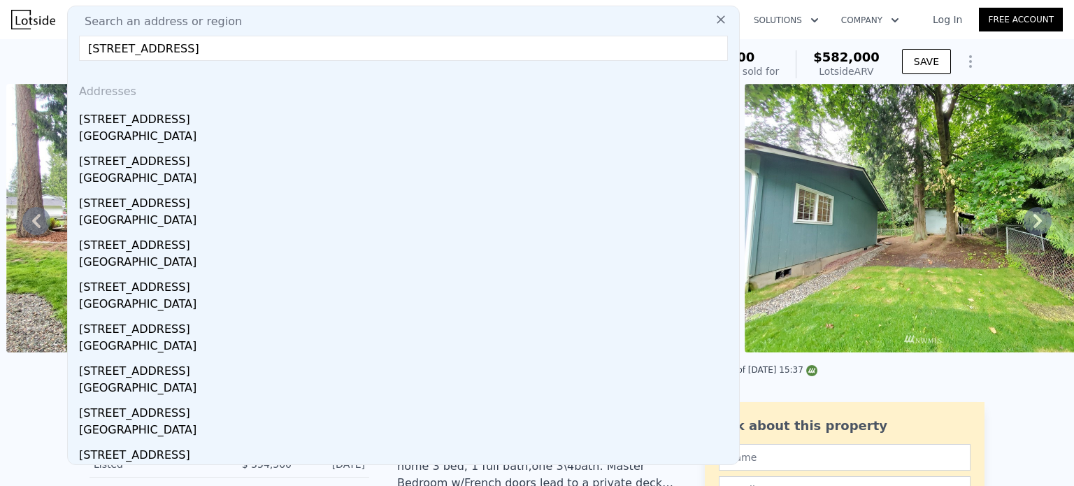
drag, startPoint x: 117, startPoint y: 49, endPoint x: 31, endPoint y: 52, distance: 85.4
click at [435, 51] on input "Shoreline Drive, Camano Island, Wa 98282" at bounding box center [403, 48] width 649 height 25
click at [437, 51] on input "Shoreline Drive, Camano Island, Wa 98282" at bounding box center [403, 48] width 649 height 25
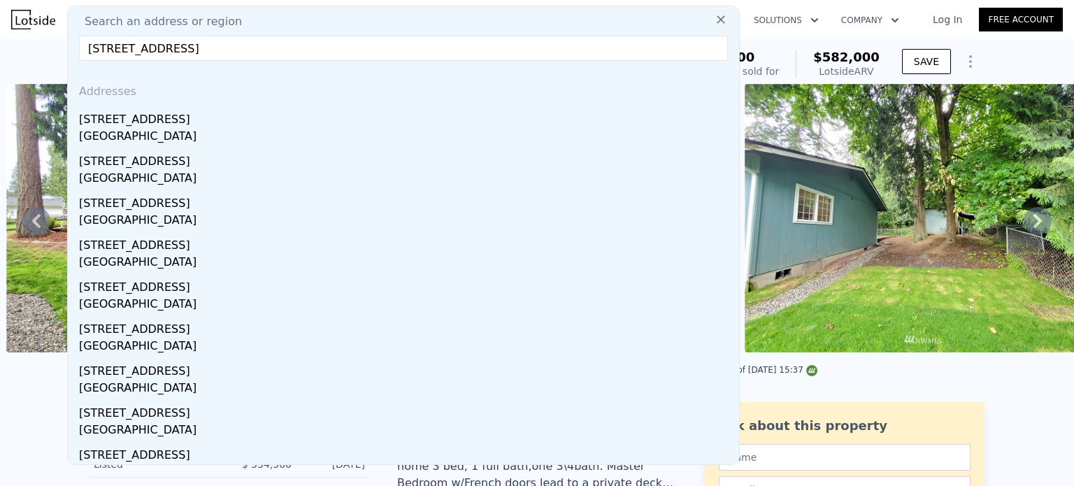
click at [437, 51] on input "Shoreline Drive, Camano Island, Wa 98282" at bounding box center [403, 48] width 649 height 25
paste input "3146"
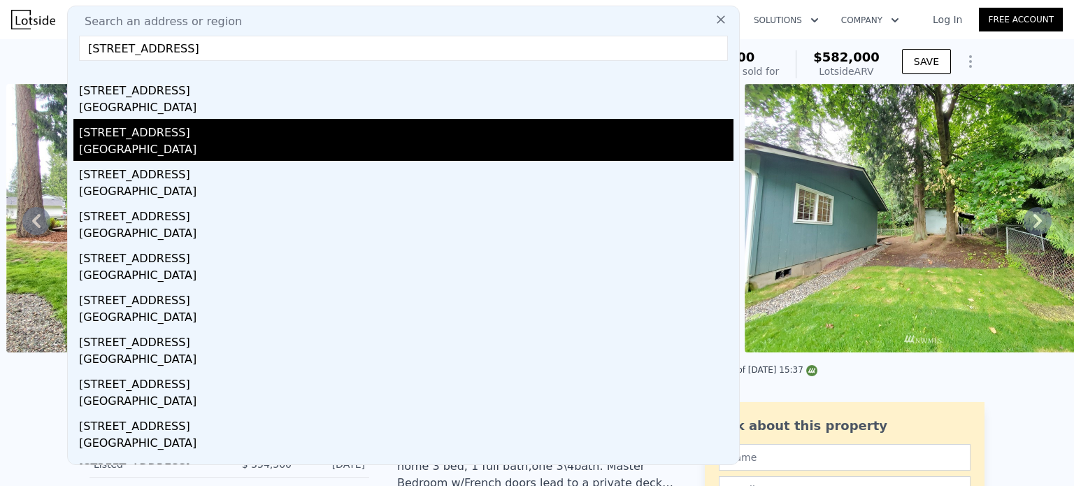
scroll to position [0, 0]
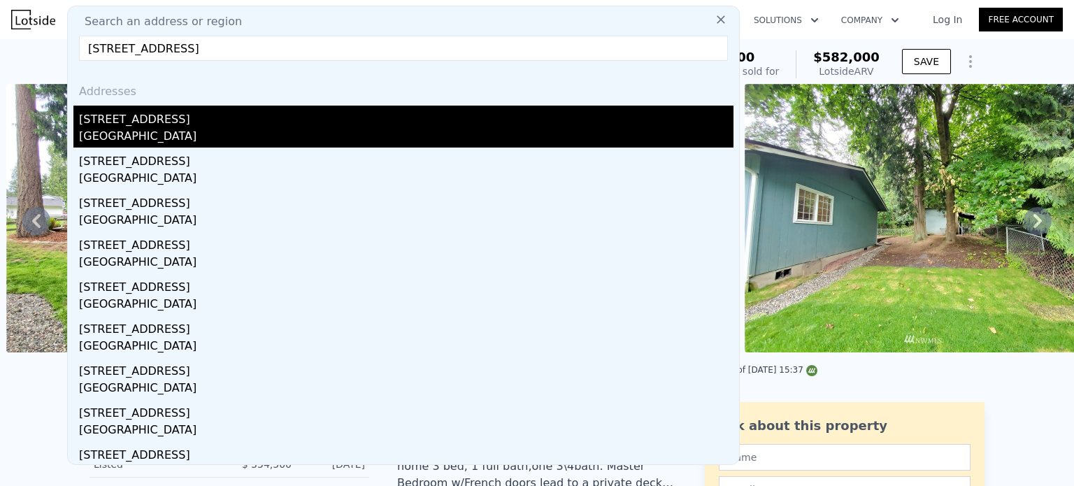
type input "3146 Shoreline Drive, Camano Island, Wa 98282"
click at [450, 115] on div "3146 Glacier Ln" at bounding box center [406, 117] width 655 height 22
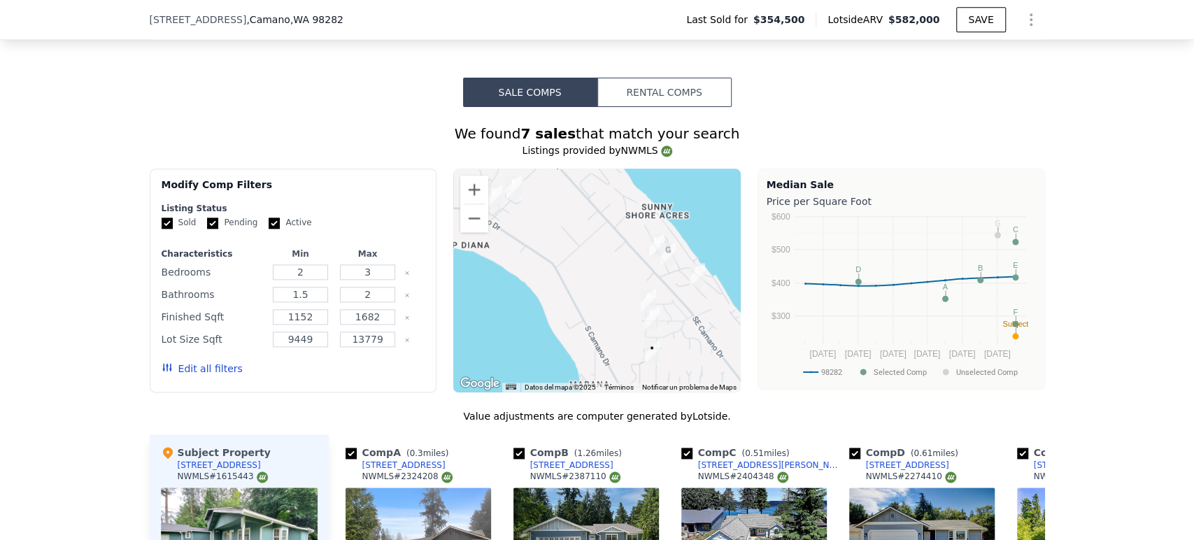
scroll to position [0, 5417]
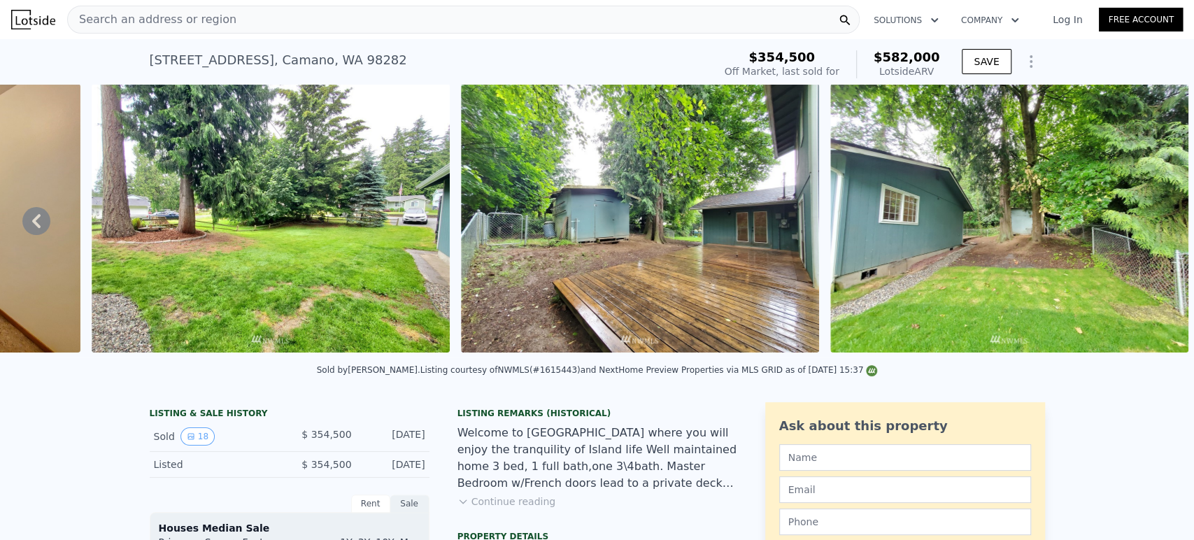
click at [359, 30] on div "Search an address or region" at bounding box center [463, 20] width 792 height 28
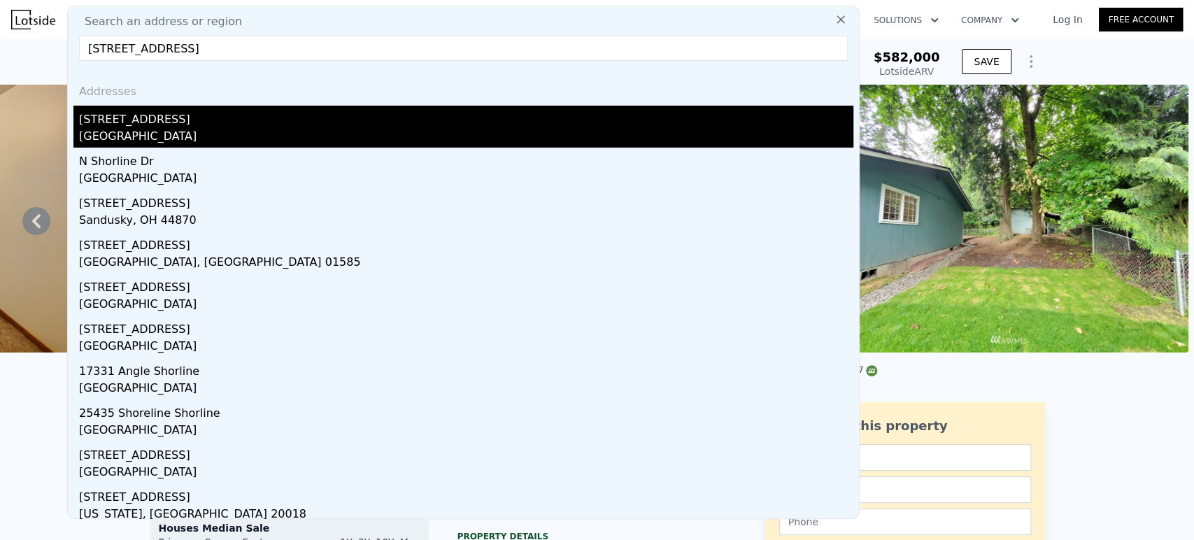
type input "3146 shorline drive, camano"
click at [292, 127] on div "3146 Glacier Ln" at bounding box center [466, 117] width 774 height 22
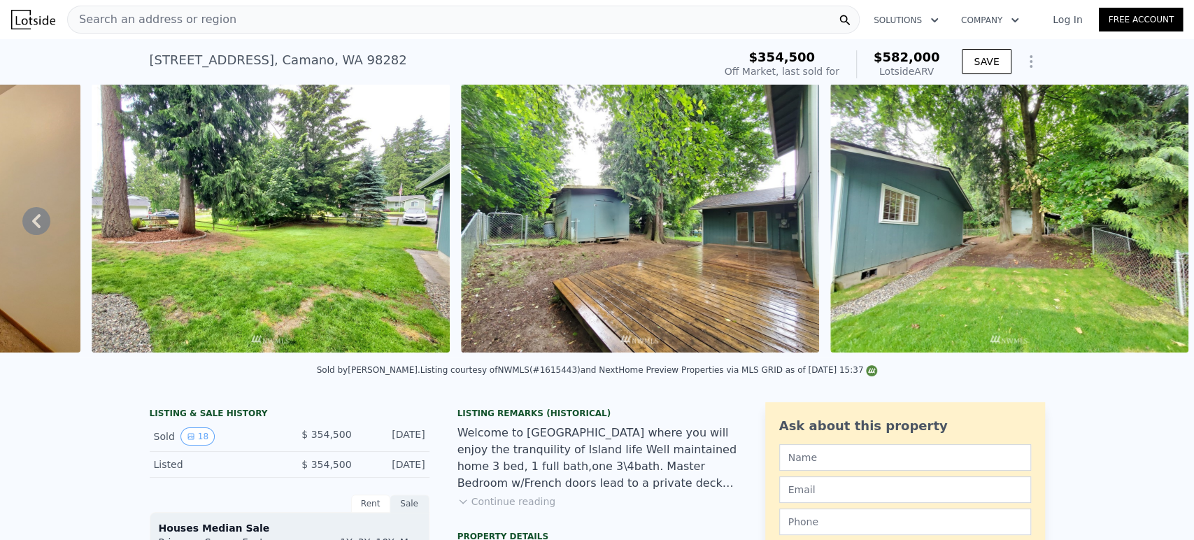
scroll to position [0, 0]
click at [330, 25] on div "Search an address or region" at bounding box center [463, 20] width 792 height 28
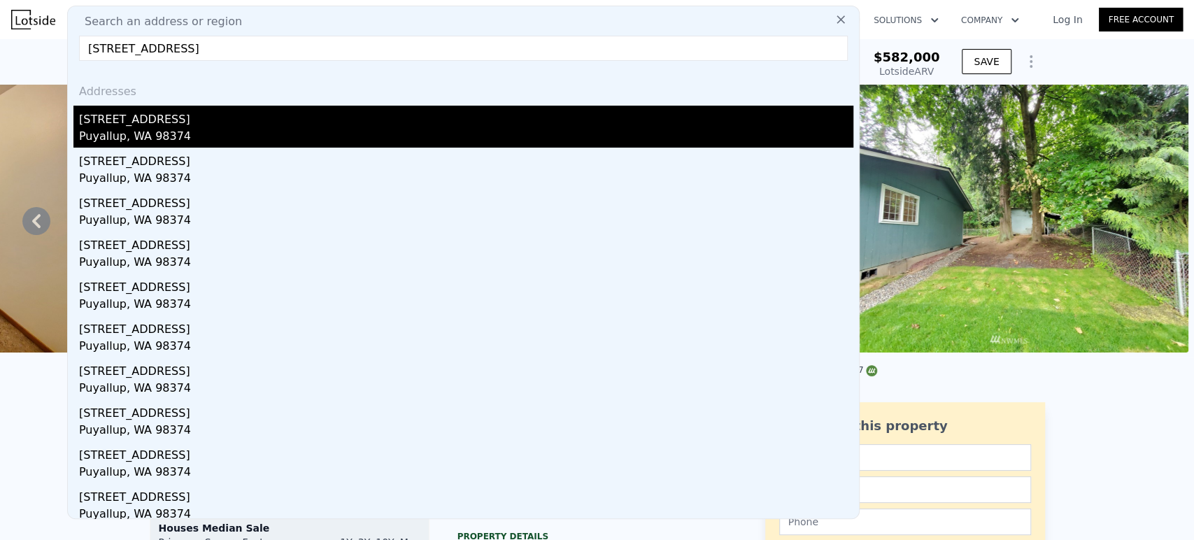
type input "2603 Mesa Verde Ct Puyallup, WA 98374, Pierce County"
click at [272, 124] on div "2603 Mesa Verde Ct" at bounding box center [466, 117] width 774 height 22
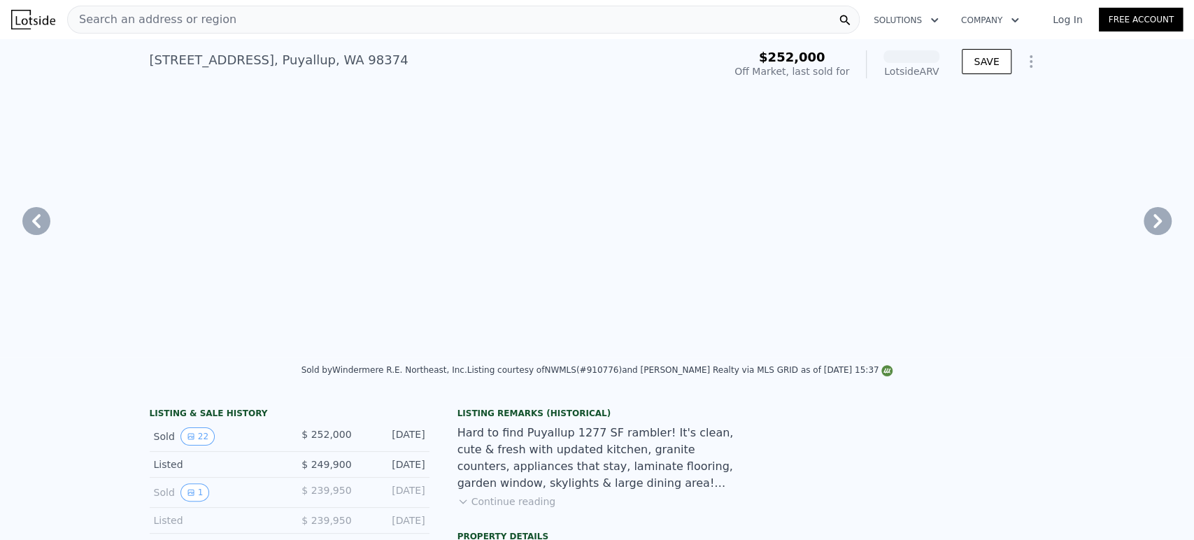
scroll to position [0, 5441]
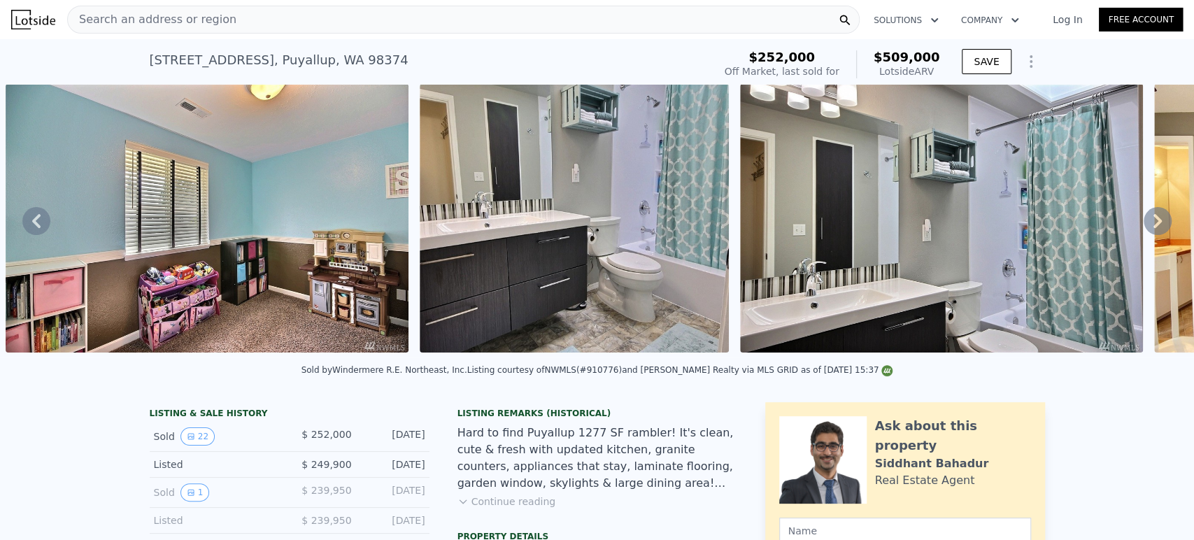
click at [1074, 229] on icon at bounding box center [1158, 221] width 28 height 28
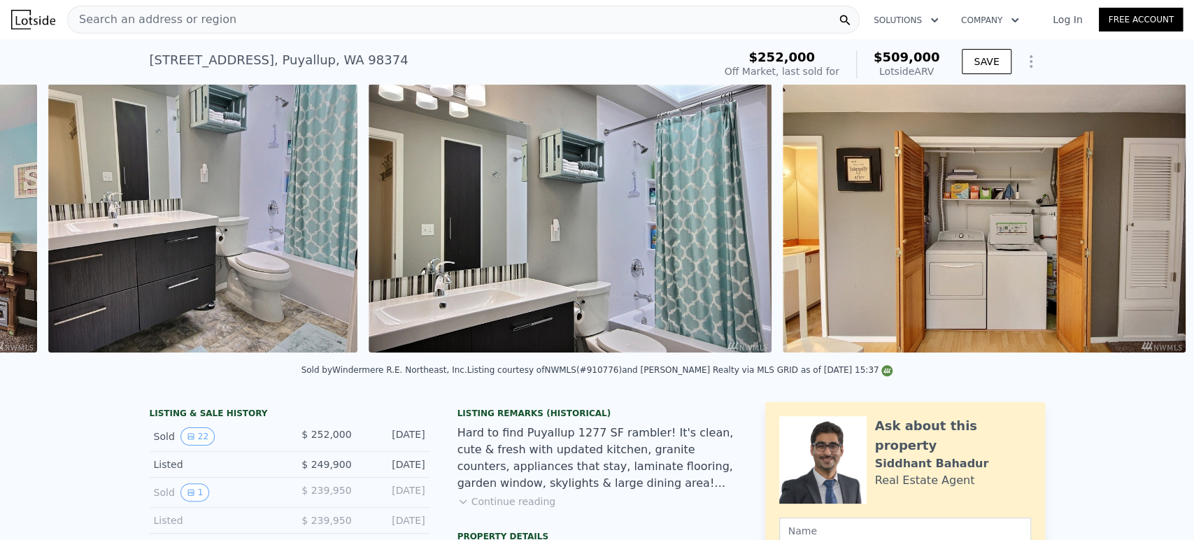
scroll to position [0, 5855]
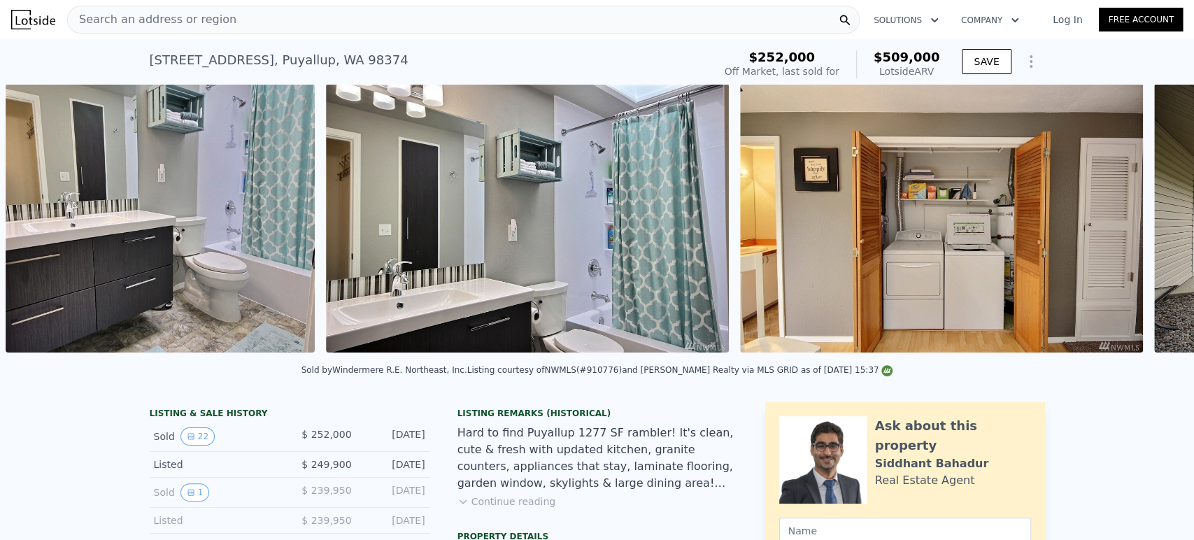
click at [1074, 229] on img at bounding box center [941, 218] width 403 height 269
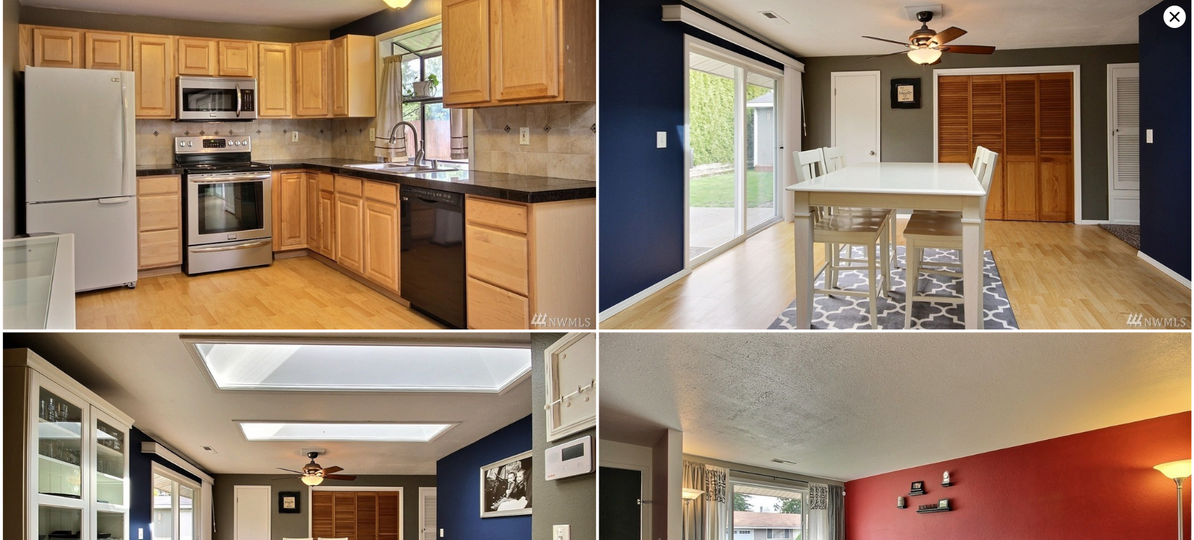
scroll to position [788, 0]
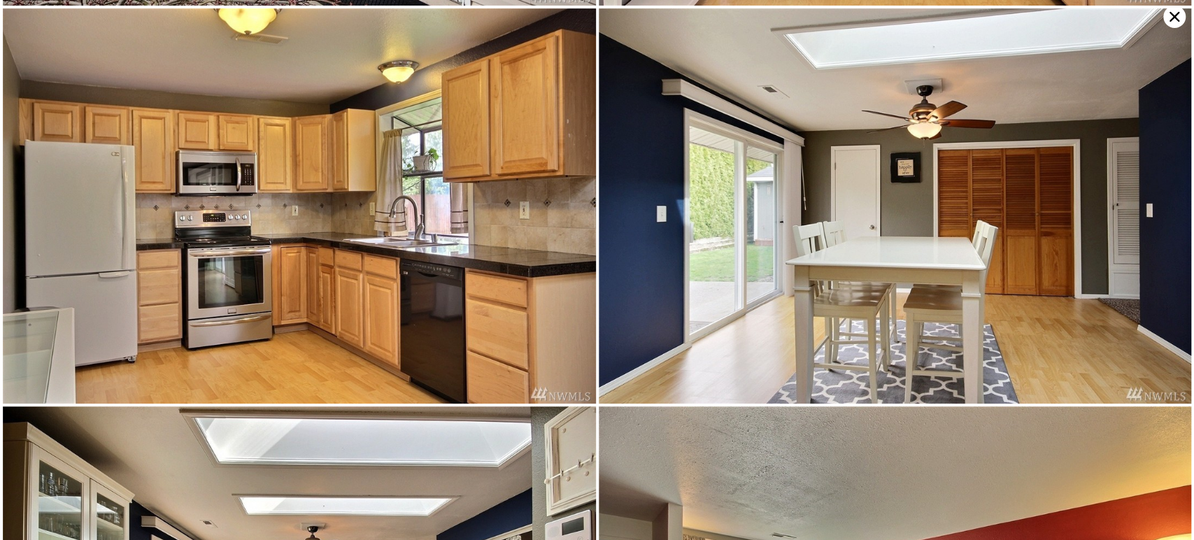
click at [1074, 14] on icon at bounding box center [1174, 17] width 10 height 10
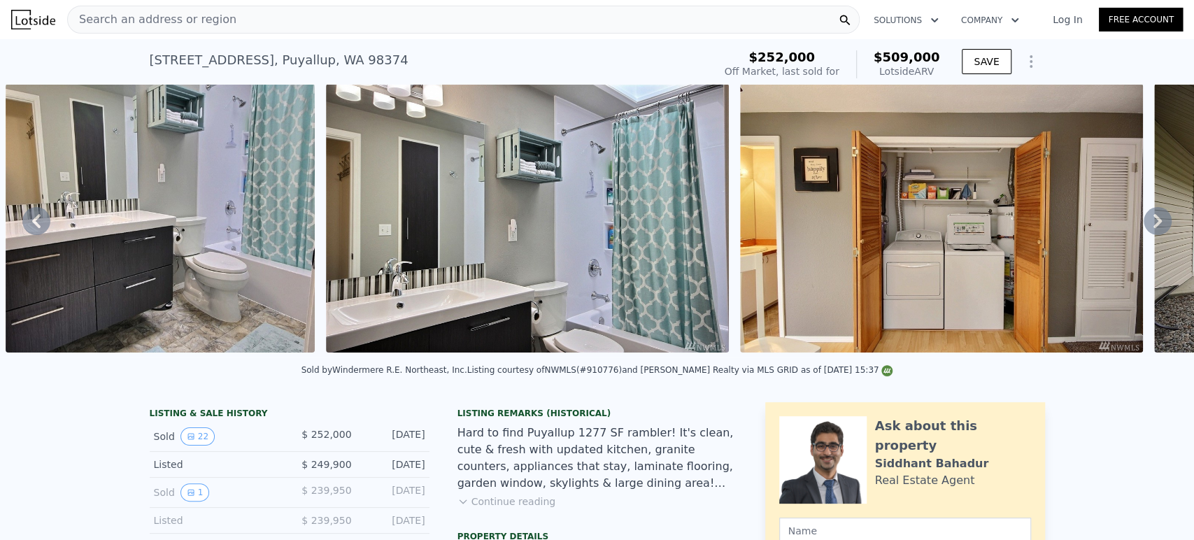
click at [1074, 219] on icon at bounding box center [1158, 221] width 28 height 28
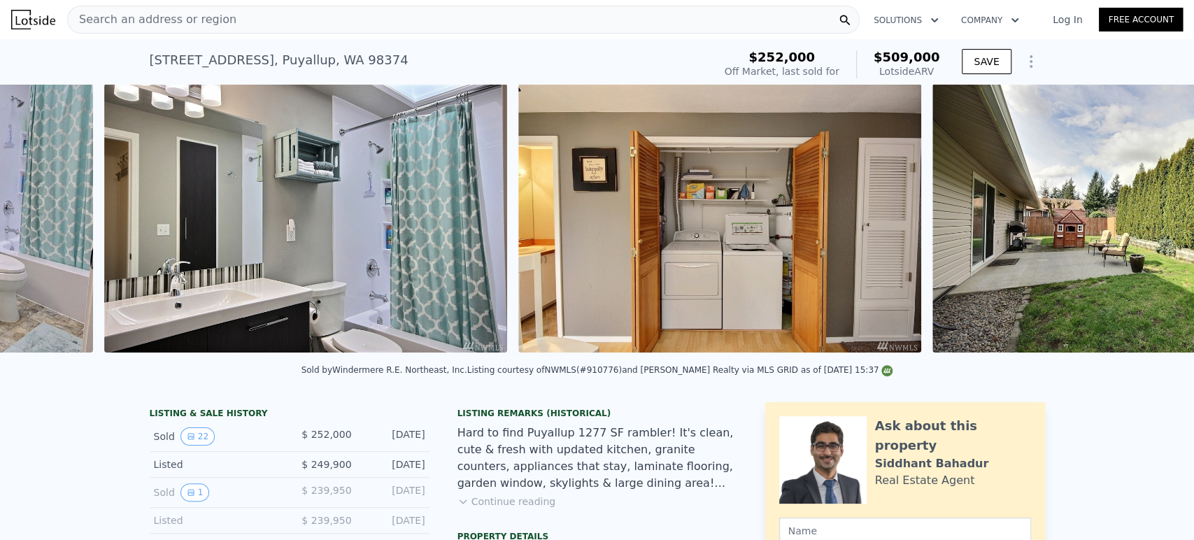
scroll to position [0, 6175]
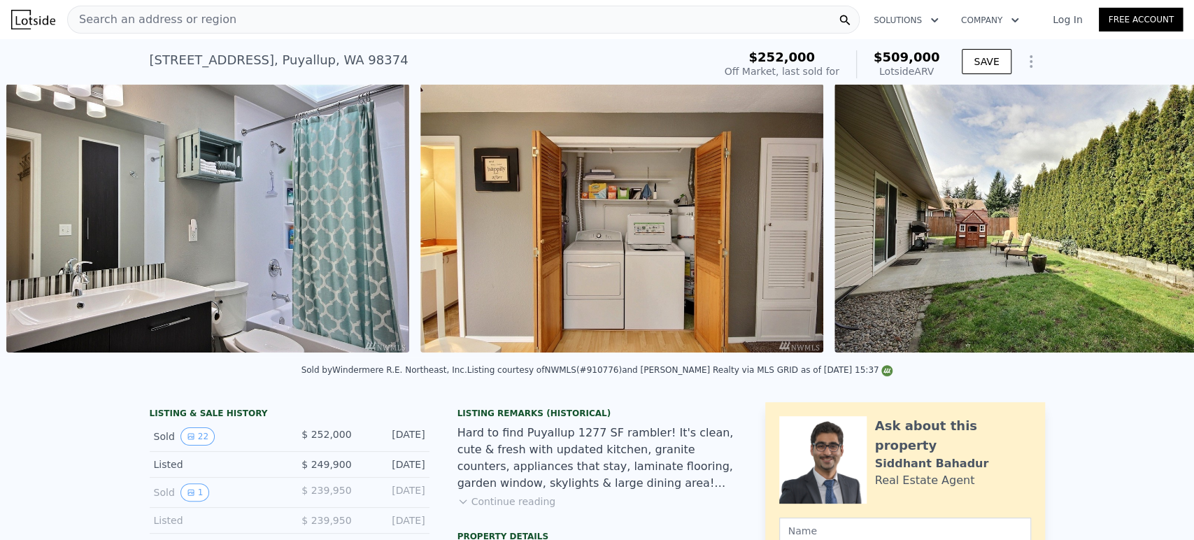
click at [1074, 219] on div "• + − • + − STREET VIEW ← Mover a la izquierda → Mover a la derecha ↑ Mover hac…" at bounding box center [597, 220] width 1194 height 273
click at [503, 17] on div "Search an address or region" at bounding box center [463, 20] width 792 height 28
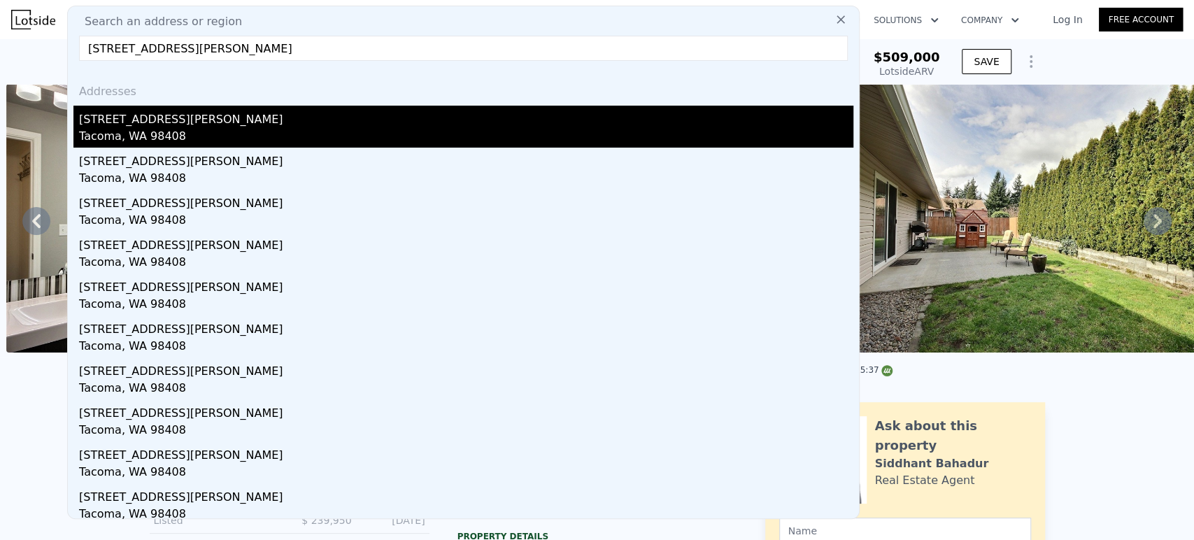
type input "5410 S Cushman Ave Tacoma, WA 98408, Pierce County"
click at [263, 120] on div "5410 S Cushman Ave" at bounding box center [466, 117] width 774 height 22
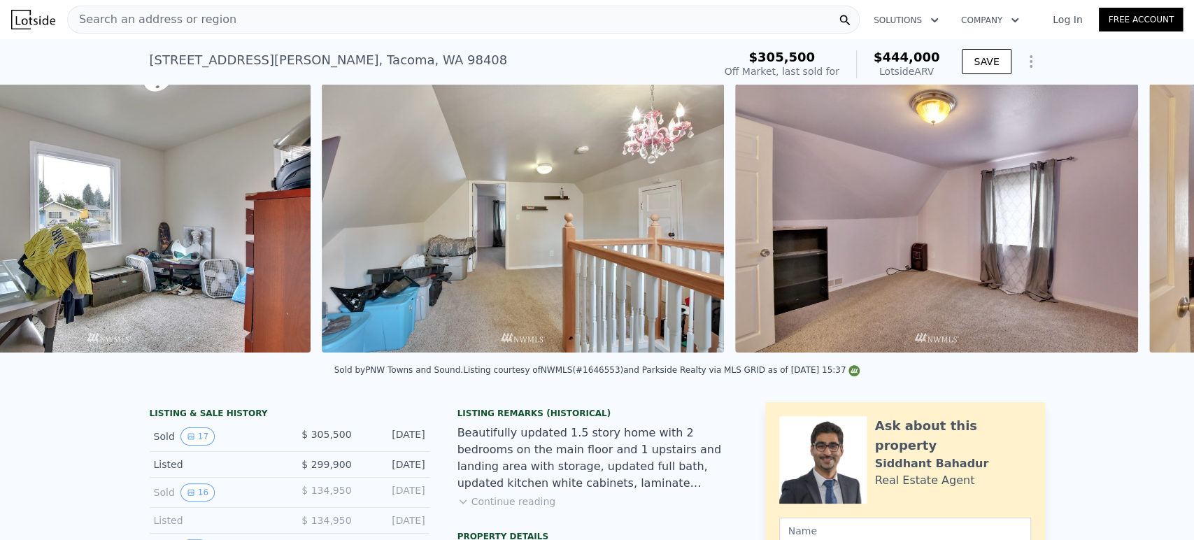
scroll to position [0, 5215]
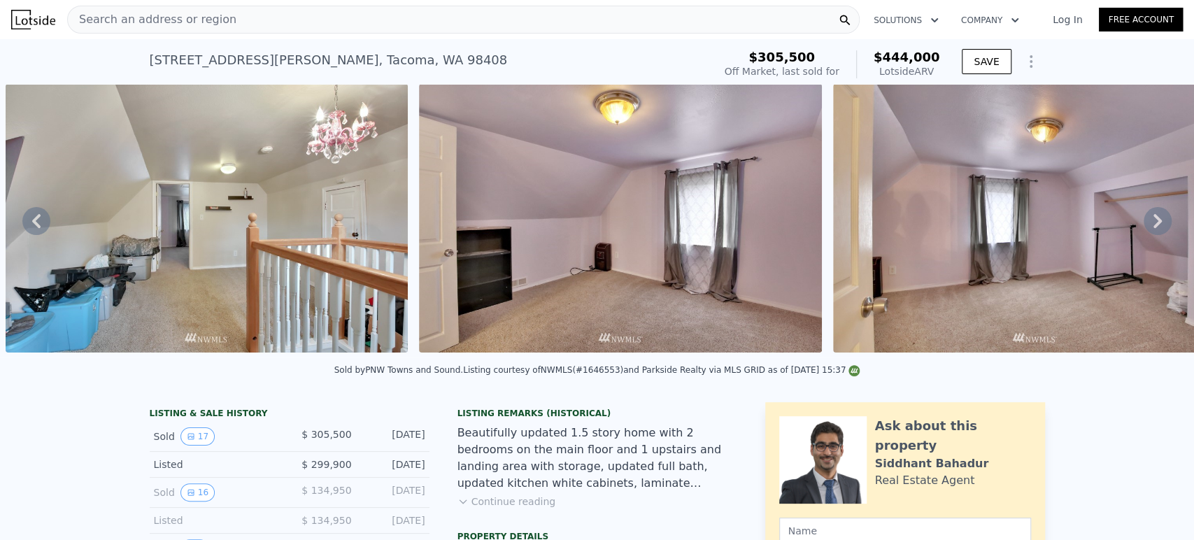
click at [1074, 224] on icon at bounding box center [1158, 221] width 28 height 28
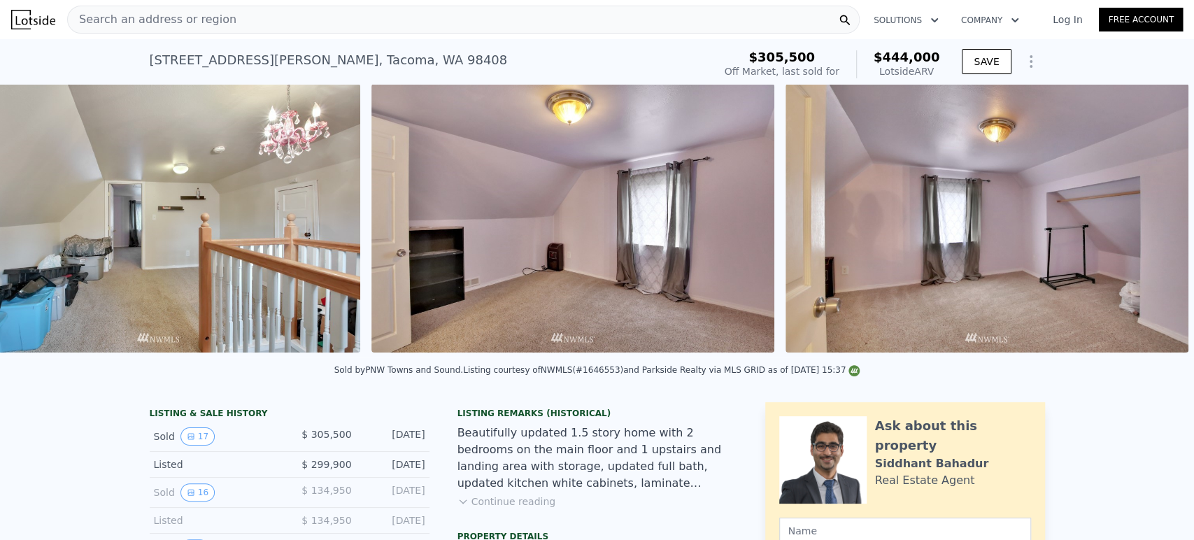
click at [1074, 226] on img at bounding box center [986, 218] width 403 height 269
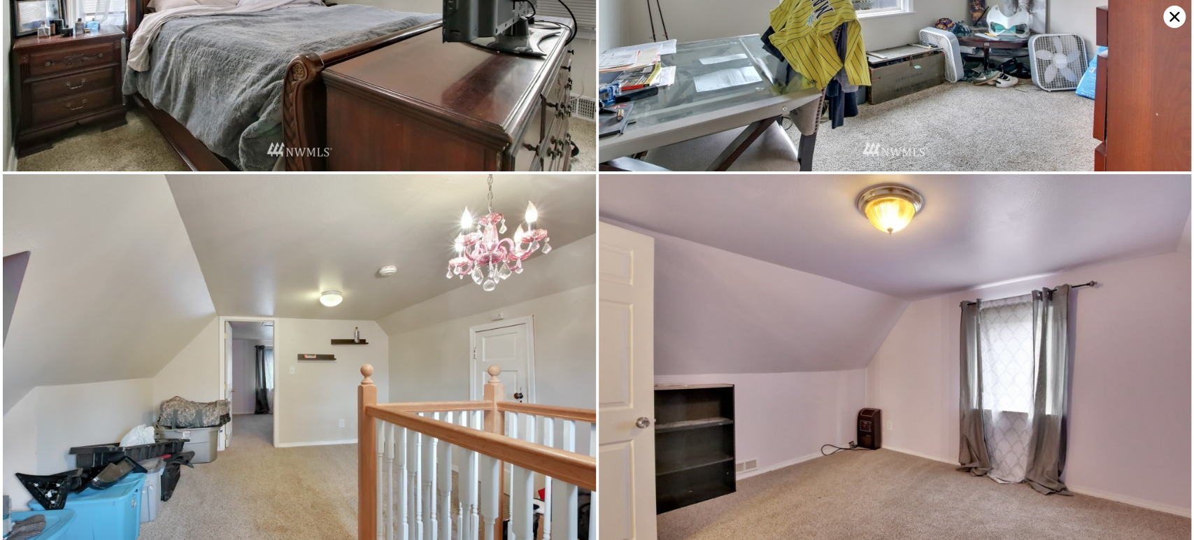
scroll to position [3004, 0]
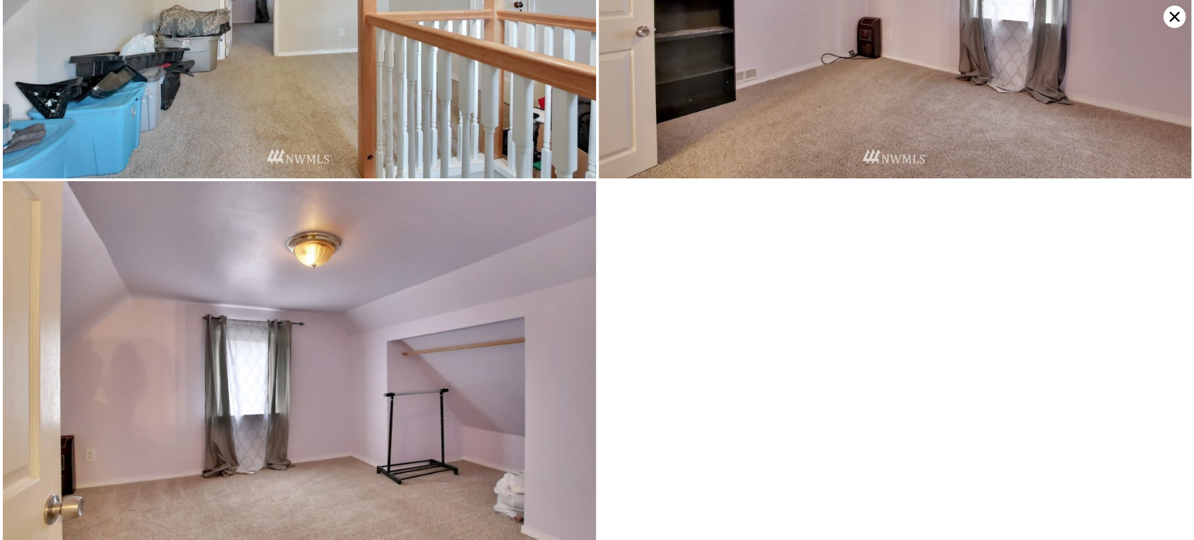
click at [1074, 16] on icon at bounding box center [1174, 17] width 22 height 22
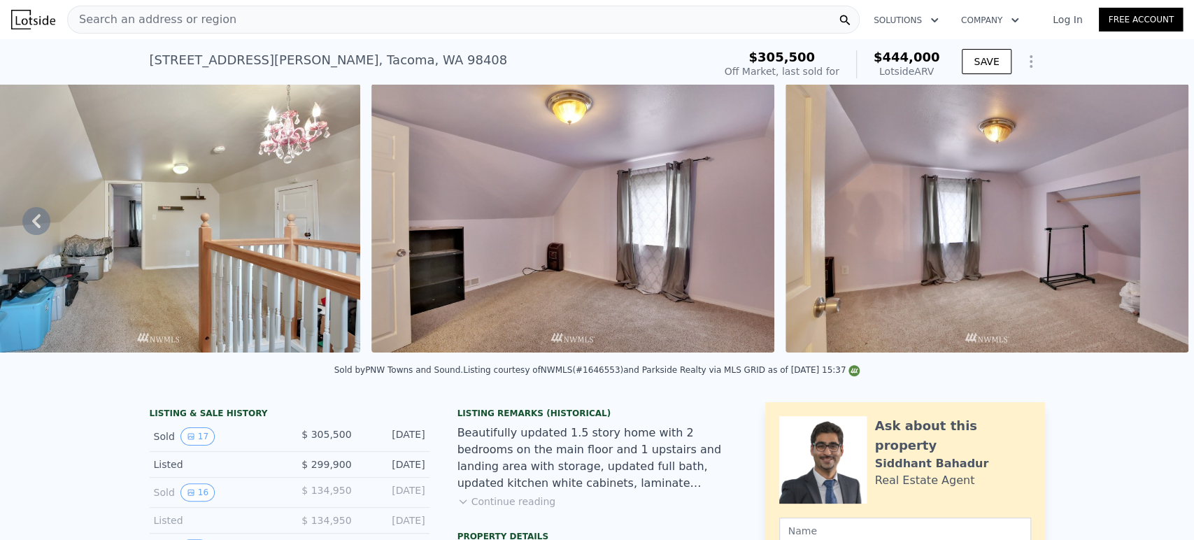
click at [413, 24] on div "Search an address or region" at bounding box center [463, 20] width 792 height 28
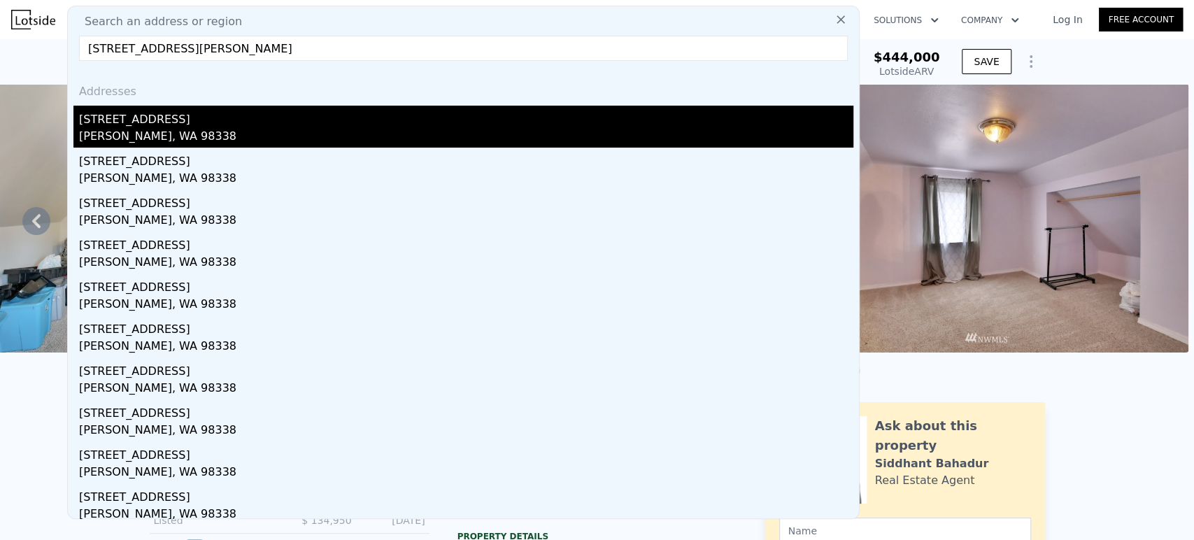
type input "9918 237th St Ct E Graham, WA 98338, Pierce County"
click at [275, 133] on div "Graham, WA 98338" at bounding box center [466, 138] width 774 height 20
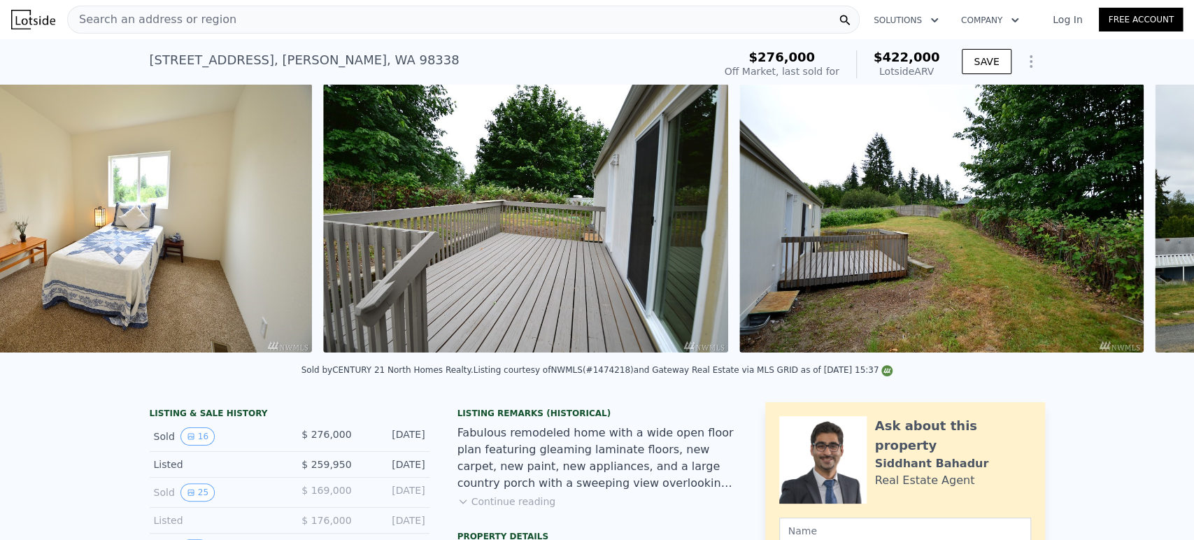
scroll to position [0, 4896]
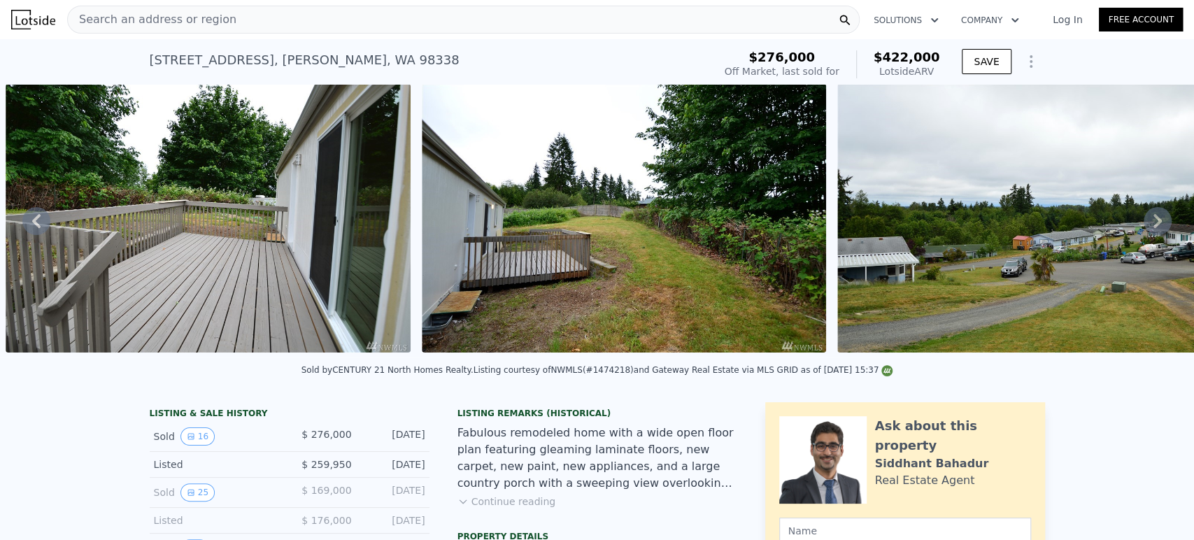
click at [1074, 225] on icon at bounding box center [1158, 221] width 28 height 28
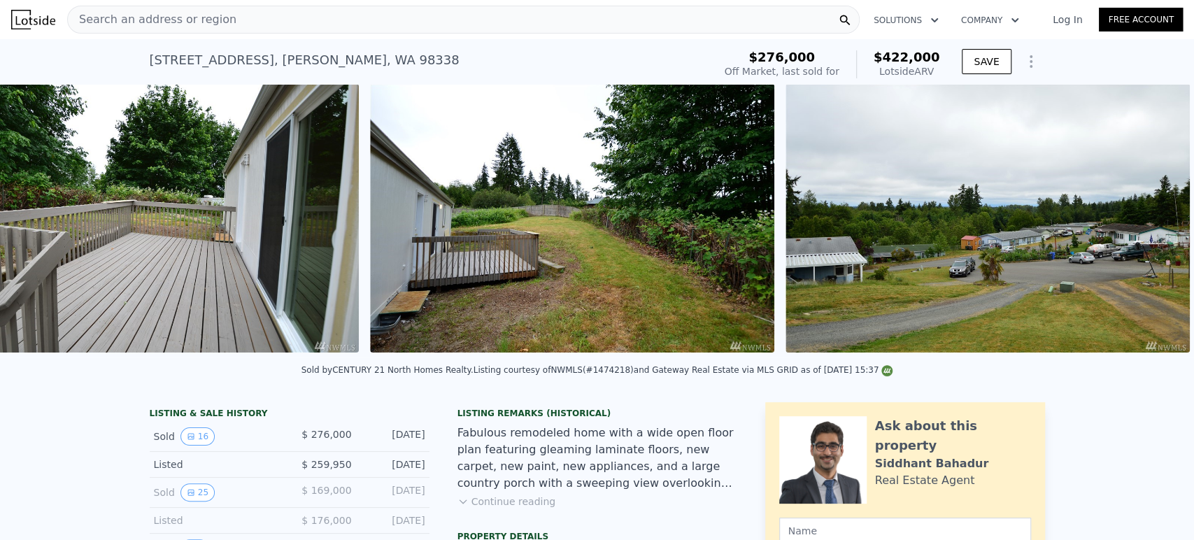
scroll to position [0, 4961]
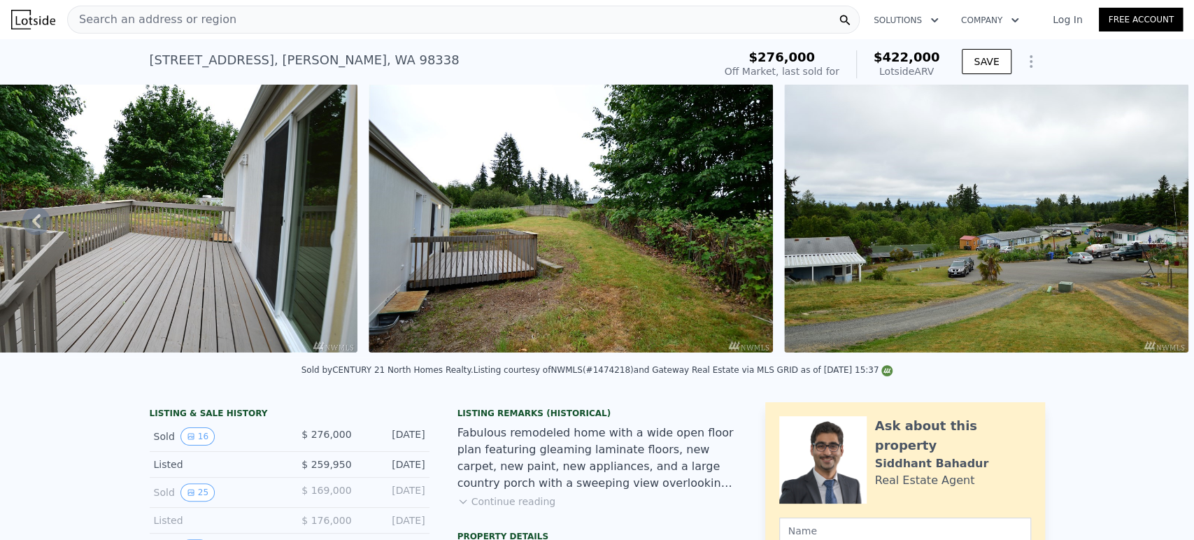
click at [1074, 225] on img at bounding box center [986, 218] width 404 height 269
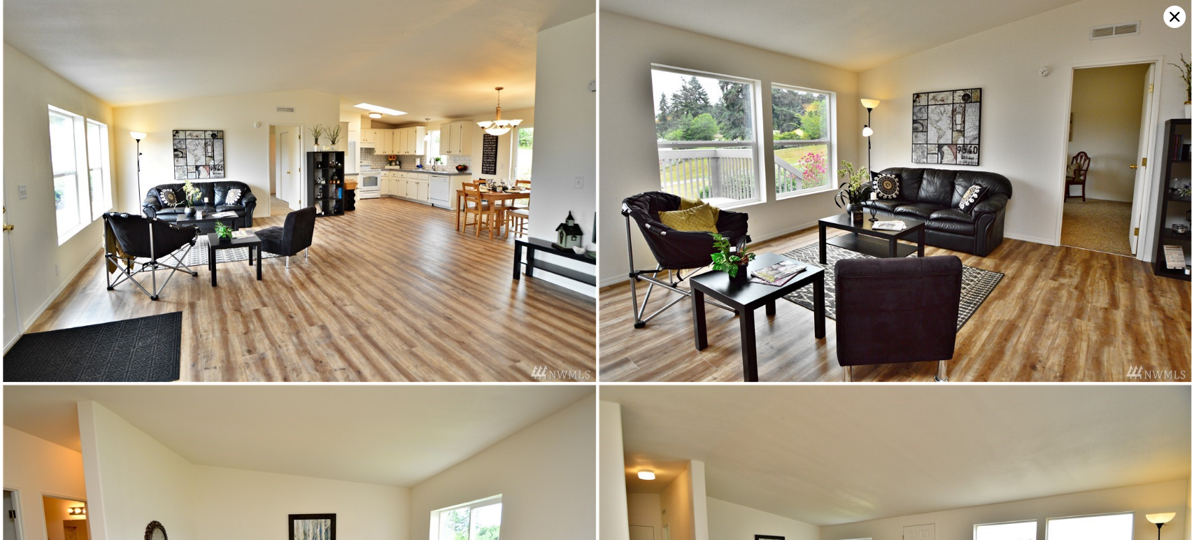
scroll to position [1188, 0]
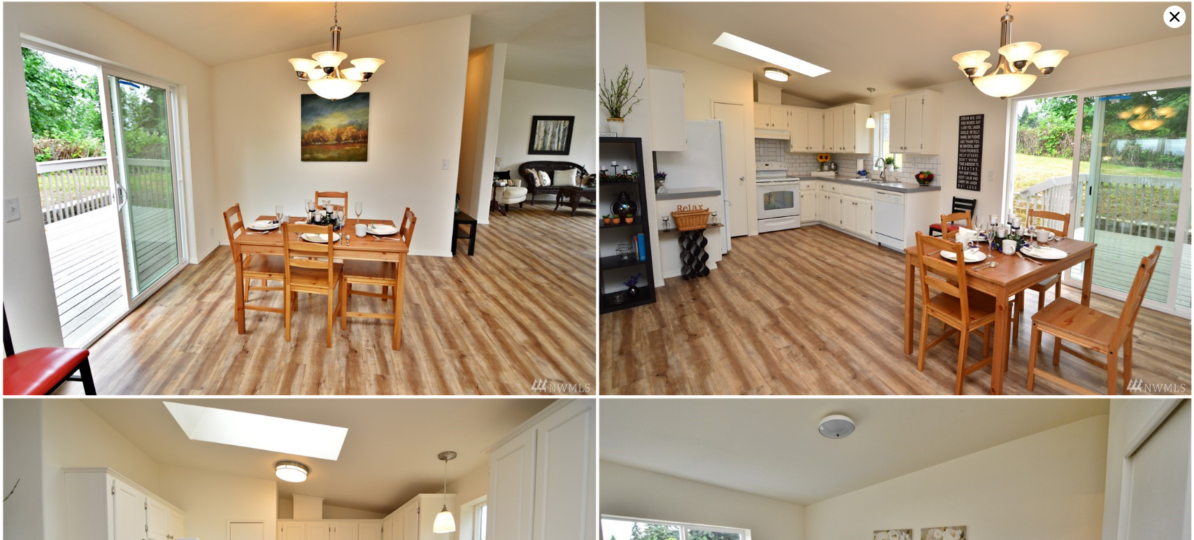
click at [1074, 10] on icon at bounding box center [1174, 17] width 22 height 22
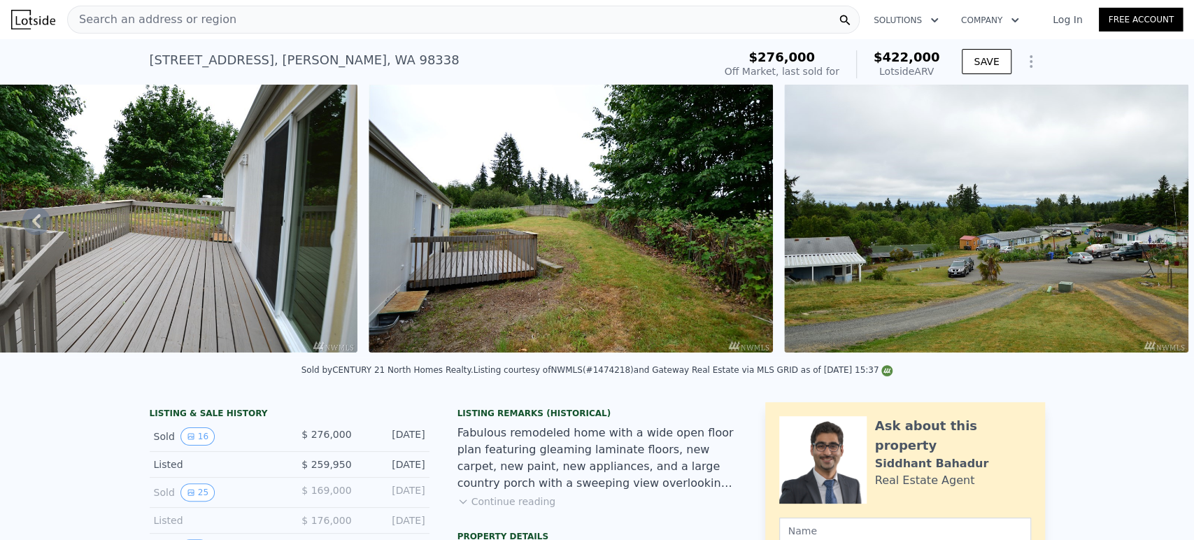
click at [1074, 164] on img at bounding box center [986, 218] width 404 height 269
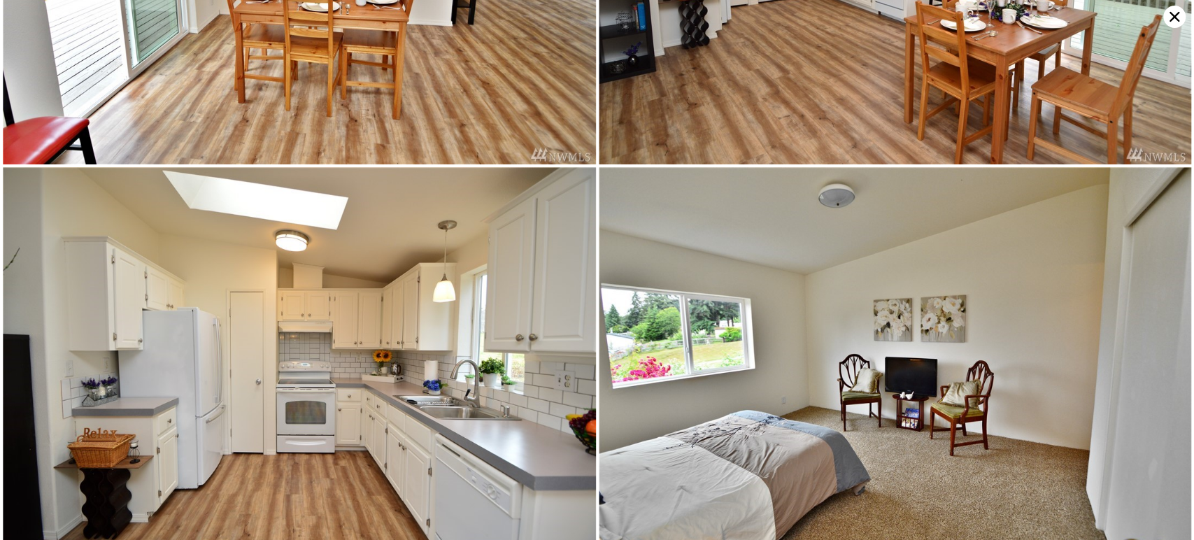
scroll to position [1177, 0]
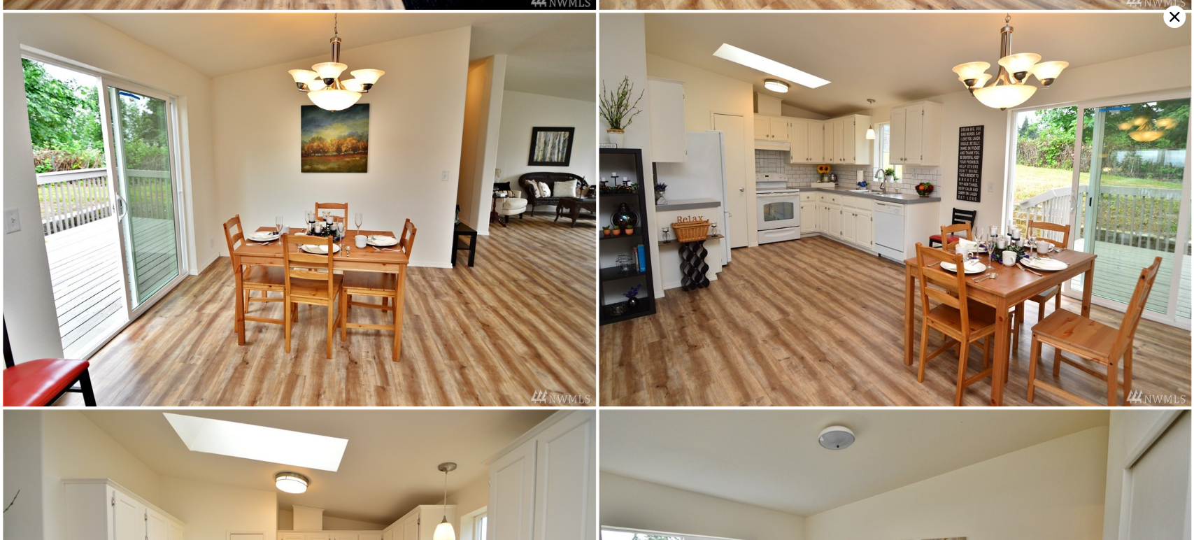
click at [1074, 17] on icon at bounding box center [1174, 17] width 22 height 22
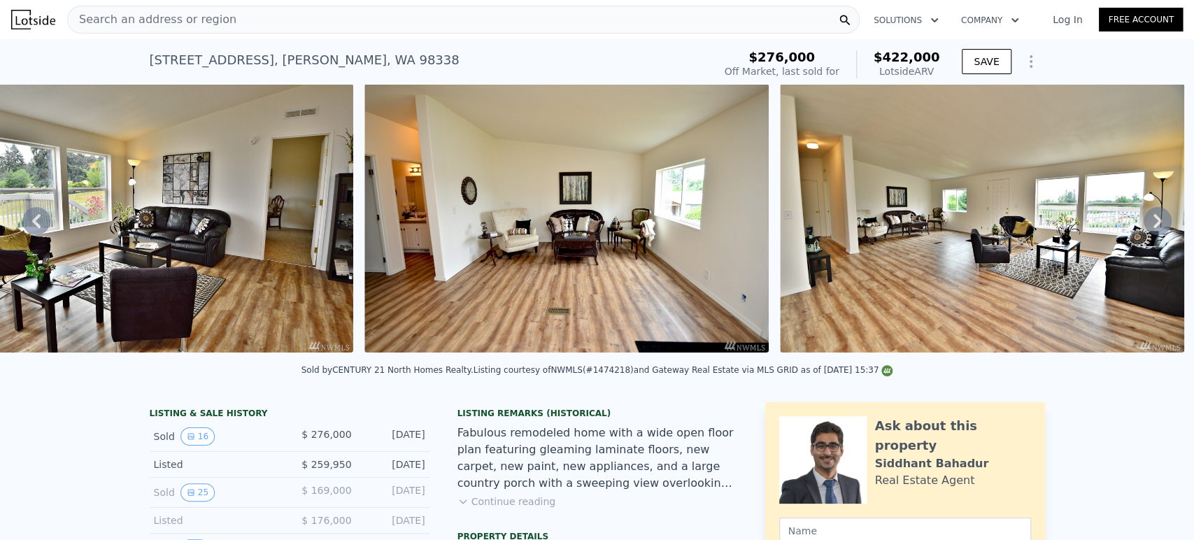
scroll to position [0, 1653]
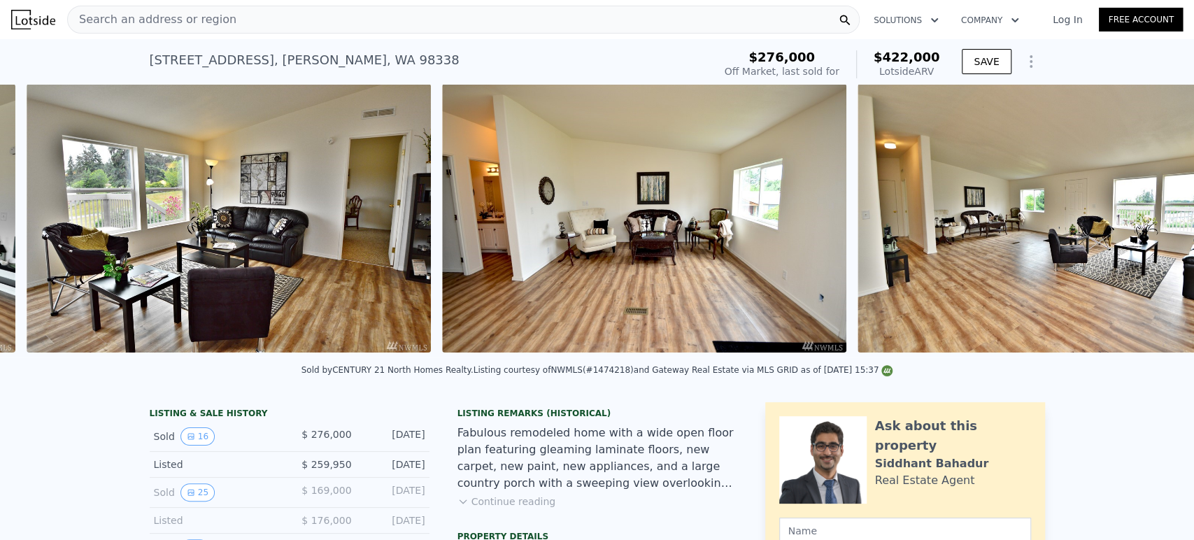
click at [514, 357] on div "• + − • + − STREET VIEW Street View not available SATELLITE VIEW" at bounding box center [597, 220] width 1194 height 273
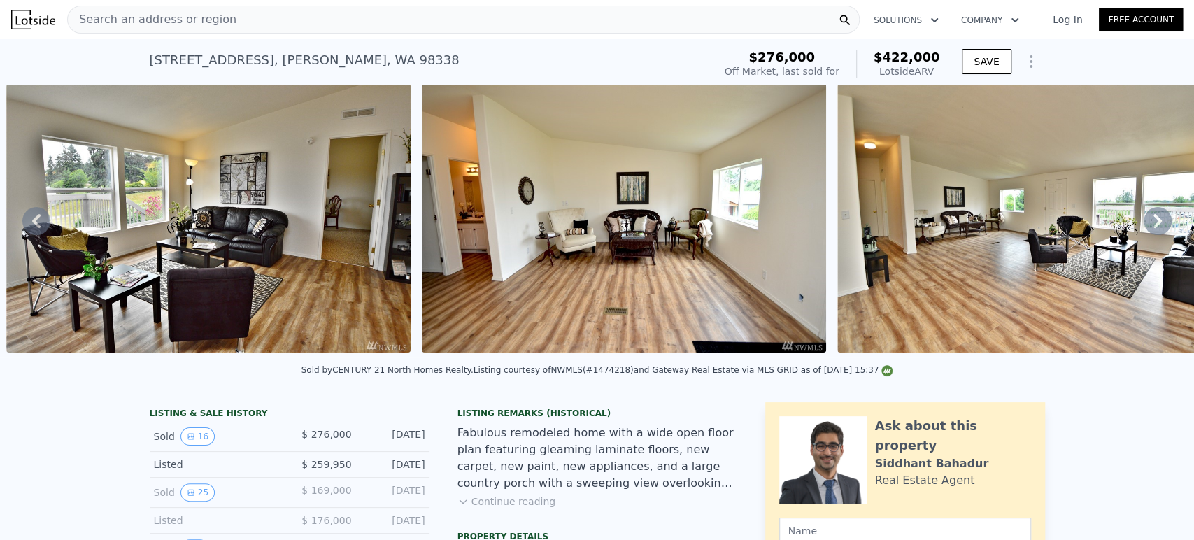
click at [354, 12] on div "Search an address or region" at bounding box center [463, 20] width 792 height 28
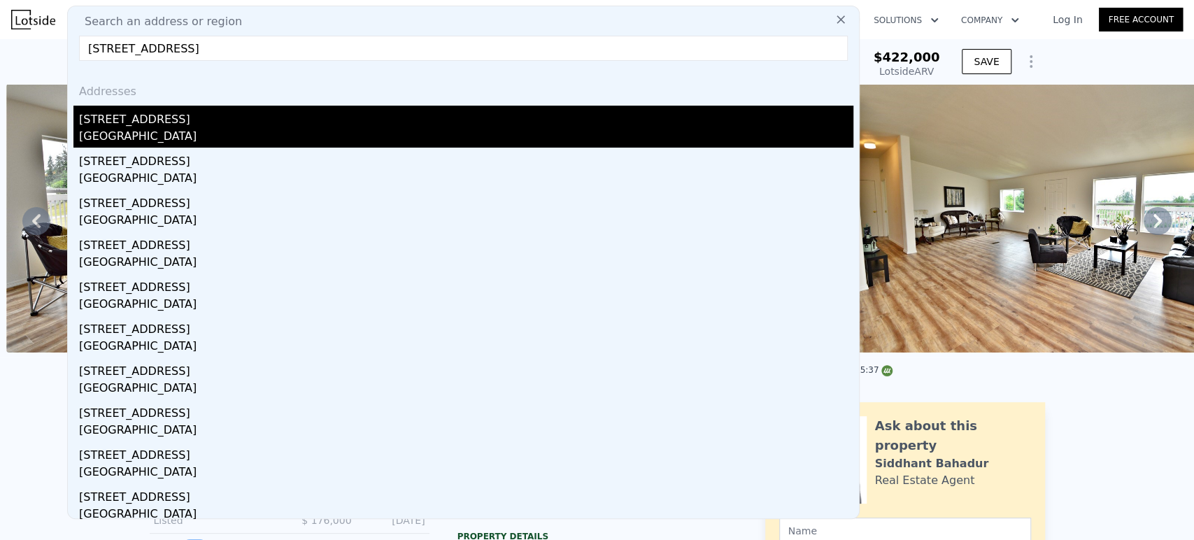
type input "20807 66th Ave E Spanaway, WA 98387, Pierce County"
click at [231, 128] on div "[GEOGRAPHIC_DATA]" at bounding box center [466, 138] width 774 height 20
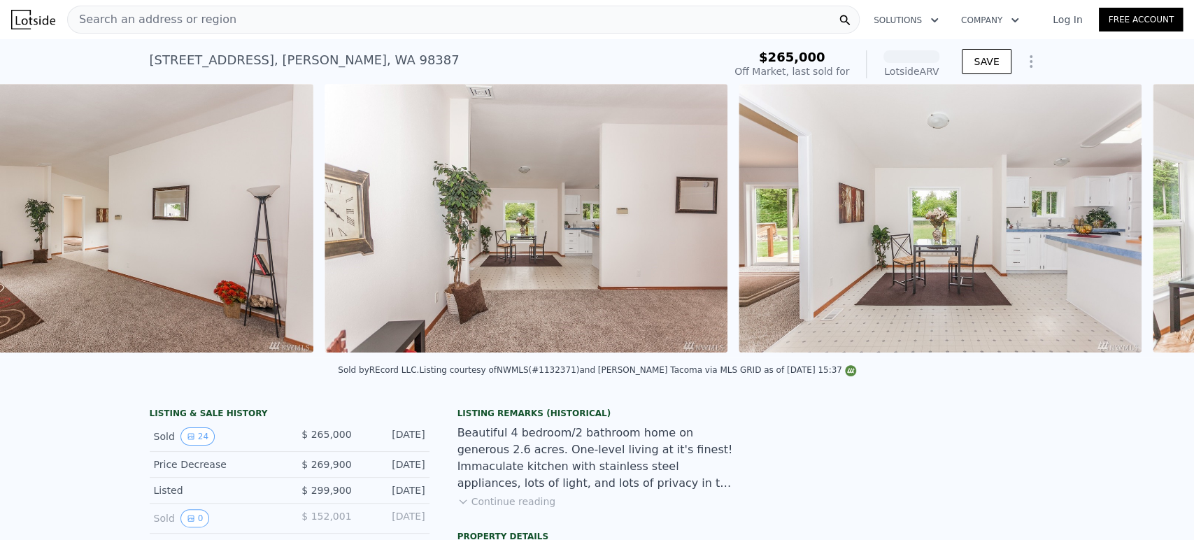
scroll to position [0, 1600]
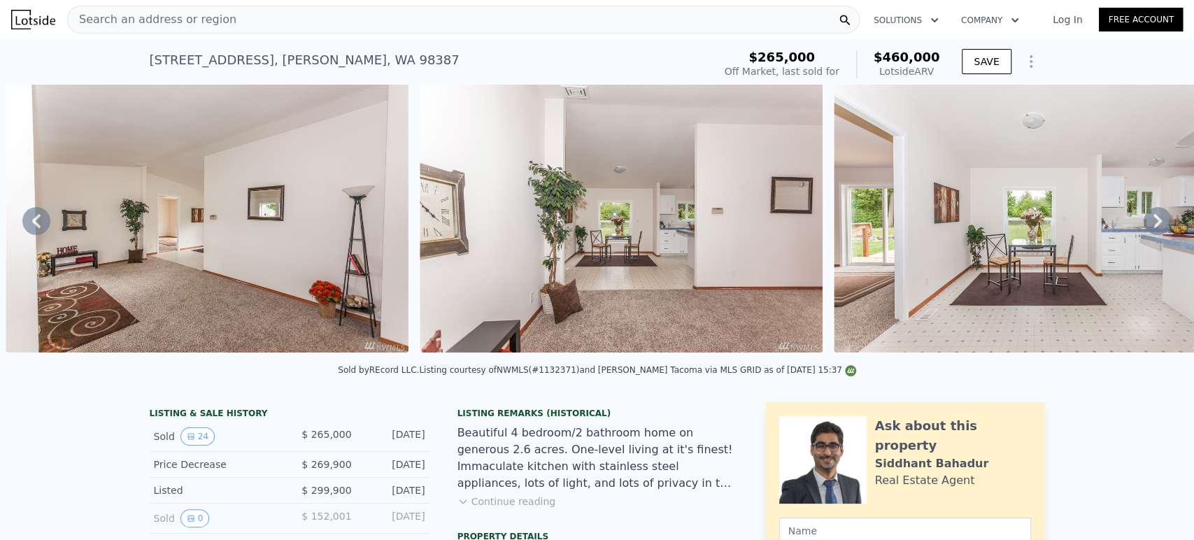
click at [335, 14] on div "Search an address or region" at bounding box center [463, 20] width 792 height 28
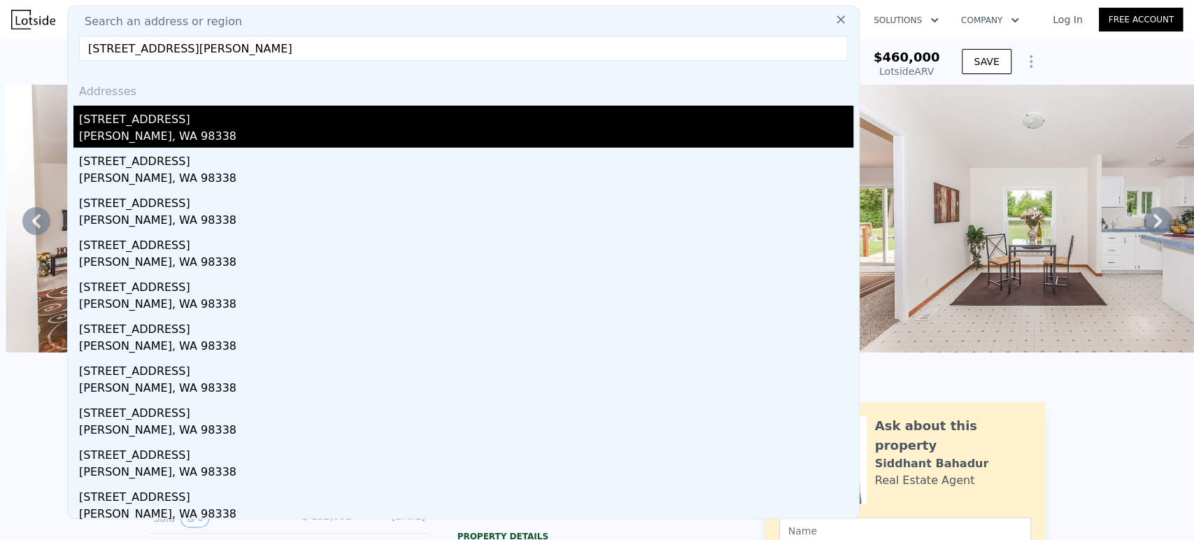
type input "19905 90th Ave Ct E Graham, WA 98338, Pierce County"
click at [225, 124] on div "19905 90th Avenue Ct E" at bounding box center [466, 117] width 774 height 22
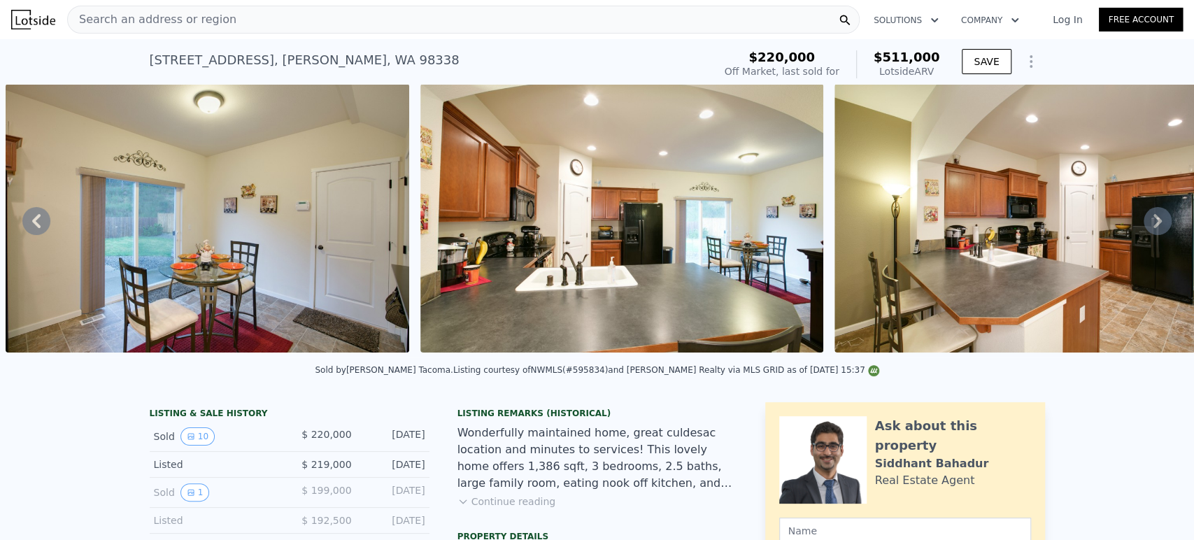
click at [1074, 228] on icon at bounding box center [1157, 221] width 8 height 14
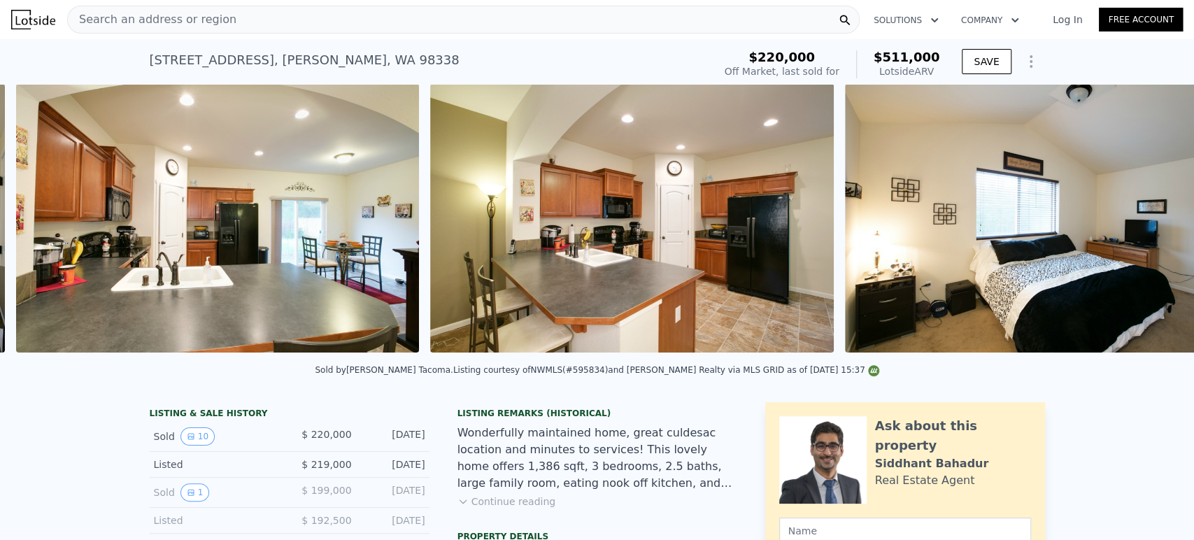
scroll to position [0, 2014]
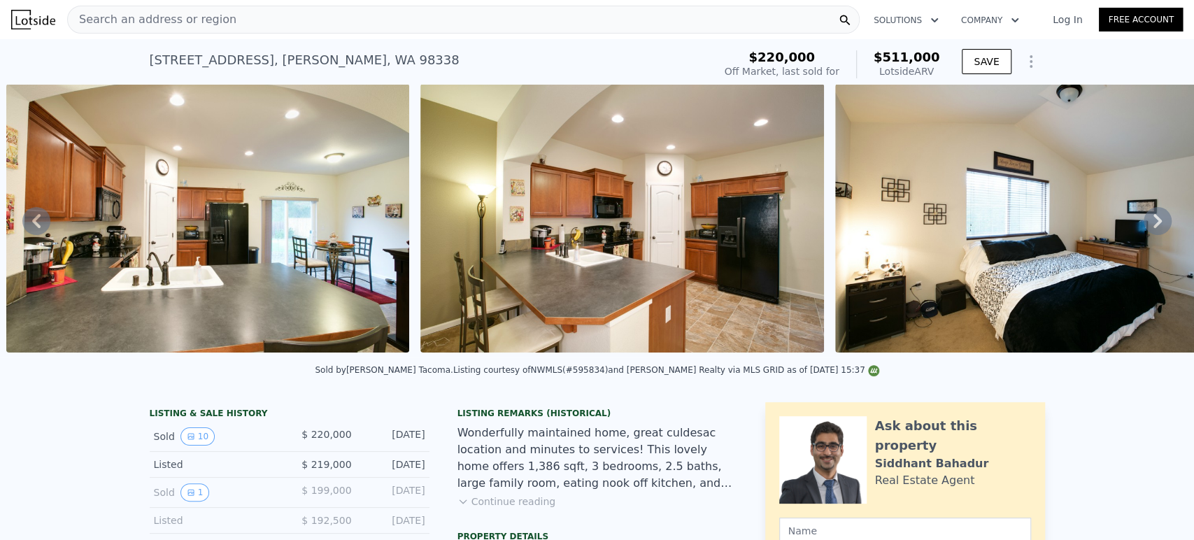
click at [369, 12] on div "Search an address or region" at bounding box center [463, 20] width 792 height 28
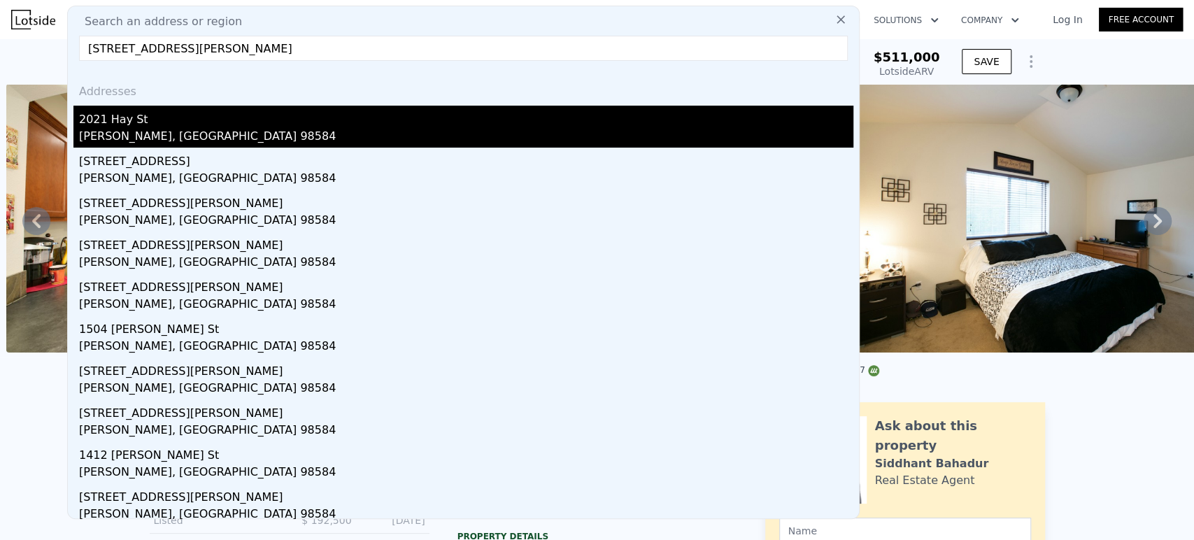
type input "2021 Hay Street Shelton, WA 98584, Mason County"
click at [297, 116] on div "2021 Hay St" at bounding box center [466, 117] width 774 height 22
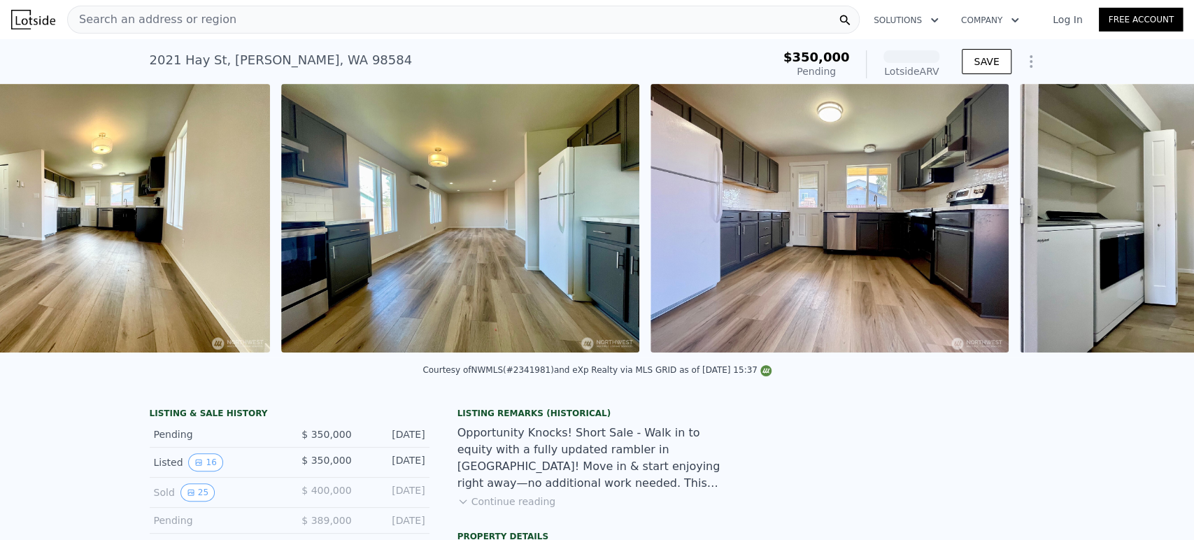
scroll to position [0, 1920]
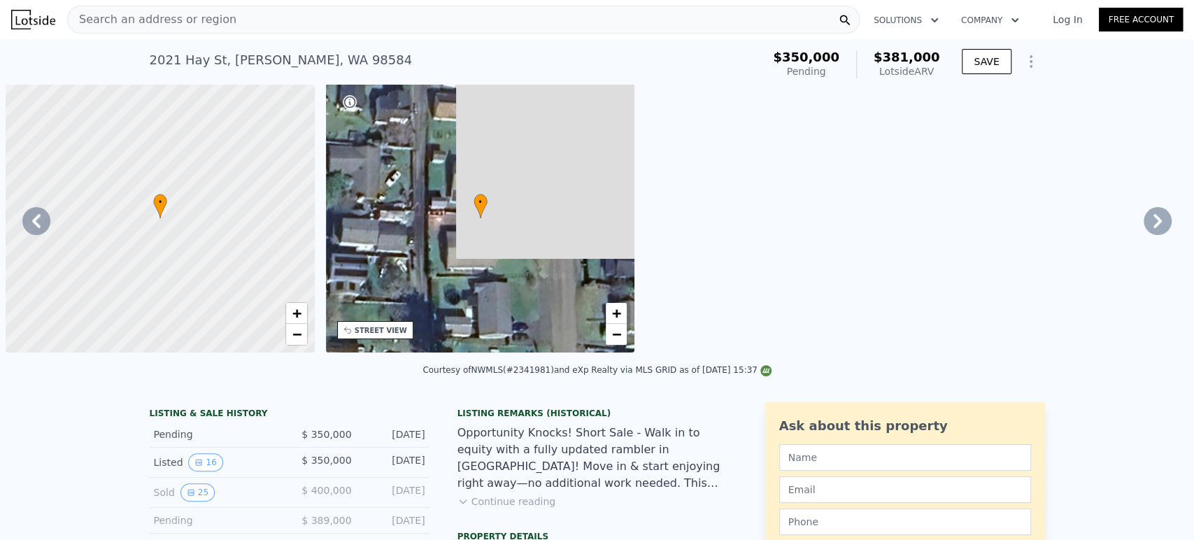
scroll to position [0, 1920]
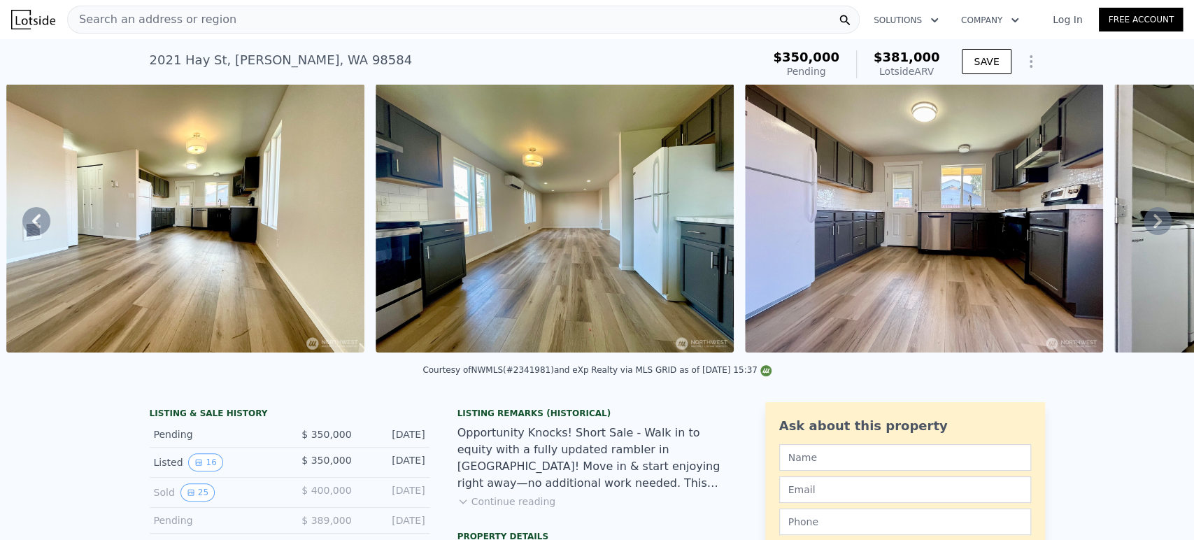
click at [432, 13] on div "Search an address or region" at bounding box center [463, 20] width 792 height 28
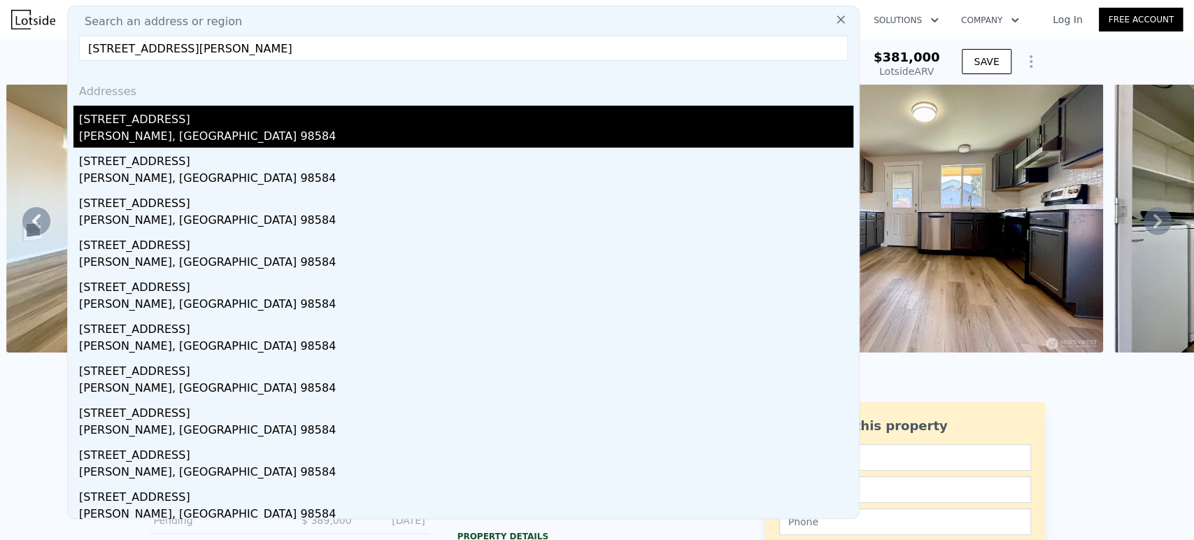
type input "60 E Lynwood Dr Shelton, WA 98584, Mason County"
click at [343, 112] on div "60 E Lynwood Dr" at bounding box center [466, 117] width 774 height 22
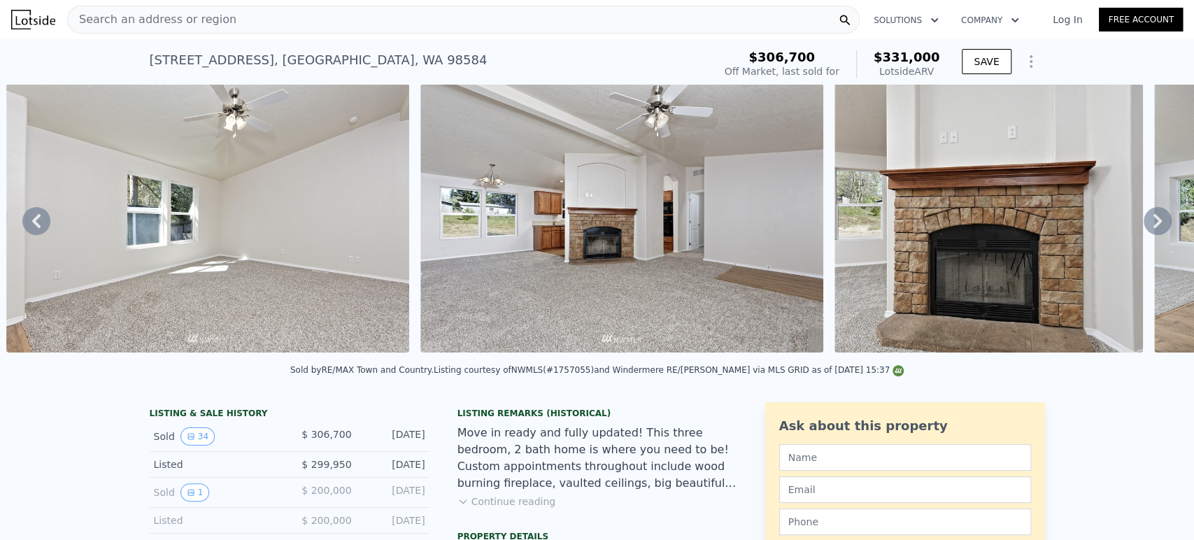
click at [431, 6] on div "Search an address or region" at bounding box center [463, 20] width 792 height 28
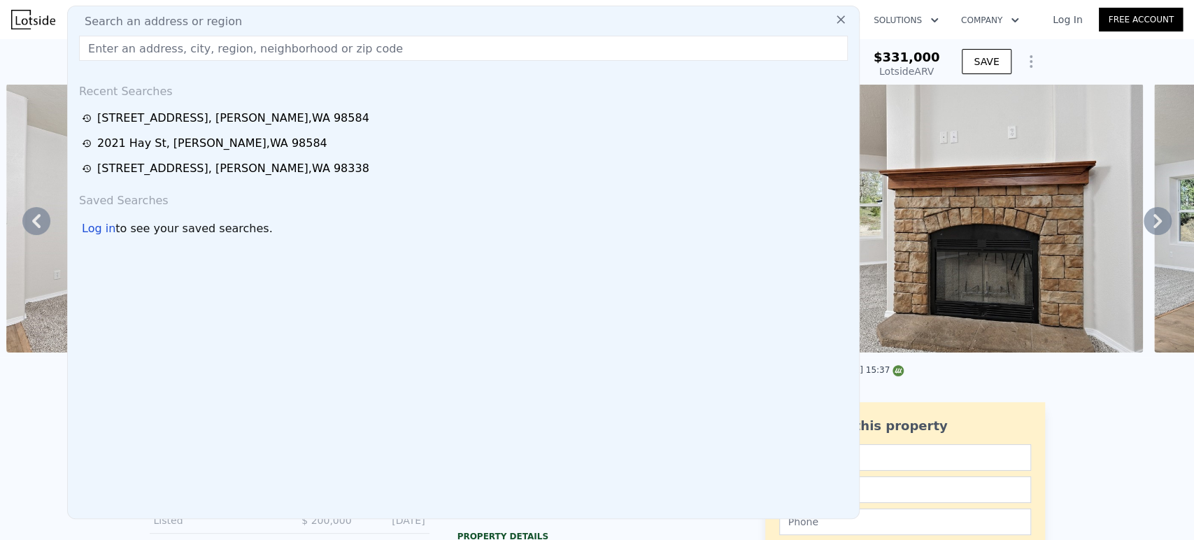
type input "6835 Topaz Dr SW Lakewood, WA 98498, Pierce County"
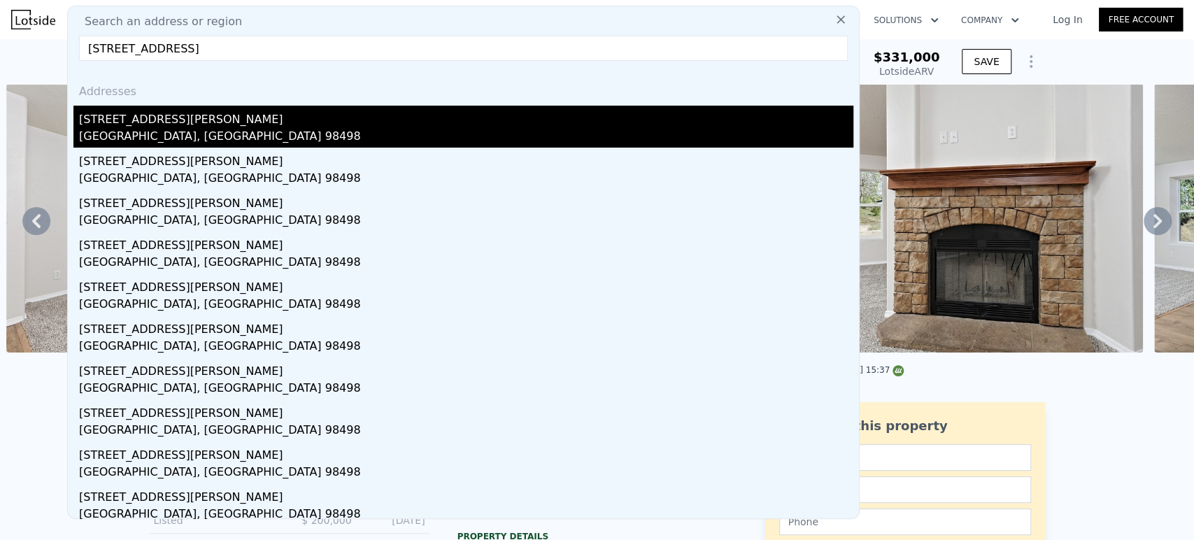
click at [290, 115] on div "6835 Topaz Dr SW" at bounding box center [466, 117] width 774 height 22
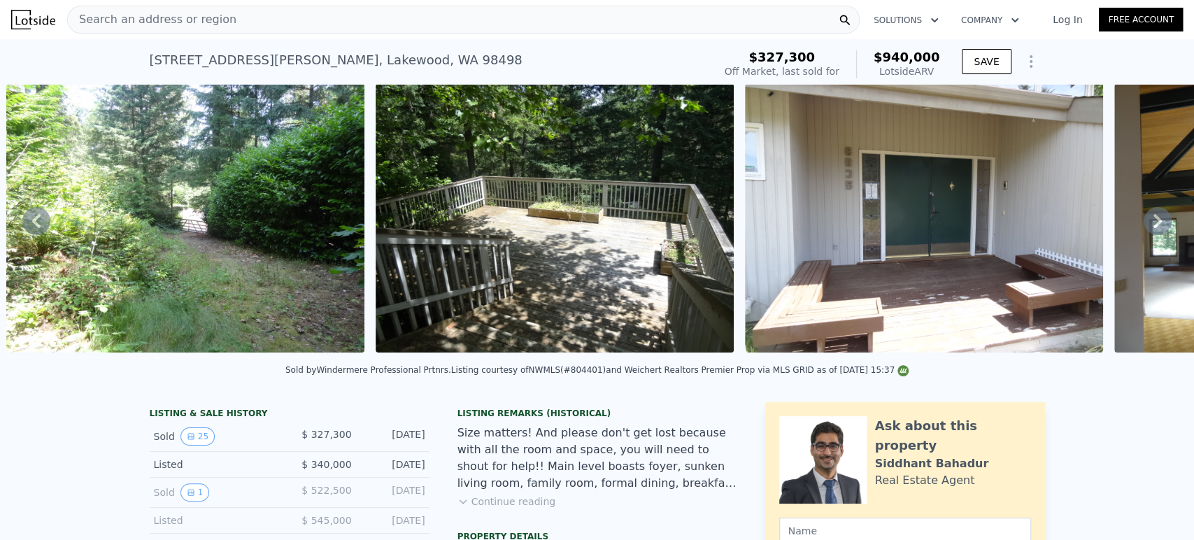
click at [1148, 225] on icon at bounding box center [1158, 221] width 28 height 28
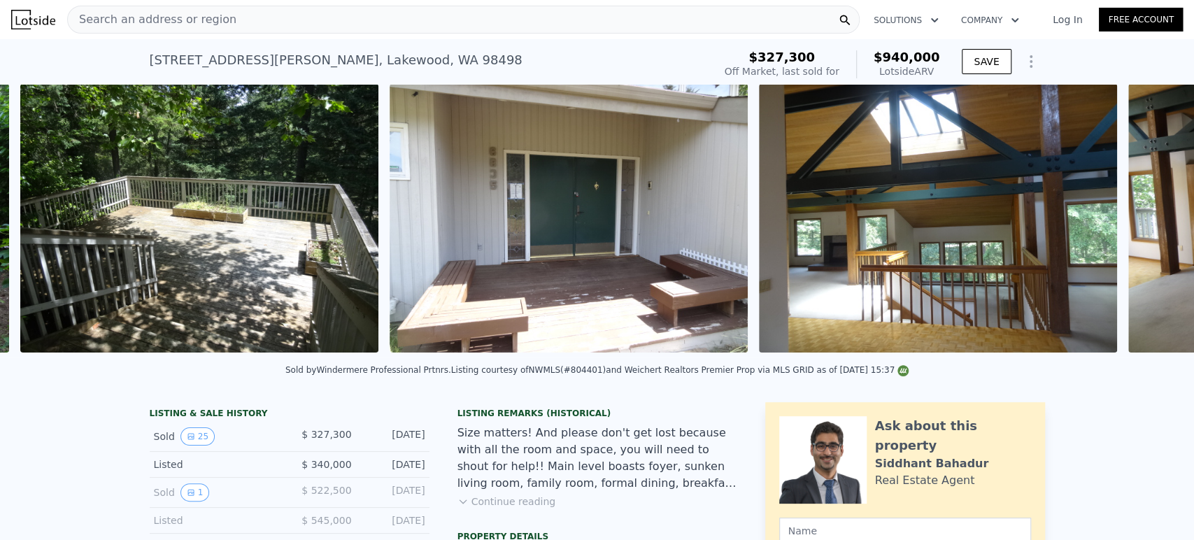
scroll to position [0, 2289]
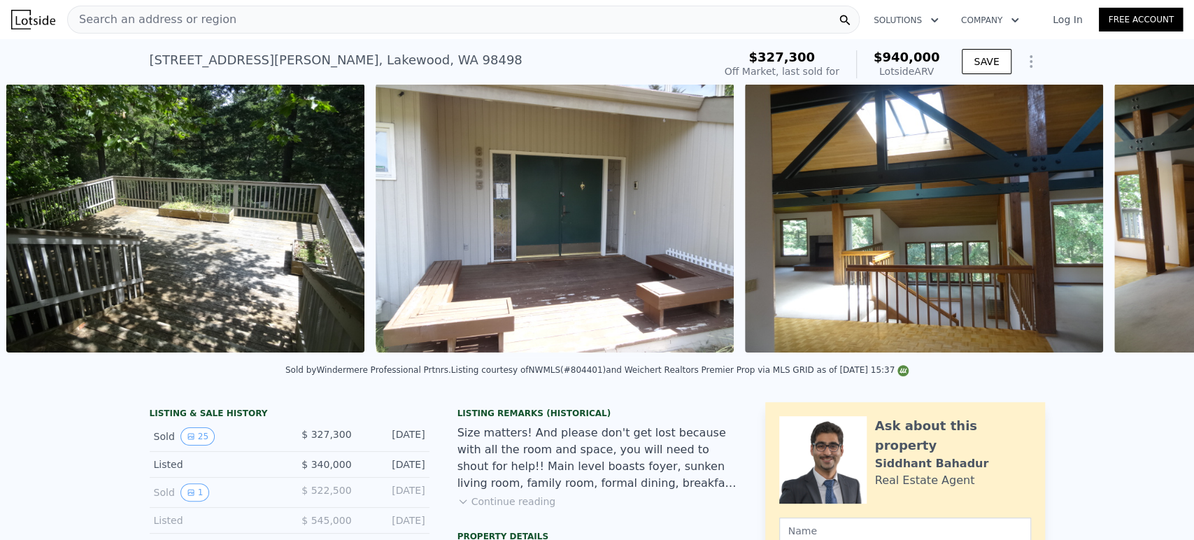
click at [1148, 225] on div "• + − • + − STREET VIEW ← Mover a la izquierda → Mover a la derecha ↑ Mover hac…" at bounding box center [597, 220] width 1194 height 273
click at [1148, 225] on icon at bounding box center [1158, 221] width 28 height 28
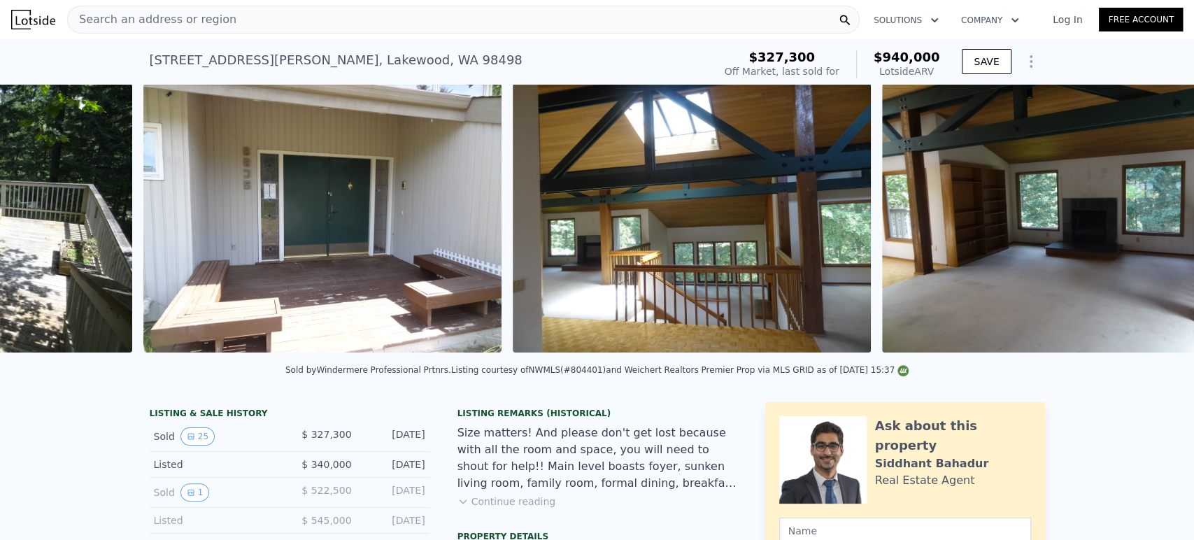
scroll to position [0, 2659]
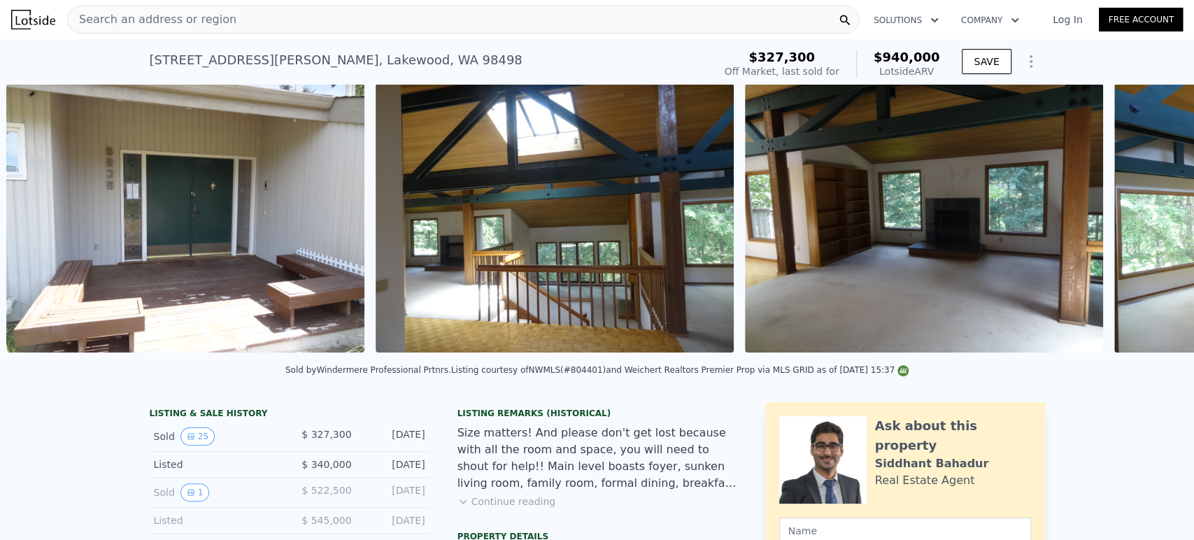
click at [1148, 225] on div "• + − • + − STREET VIEW ← Mover a la izquierda → Mover a la derecha ↑ Mover hac…" at bounding box center [597, 220] width 1194 height 273
click at [1148, 225] on icon at bounding box center [1158, 221] width 28 height 28
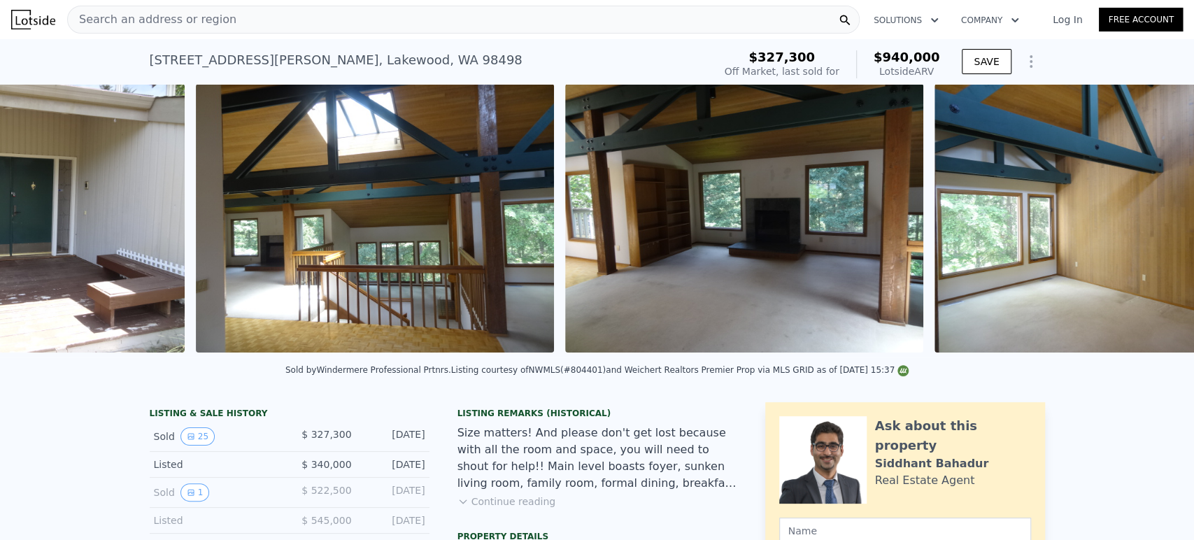
scroll to position [0, 3028]
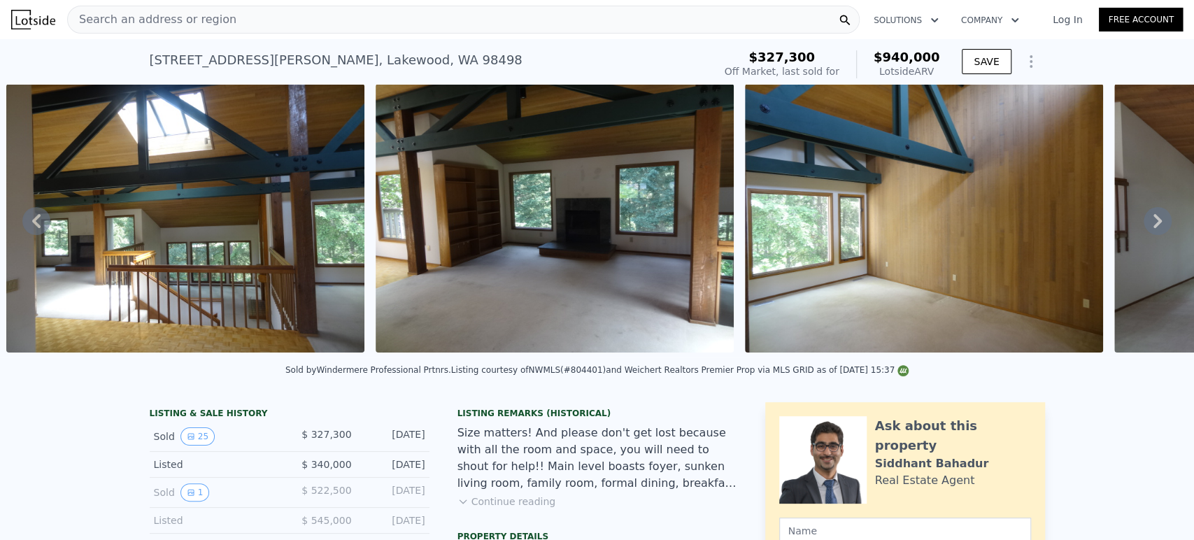
click at [384, 20] on div "Search an address or region" at bounding box center [463, 20] width 792 height 28
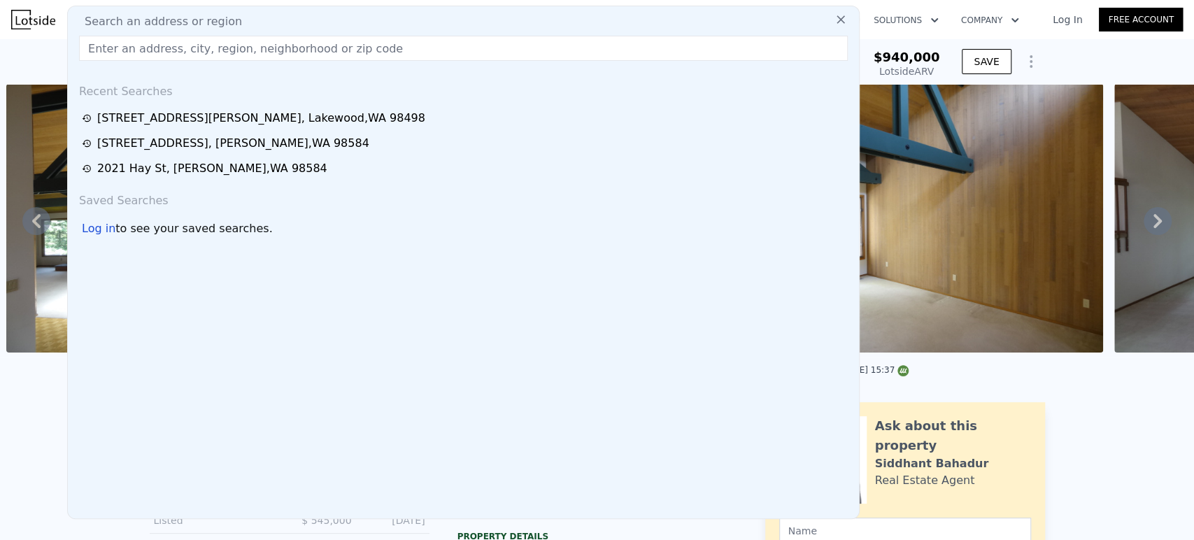
type input "6668 E Roosevelt Ave Tacoma, WA 98404, Pierce County"
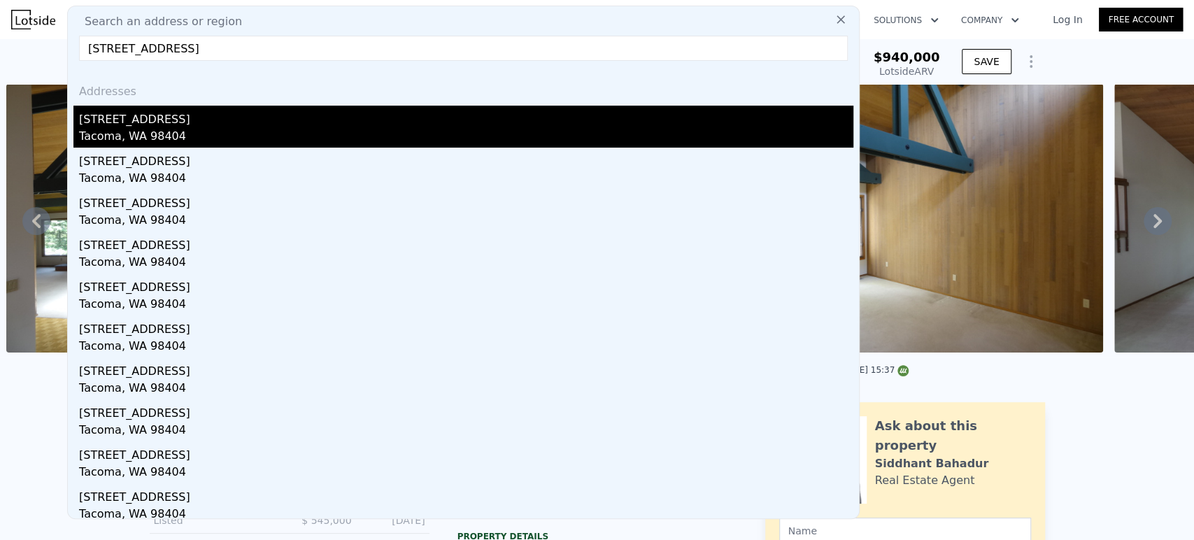
click at [206, 133] on div "Tacoma, WA 98404" at bounding box center [466, 138] width 774 height 20
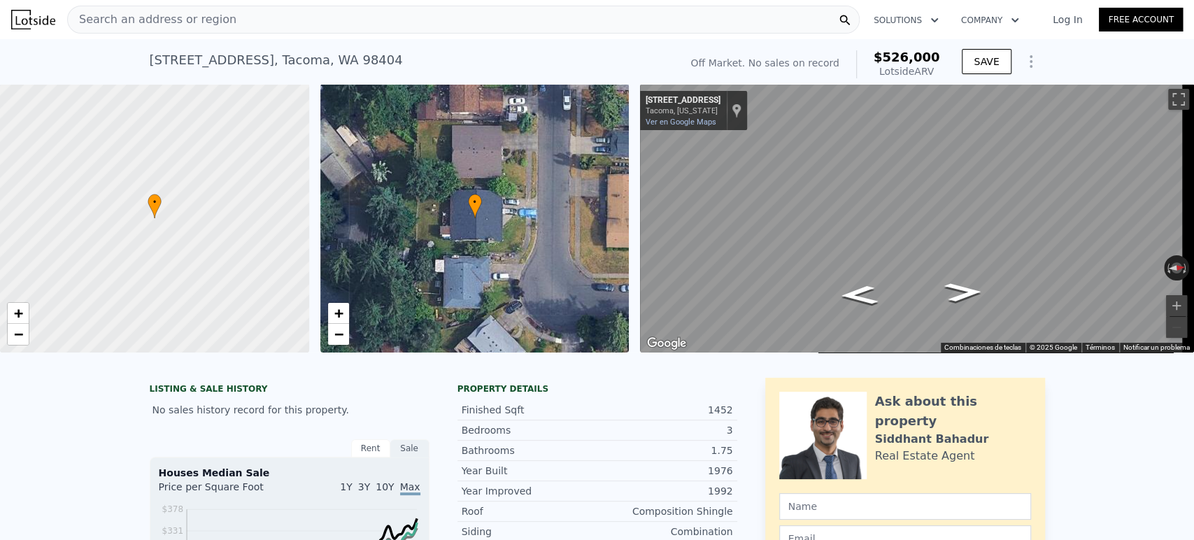
click at [418, 26] on div "Search an address or region" at bounding box center [463, 20] width 792 height 28
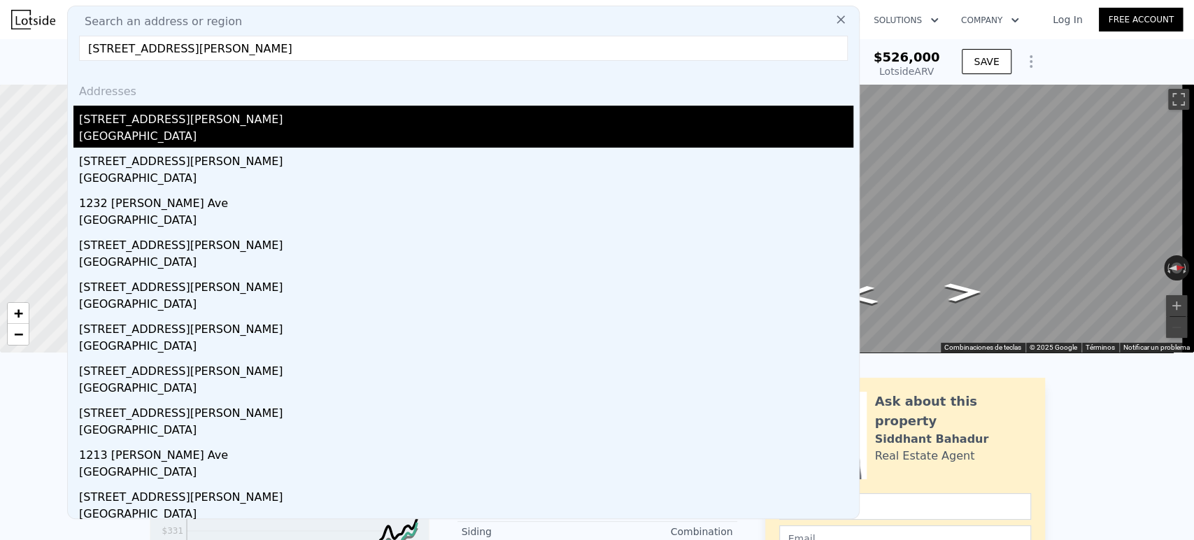
type input "1219 Poindexter Ave W Bremerton, WA 98312, Kitsap County"
click at [323, 124] on div "1219 Poindexter Ave" at bounding box center [466, 117] width 774 height 22
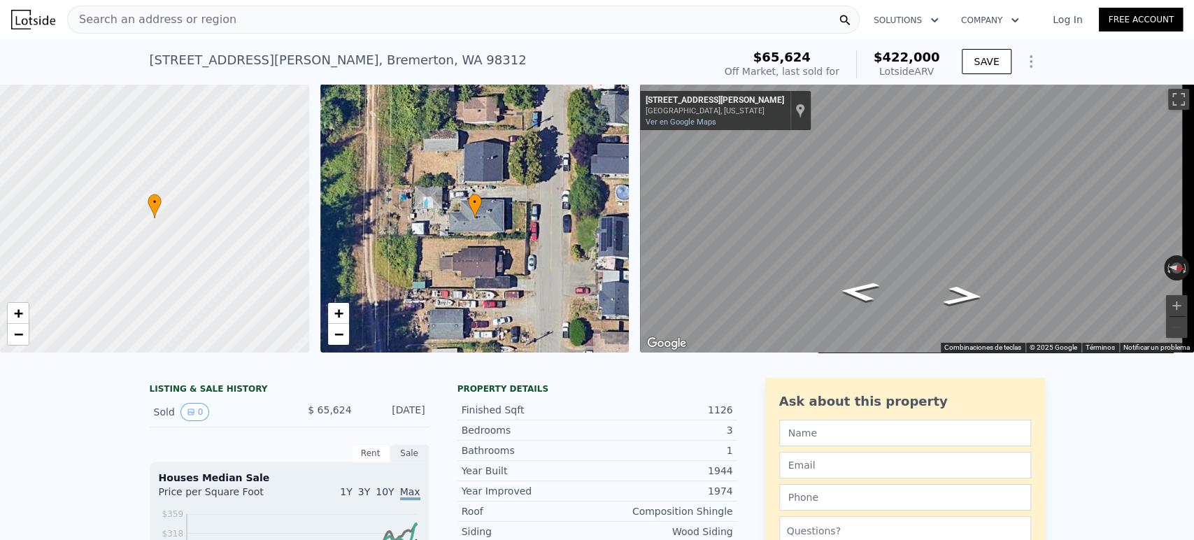
drag, startPoint x: 305, startPoint y: 422, endPoint x: 422, endPoint y: 435, distance: 118.3
click at [422, 427] on div "Sold 0 $ 65,624 Feb 28, 2003" at bounding box center [290, 412] width 280 height 30
copy div "$ 65,624 Feb 28, 2003"
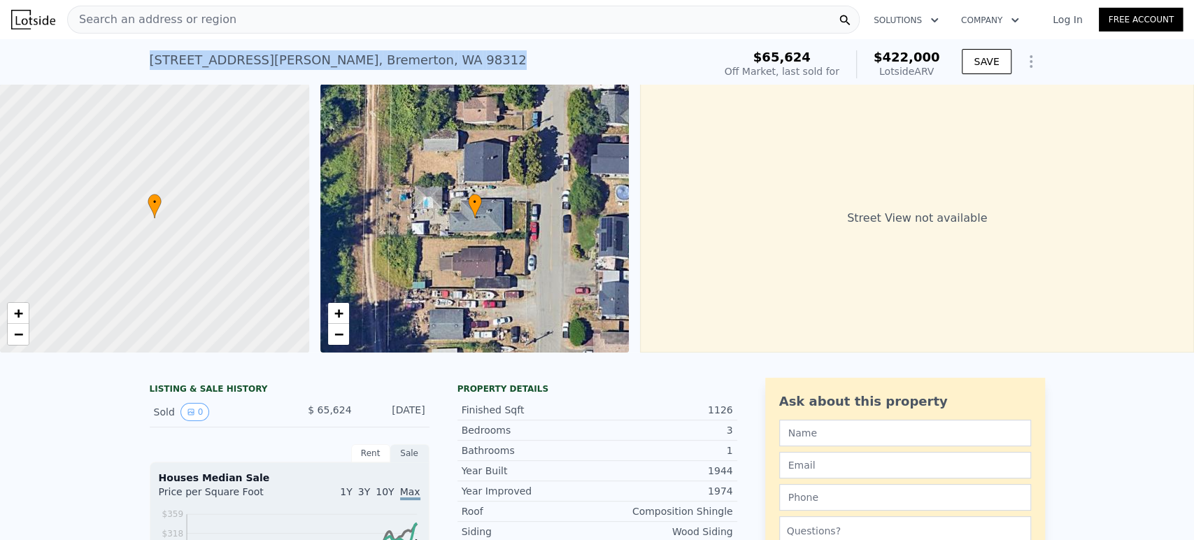
drag, startPoint x: 201, startPoint y: 60, endPoint x: 136, endPoint y: 55, distance: 65.2
click at [136, 55] on div "1219 Poindexter Ave , Bremerton , WA 98312 Sold Feb 2003 for $65,624 (~ARV $422…" at bounding box center [597, 61] width 1194 height 45
copy div "1219 Poindexter Ave , Bremerton , WA 98312"
drag, startPoint x: 304, startPoint y: 422, endPoint x: 420, endPoint y: 420, distance: 115.4
click at [420, 420] on div "Sold 0 $ 65,624 Feb 28, 2003" at bounding box center [290, 412] width 280 height 30
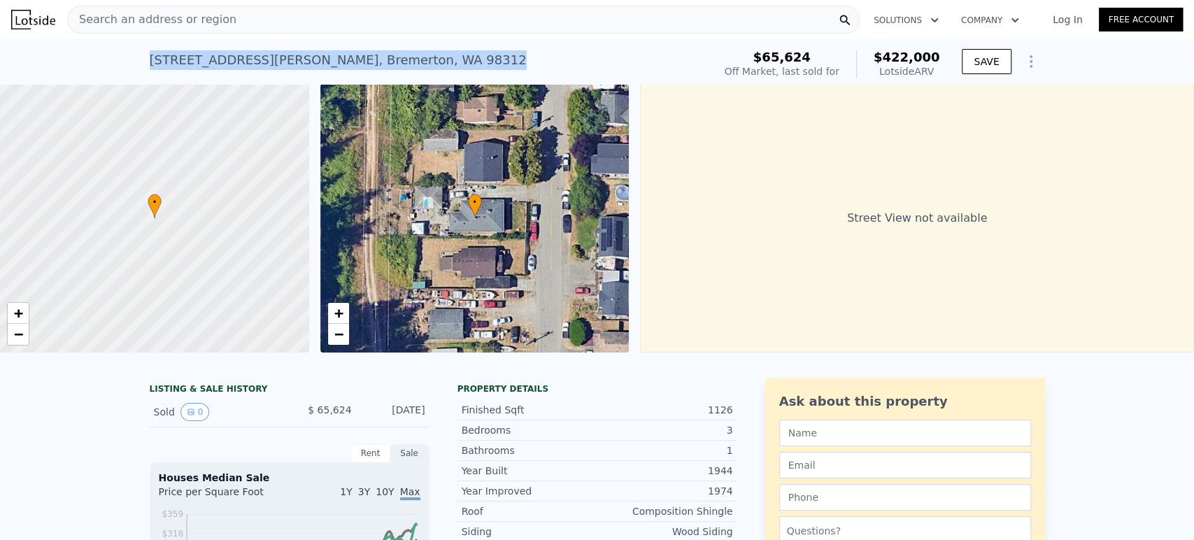
copy div "$ 65,624 Feb 28, 2003"
click at [366, 26] on div "Search an address or region" at bounding box center [463, 20] width 792 height 28
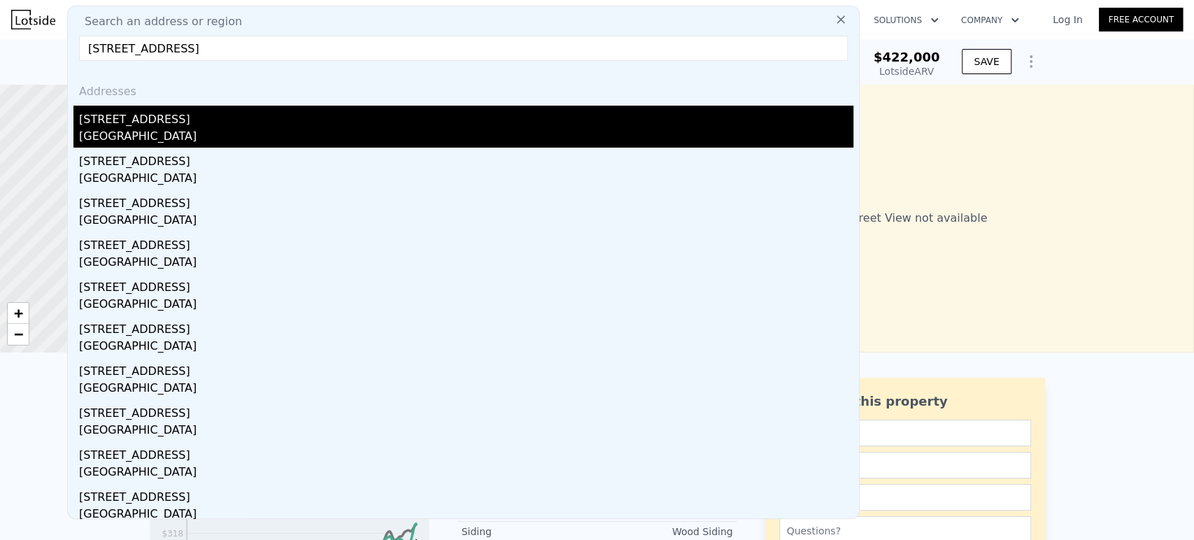
type input "22125 112th Pl SE Kent, WA 98031, King County"
click at [312, 114] on div "22125 112th Pl SE" at bounding box center [466, 117] width 774 height 22
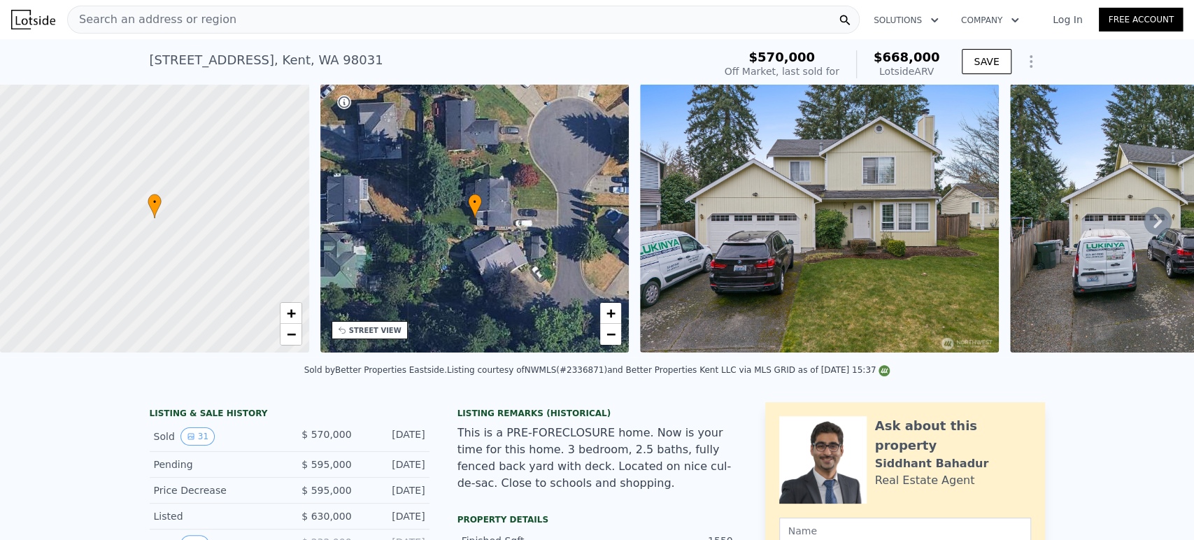
click at [1144, 224] on icon at bounding box center [1158, 221] width 28 height 28
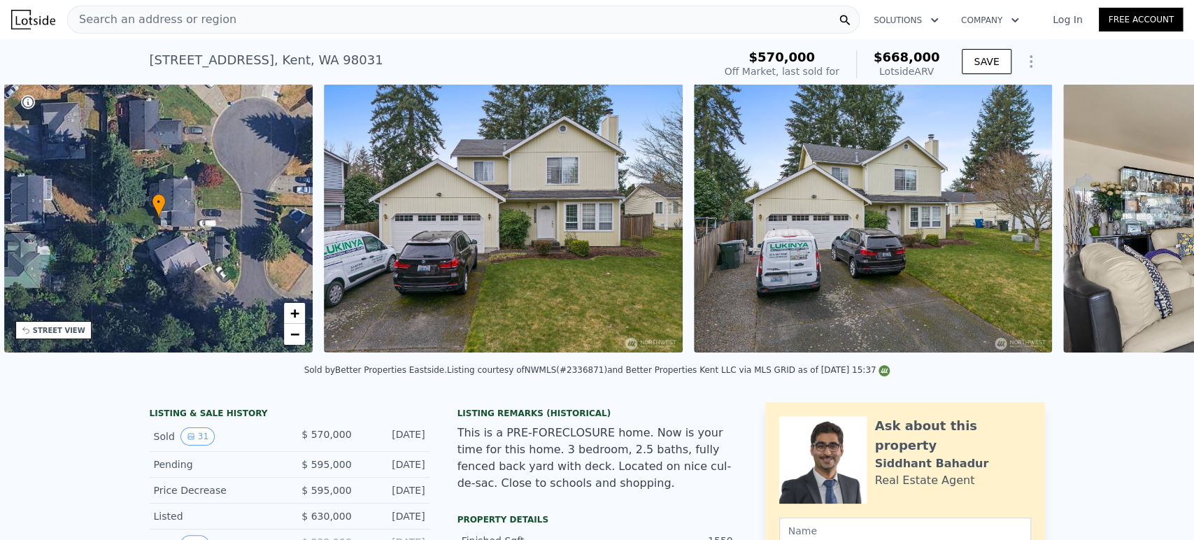
scroll to position [0, 325]
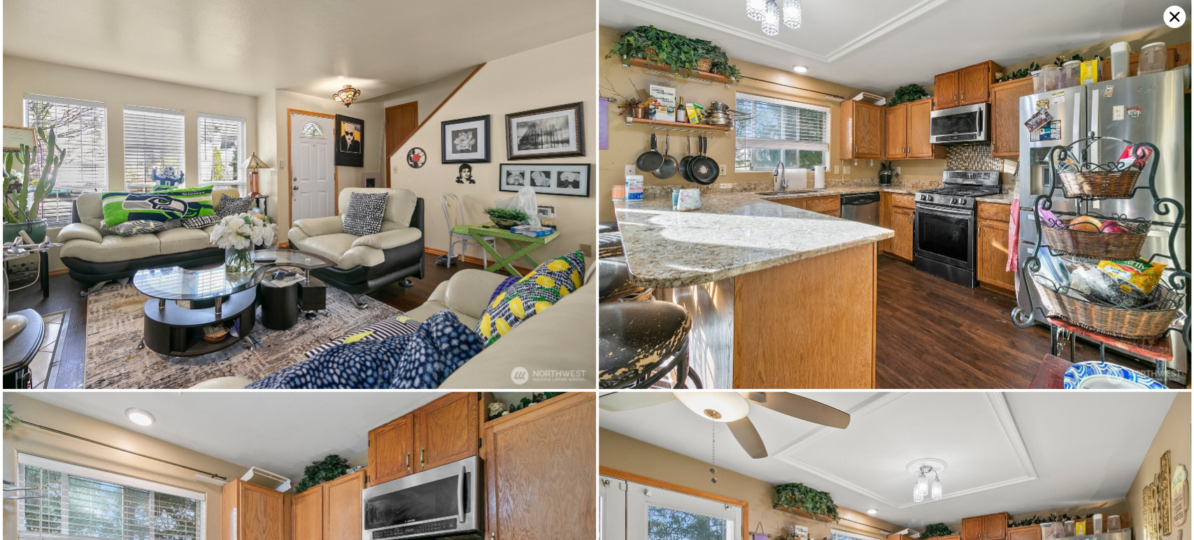
scroll to position [2031, 0]
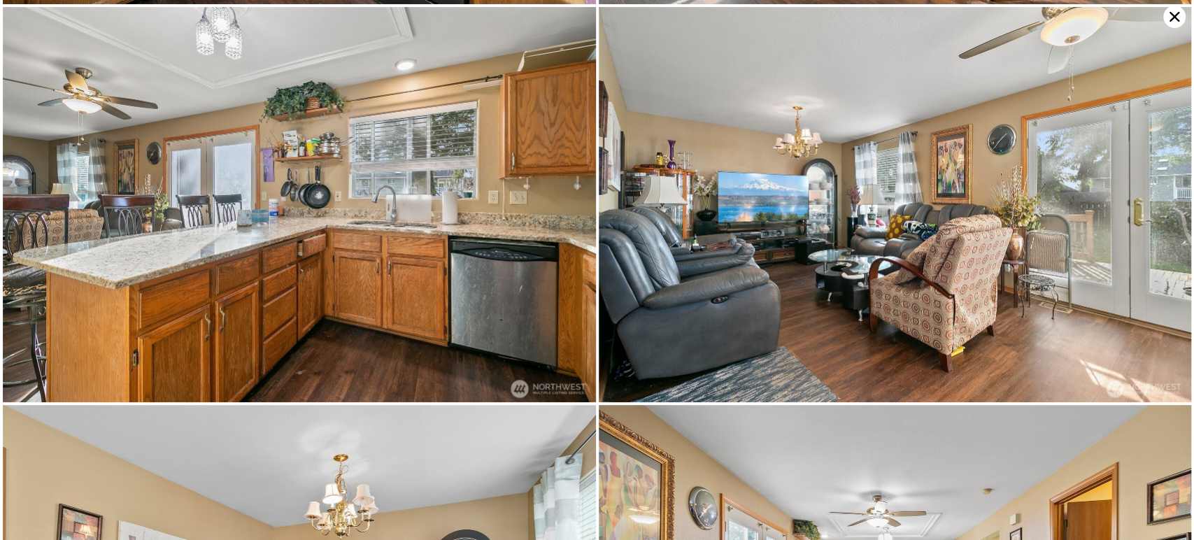
click at [1174, 22] on icon at bounding box center [1174, 17] width 22 height 22
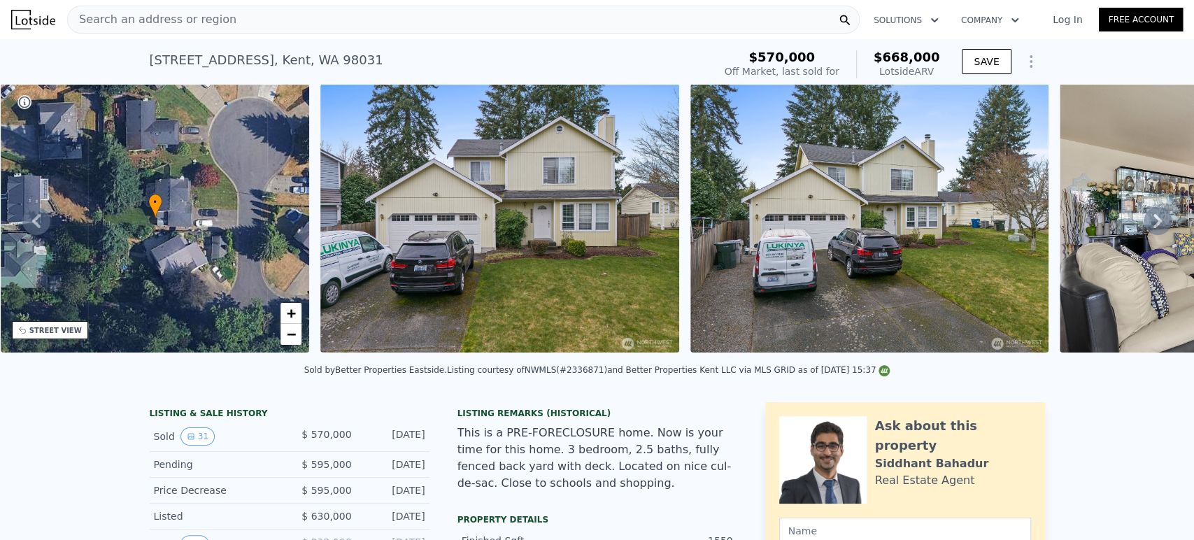
click at [307, 27] on div "Search an address or region" at bounding box center [463, 20] width 792 height 28
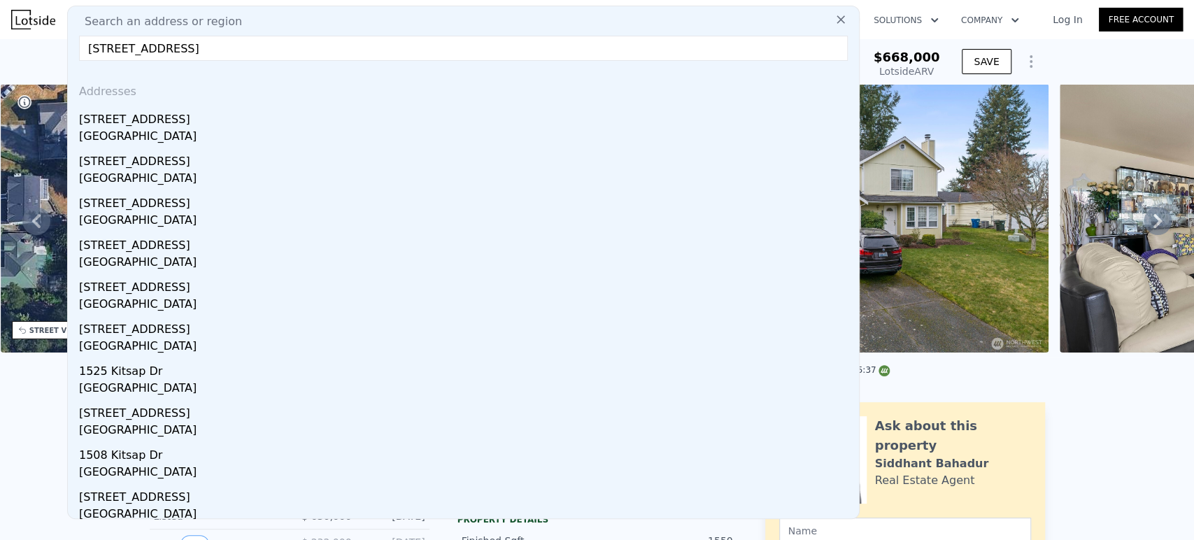
click at [336, 44] on input "3723 D St Bremerton, WA 98312, Kitsap County" at bounding box center [463, 48] width 769 height 25
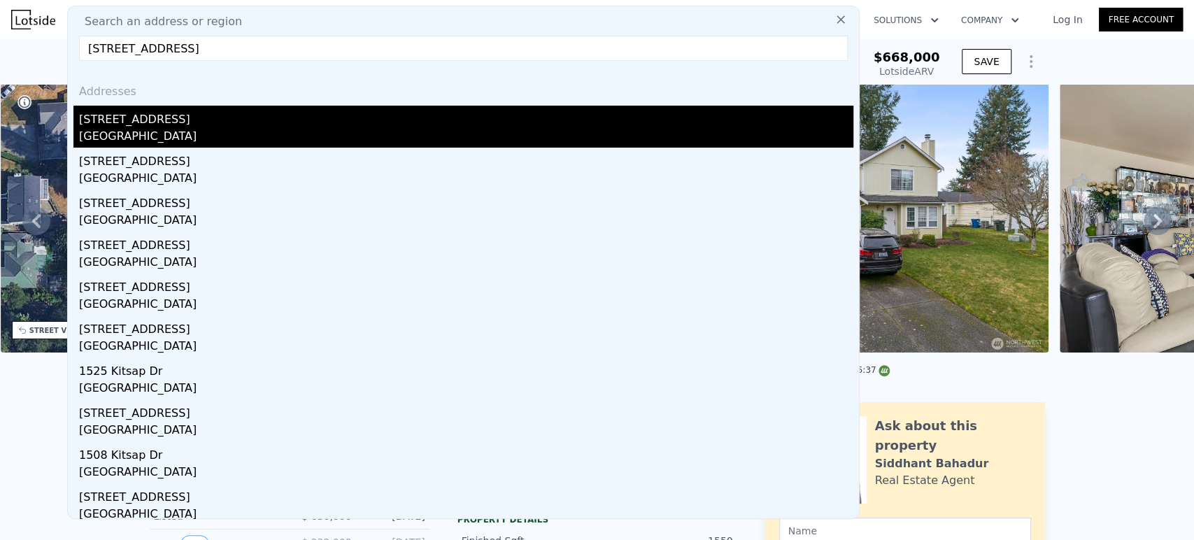
scroll to position [6, 0]
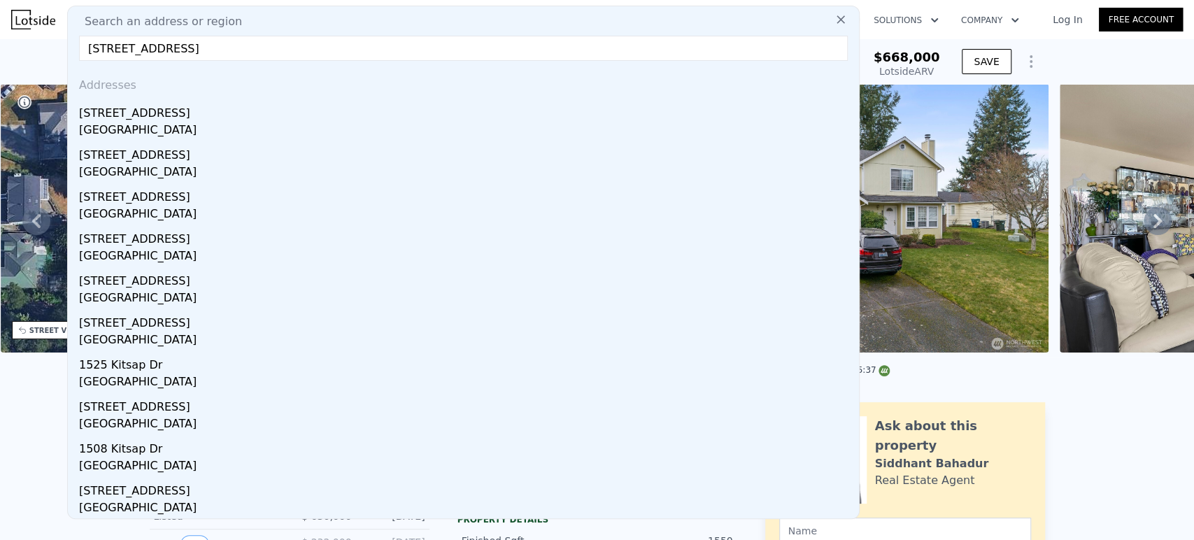
click at [123, 49] on input "3723 D St Bremerton, WA 98312, Kitsap County" at bounding box center [463, 48] width 769 height 25
click at [322, 47] on input "3723 St Bremerton, WA 98312, Kitsap County" at bounding box center [463, 48] width 769 height 25
type input "3723 St Bremerton, WA 98312, Kitsap County"
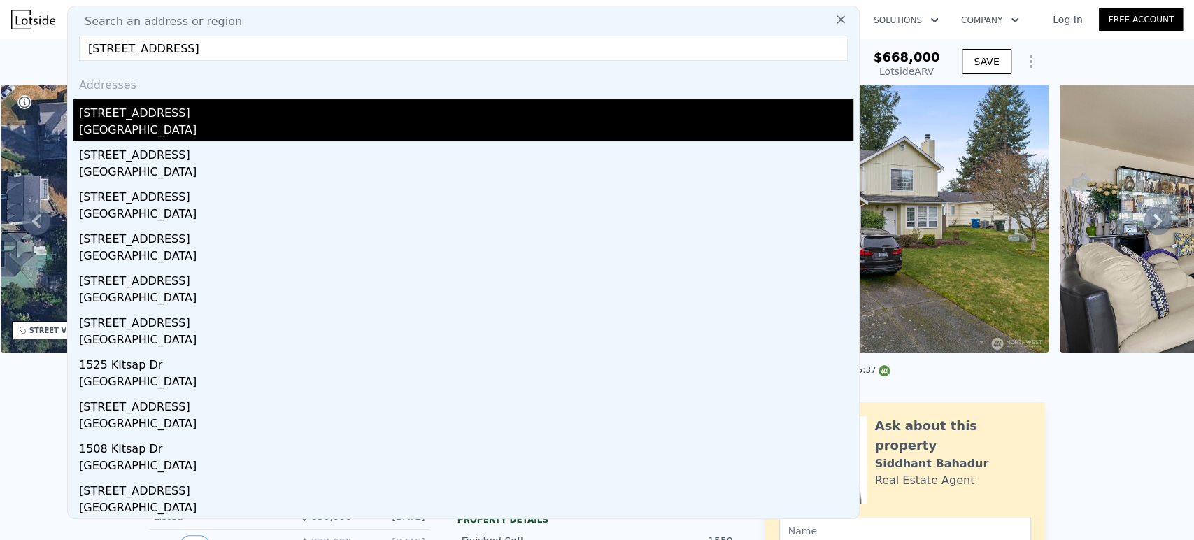
click at [319, 119] on div "5821 Kitsap Way" at bounding box center [466, 110] width 774 height 22
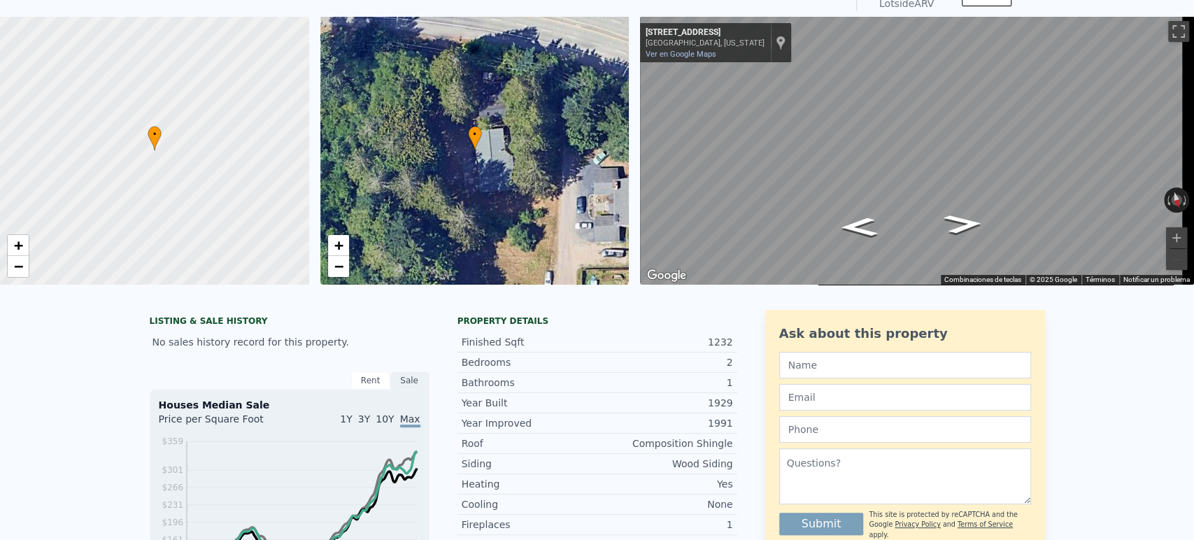
scroll to position [5, 0]
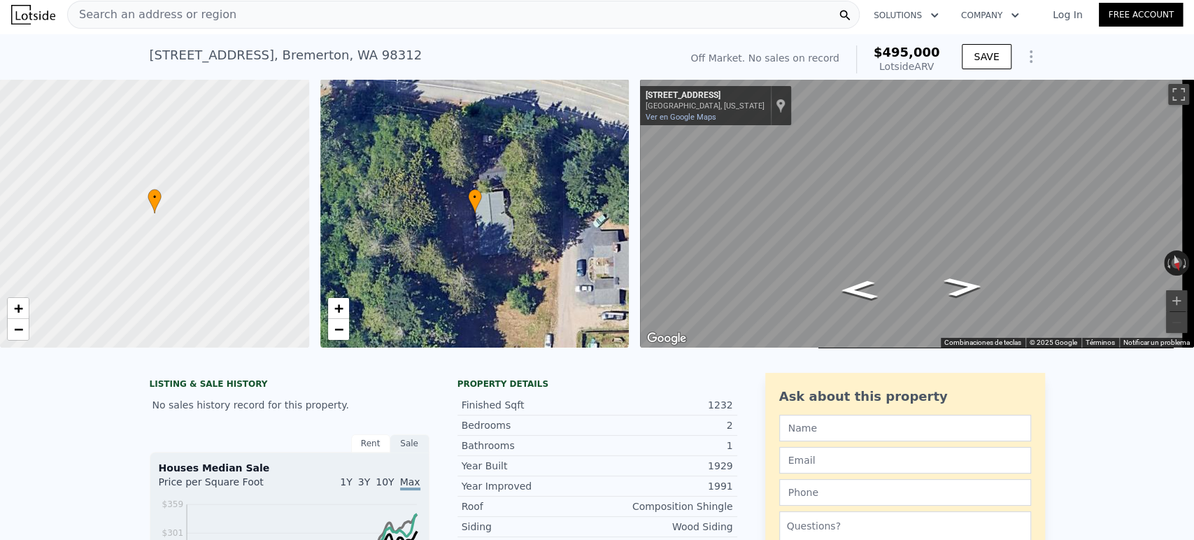
click at [147, 26] on div "Search an address or region" at bounding box center [152, 14] width 169 height 27
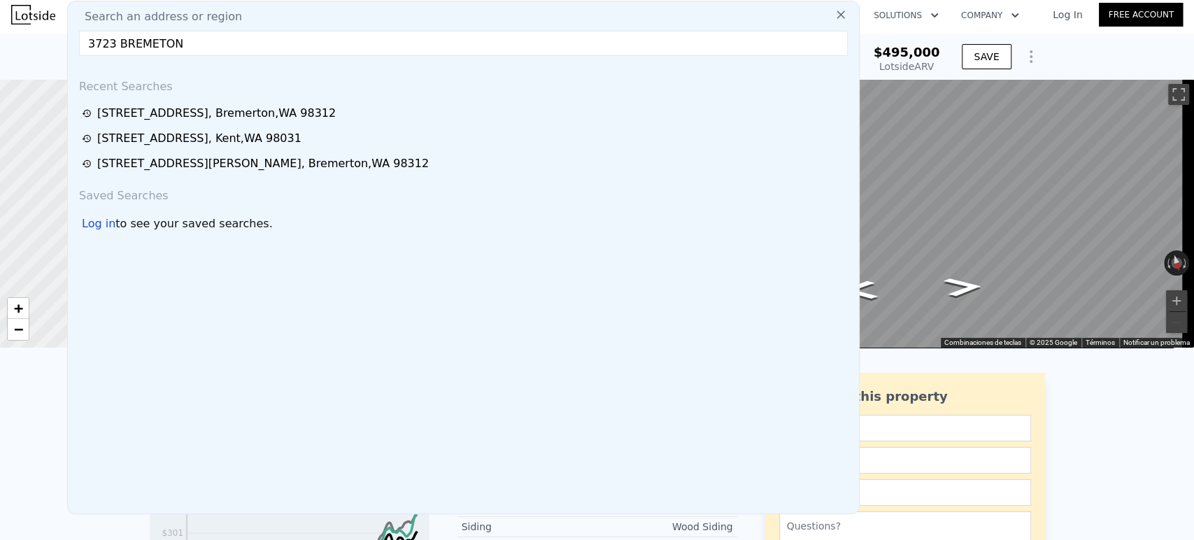
click at [151, 44] on input "3723 BREMETON" at bounding box center [463, 43] width 769 height 25
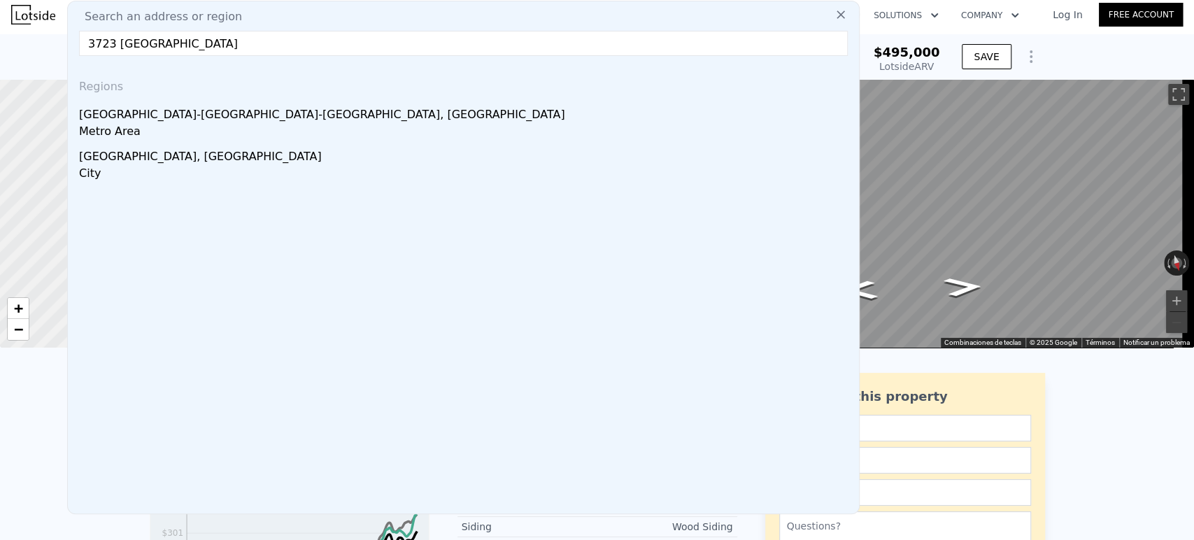
click at [217, 33] on input "3723 BREMERTON" at bounding box center [463, 43] width 769 height 25
paste input "WA 98312, Kitsap County"
type input "3723 BREMERTON WA 98312, Kitsap County"
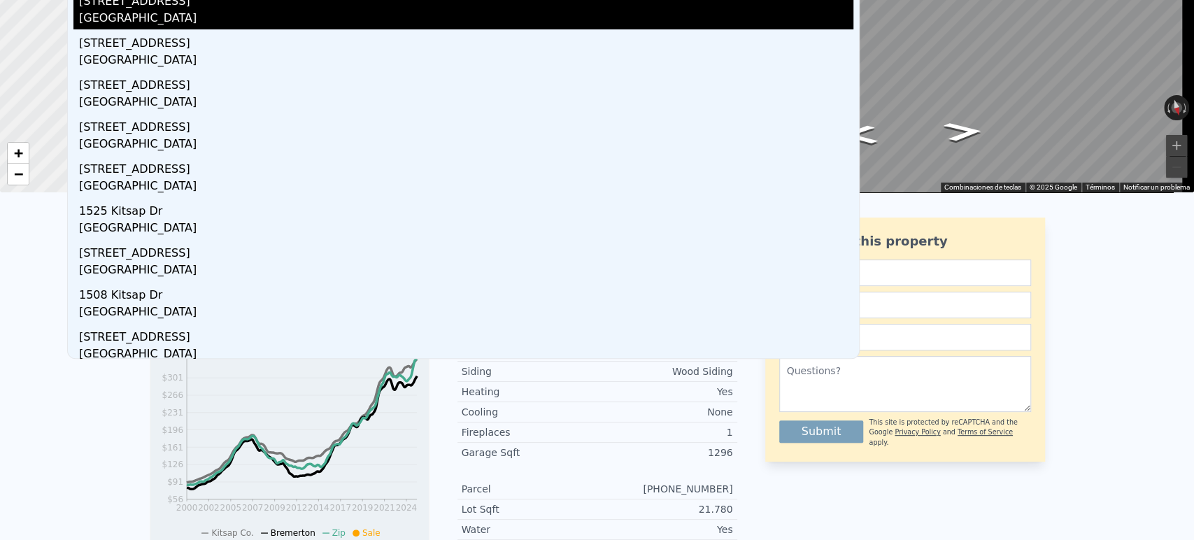
scroll to position [0, 0]
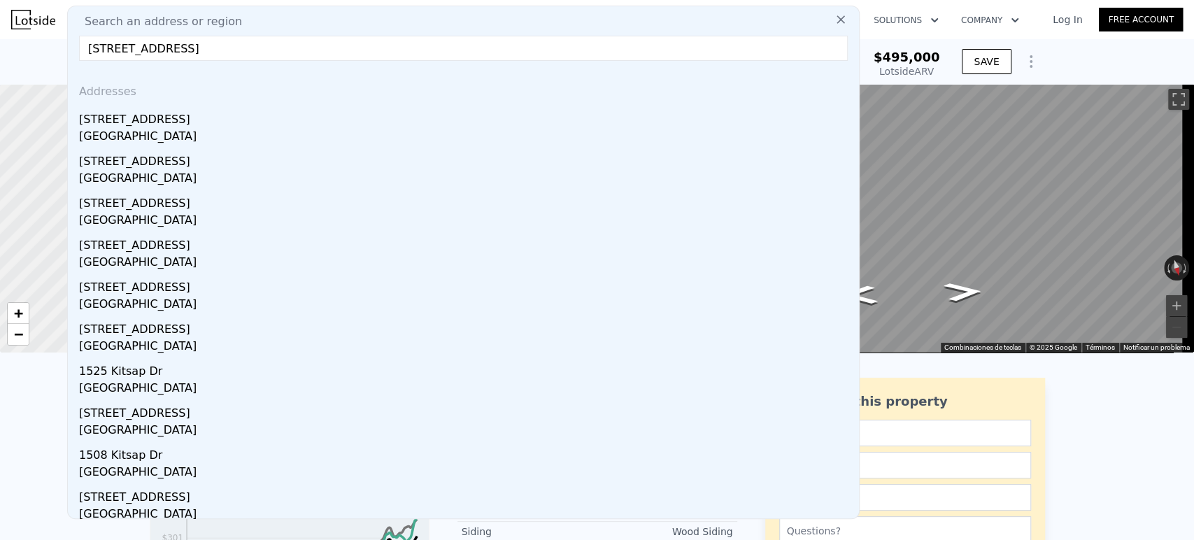
click at [350, 56] on input "3723 BREMERTON WA 98312, Kitsap County" at bounding box center [463, 48] width 769 height 25
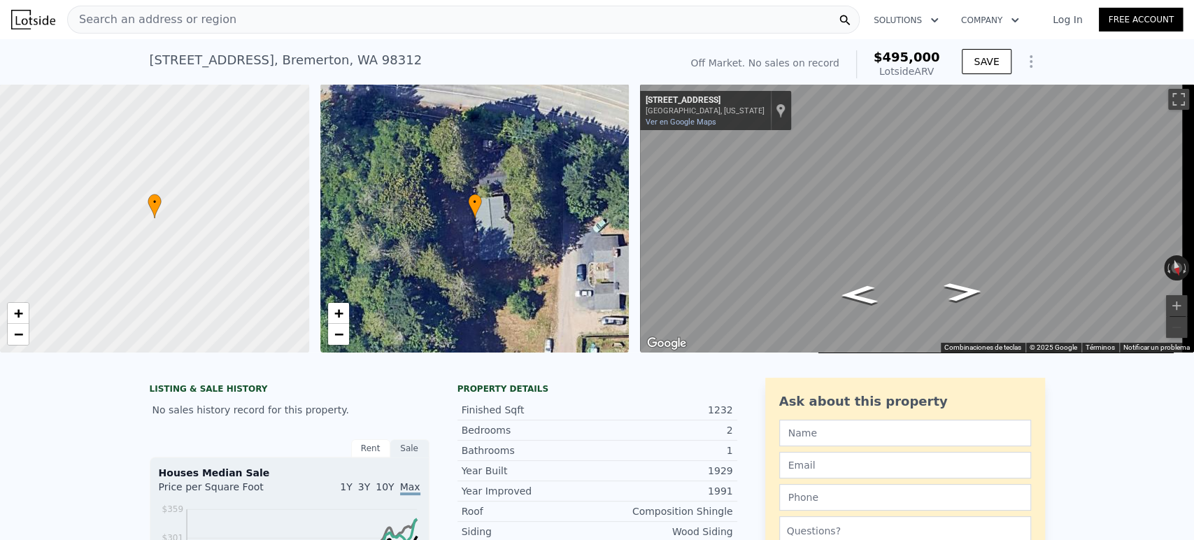
click at [218, 36] on div "Search an address or region Solutions Company Open main menu Log In Free Account" at bounding box center [597, 20] width 1172 height 34
click at [218, 29] on div "Search an address or region" at bounding box center [463, 20] width 792 height 28
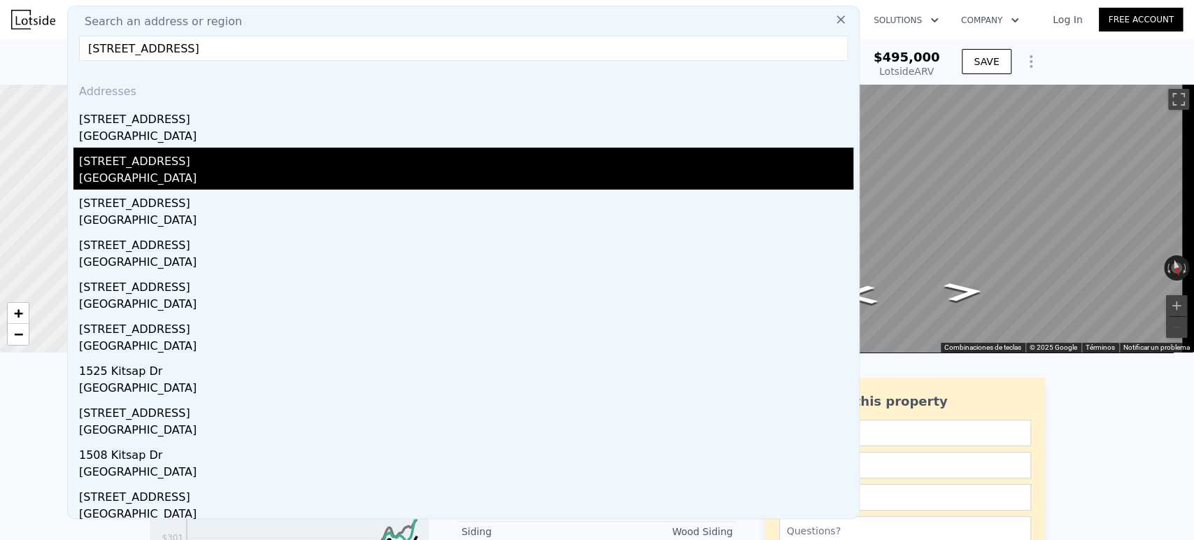
scroll to position [6, 0]
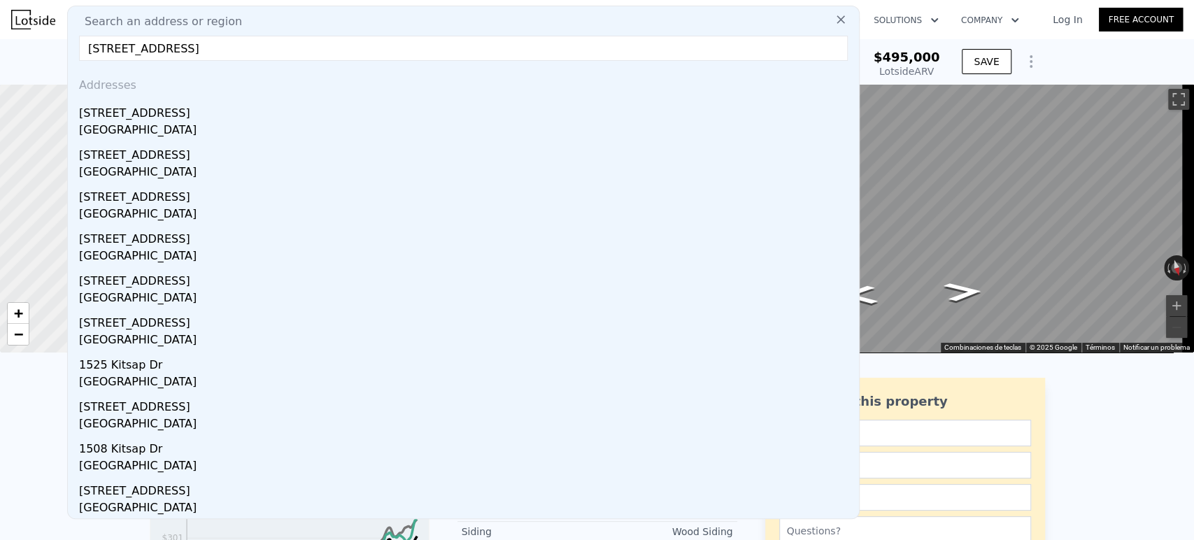
drag, startPoint x: 138, startPoint y: 49, endPoint x: 113, endPoint y: 43, distance: 25.8
click at [113, 43] on input "3723 D St Bremerton, WA 98312, Kitsap County" at bounding box center [463, 48] width 769 height 25
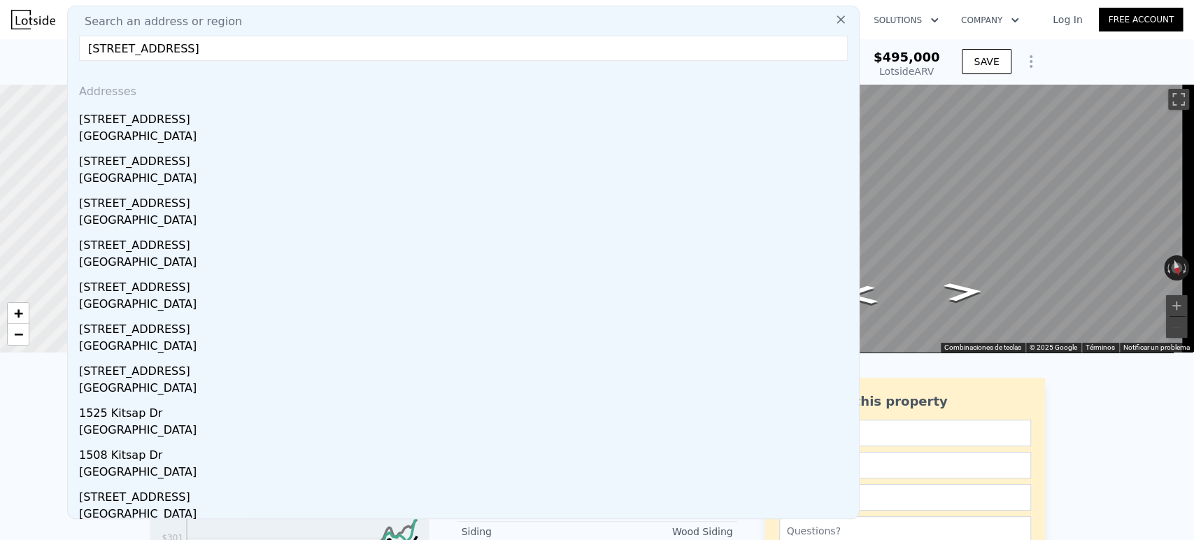
click at [413, 43] on input "3723 Bremerton, WA 98312, Kitsap County" at bounding box center [463, 48] width 769 height 25
click at [418, 45] on input "3723 Bremerton, WA 98312, Kitsap County" at bounding box center [463, 48] width 769 height 25
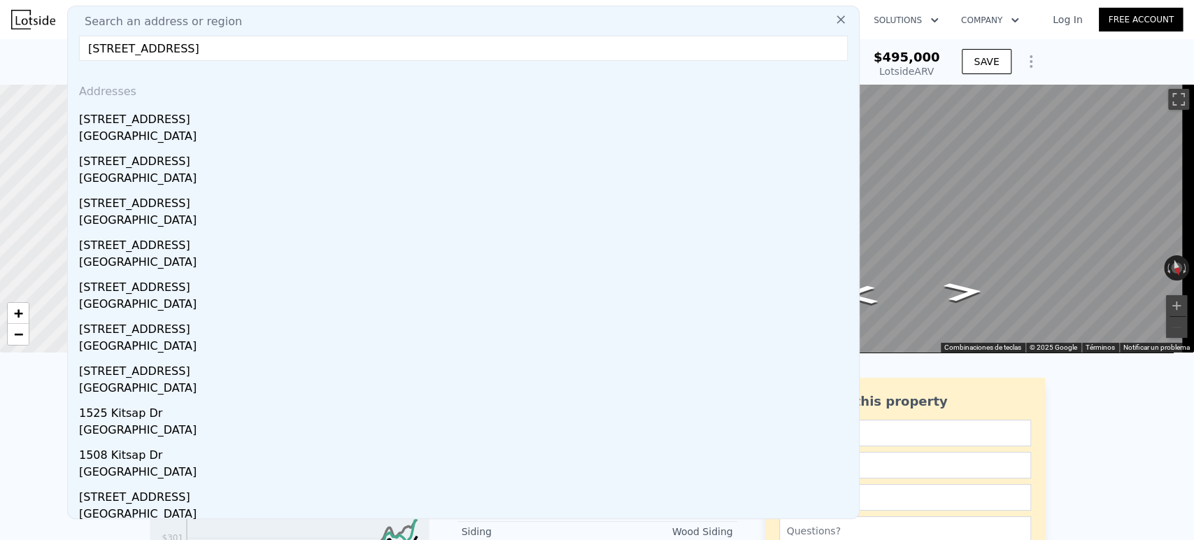
drag, startPoint x: 213, startPoint y: 46, endPoint x: 27, endPoint y: 40, distance: 185.5
paste input "22705 163rd Avenue E Graham, WA 98338, Pierce"
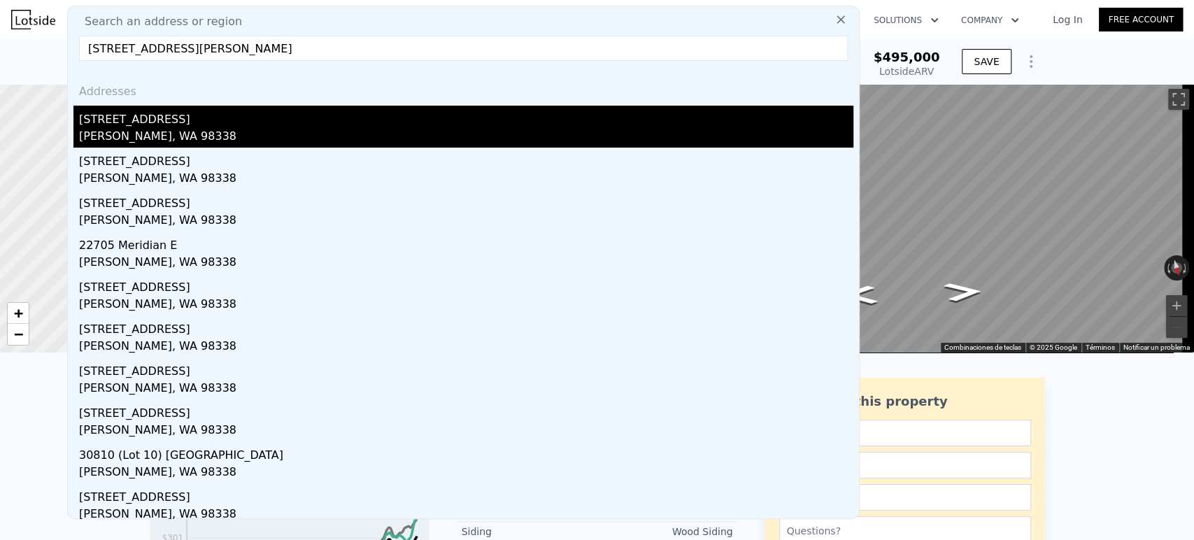
type input "22705 163rd Avenue E Graham, WA 98338, Pierce County"
click at [392, 120] on div "22705 163rd Ave E" at bounding box center [466, 117] width 774 height 22
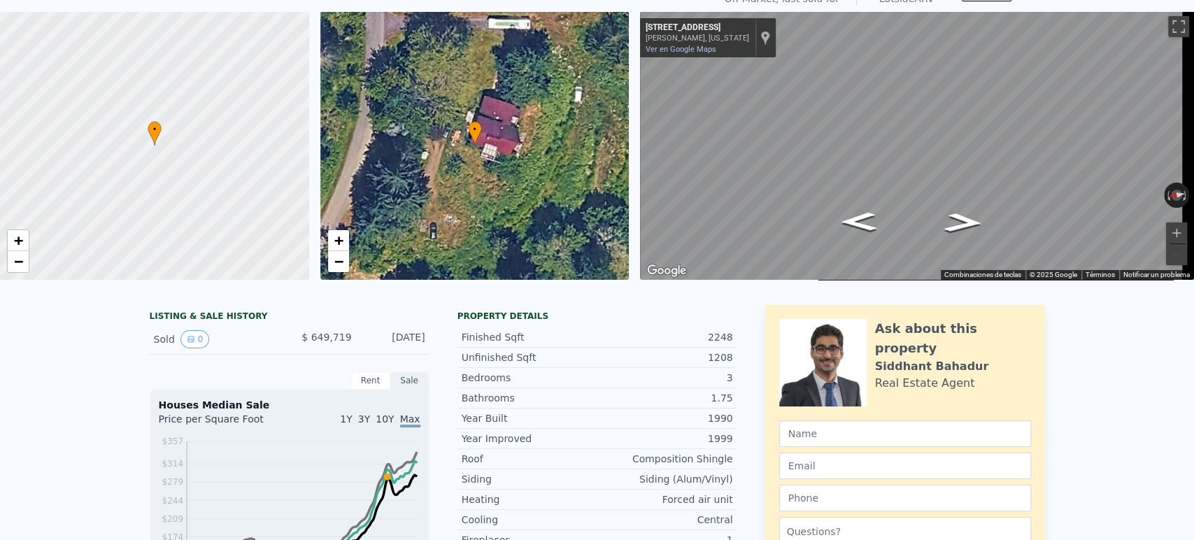
scroll to position [5, 0]
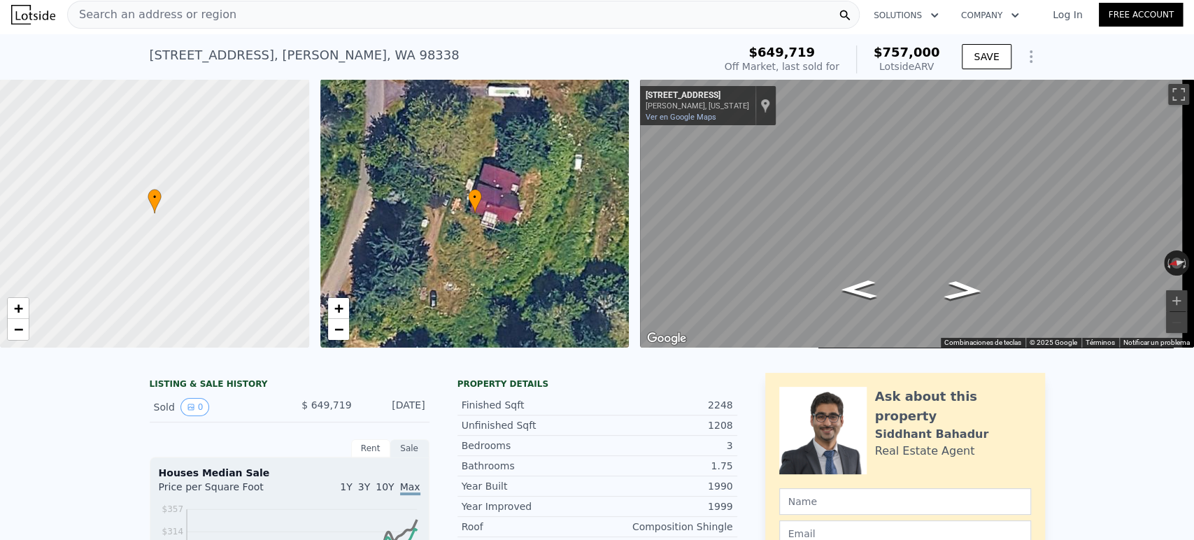
click at [411, 17] on div "Search an address or region" at bounding box center [463, 15] width 792 height 28
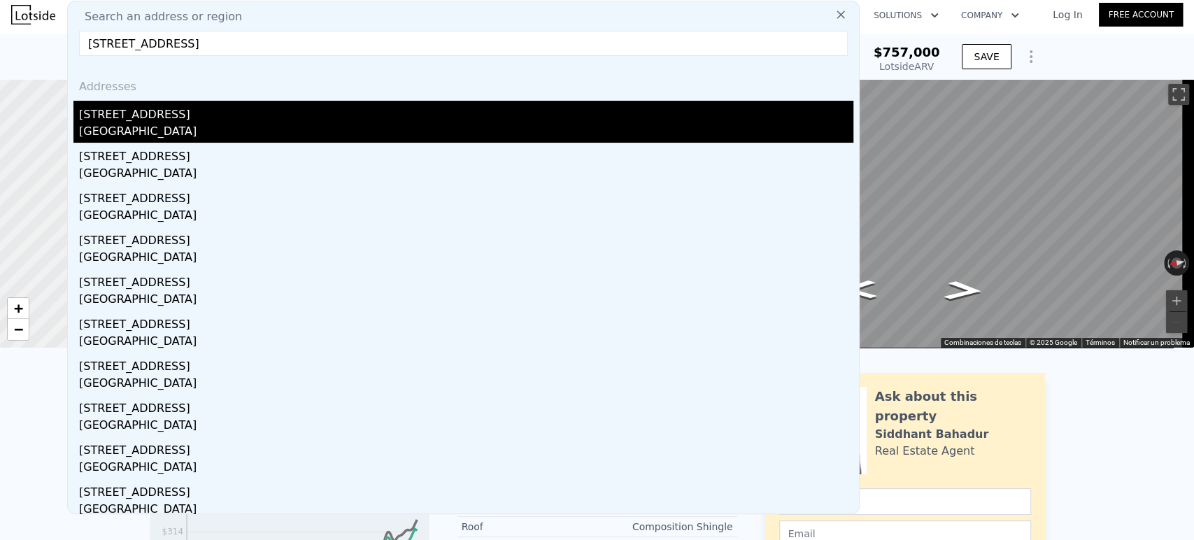
type input "4212 177th Pl NE Arlington, WA 98223, Snohomish County"
click at [483, 125] on div "Arlington, WA 98223" at bounding box center [466, 133] width 774 height 20
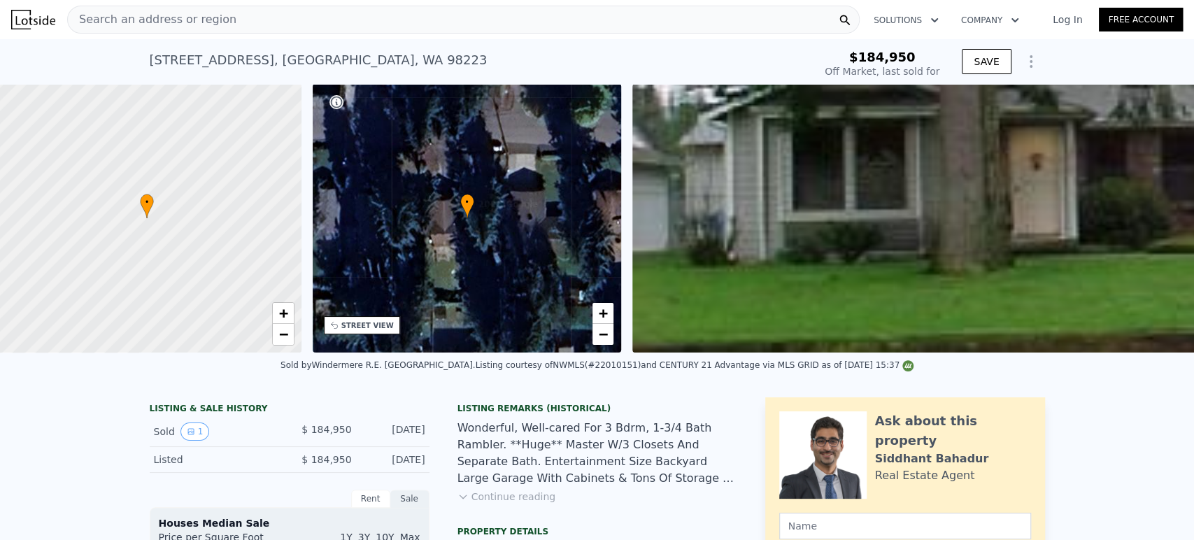
scroll to position [0, 6]
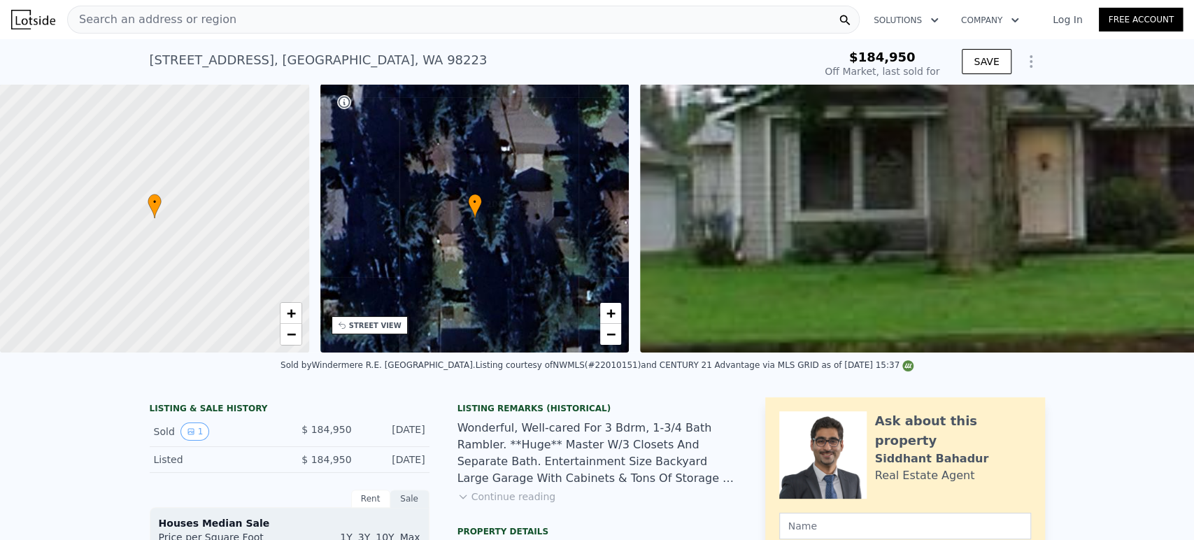
drag, startPoint x: 297, startPoint y: 441, endPoint x: 418, endPoint y: 446, distance: 121.8
click at [418, 446] on div "Sold 1 $ 184,950 Mar 29, 2002" at bounding box center [290, 432] width 280 height 30
copy div "$ 184,950 Mar 29, 2002"
click at [540, 18] on div "Search an address or region" at bounding box center [463, 20] width 792 height 28
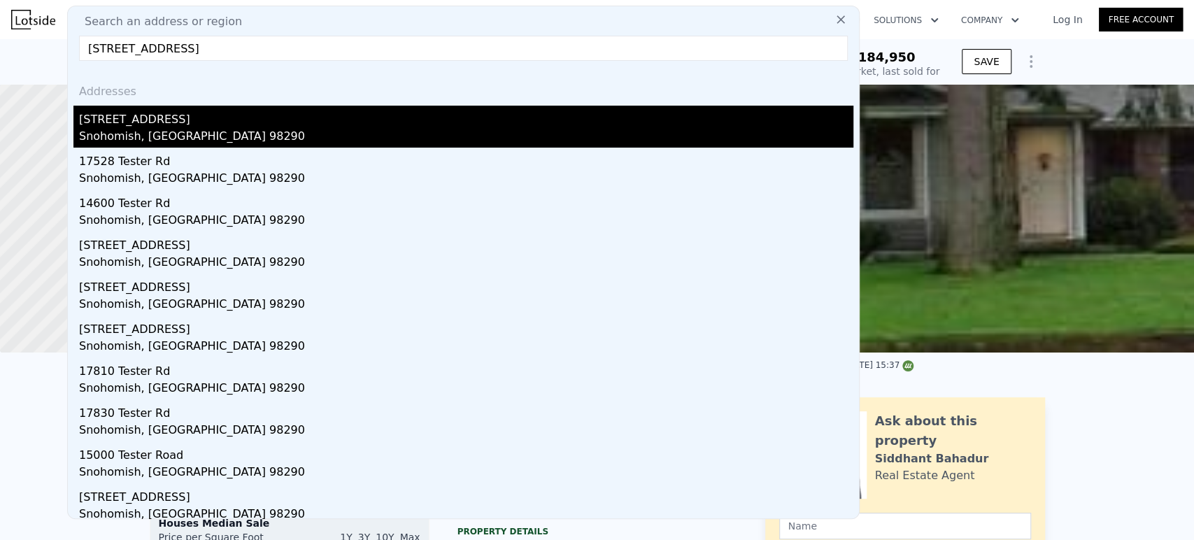
type input "15709 Tester Rd Snohomish, WA 98290, Snohomish County"
click at [201, 116] on div "14909 Tester Rd" at bounding box center [466, 117] width 774 height 22
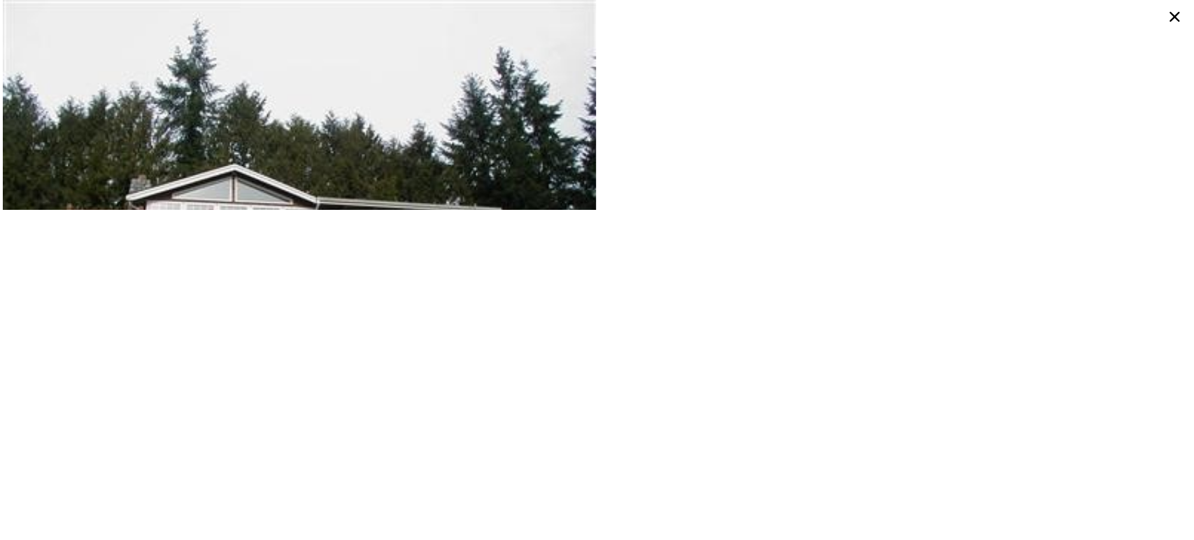
click at [1173, 19] on icon at bounding box center [1174, 17] width 22 height 22
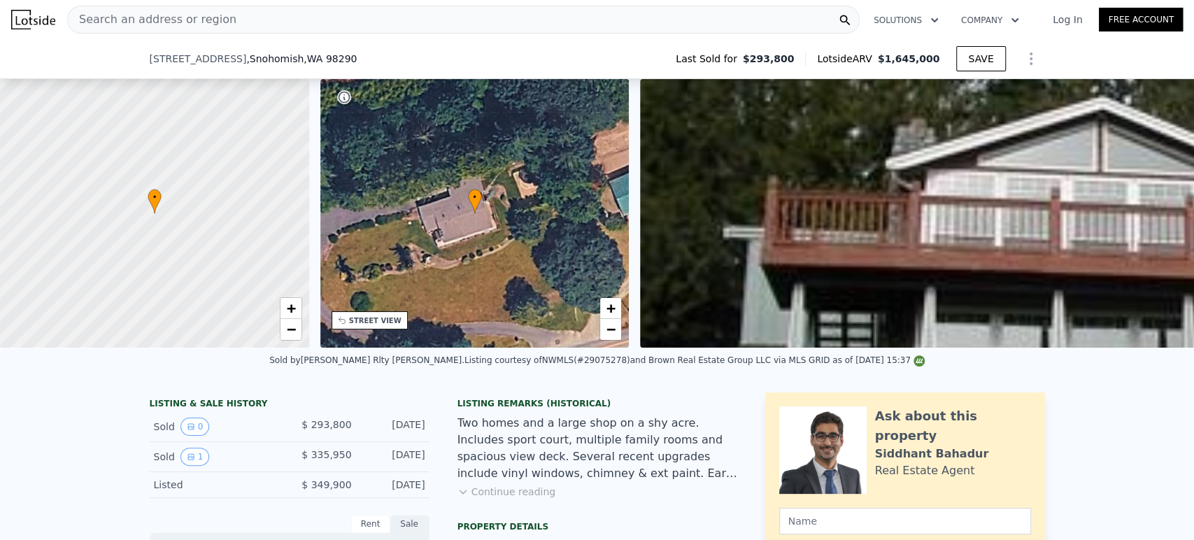
scroll to position [150, 0]
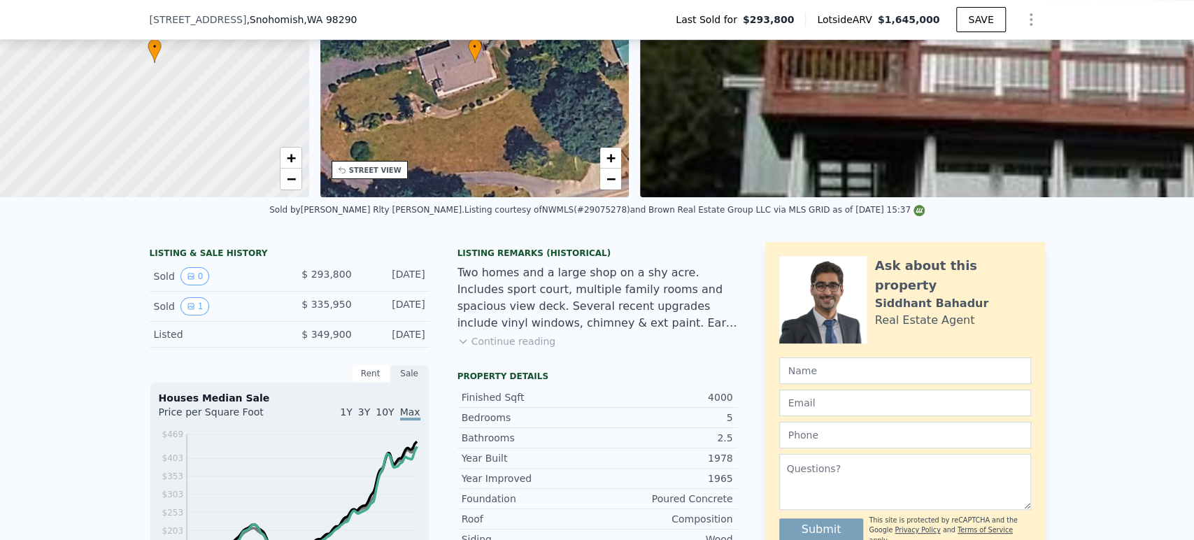
drag, startPoint x: 304, startPoint y: 281, endPoint x: 424, endPoint y: 282, distance: 120.3
click at [424, 282] on div "LISTING & SALE HISTORY Sold 0 $ 293,800 Mar 21, 2014 Sold 1 $ 335,950 Aug 17, 2…" at bounding box center [444, 527] width 588 height 571
copy div "$ 293,800 Mar 21, 2014"
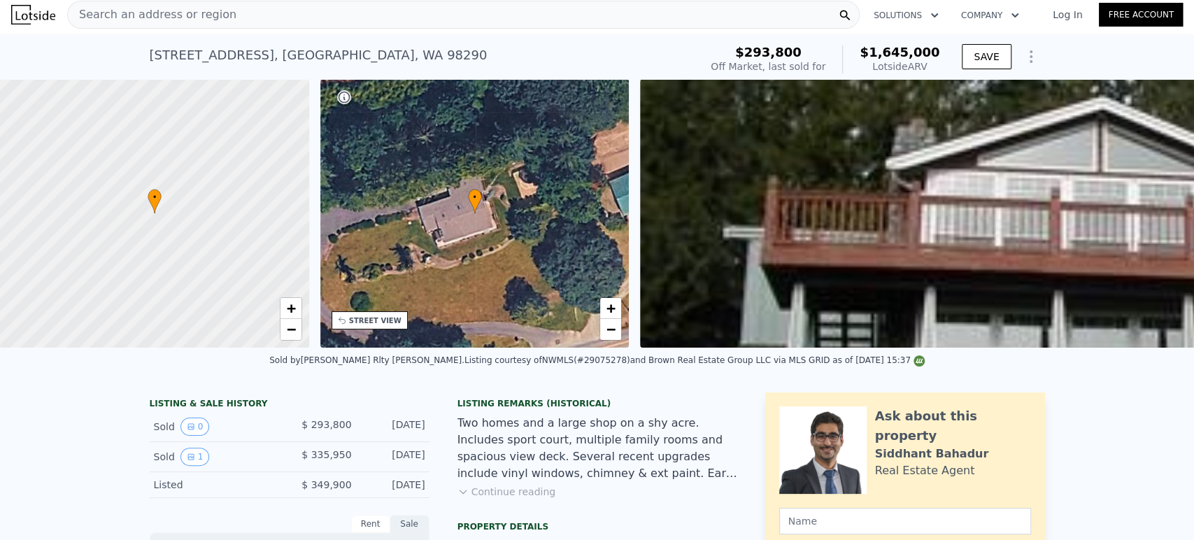
scroll to position [0, 0]
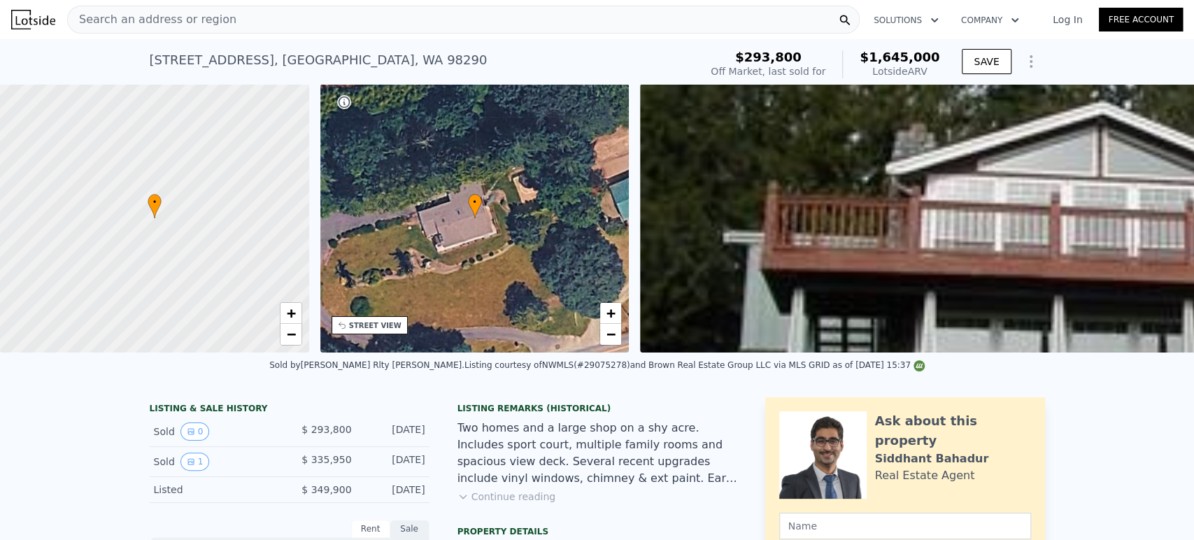
copy div "$ 293,800 Mar 21, 2014"
click at [396, 30] on div "Search an address or region" at bounding box center [463, 20] width 792 height 28
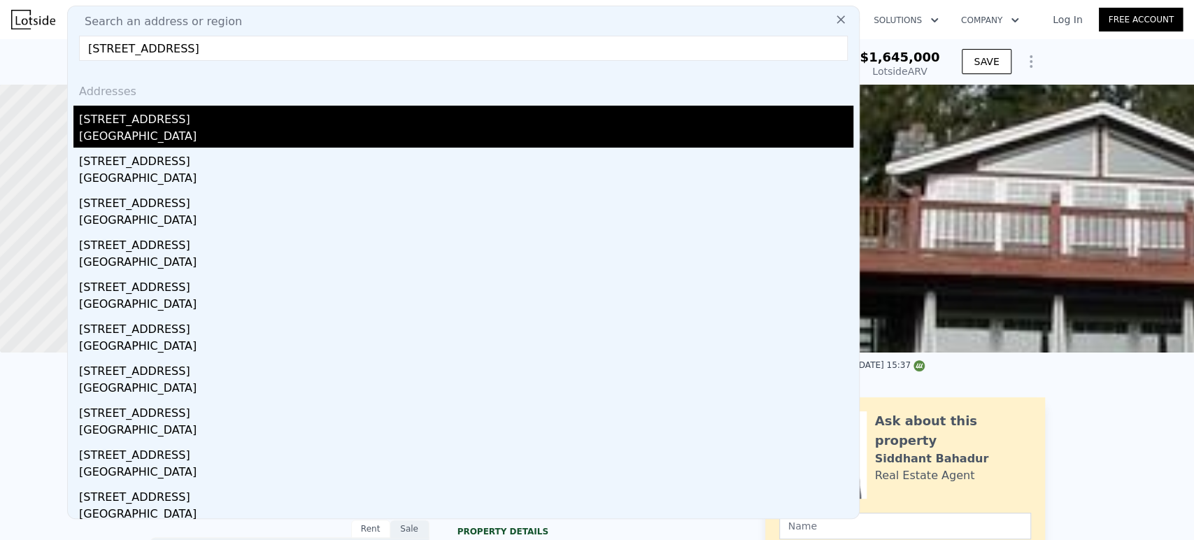
type input "28821 18th Avenue South Federal Way, WA 98003, King County"
click at [246, 125] on div "28821 18th Ave S" at bounding box center [466, 117] width 774 height 22
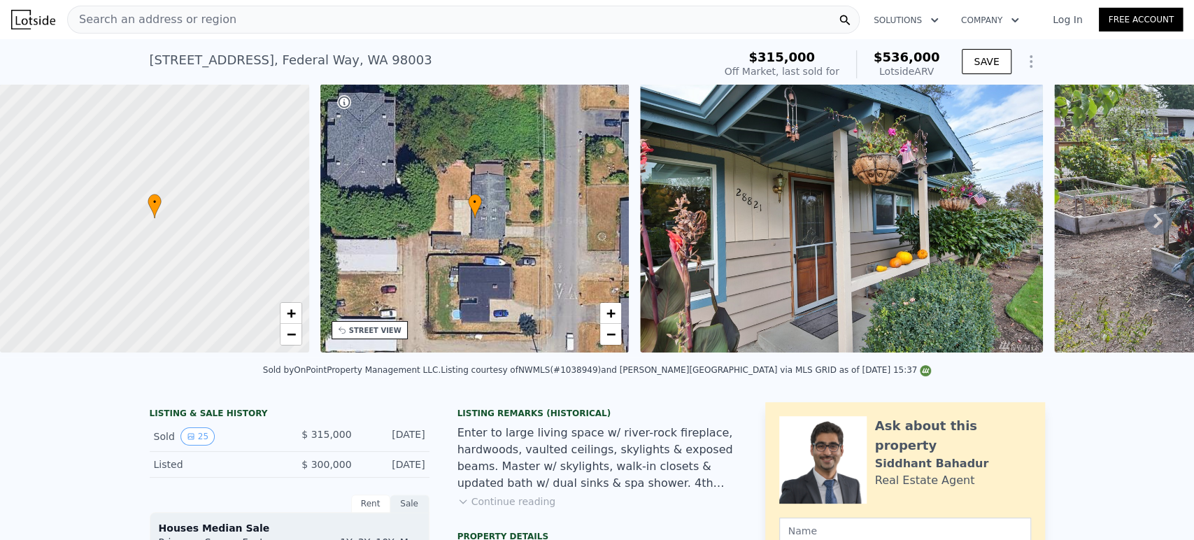
click at [1144, 224] on icon at bounding box center [1158, 221] width 28 height 28
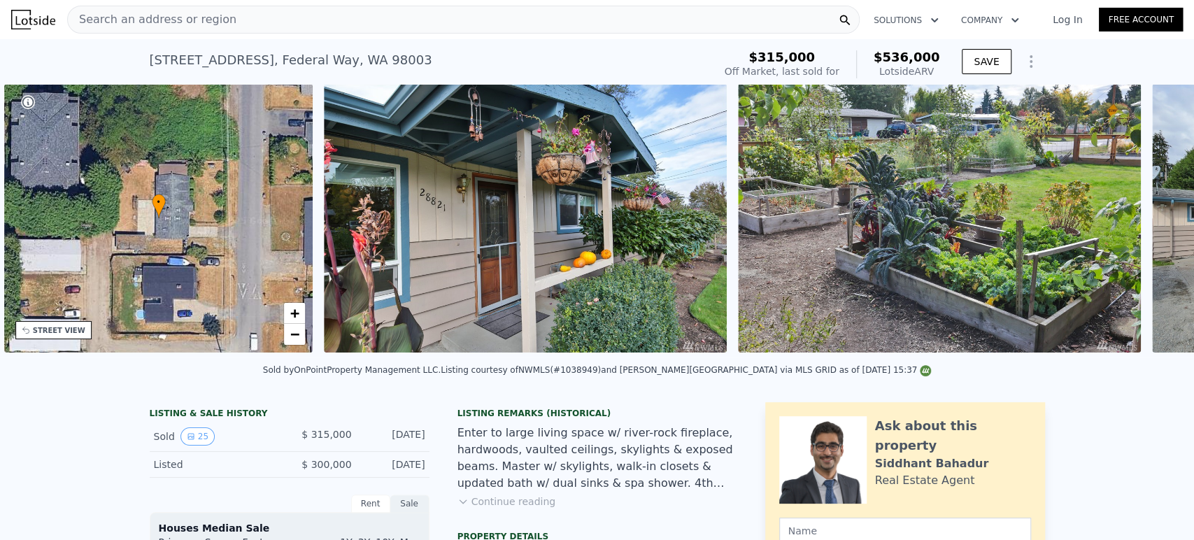
scroll to position [0, 325]
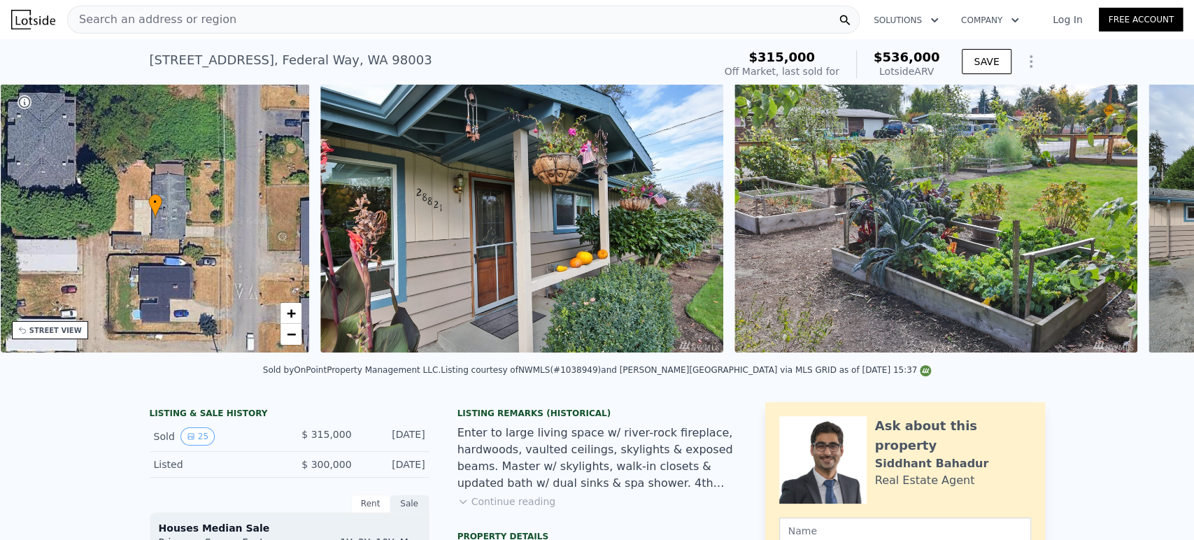
click at [1141, 224] on div at bounding box center [936, 220] width 414 height 273
click at [1144, 227] on icon at bounding box center [1158, 221] width 28 height 28
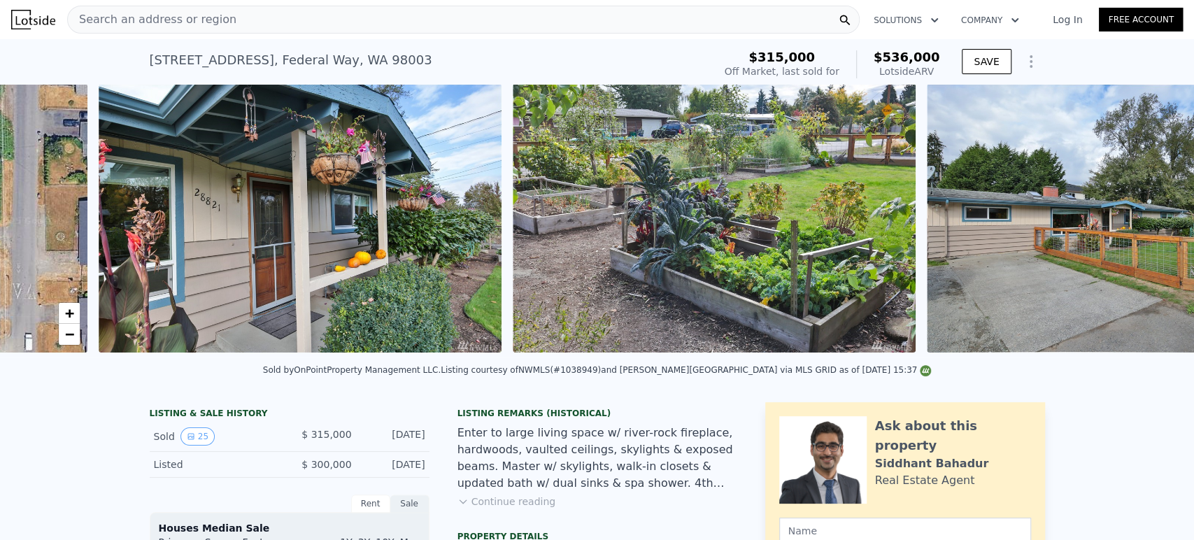
scroll to position [0, 640]
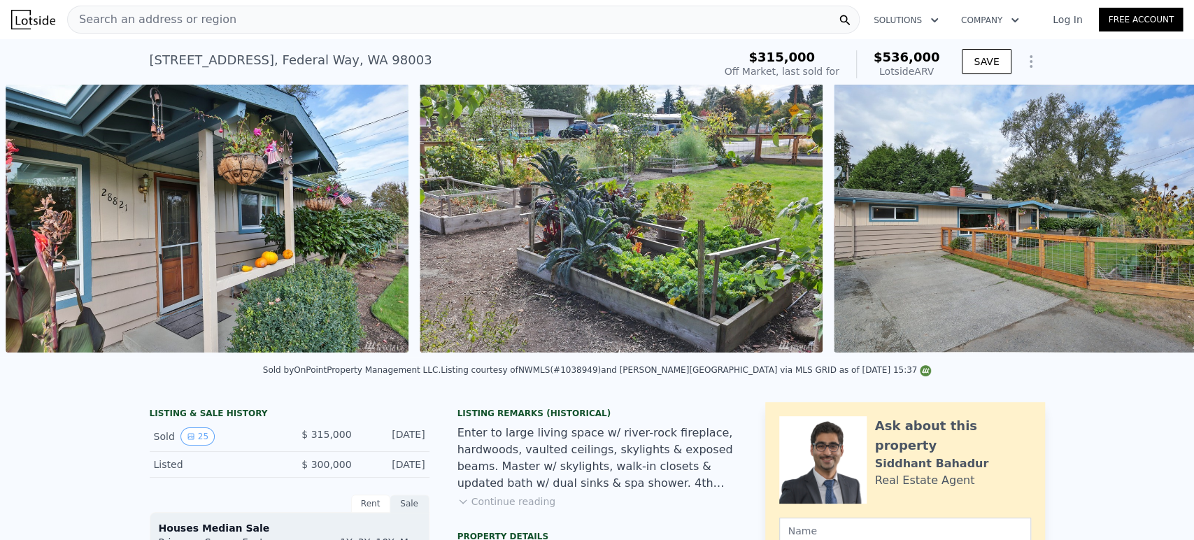
click at [1144, 227] on img at bounding box center [1035, 218] width 403 height 269
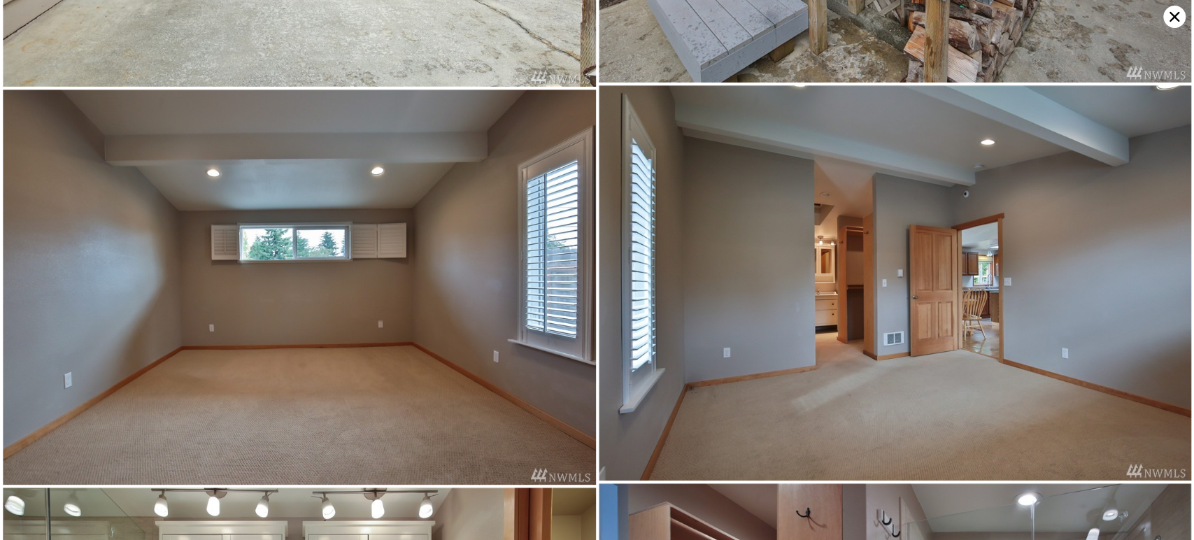
scroll to position [3152, 0]
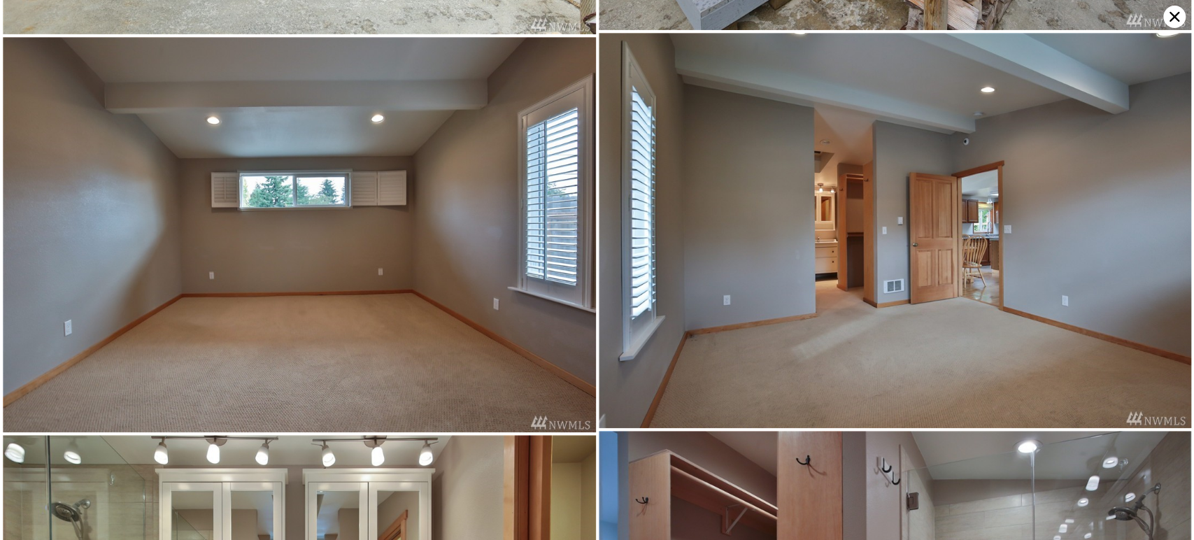
click at [1177, 12] on icon at bounding box center [1174, 17] width 10 height 10
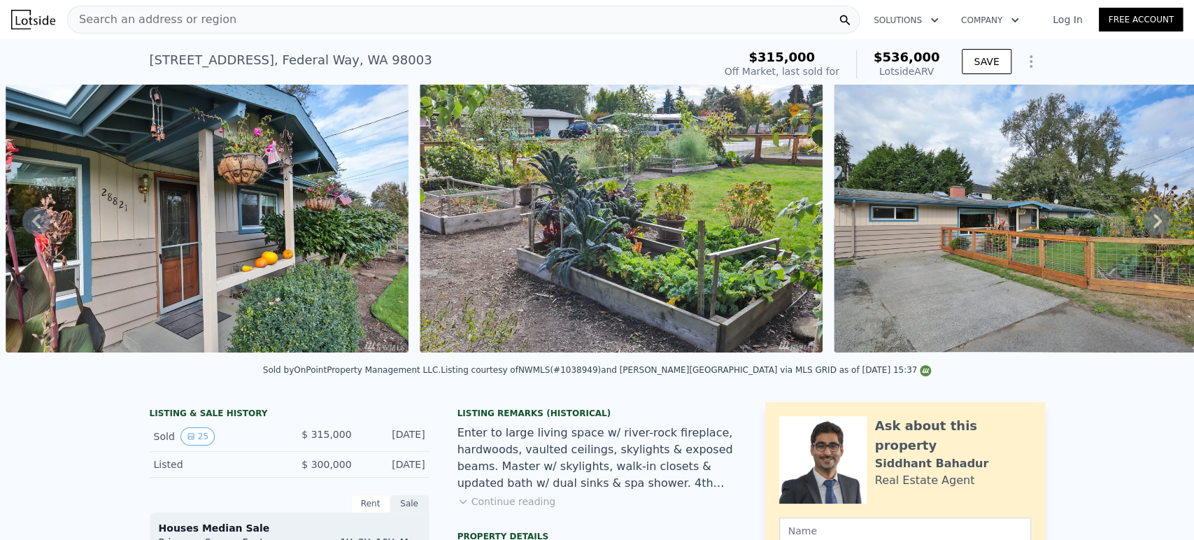
click at [305, 27] on div "Search an address or region" at bounding box center [463, 20] width 792 height 28
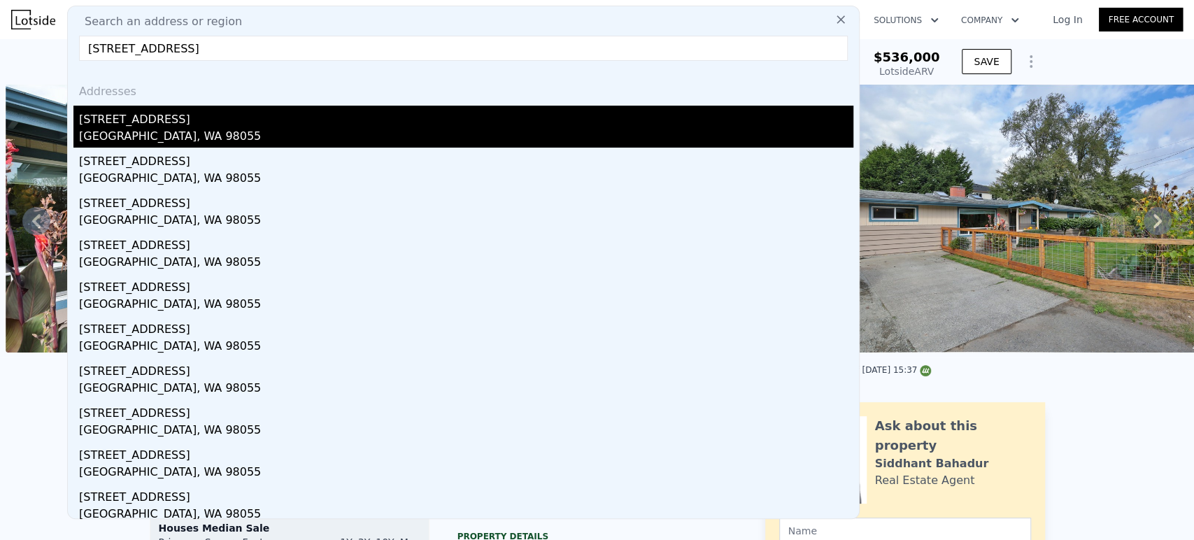
type input "16004 114th Ave SE Renton, WA 98055, King County"
click at [237, 120] on div "16004 114th Ave SE" at bounding box center [466, 117] width 774 height 22
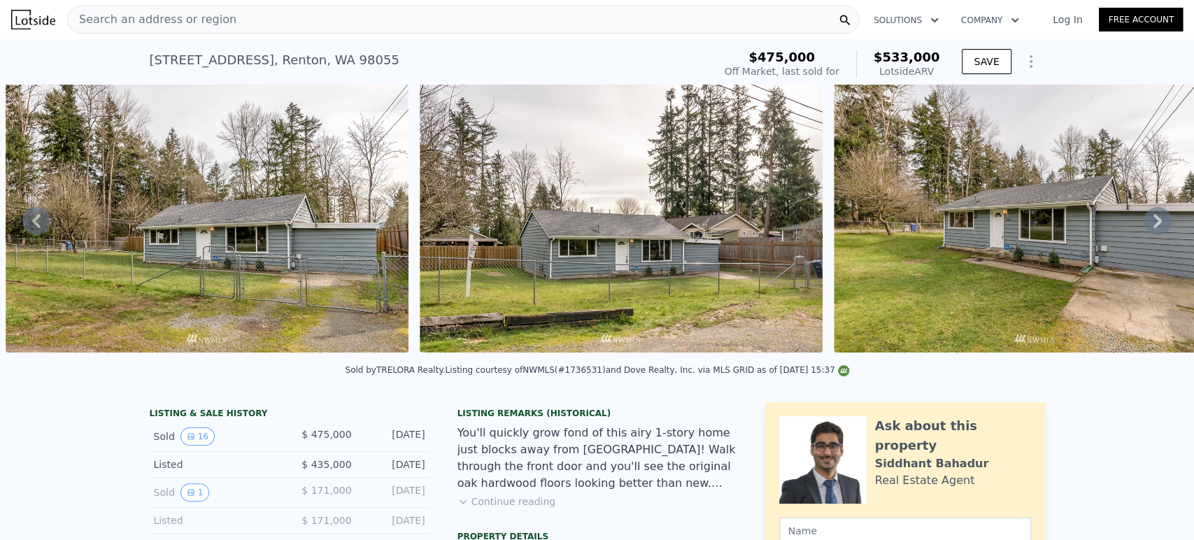
click at [1134, 215] on img at bounding box center [1035, 218] width 403 height 269
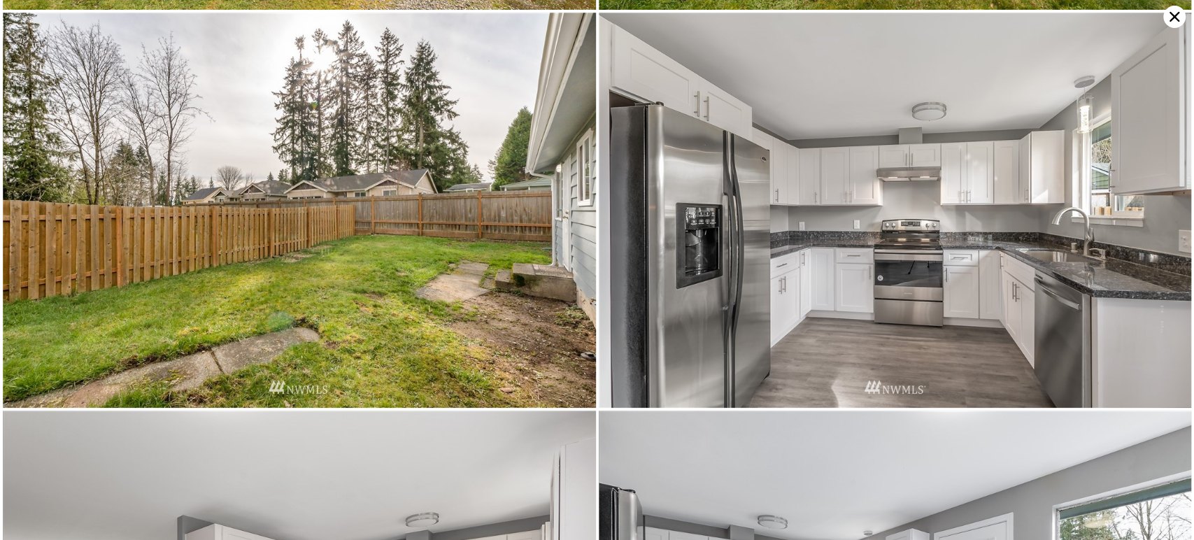
scroll to position [788, 0]
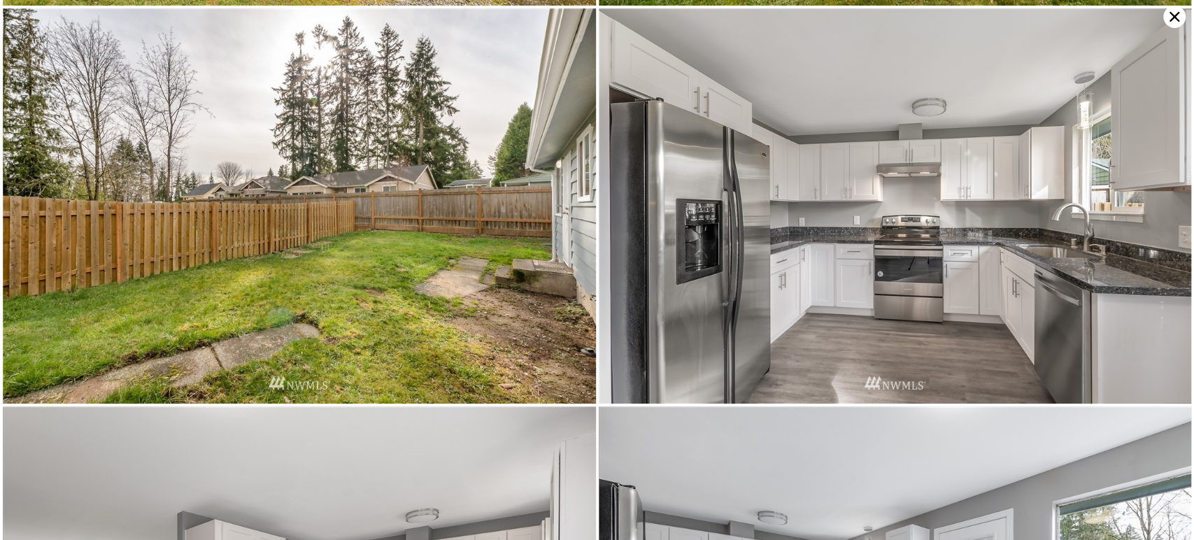
click at [1169, 22] on icon at bounding box center [1174, 17] width 22 height 22
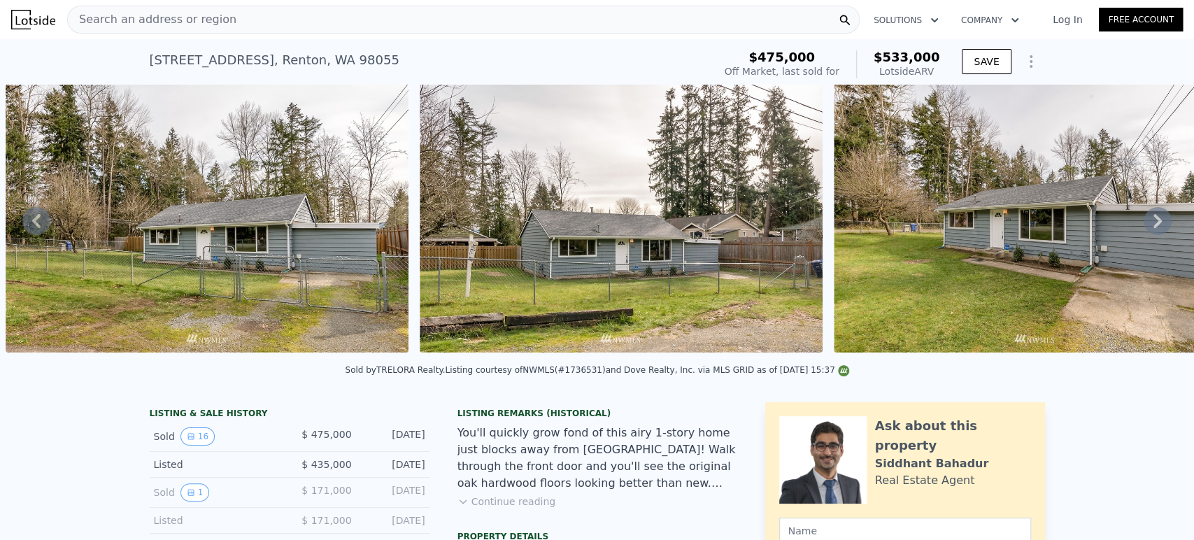
click at [331, 12] on div "Search an address or region" at bounding box center [463, 20] width 792 height 28
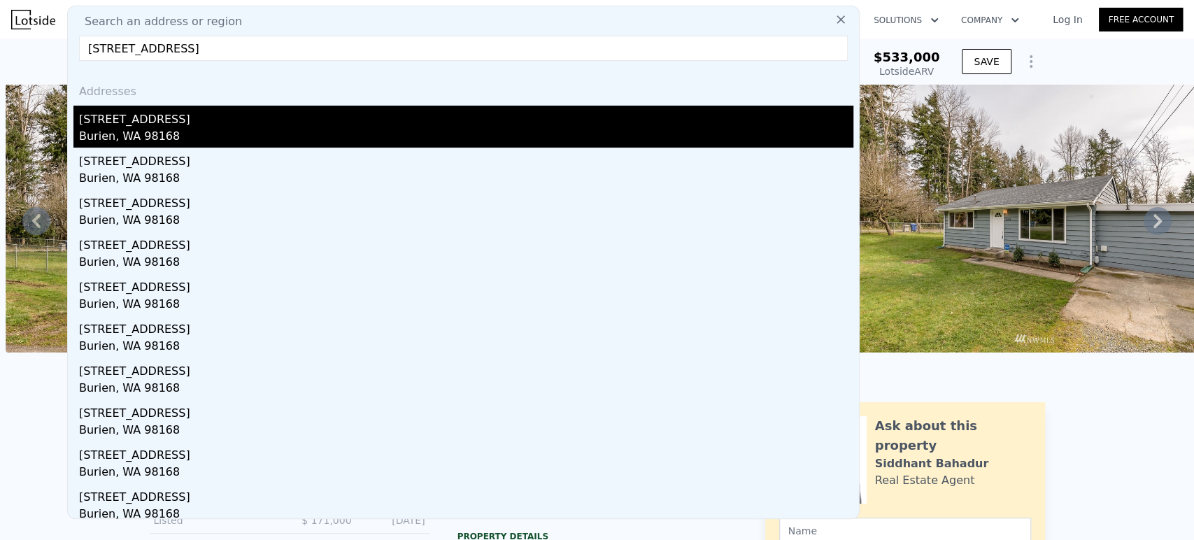
type input "13412 6th Ave S Burien, WA 98168, King County"
click at [229, 117] on div "13412 6th Ave S" at bounding box center [466, 117] width 774 height 22
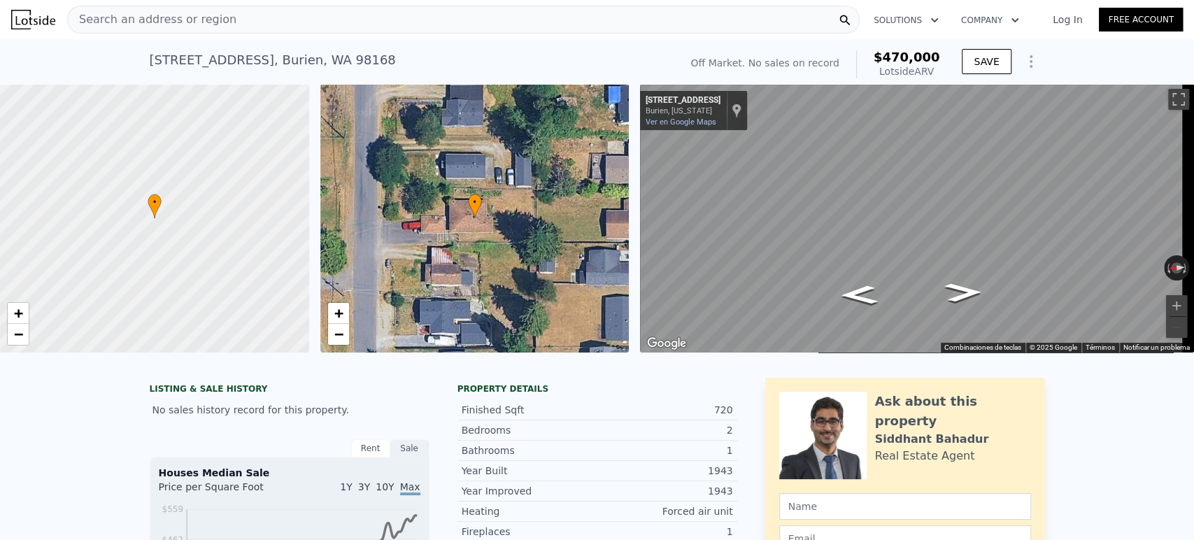
click at [643, 15] on div "Search an address or region" at bounding box center [463, 20] width 792 height 28
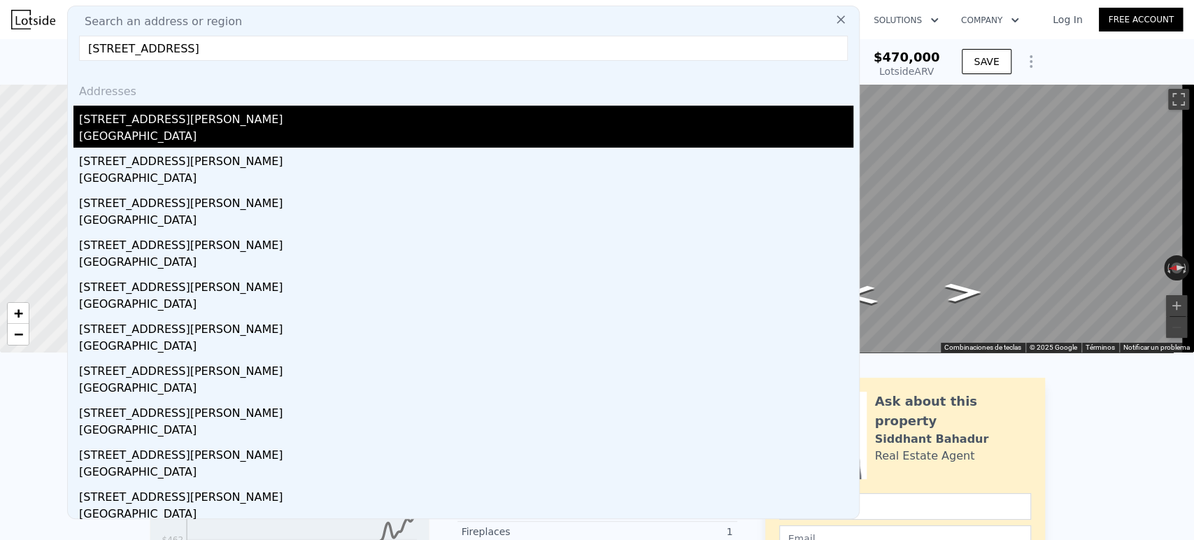
type input "12030 169th Dr NE Arlington, WA 98223, Snohomish County"
click at [264, 119] on div "12030 169th Dr NE" at bounding box center [466, 117] width 774 height 22
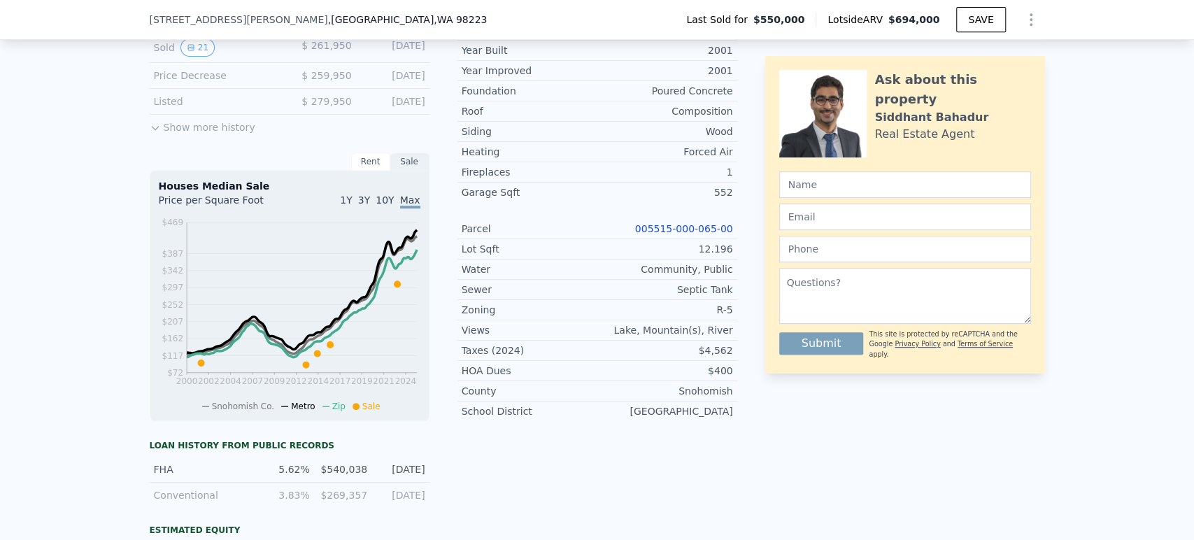
scroll to position [228, 0]
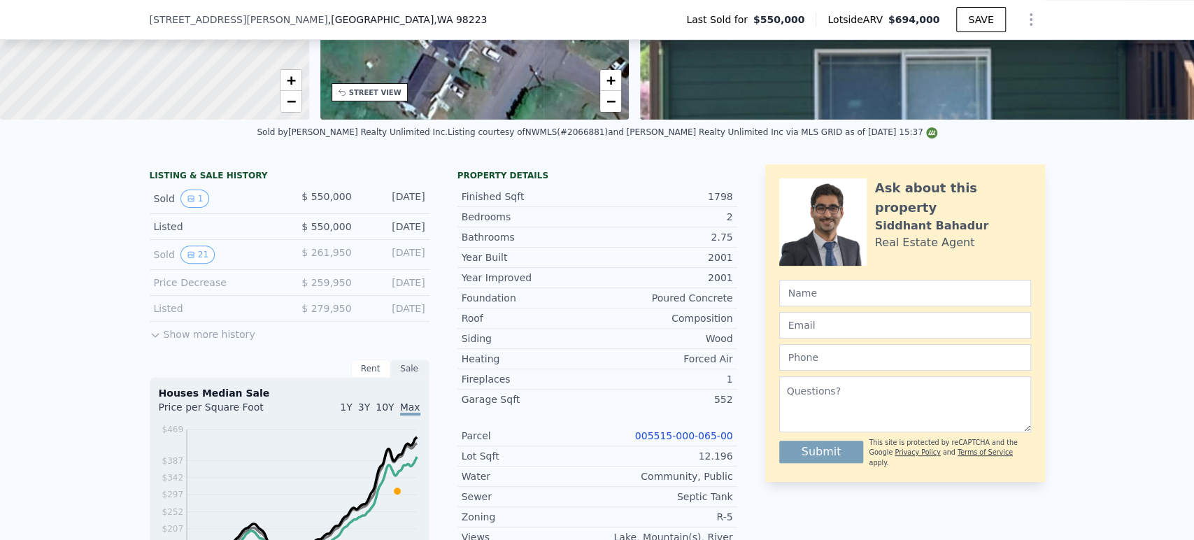
drag, startPoint x: 302, startPoint y: 205, endPoint x: 419, endPoint y: 214, distance: 117.2
click at [419, 214] on div "Sold 1 $ 550,000 May 10, 2023" at bounding box center [290, 199] width 280 height 30
copy div "$ 550,000 May 10, 2023"
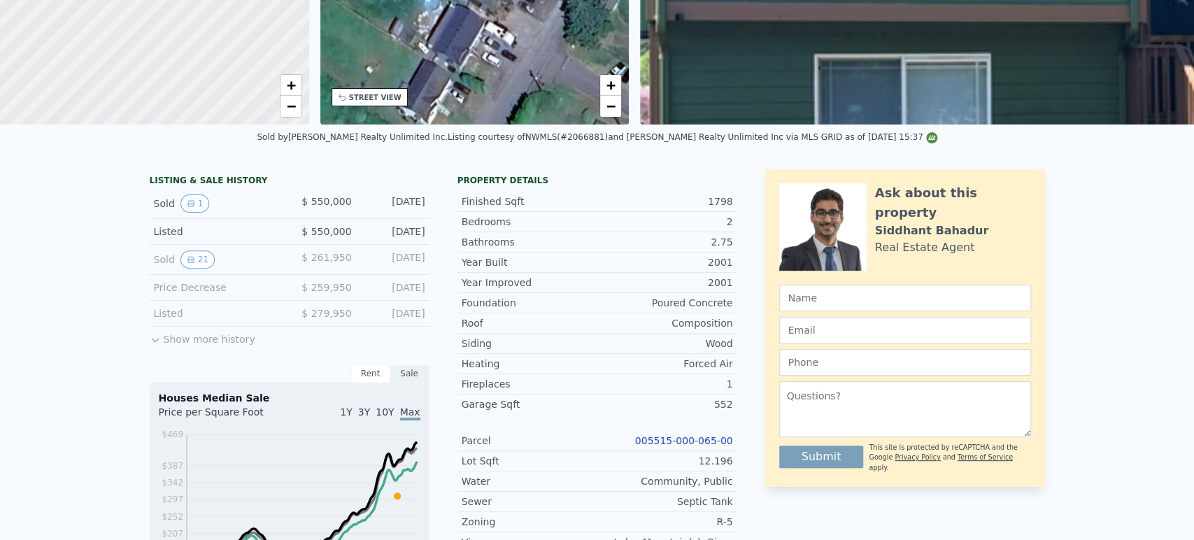
scroll to position [0, 0]
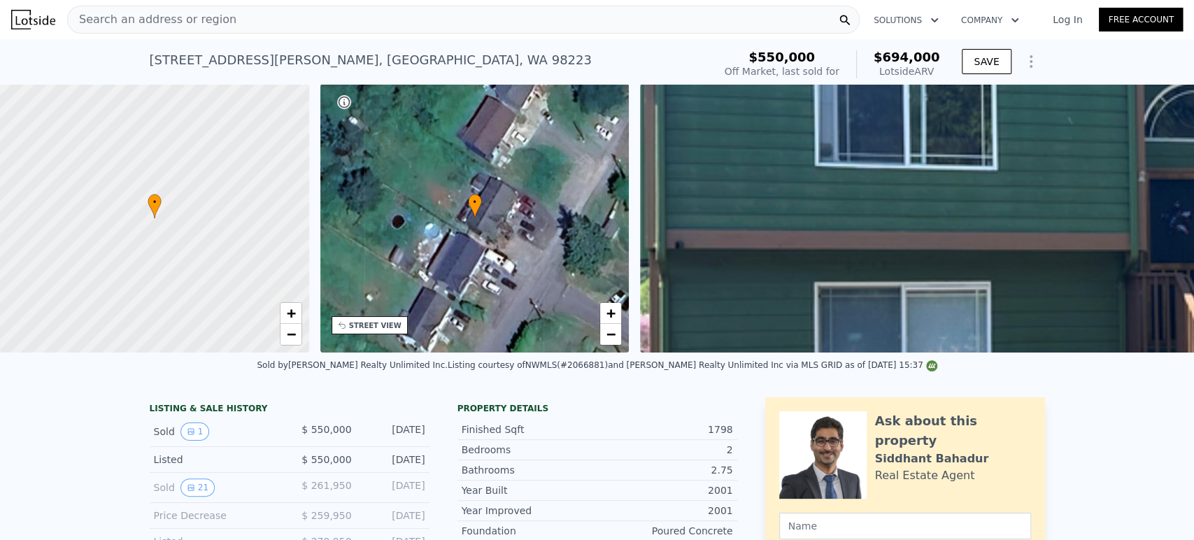
click at [392, 25] on div "Search an address or region" at bounding box center [463, 20] width 792 height 28
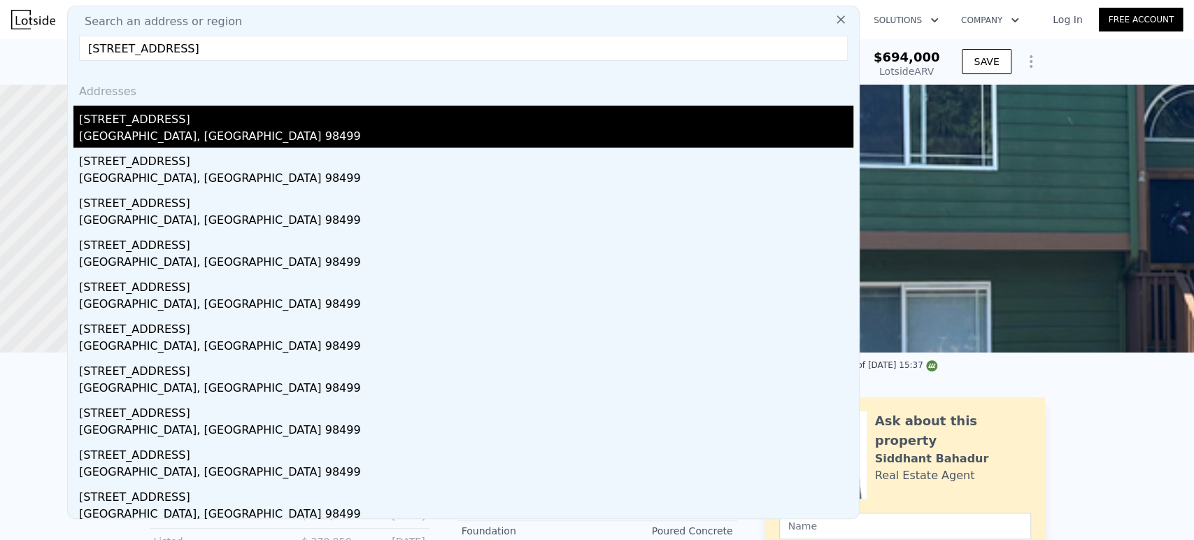
type input "3114 89th St. S. Lakewood, WA 98499, Pierce County"
click at [348, 114] on div "3114 89th St S" at bounding box center [466, 117] width 774 height 22
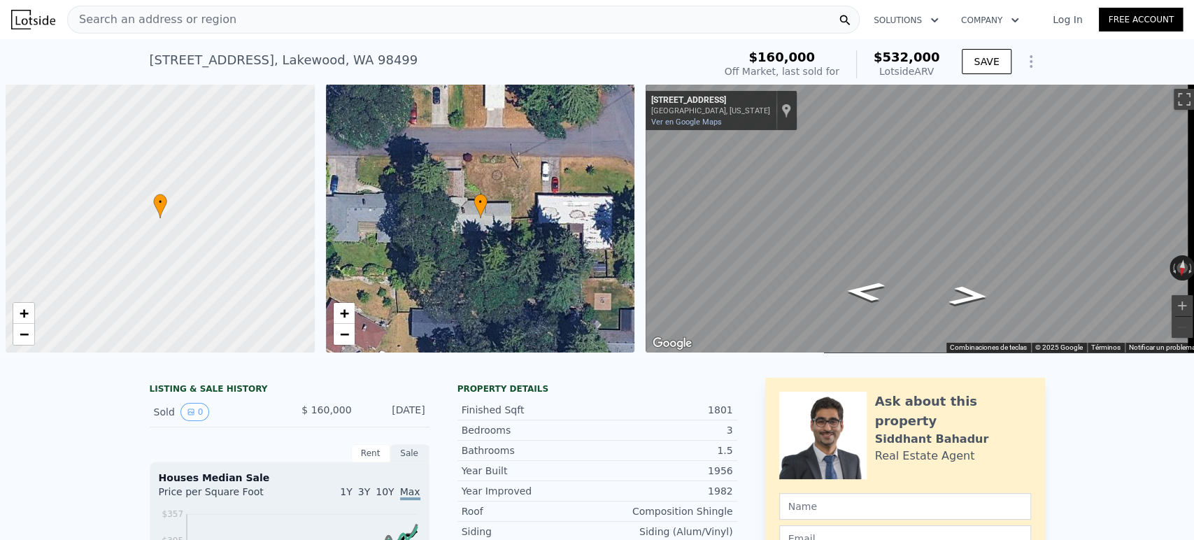
scroll to position [0, 6]
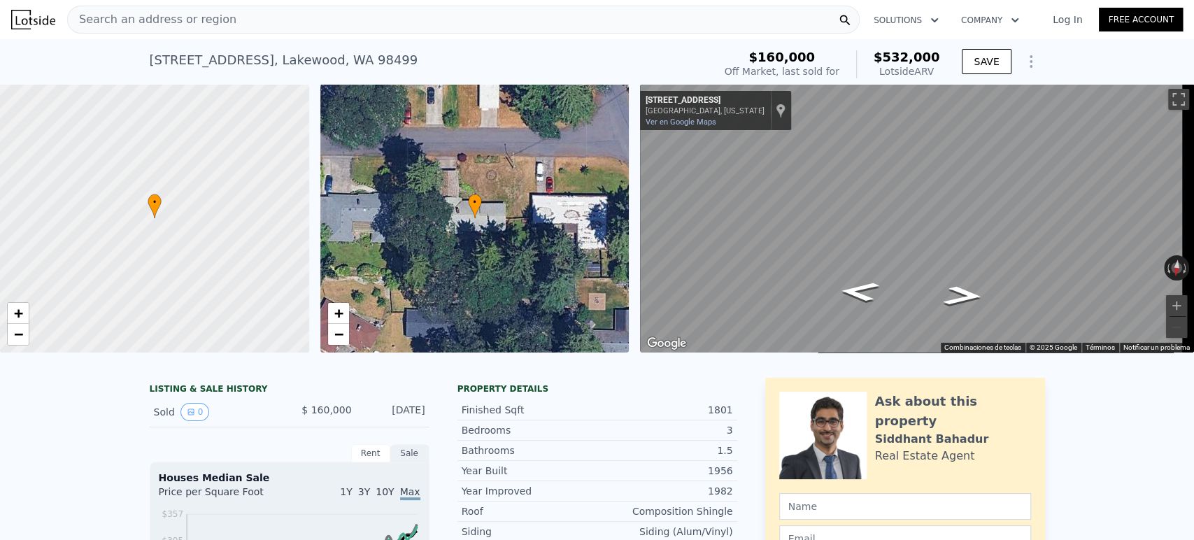
drag, startPoint x: 305, startPoint y: 422, endPoint x: 421, endPoint y: 414, distance: 116.4
click at [421, 414] on div "Sold 0 $ 160,000 Aug 29, 2013" at bounding box center [290, 412] width 280 height 30
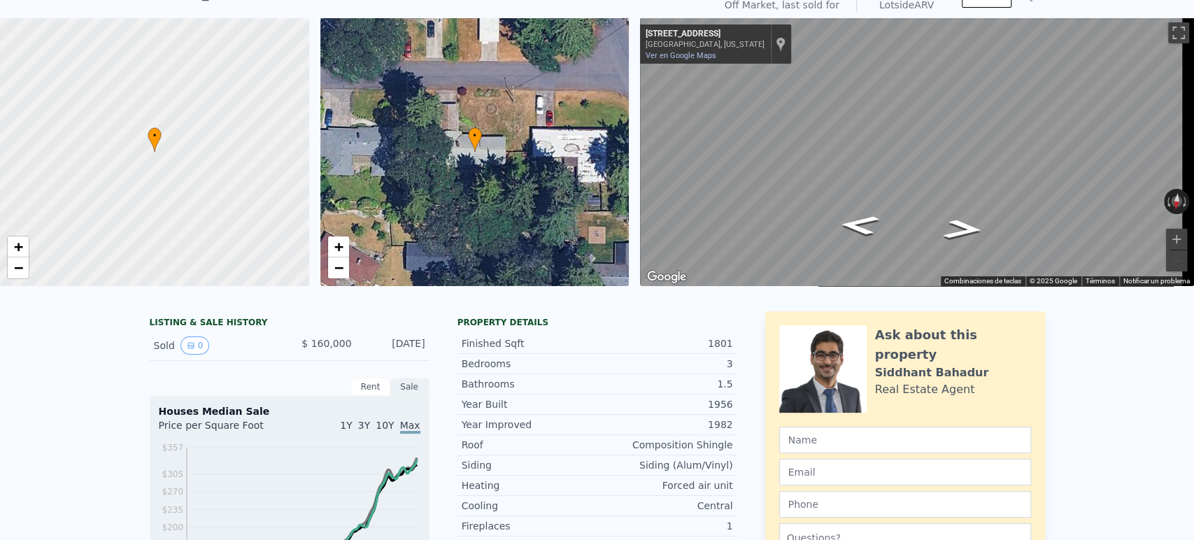
scroll to position [0, 0]
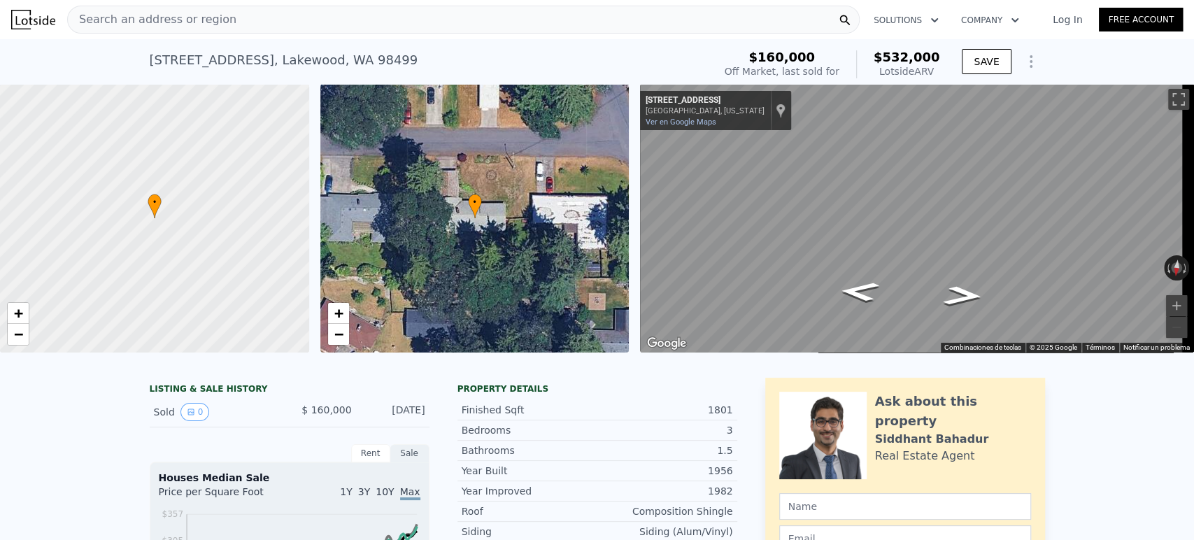
click at [320, 26] on div "Search an address or region" at bounding box center [463, 20] width 792 height 28
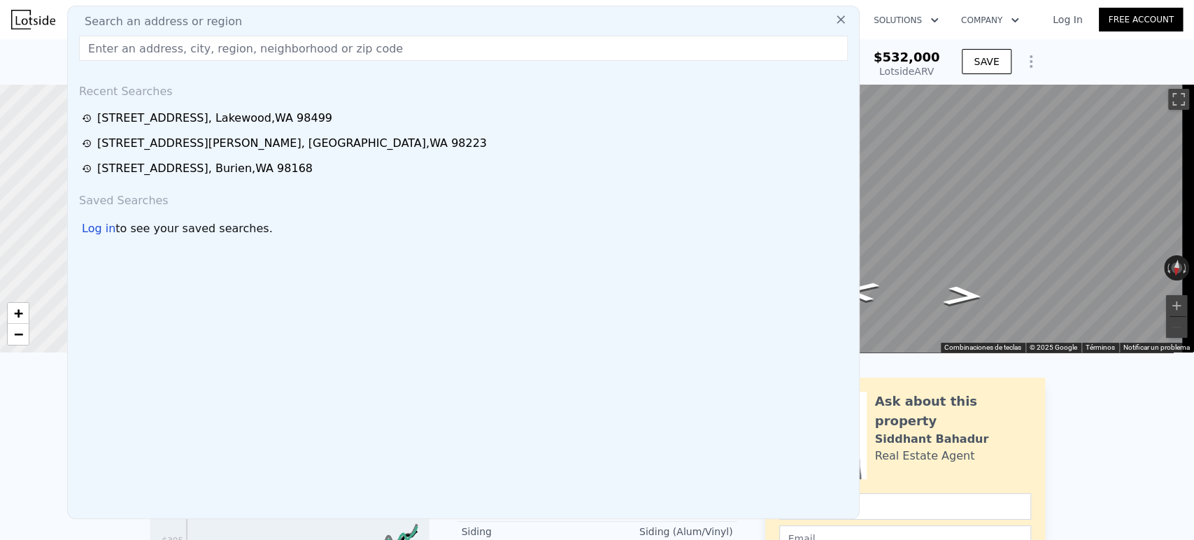
drag, startPoint x: 320, startPoint y: 26, endPoint x: 302, endPoint y: 32, distance: 18.6
click at [310, 17] on div "Search an address or region" at bounding box center [463, 21] width 780 height 17
click at [288, 50] on input "text" at bounding box center [463, 48] width 769 height 25
paste input "10609 152nd Street E Puyallup, WA 98374, Pierce County"
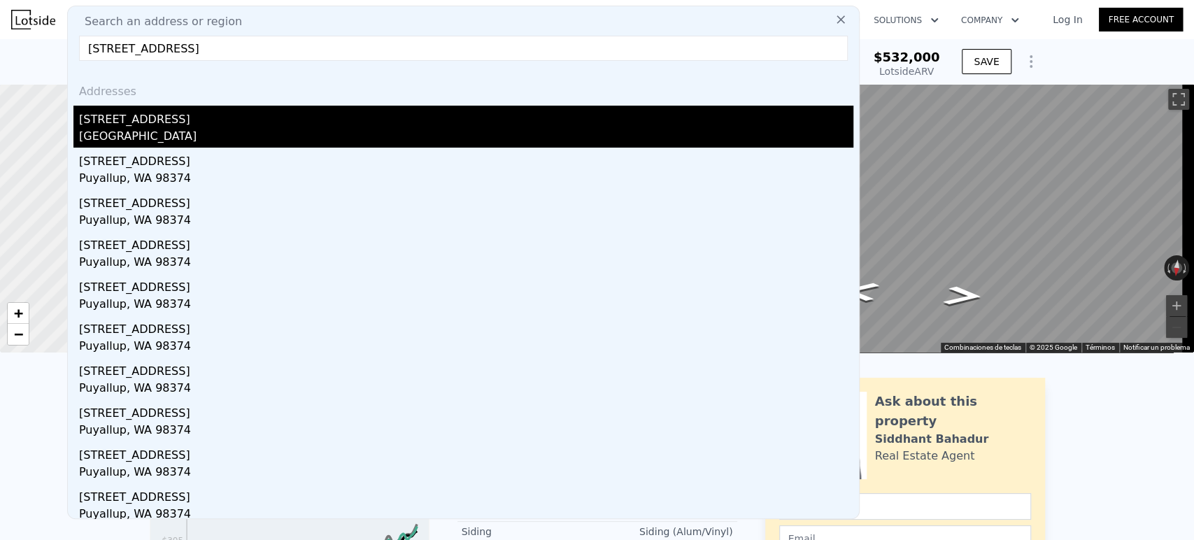
type input "10609 152nd Street E Puyallup, WA 98374, Pierce County"
click at [227, 134] on div "South Hill, WA 98374" at bounding box center [466, 138] width 774 height 20
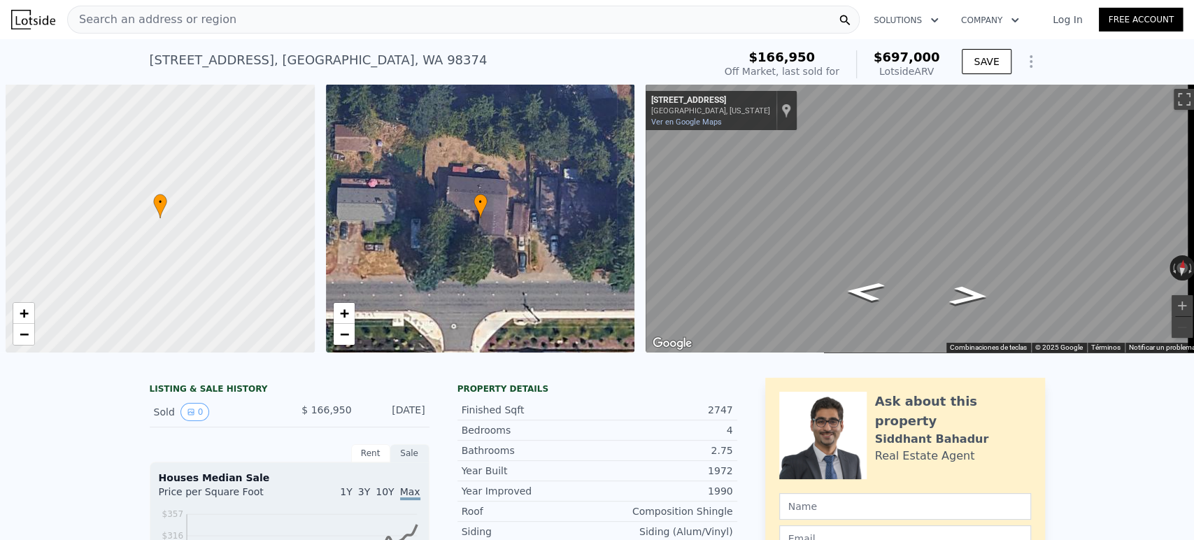
scroll to position [0, 6]
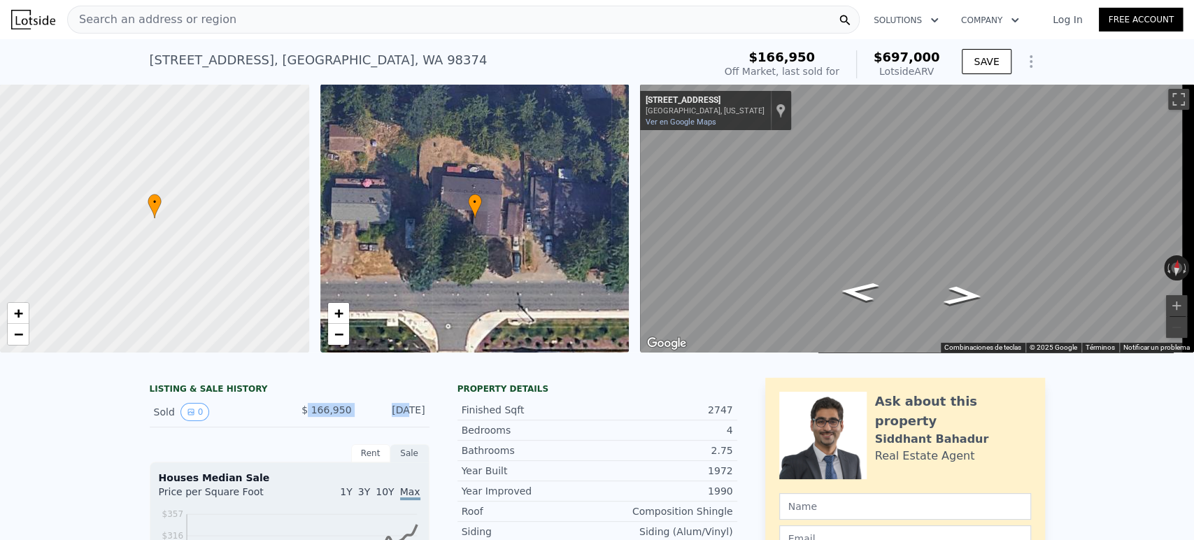
drag, startPoint x: 362, startPoint y: 420, endPoint x: 404, endPoint y: 424, distance: 42.2
click at [405, 424] on div "Sold 0 $ 166,950 Jun 18, 1998" at bounding box center [290, 412] width 280 height 30
click at [404, 421] on div "Jun 18, 1998" at bounding box center [394, 412] width 62 height 18
drag, startPoint x: 299, startPoint y: 422, endPoint x: 425, endPoint y: 425, distance: 125.9
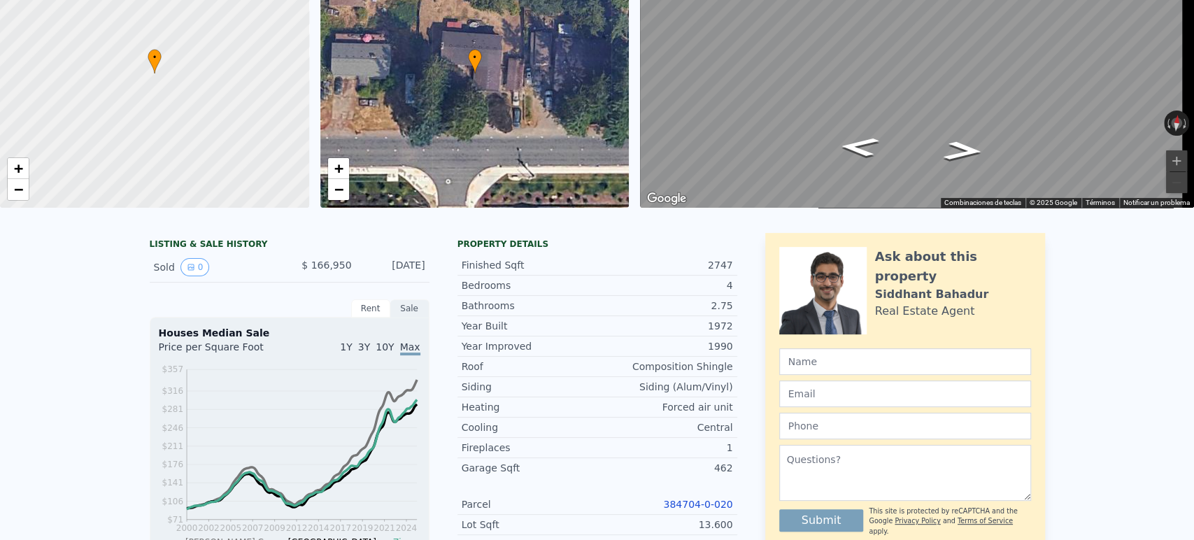
scroll to position [0, 0]
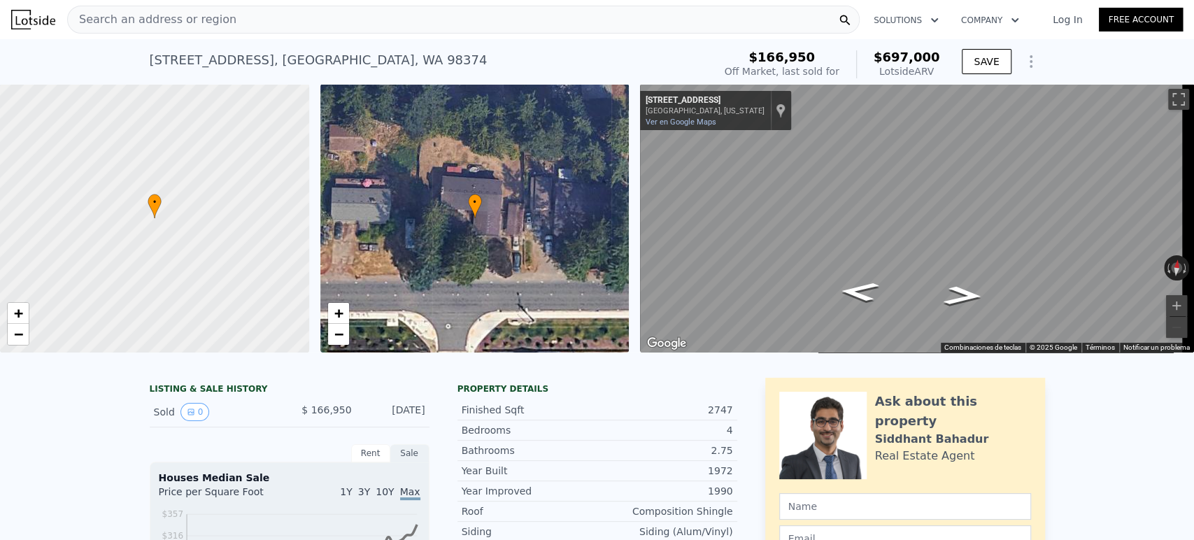
click at [371, 15] on div "Search an address or region" at bounding box center [463, 20] width 792 height 28
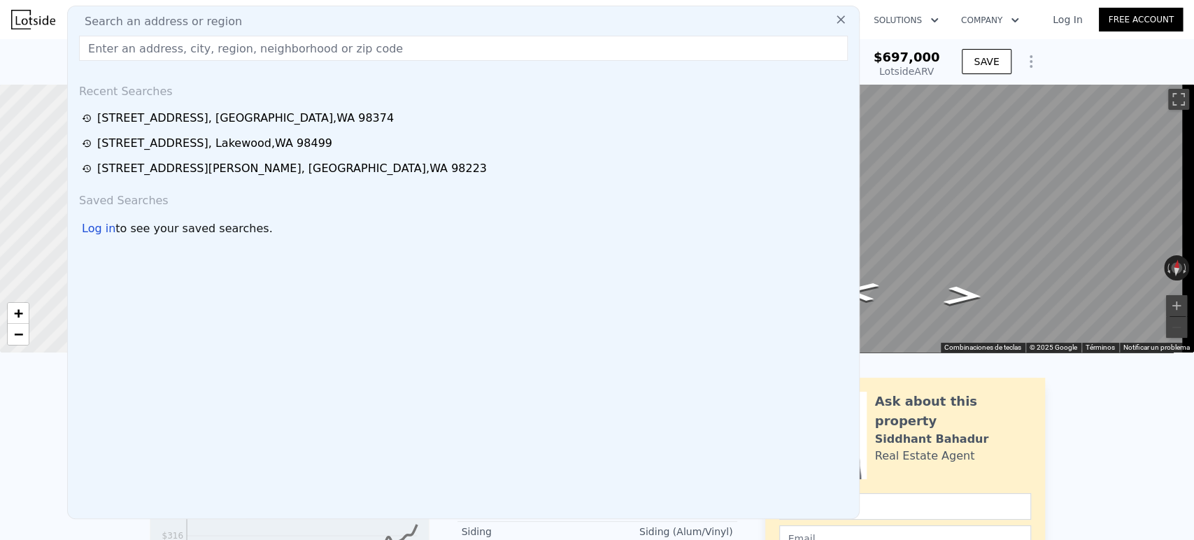
click at [353, 18] on div "Search an address or region" at bounding box center [463, 21] width 780 height 17
click at [345, 53] on input "text" at bounding box center [463, 48] width 769 height 25
click at [342, 50] on input "text" at bounding box center [463, 48] width 769 height 25
paste input "4207 Crestway Rd Greenbank, WA 98253, Island County"
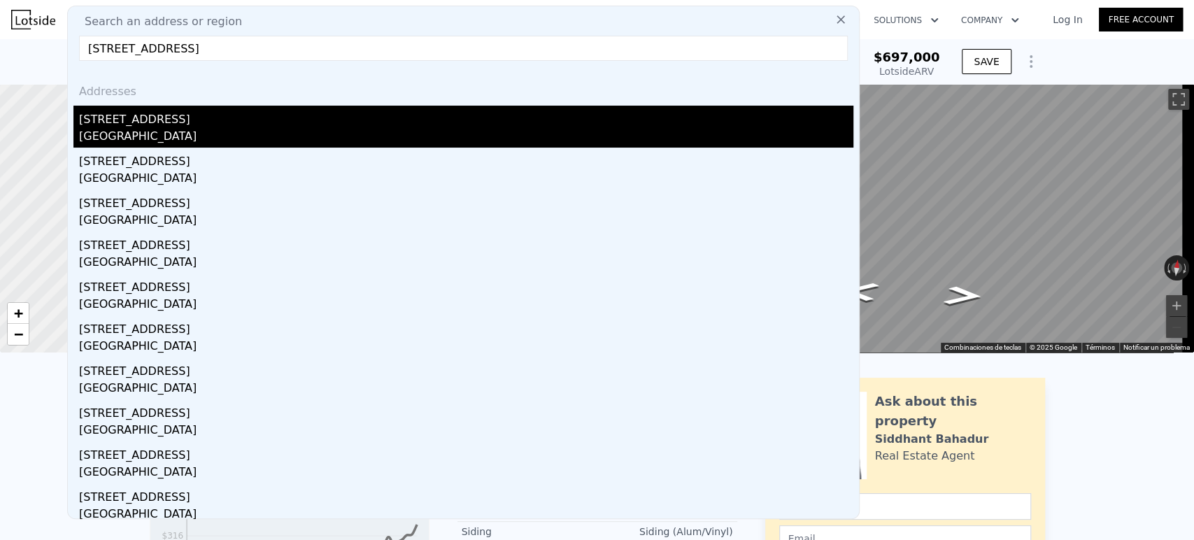
type input "4207 Crestway Rd Greenbank, WA 98253, Island County"
click at [194, 132] on div "Greenbank, WA 98253" at bounding box center [466, 138] width 774 height 20
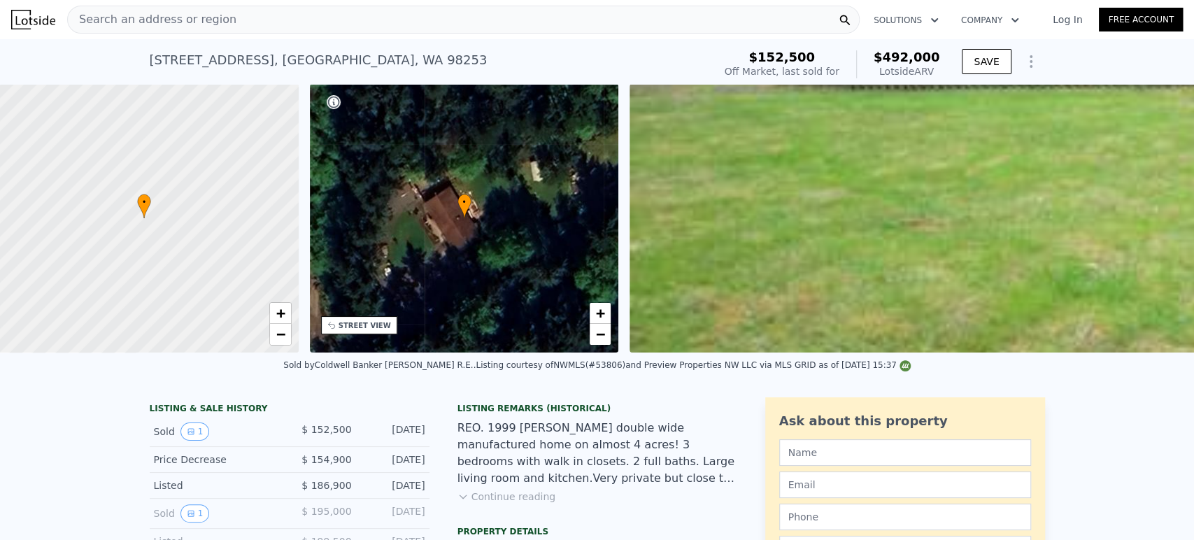
click at [725, 353] on div "• + − • + − STREET VIEW Street View not available SATELLITE VIEW" at bounding box center [597, 218] width 1194 height 269
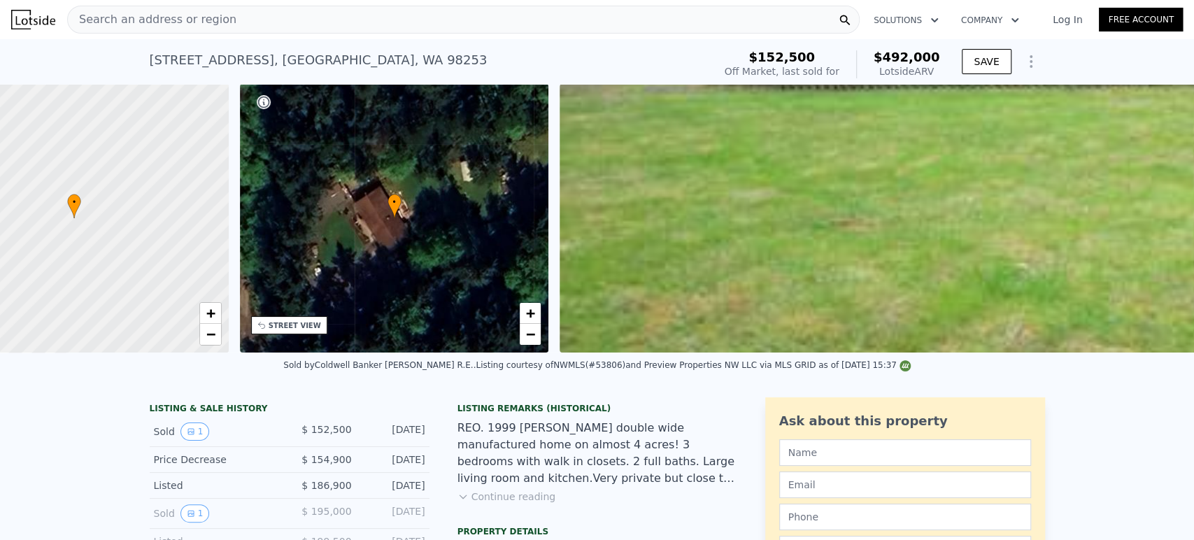
drag, startPoint x: 725, startPoint y: 364, endPoint x: 776, endPoint y: 357, distance: 50.8
click at [776, 353] on div "• + − • + − STREET VIEW Street View not available SATELLITE VIEW" at bounding box center [597, 218] width 1194 height 269
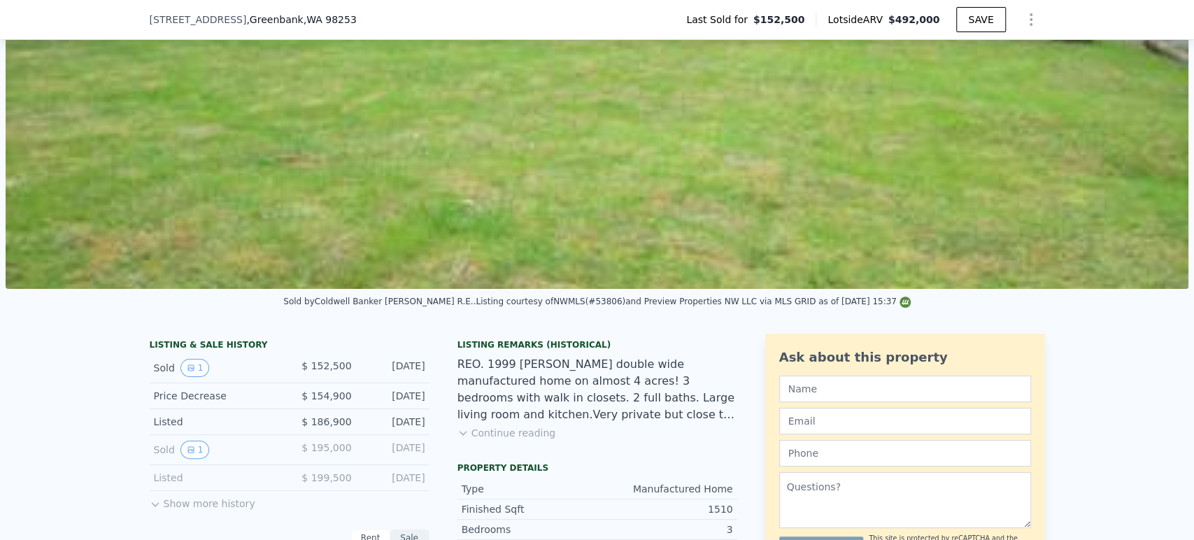
scroll to position [228, 0]
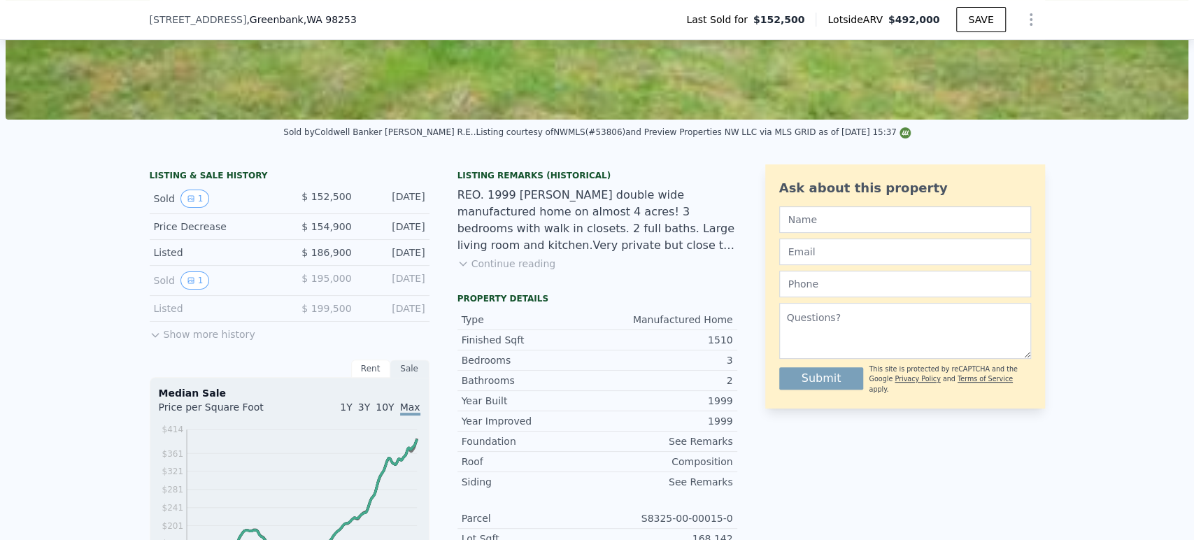
drag, startPoint x: 301, startPoint y: 207, endPoint x: 429, endPoint y: 210, distance: 128.0
click at [429, 210] on div "LISTING & SALE HISTORY Sold 1 $ 152,500 Oct 15, 2010 Price Decrease $ 154,900 O…" at bounding box center [444, 432] width 588 height 537
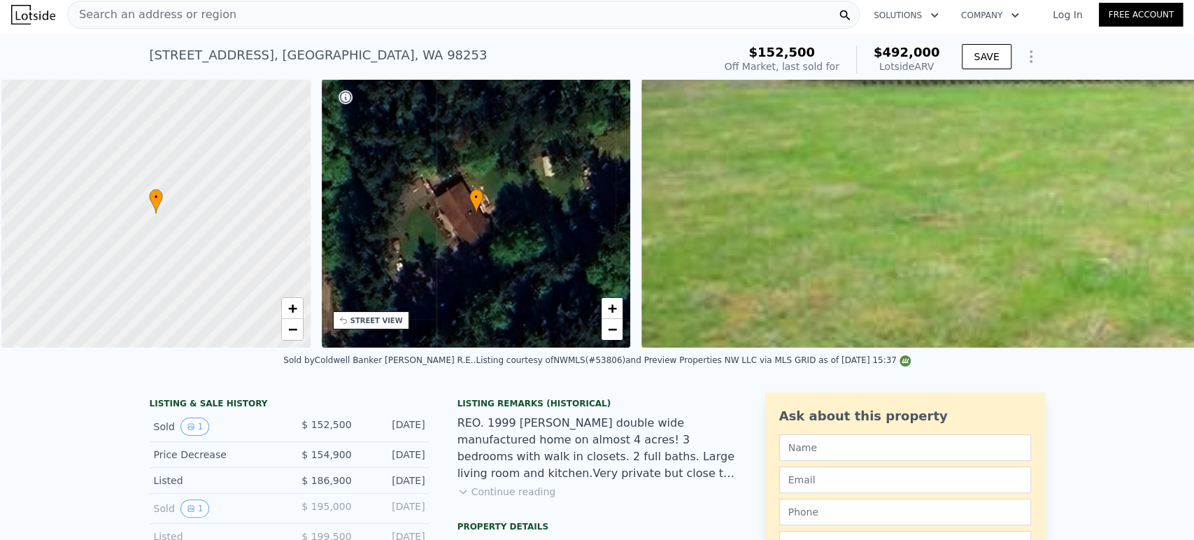
scroll to position [0, 6]
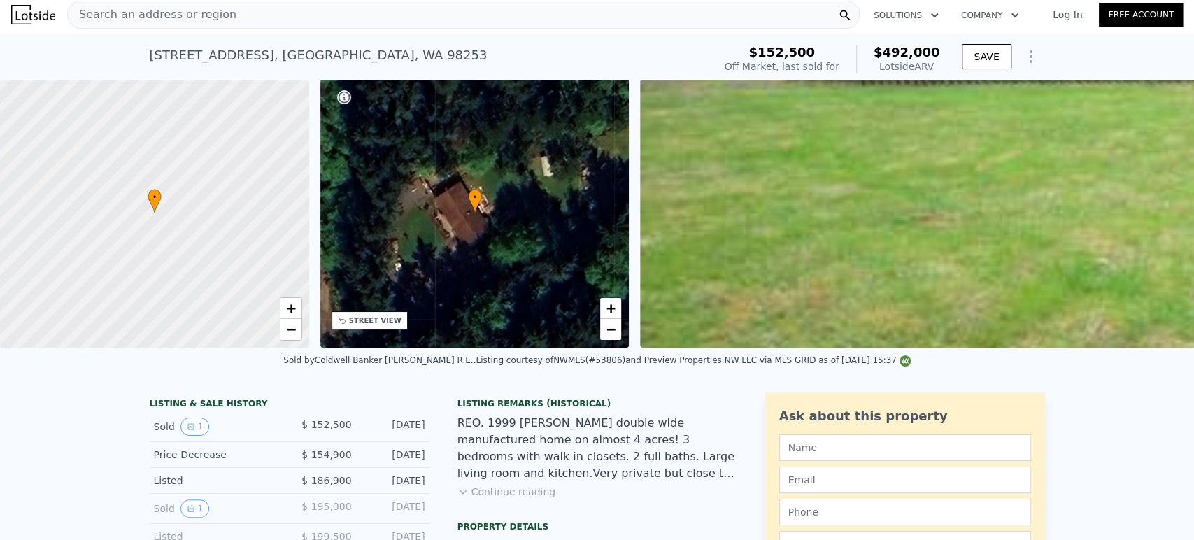
click at [487, 17] on div "Search an address or region" at bounding box center [463, 15] width 792 height 28
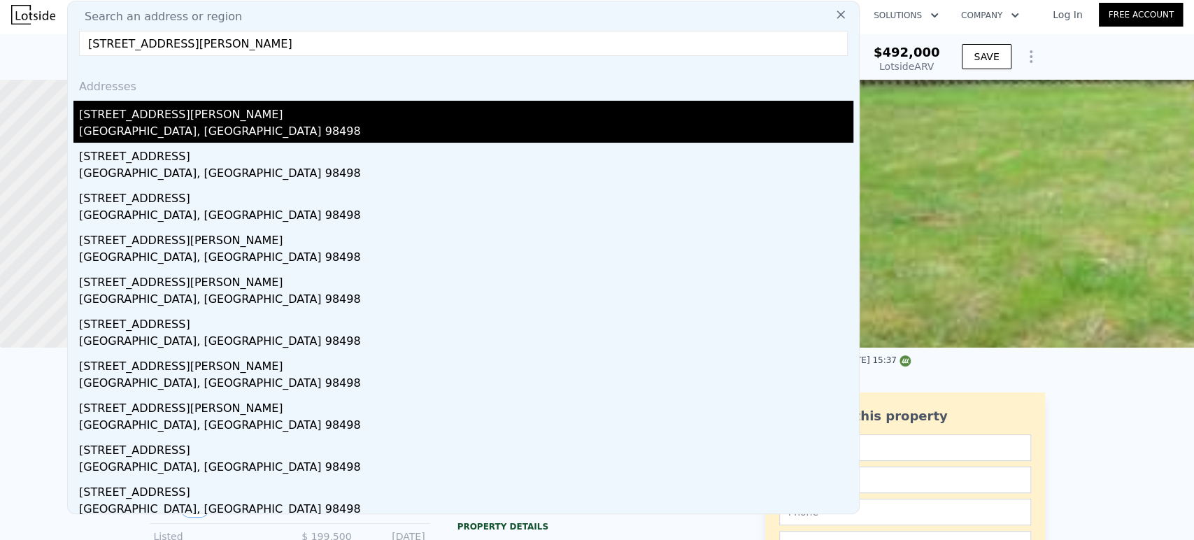
type input "9114 Thomas Ct SW Lakewood, WA 98498, Pierce County"
click at [346, 111] on div "9114 Thomas Ct SW" at bounding box center [466, 112] width 774 height 22
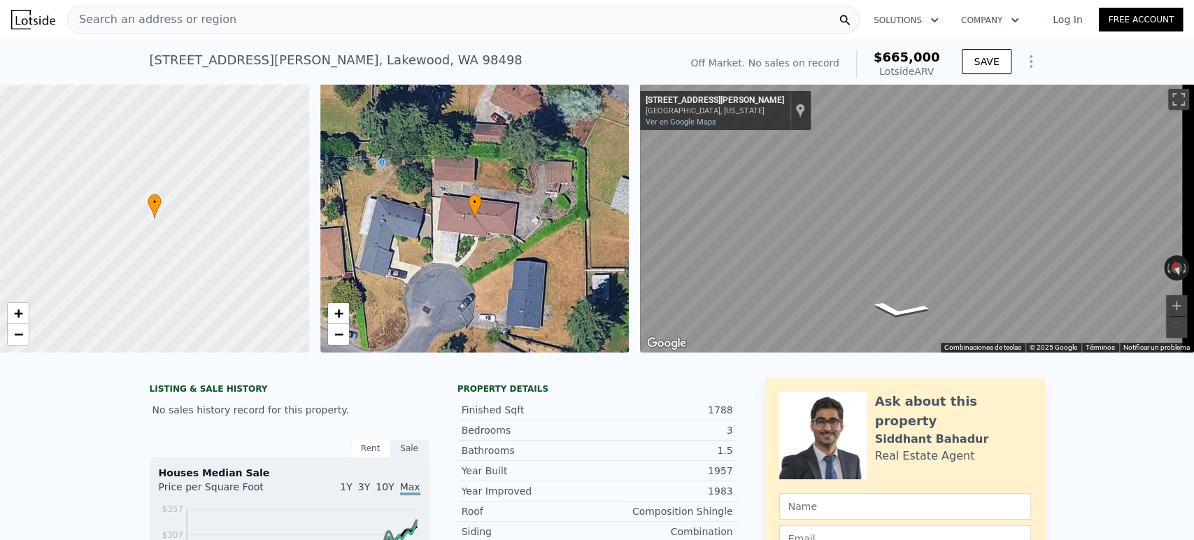
click at [420, 19] on div "Search an address or region" at bounding box center [463, 20] width 792 height 28
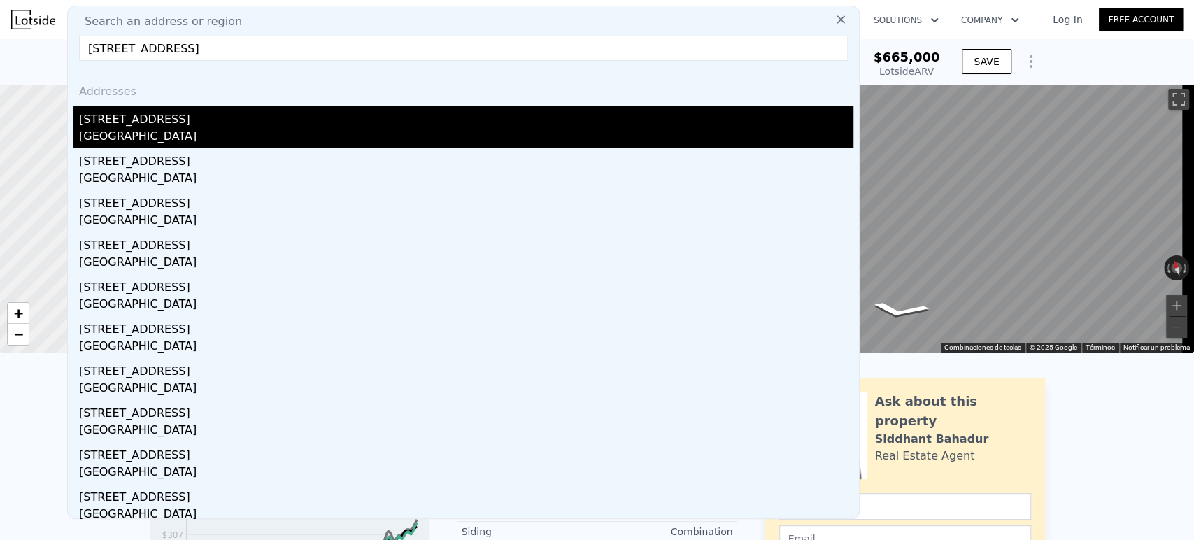
type input "1117 156th St NW Gig Harbor, WA 98332, Pierce County"
click at [335, 113] on div "1117 156th St NW" at bounding box center [466, 117] width 774 height 22
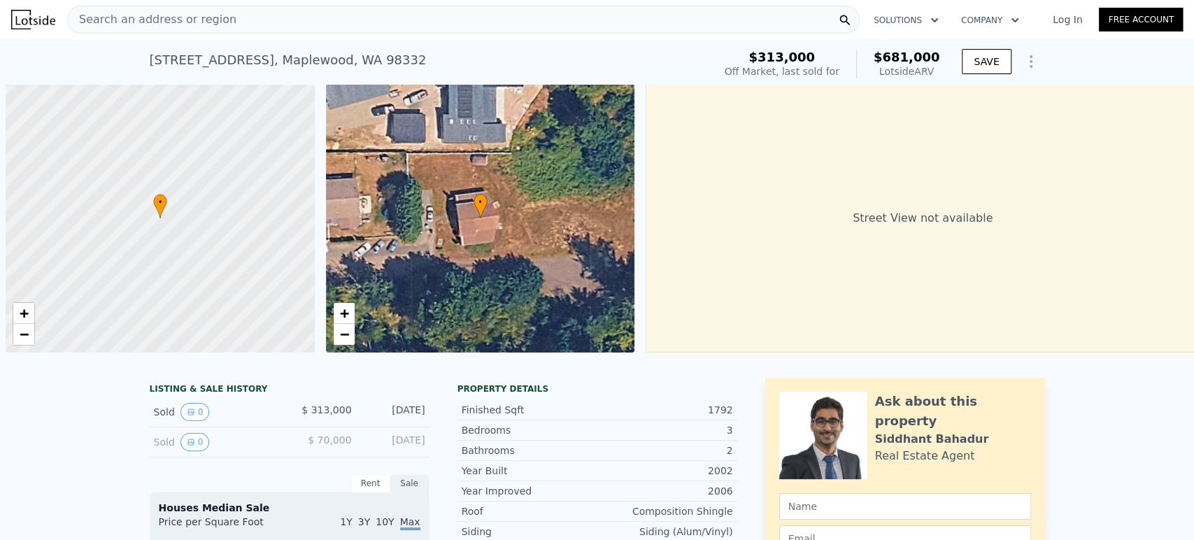
scroll to position [0, 6]
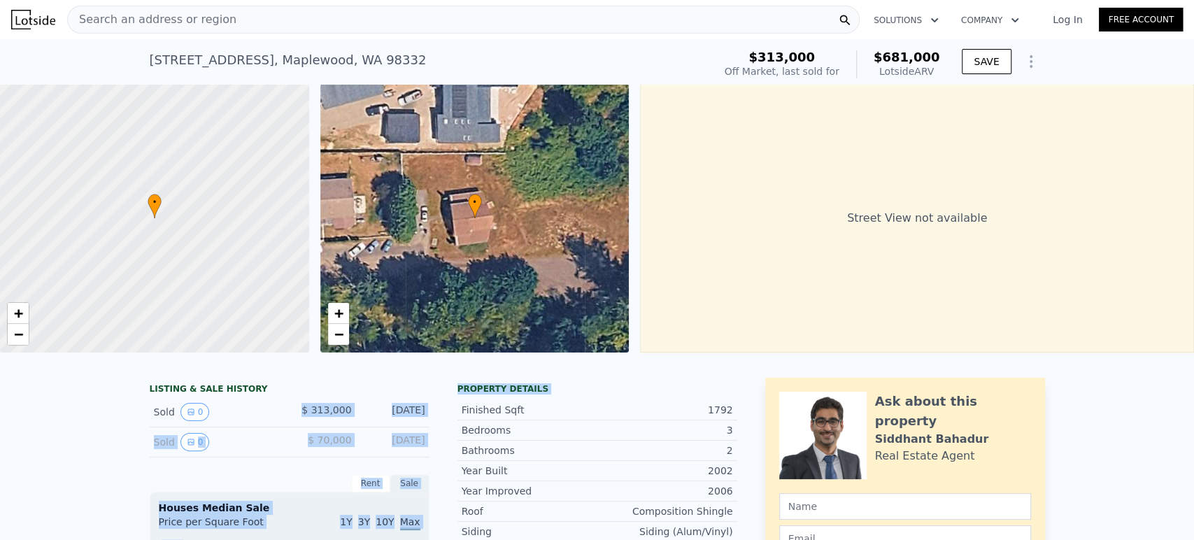
drag, startPoint x: 298, startPoint y: 424, endPoint x: 437, endPoint y: 410, distance: 139.9
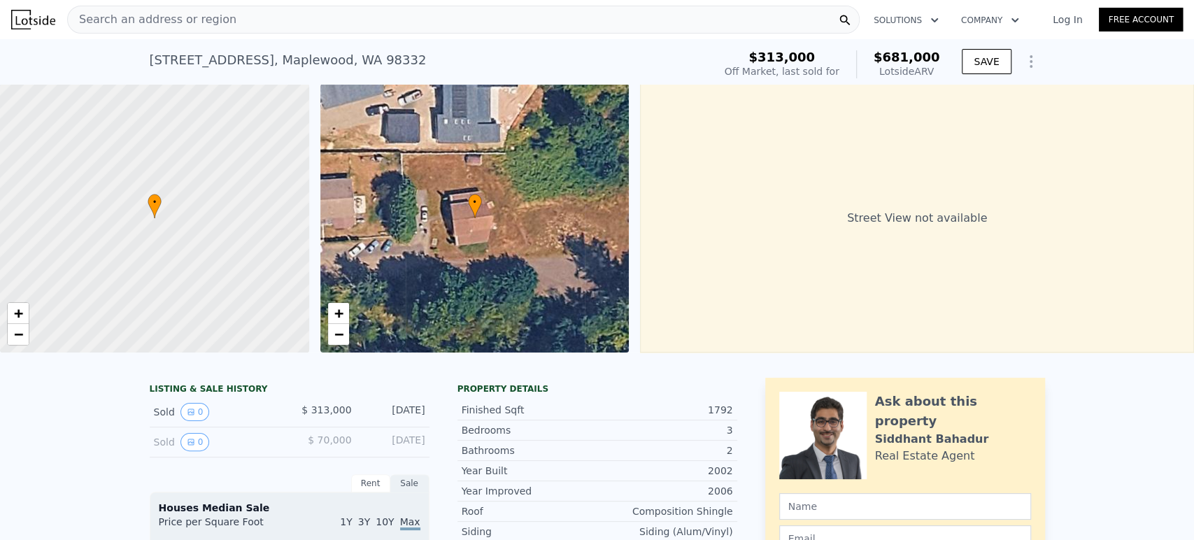
click at [341, 18] on div "Search an address or region" at bounding box center [463, 20] width 792 height 28
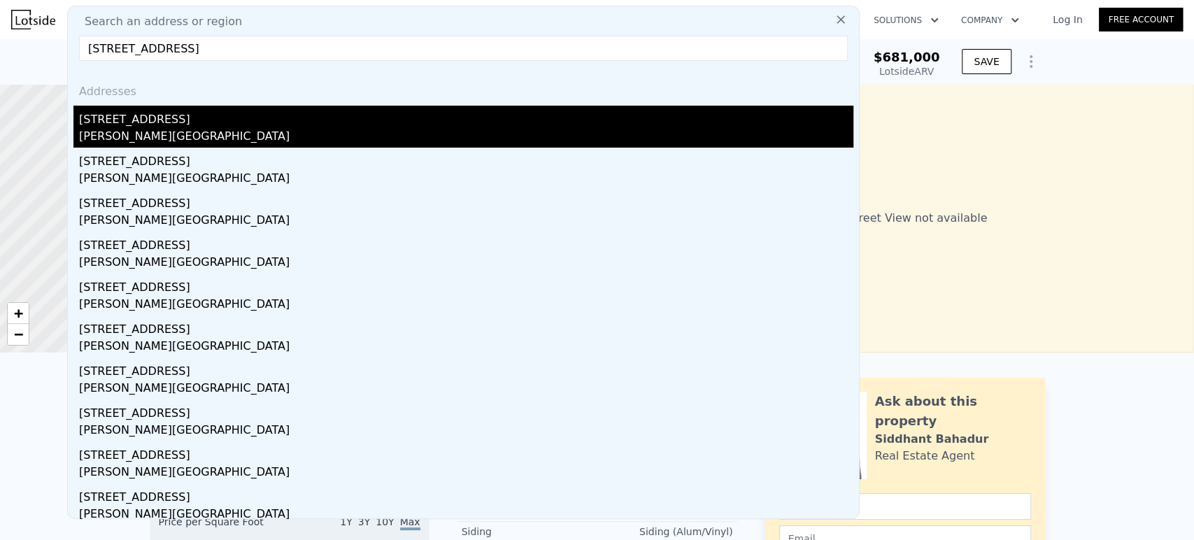
type input "7900 Guemes Ave Clinton, WA 98236, Island County"
click at [235, 113] on div "7900 Guemes Ave" at bounding box center [466, 117] width 774 height 22
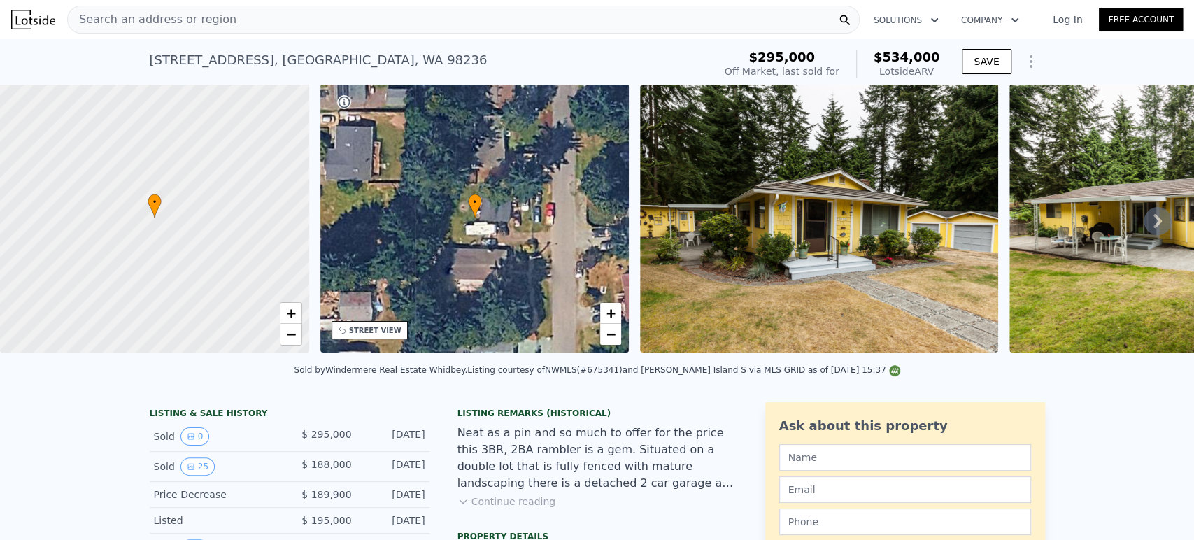
click at [1144, 228] on icon at bounding box center [1158, 221] width 28 height 28
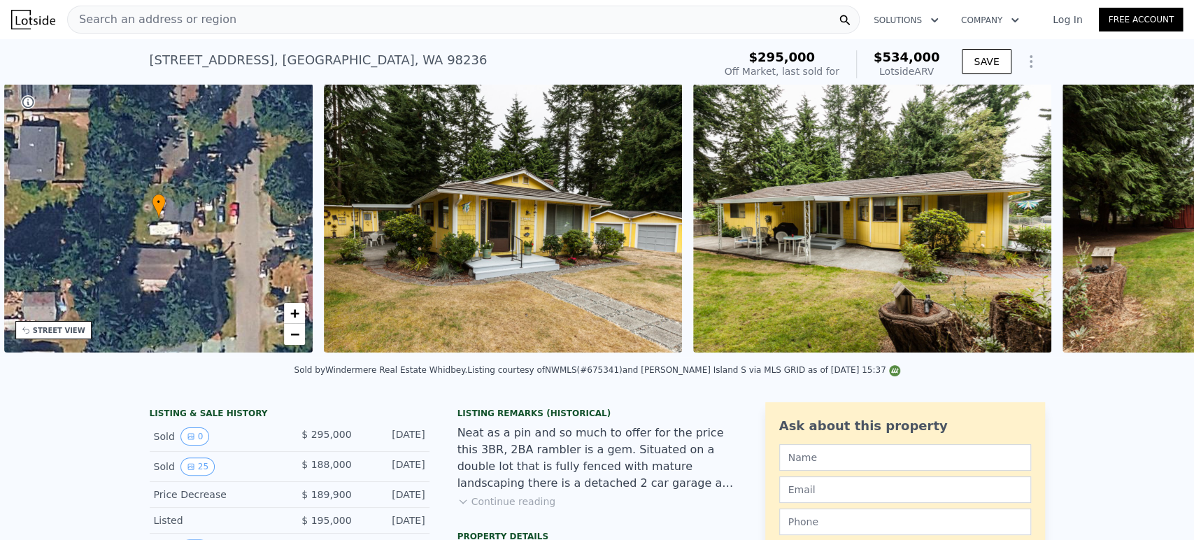
scroll to position [0, 325]
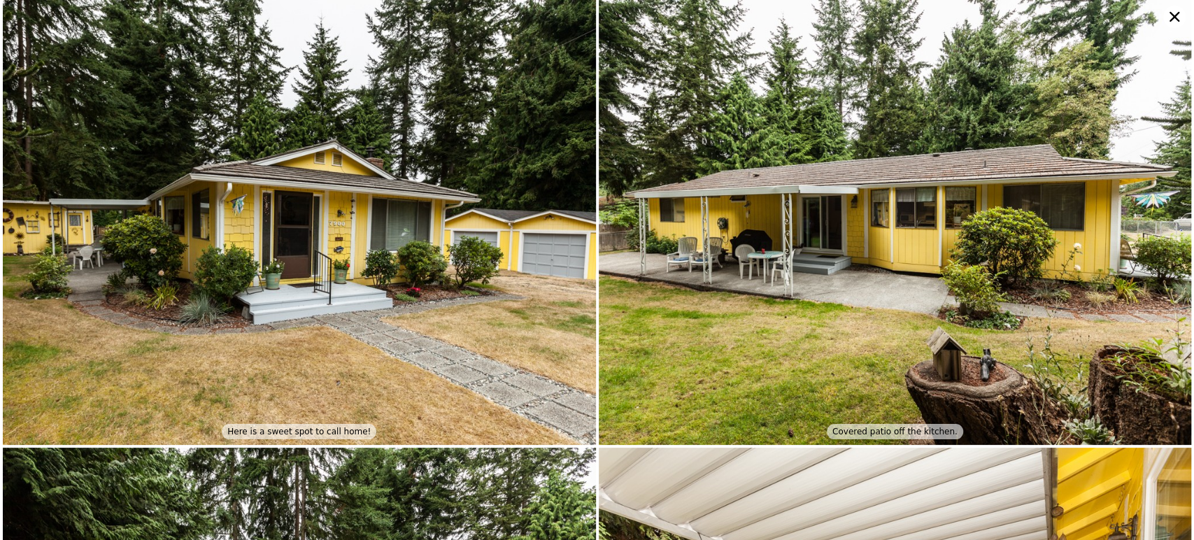
click at [1172, 20] on icon at bounding box center [1174, 17] width 22 height 22
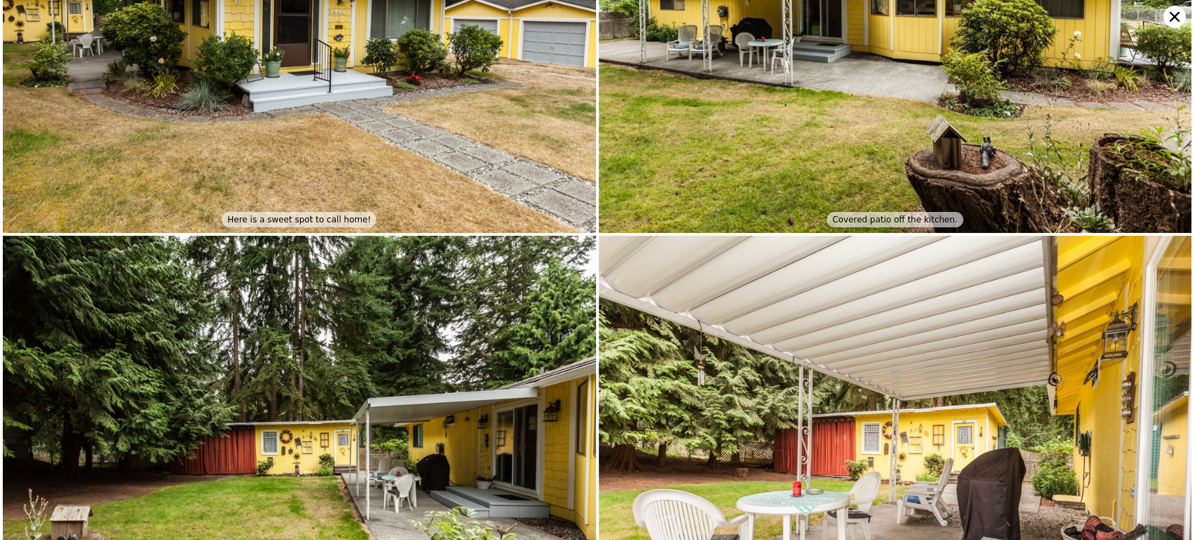
scroll to position [0, 0]
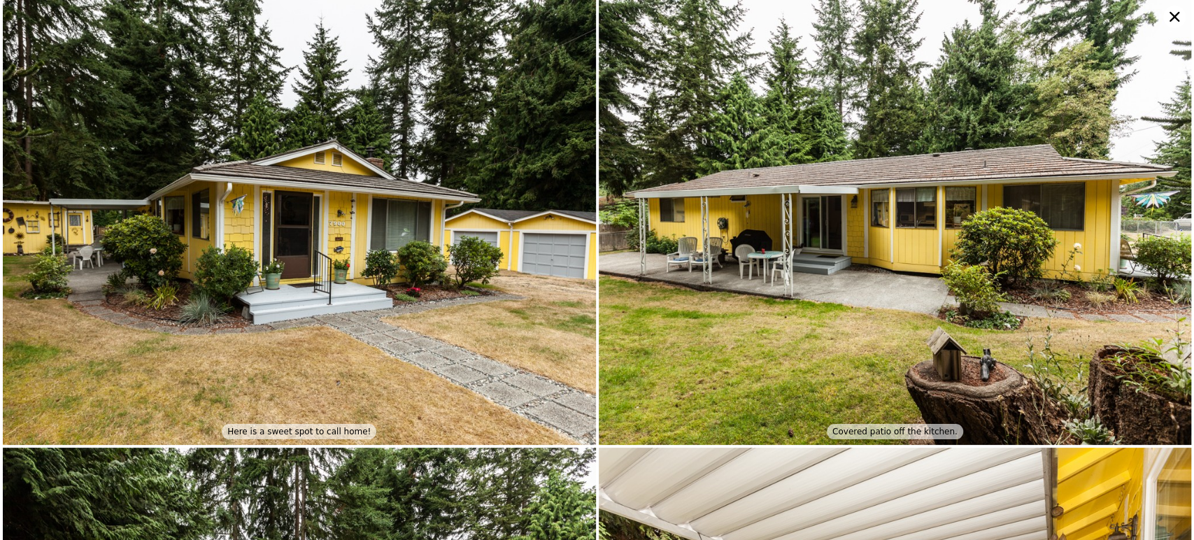
click at [1169, 15] on icon at bounding box center [1174, 17] width 22 height 22
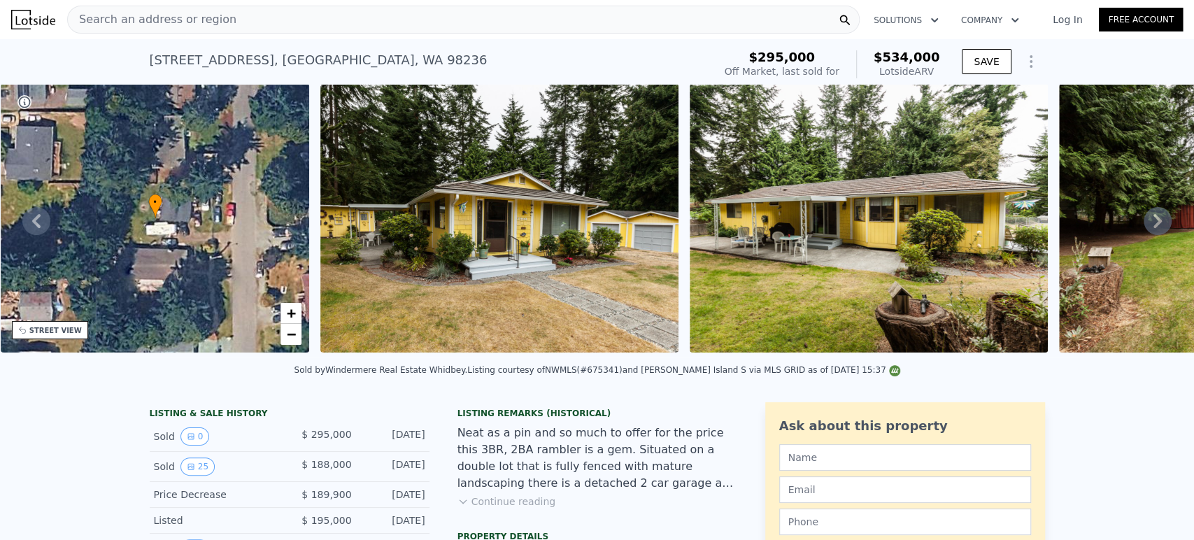
click at [383, 29] on div "Search an address or region" at bounding box center [463, 20] width 792 height 28
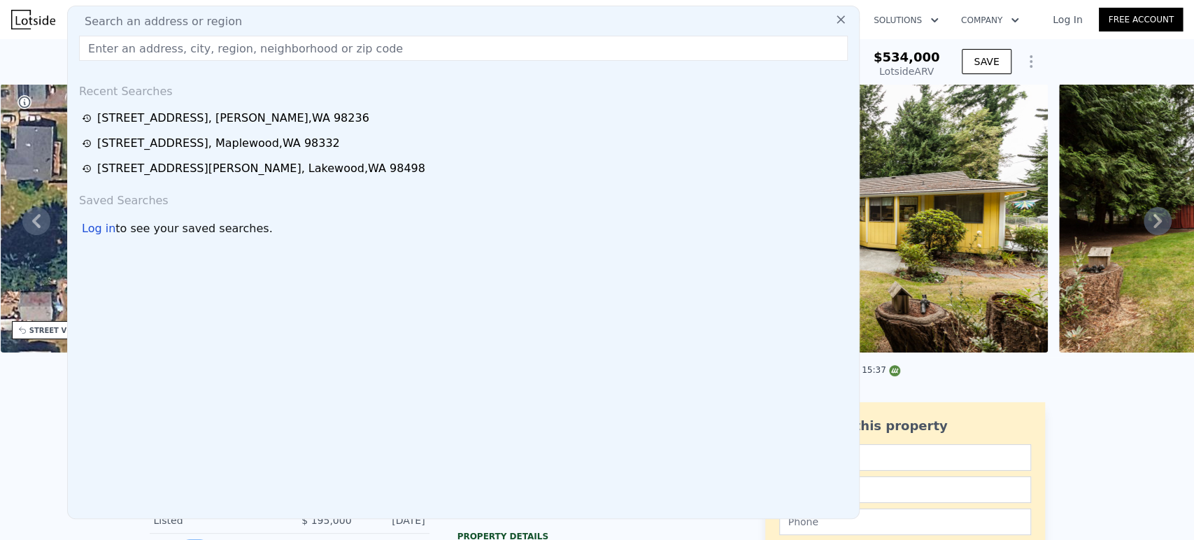
click at [383, 23] on div "Search an address or region" at bounding box center [463, 21] width 780 height 17
click at [376, 48] on input "text" at bounding box center [463, 48] width 769 height 25
paste input "32110 61st Ave Ct S Roy, WA 98580 , Pierce County"
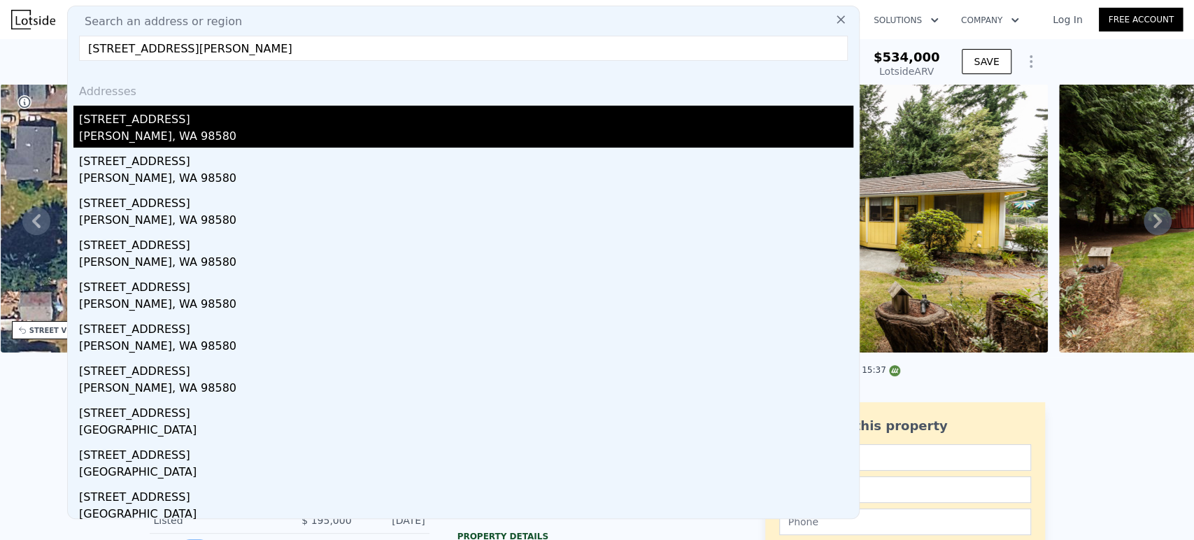
type input "32110 61st Ave Ct S Roy, WA 98580 , Pierce County"
click at [397, 125] on div "32110 61st Avenue Ct S" at bounding box center [466, 117] width 774 height 22
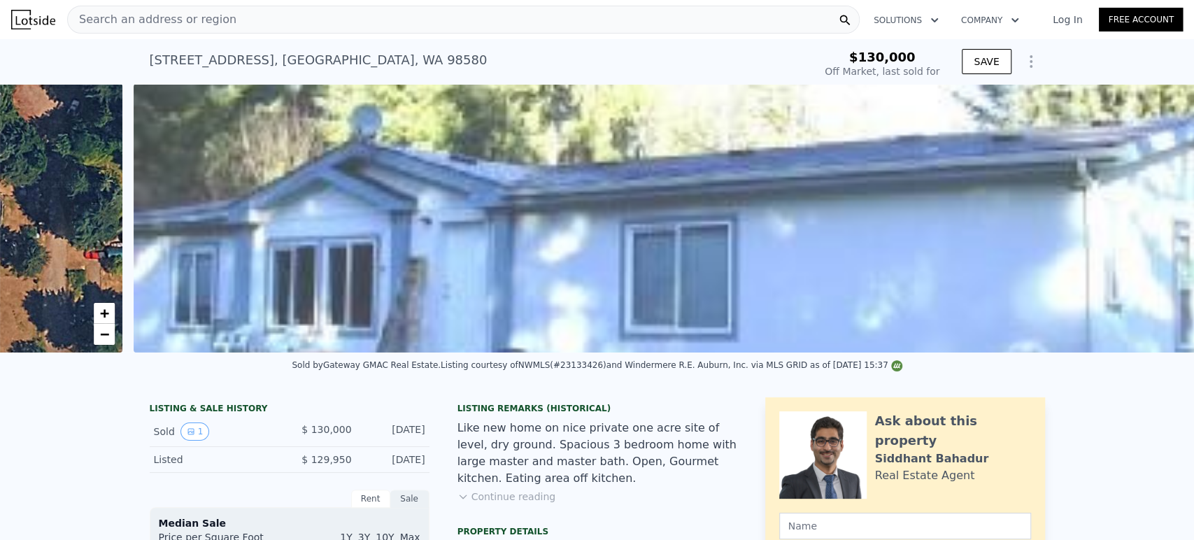
scroll to position [0, 640]
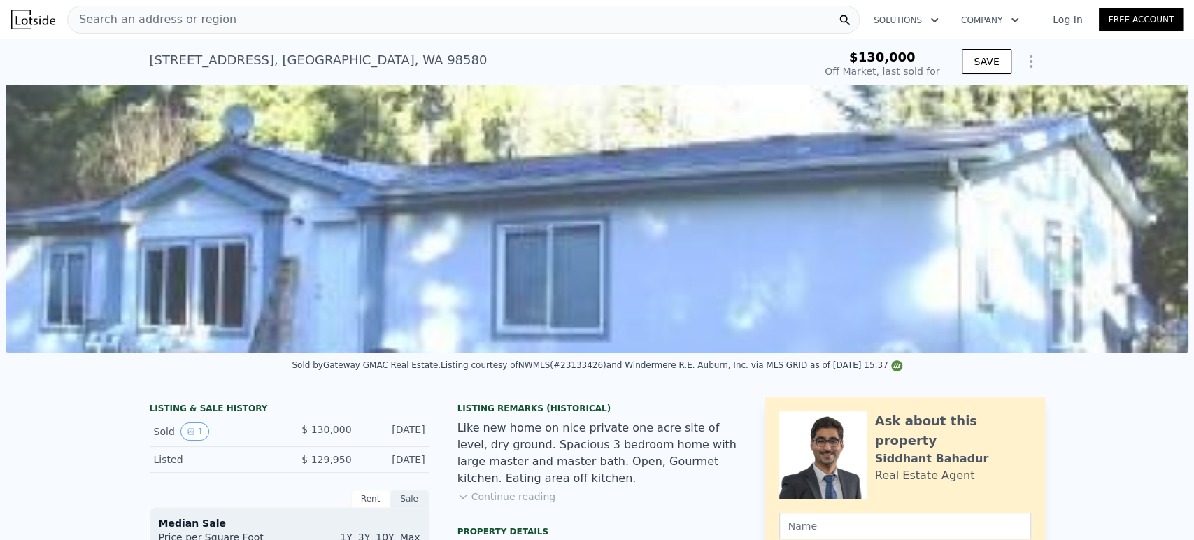
drag, startPoint x: 300, startPoint y: 446, endPoint x: 420, endPoint y: 452, distance: 119.7
click at [420, 447] on div "Sold 1 $ 130,000 Dec 10, 2003" at bounding box center [290, 432] width 280 height 30
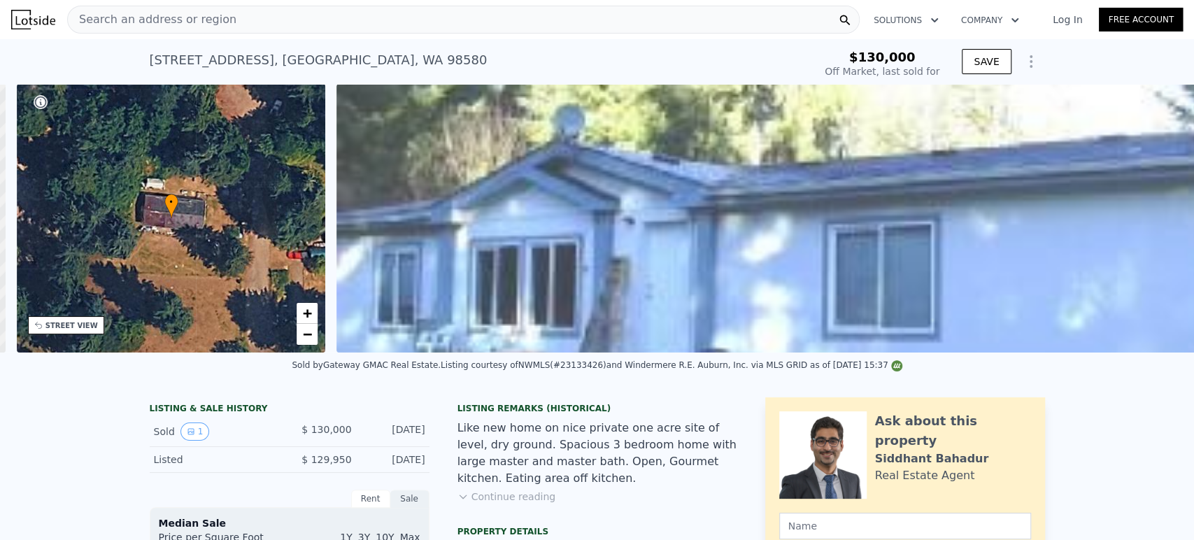
scroll to position [0, 325]
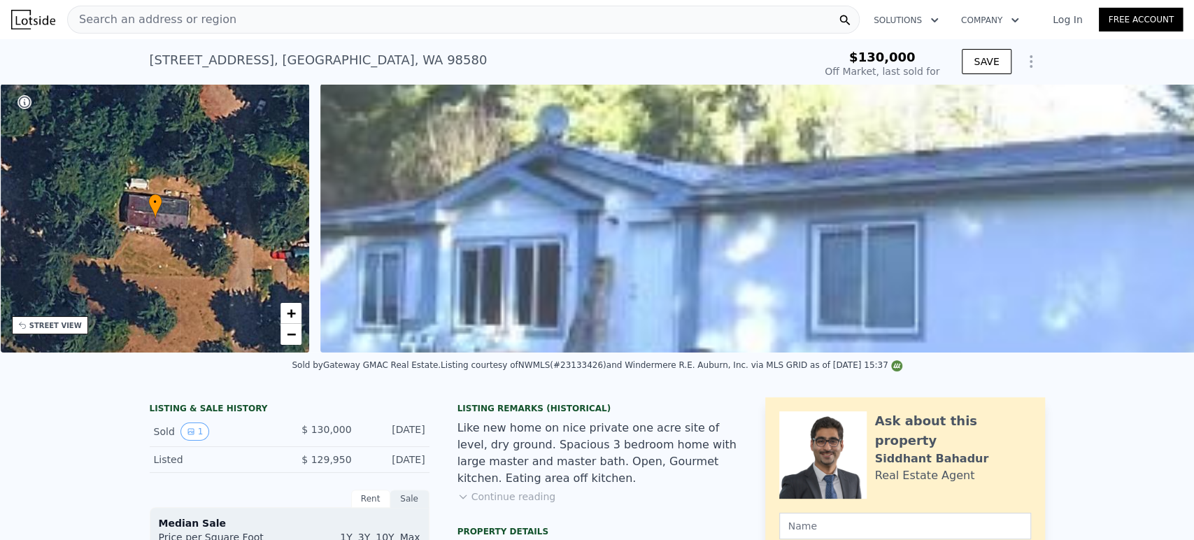
copy div "$ 130,000 Dec 10, 2003"
type input "$ 440,000"
type input "$ 269,568"
copy div "$ 130,000 Dec 10, 2003"
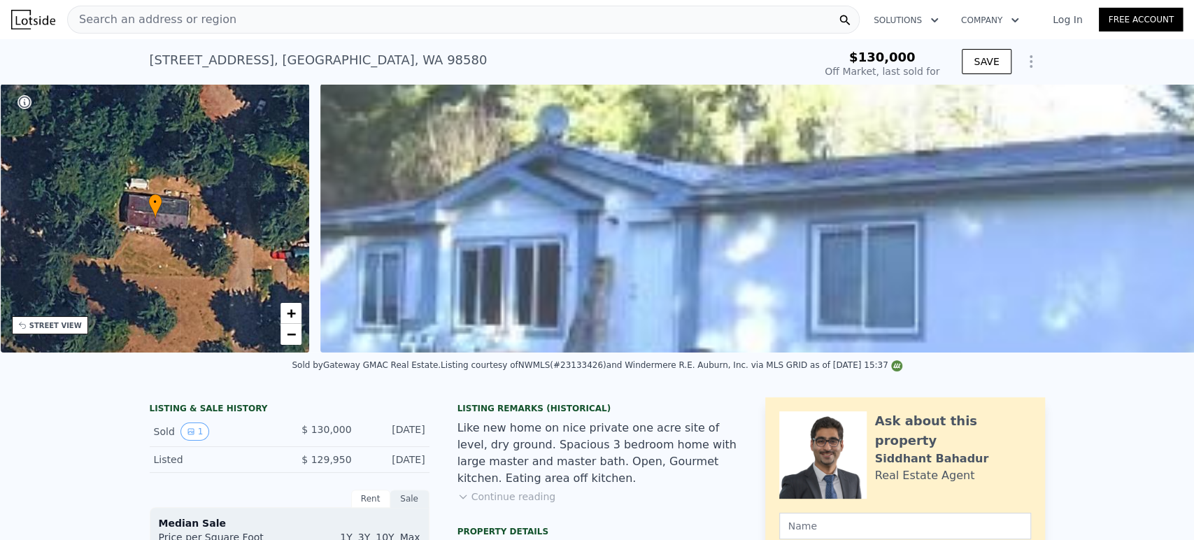
click at [462, 21] on div "Search an address or region" at bounding box center [463, 20] width 792 height 28
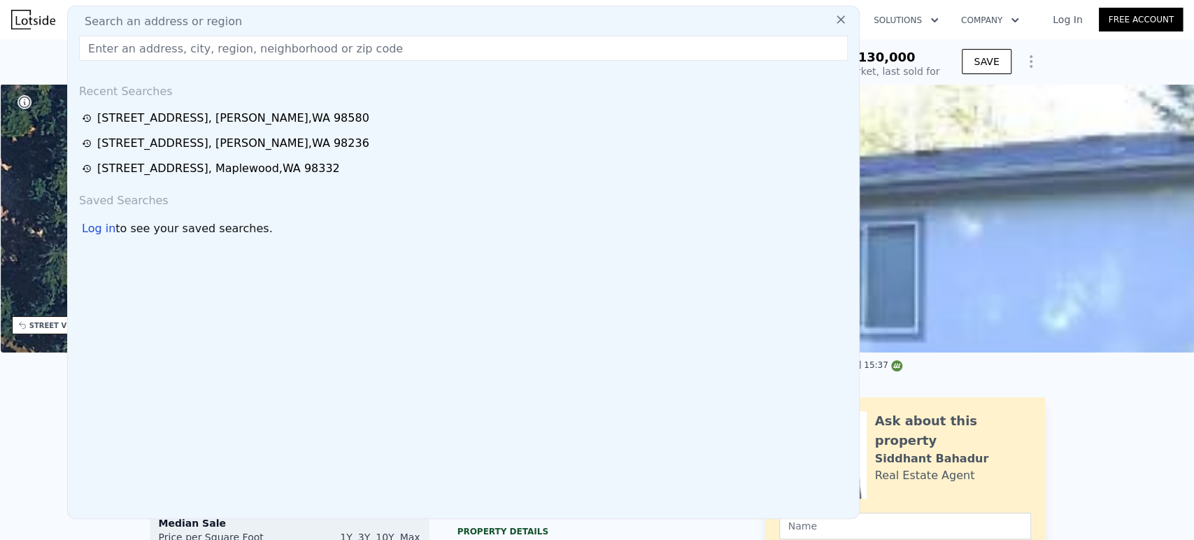
type input "1119 E 52nd St Tacoma, WA 98404, Pierce County"
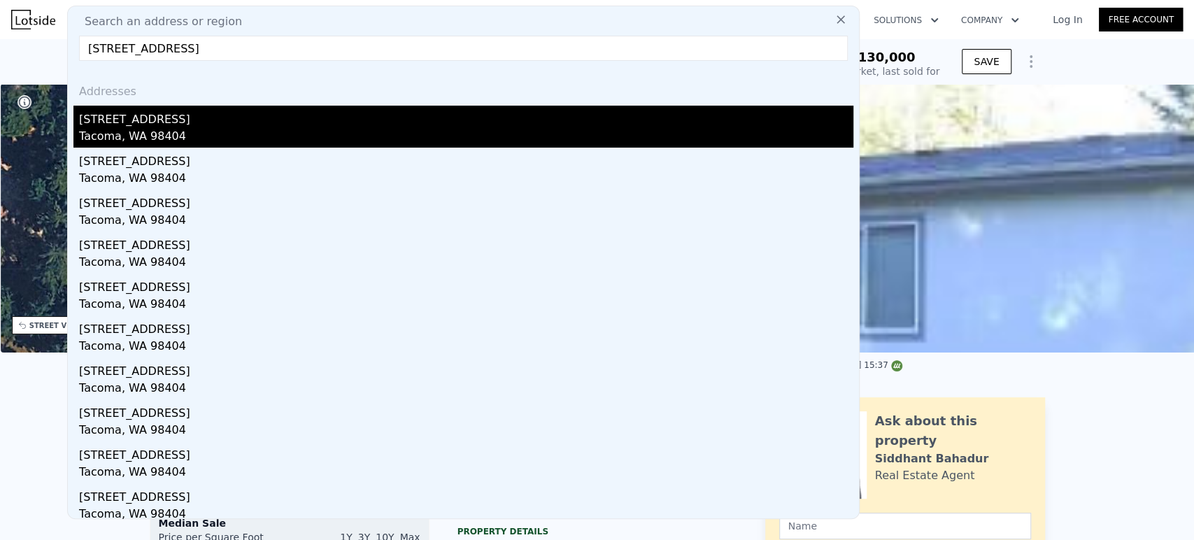
click at [325, 115] on div "1119 E 52nd St" at bounding box center [466, 117] width 774 height 22
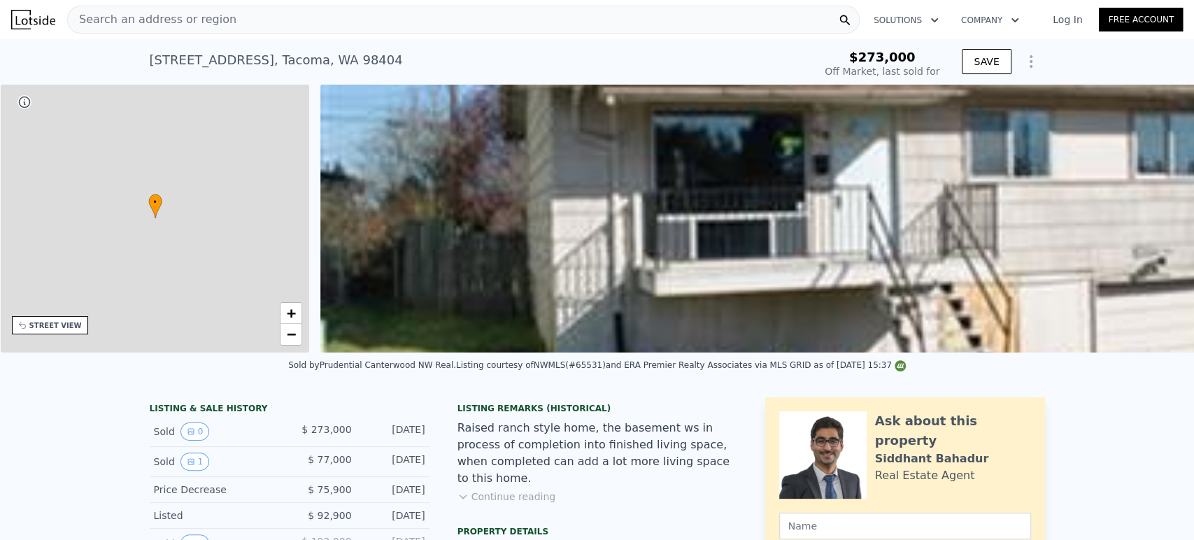
type input "-$ 84,843"
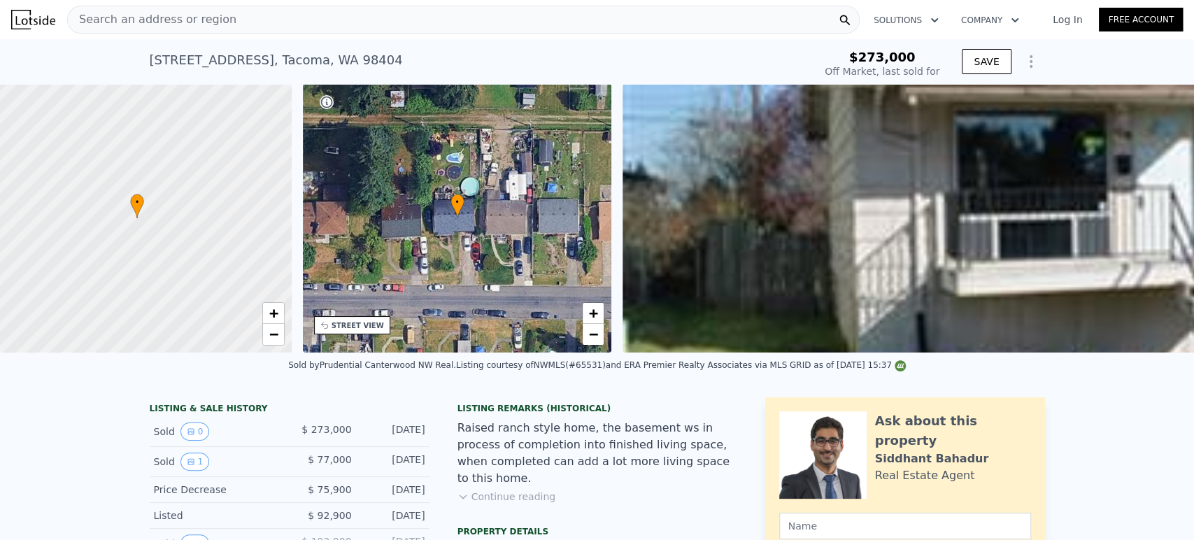
scroll to position [0, 6]
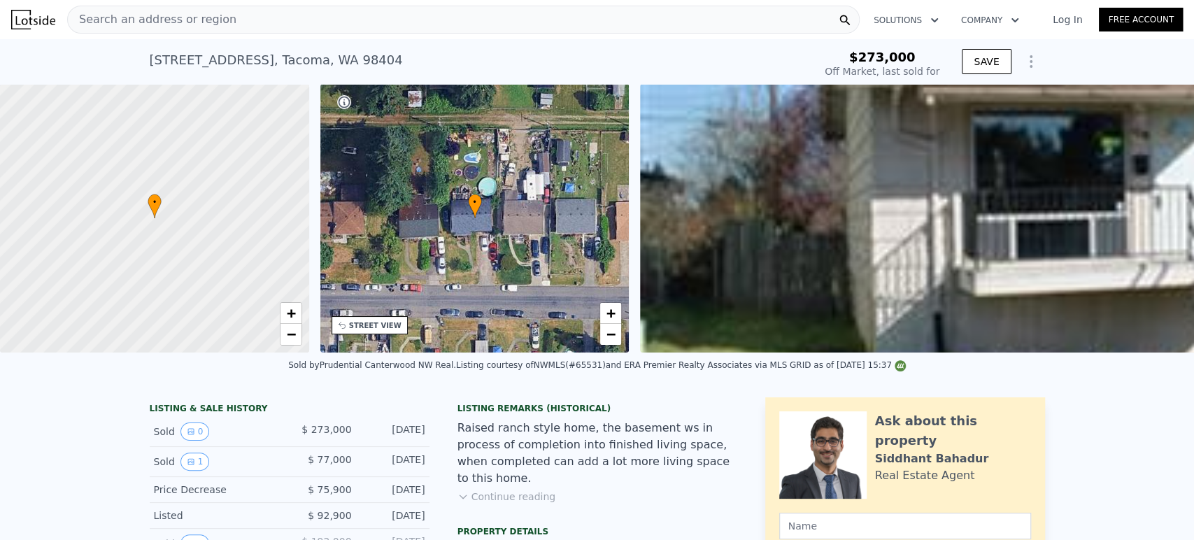
type input "$ 490,000"
type input "$ 370,368"
drag, startPoint x: 286, startPoint y: 441, endPoint x: 422, endPoint y: 442, distance: 135.7
click at [422, 442] on div "Sold 0 $ 273,000 Mar 18, 2019" at bounding box center [290, 432] width 280 height 30
copy div "$ 273,000 Mar 18, 2019"
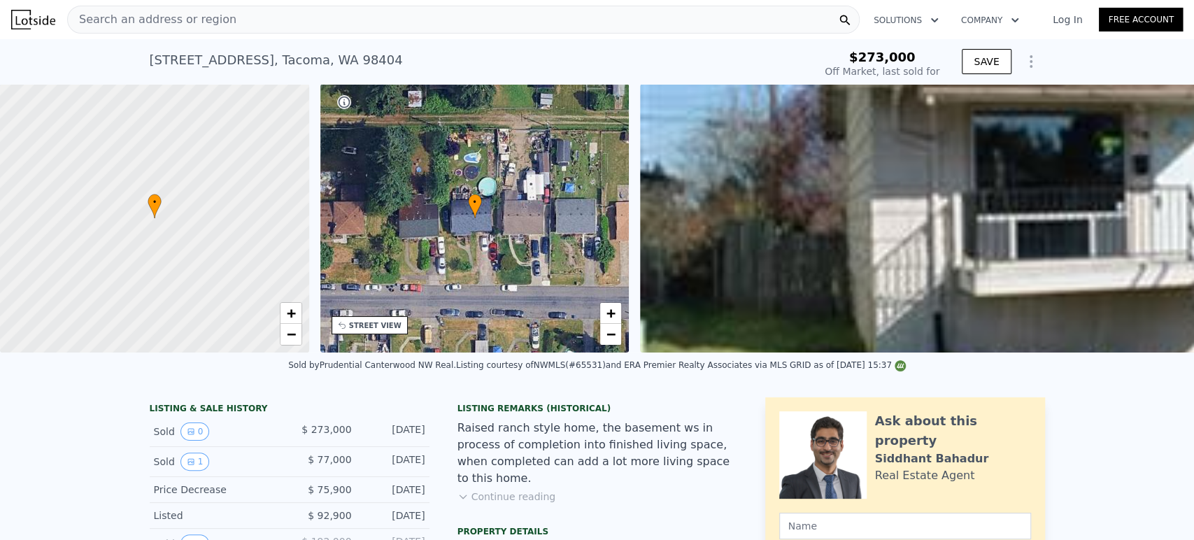
copy div "$ 273,000 Mar 18, 2019"
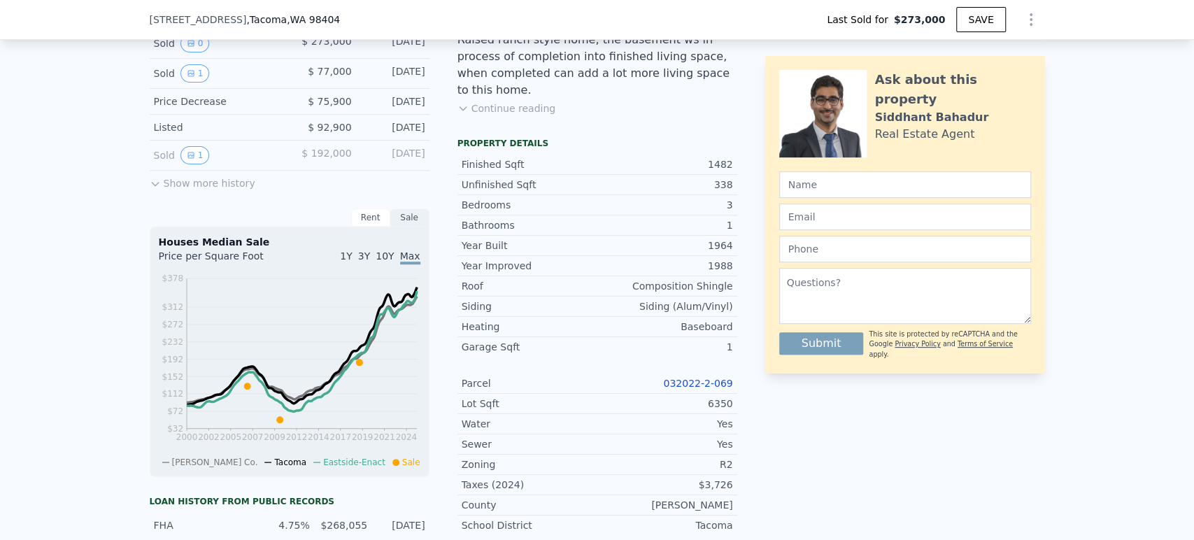
scroll to position [0, 0]
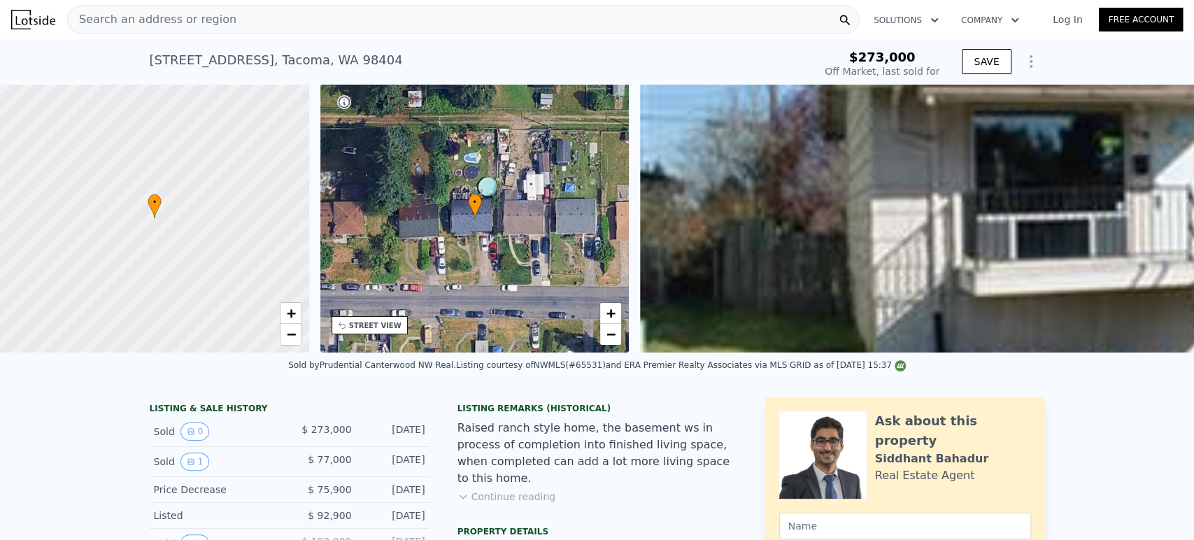
click at [429, 28] on div "Search an address or region" at bounding box center [463, 20] width 792 height 28
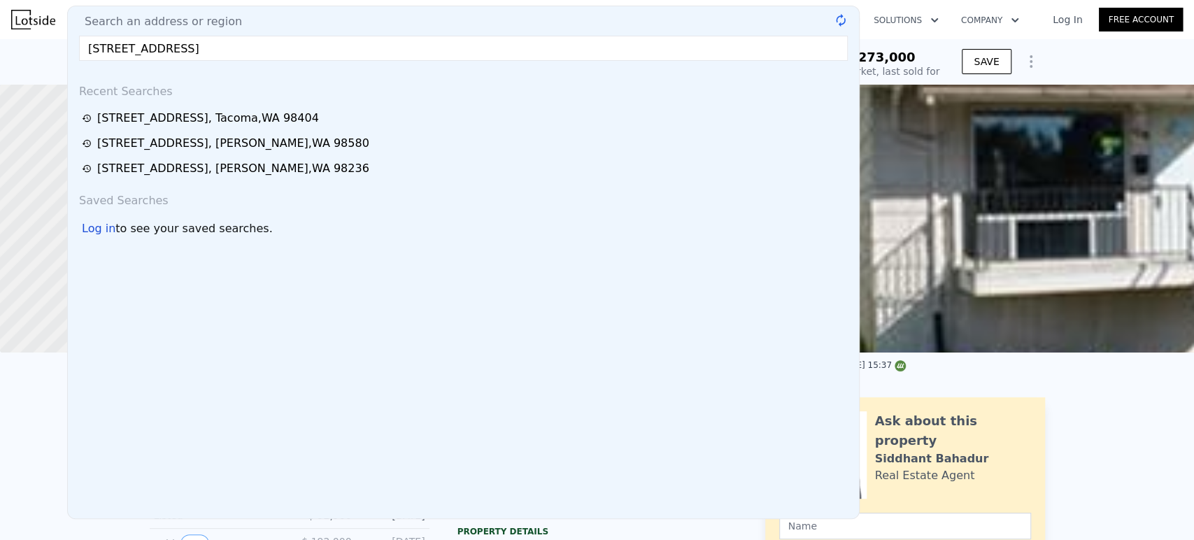
click at [306, 49] on input "513 NE Cottonwood Dr" at bounding box center [463, 48] width 769 height 25
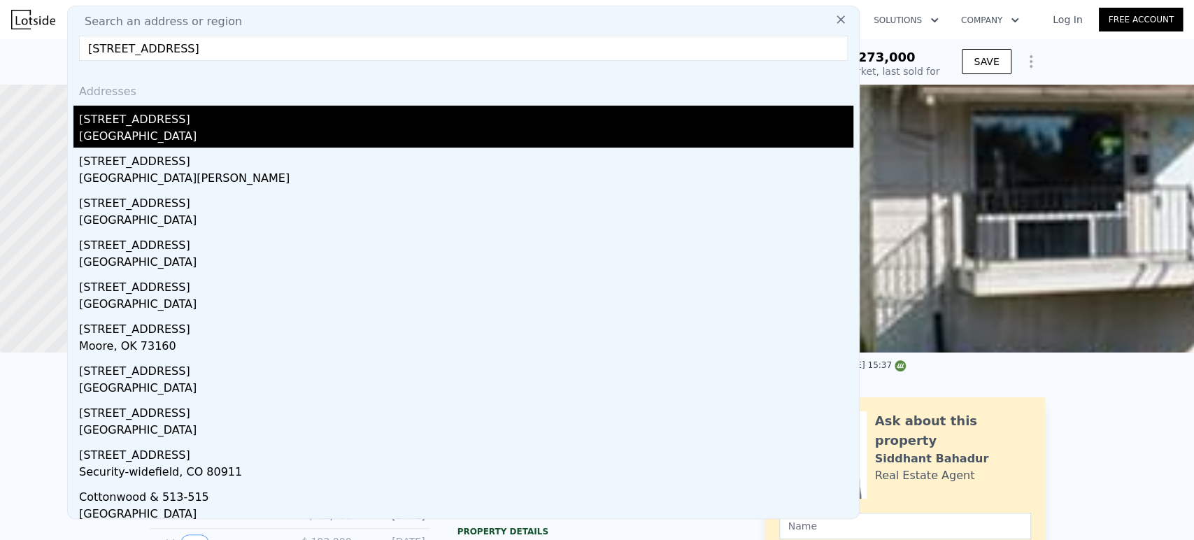
type input "513 NE Cottonwood Dr"
click at [249, 113] on div "513 NE Cottonwood Dr" at bounding box center [466, 117] width 774 height 22
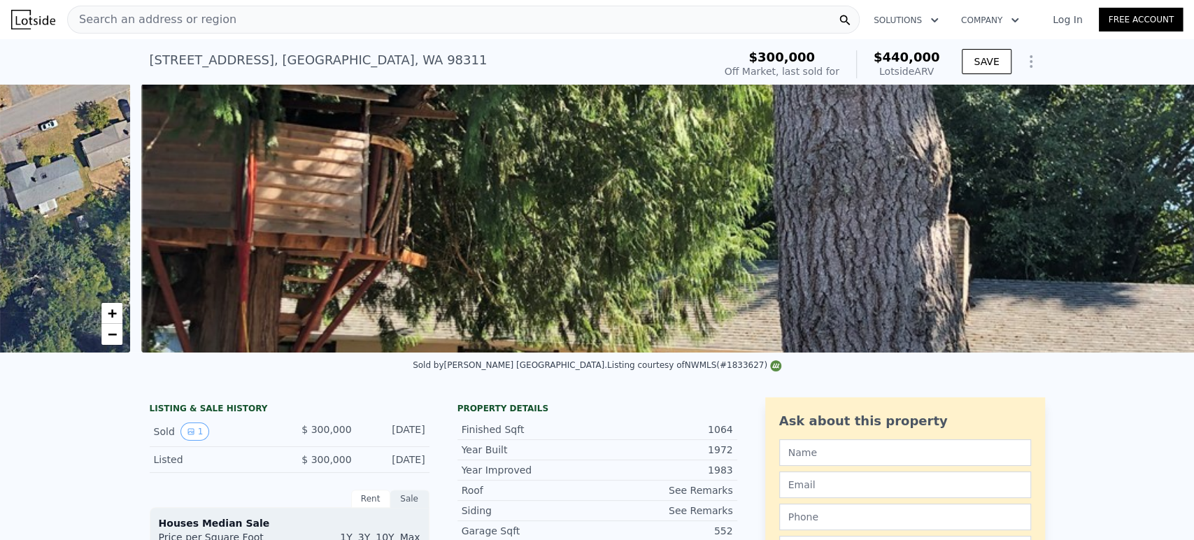
scroll to position [0, 640]
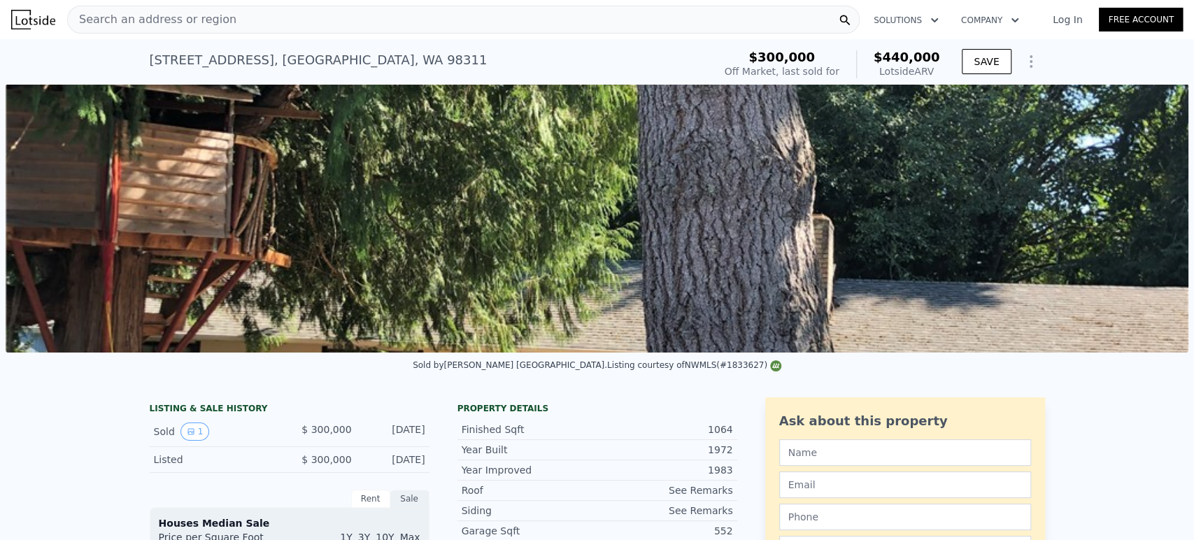
click at [1076, 333] on img at bounding box center [597, 218] width 1183 height 269
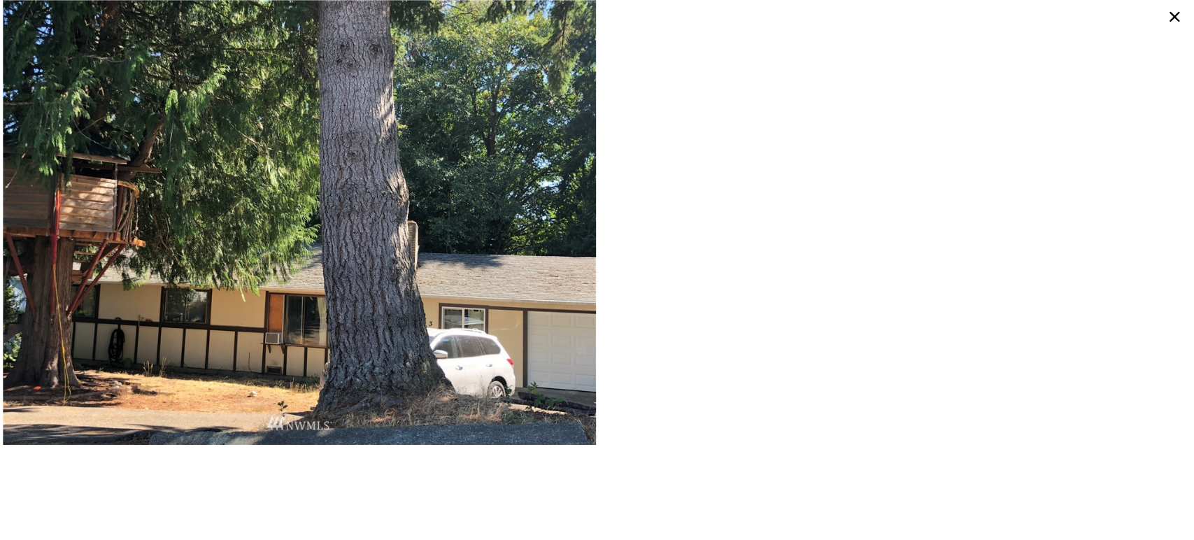
click at [1179, 14] on icon at bounding box center [1174, 17] width 22 height 22
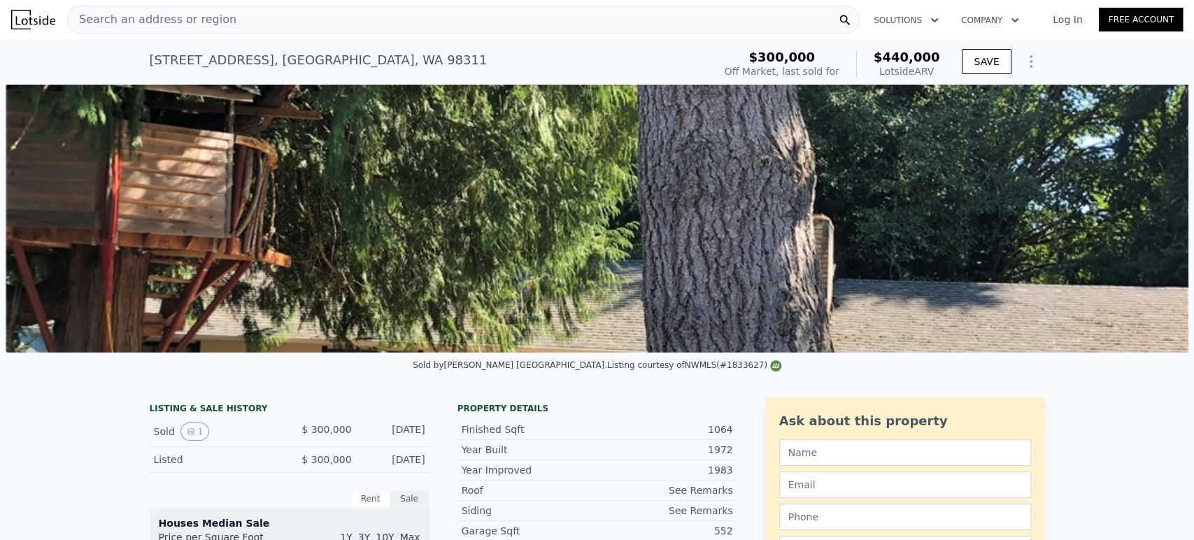
click at [1066, 159] on img at bounding box center [597, 218] width 1183 height 269
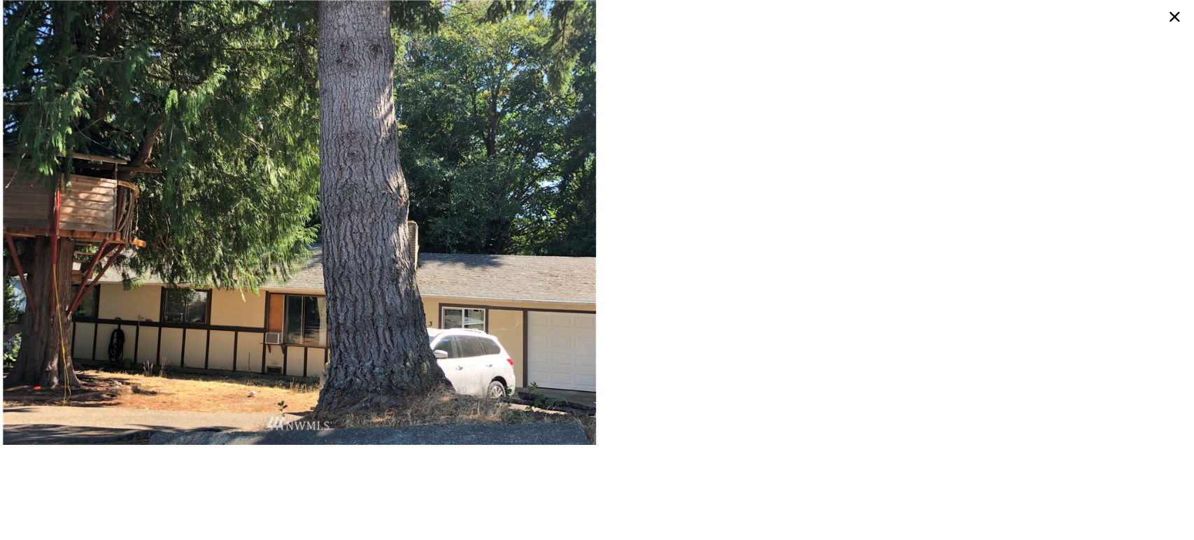
click at [1174, 15] on icon at bounding box center [1174, 17] width 10 height 10
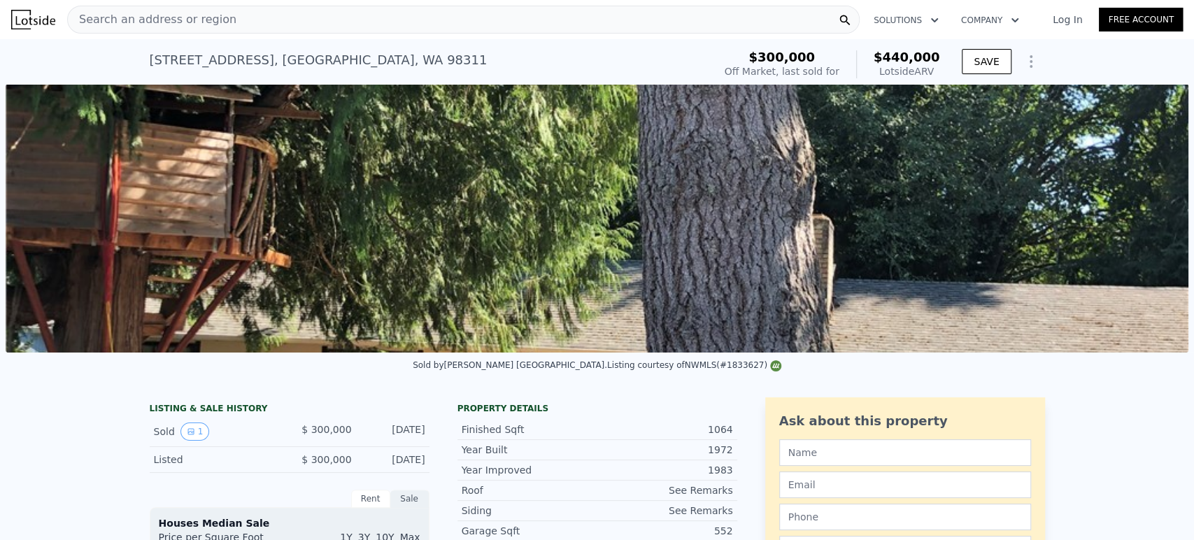
drag, startPoint x: 293, startPoint y: 439, endPoint x: 420, endPoint y: 440, distance: 126.6
click at [420, 440] on div "Sold 1 $ 300,000 Aug 24, 2021" at bounding box center [290, 432] width 280 height 30
copy div "$ 300,000 Aug 24, 2021"
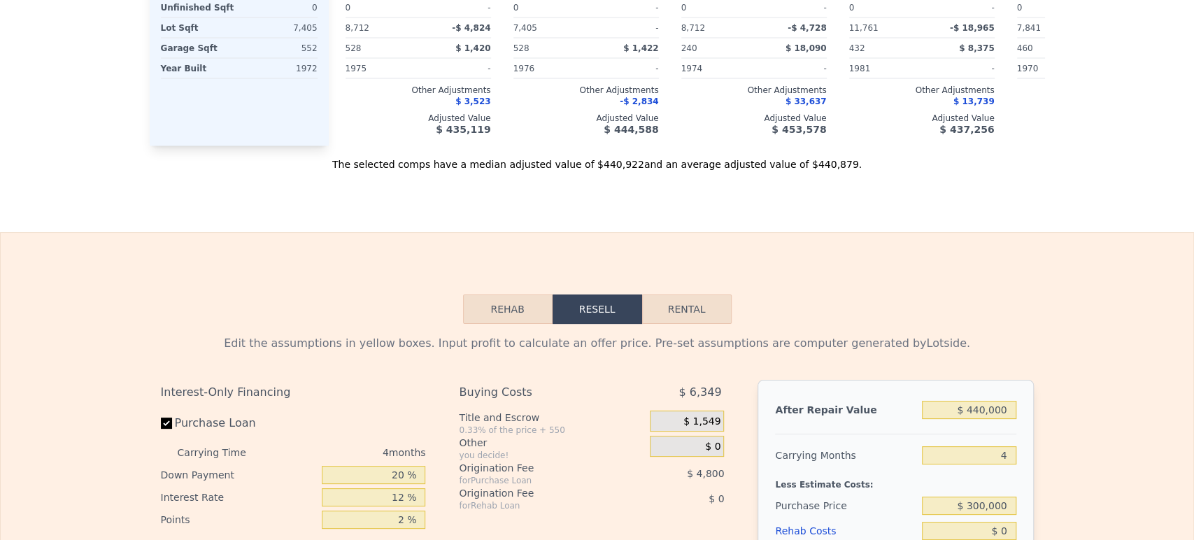
scroll to position [0, 0]
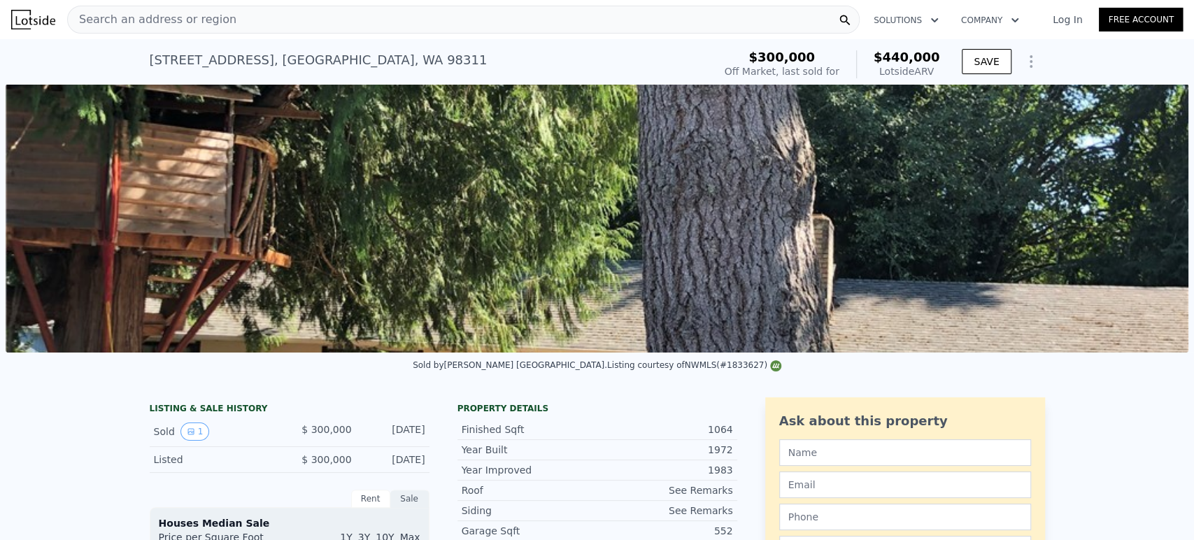
click at [457, 23] on div "Search an address or region" at bounding box center [463, 20] width 792 height 28
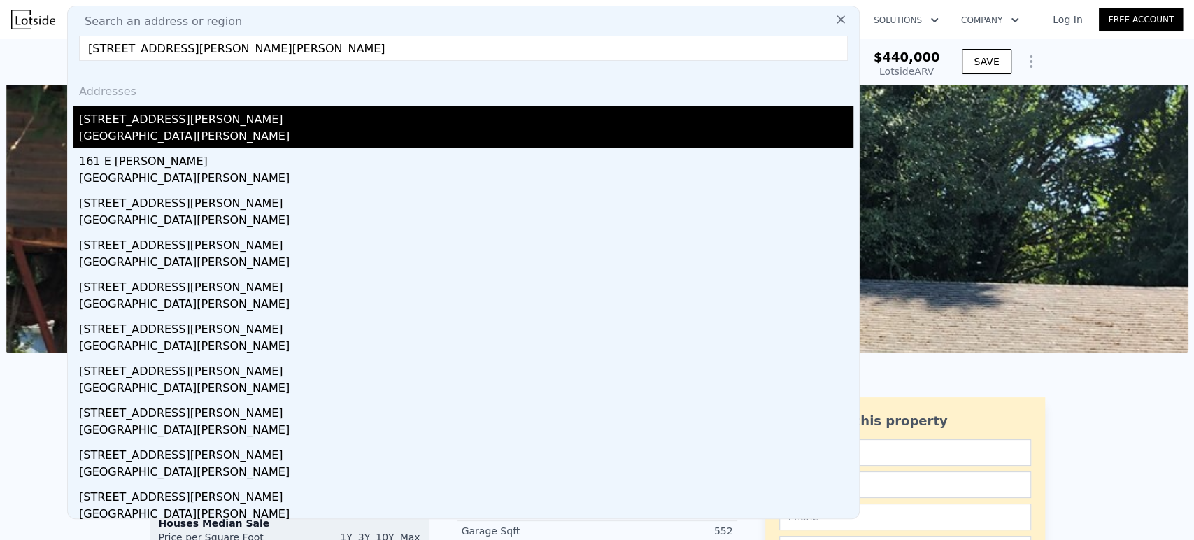
type input "161 E Kinkaid Street Port Hadlock, WA 98339, Jefferson County"
click at [289, 123] on div "161 E Kinkaid St" at bounding box center [466, 117] width 774 height 22
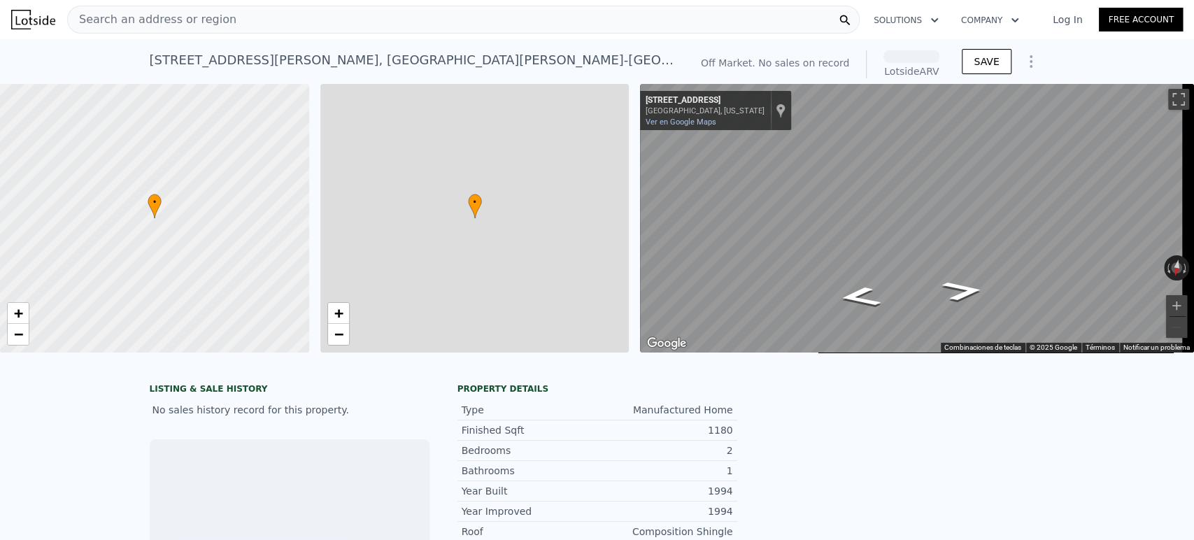
scroll to position [0, 6]
